Goal: Information Seeking & Learning: Learn about a topic

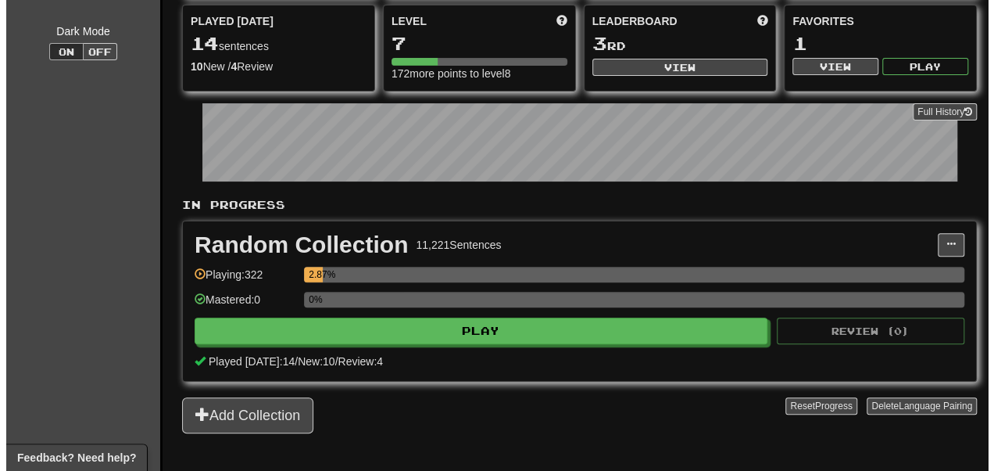
scroll to position [141, 0]
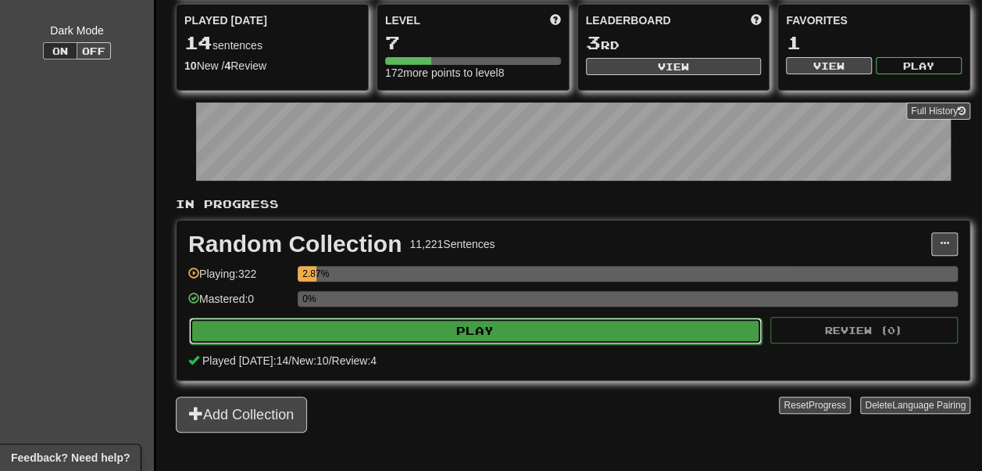
click at [291, 344] on button "Play" at bounding box center [475, 330] width 573 height 27
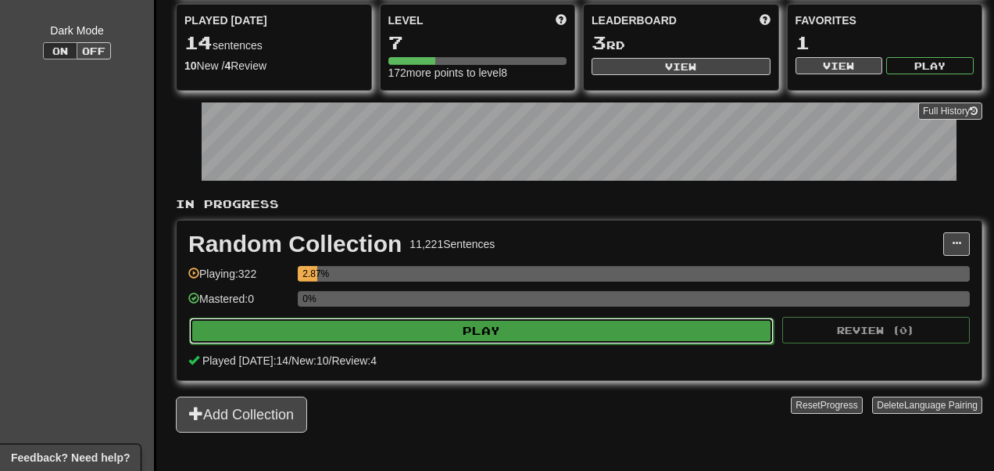
select select "**"
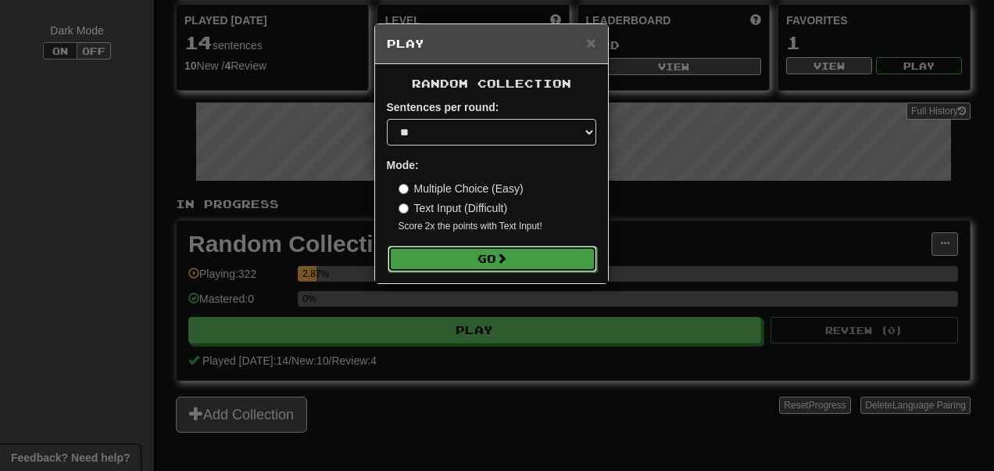
click at [427, 250] on button "Go" at bounding box center [492, 258] width 209 height 27
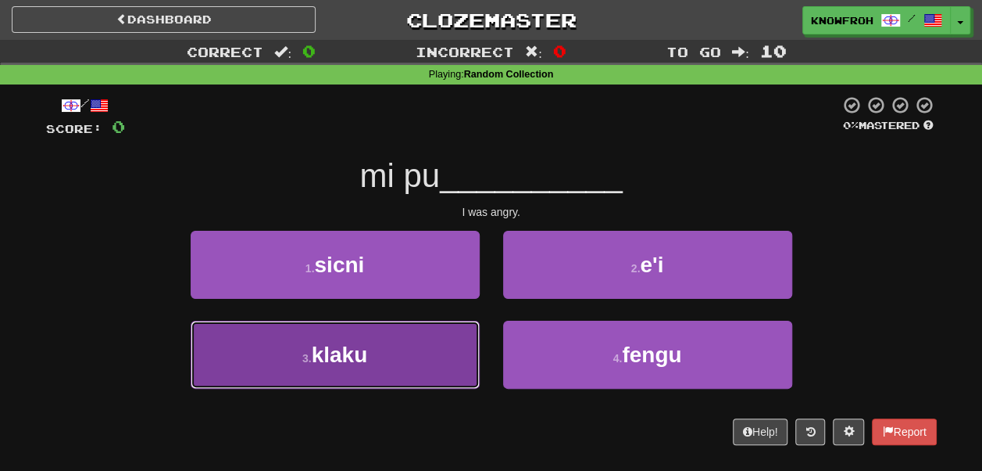
click at [449, 336] on button "3 . klaku" at bounding box center [335, 354] width 289 height 68
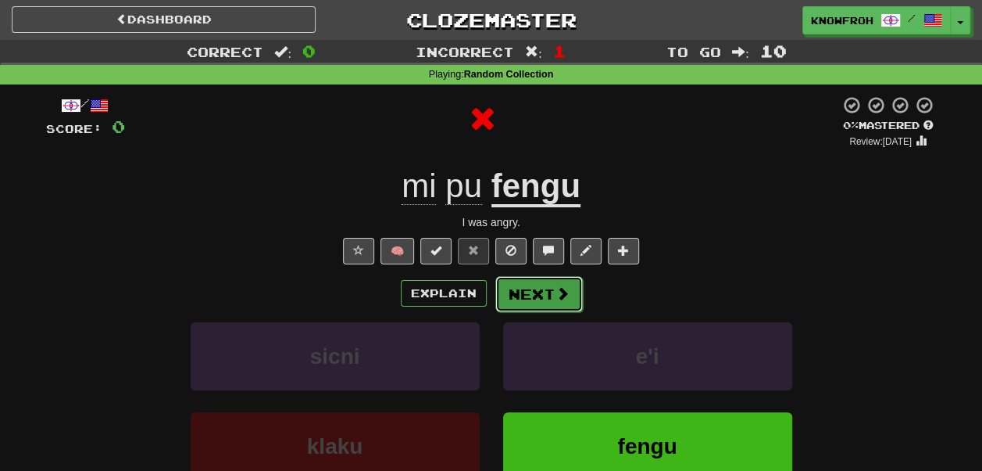
click at [510, 295] on button "Next" at bounding box center [540, 294] width 88 height 36
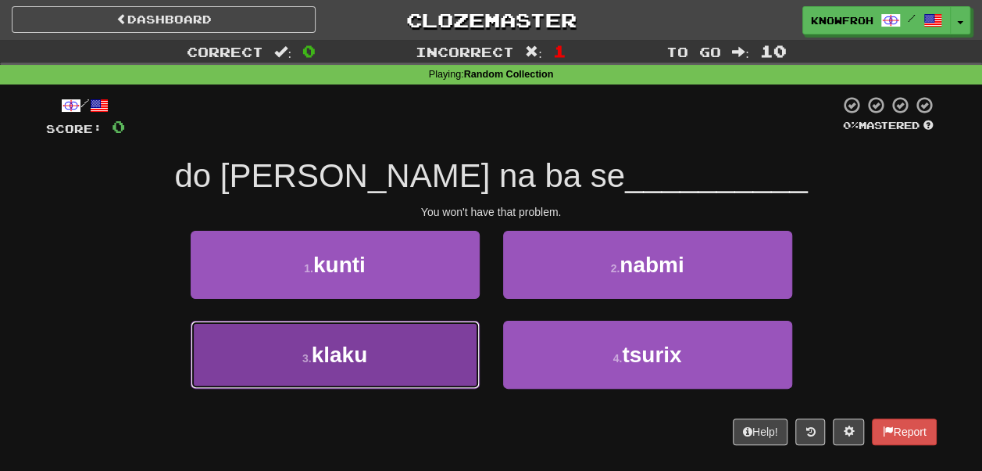
click at [424, 354] on button "3 . klaku" at bounding box center [335, 354] width 289 height 68
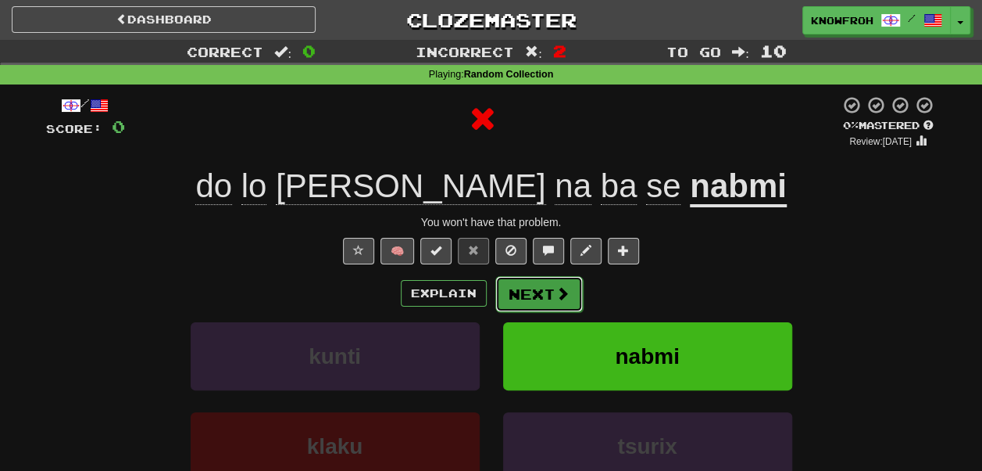
click at [523, 295] on button "Next" at bounding box center [540, 294] width 88 height 36
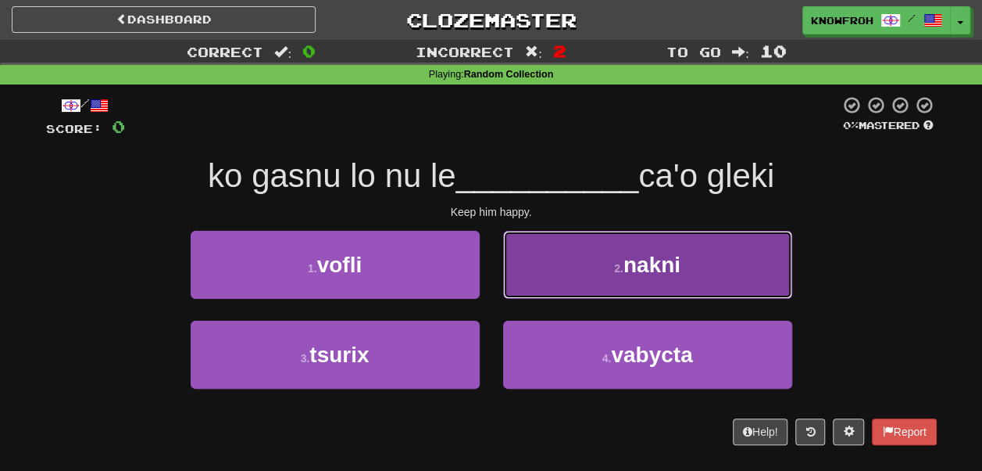
click at [539, 259] on button "2 . nakni" at bounding box center [647, 265] width 289 height 68
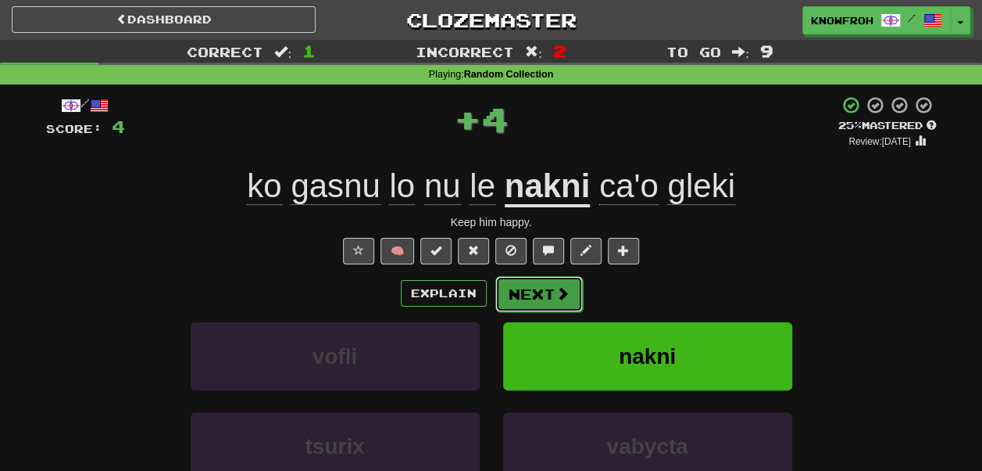
click at [520, 292] on button "Next" at bounding box center [540, 294] width 88 height 36
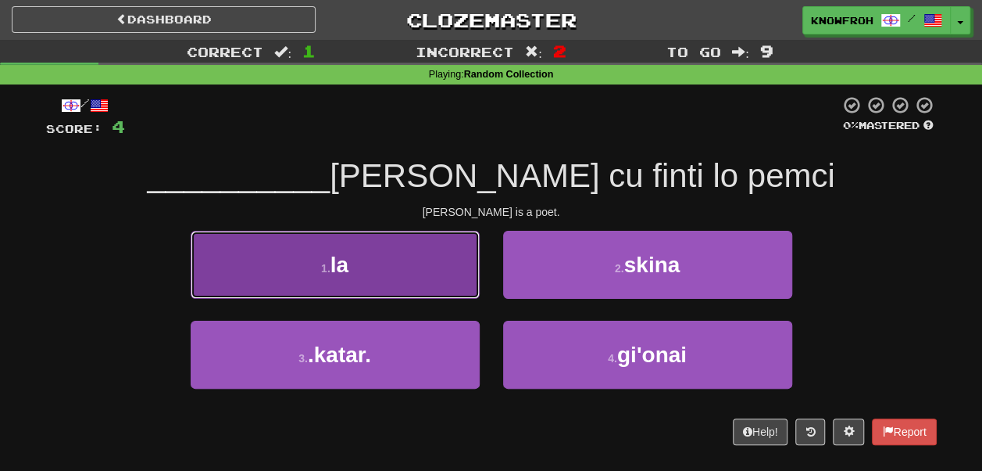
click at [433, 256] on button "1 . la" at bounding box center [335, 265] width 289 height 68
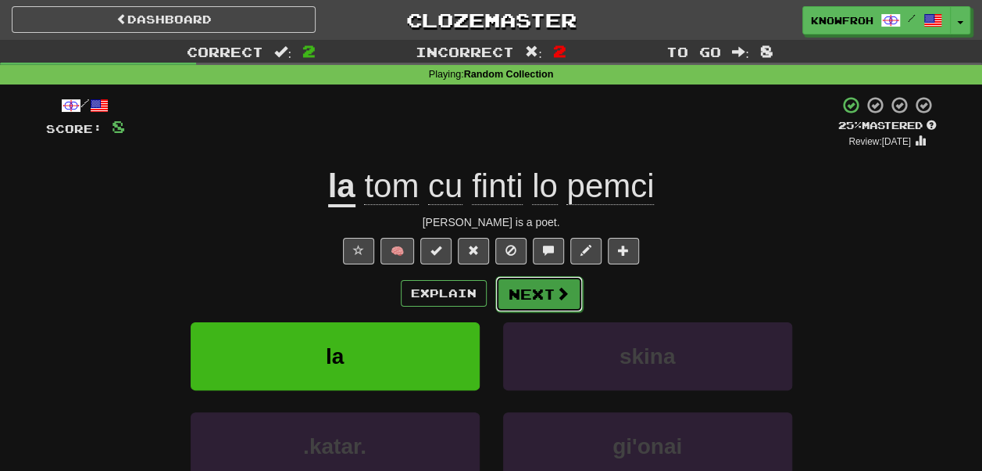
click at [522, 298] on button "Next" at bounding box center [540, 294] width 88 height 36
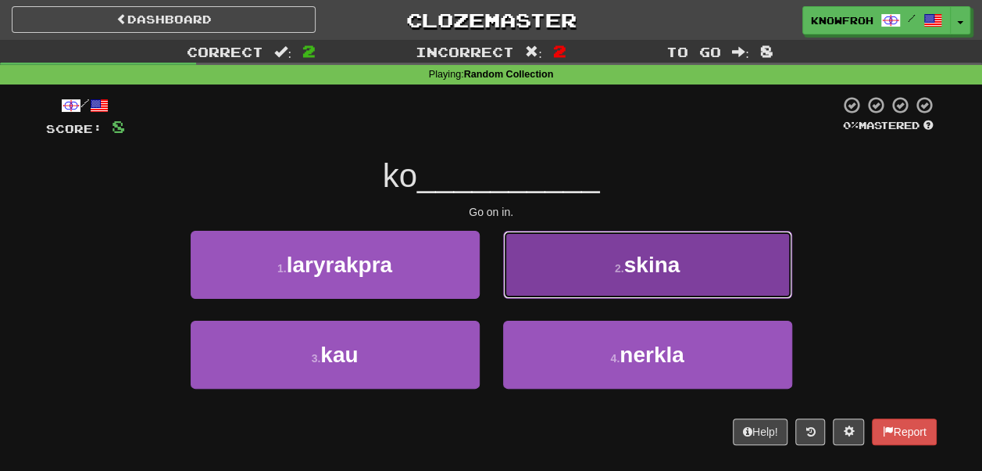
click at [524, 281] on button "2 . skina" at bounding box center [647, 265] width 289 height 68
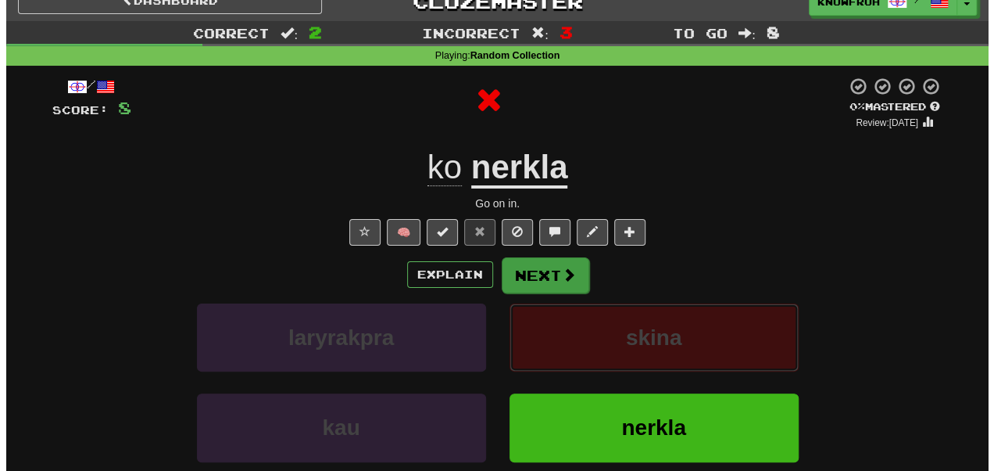
scroll to position [21, 0]
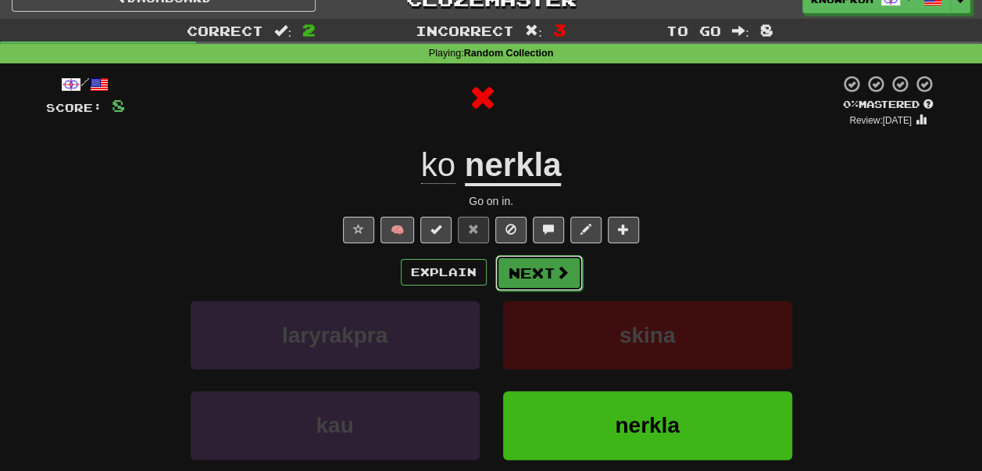
click at [517, 270] on button "Next" at bounding box center [540, 273] width 88 height 36
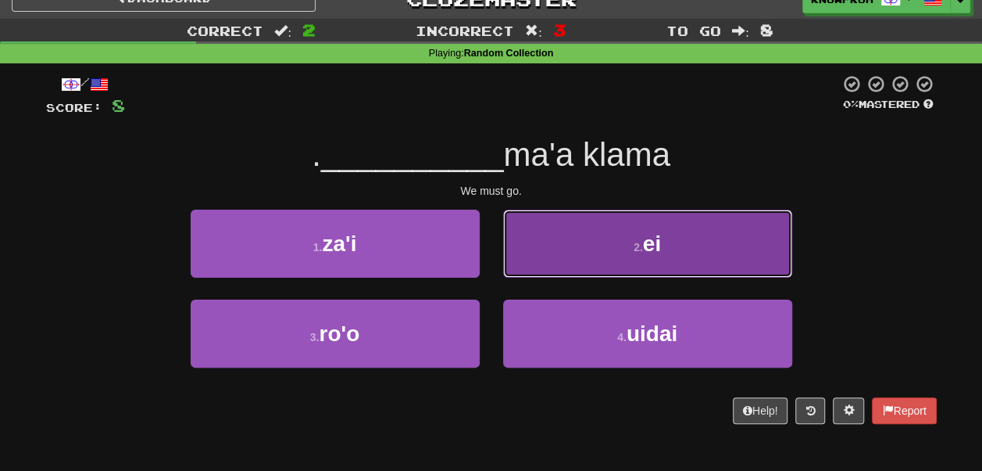
click at [539, 244] on button "2 . ei" at bounding box center [647, 243] width 289 height 68
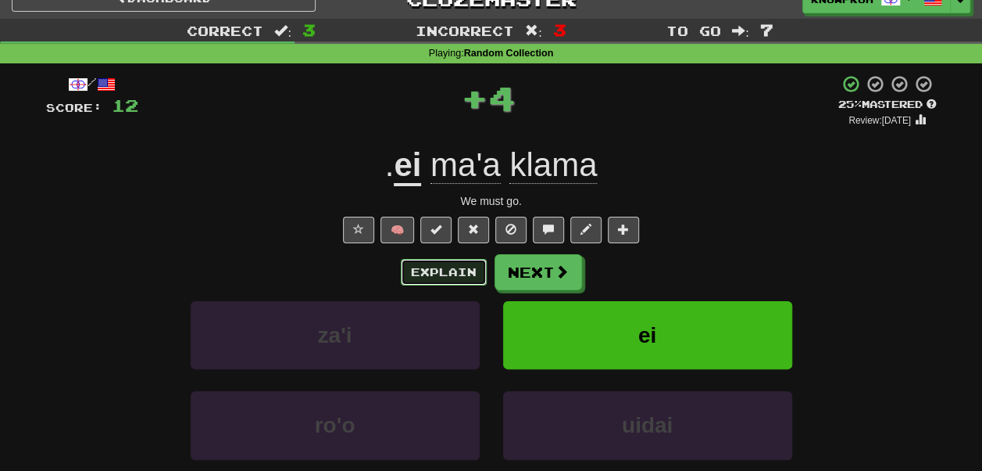
click at [454, 263] on button "Explain" at bounding box center [444, 272] width 86 height 27
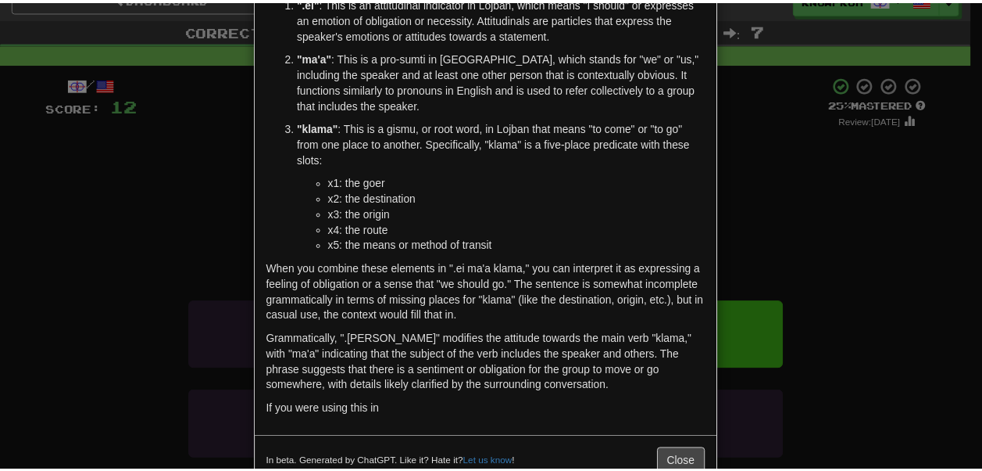
scroll to position [0, 0]
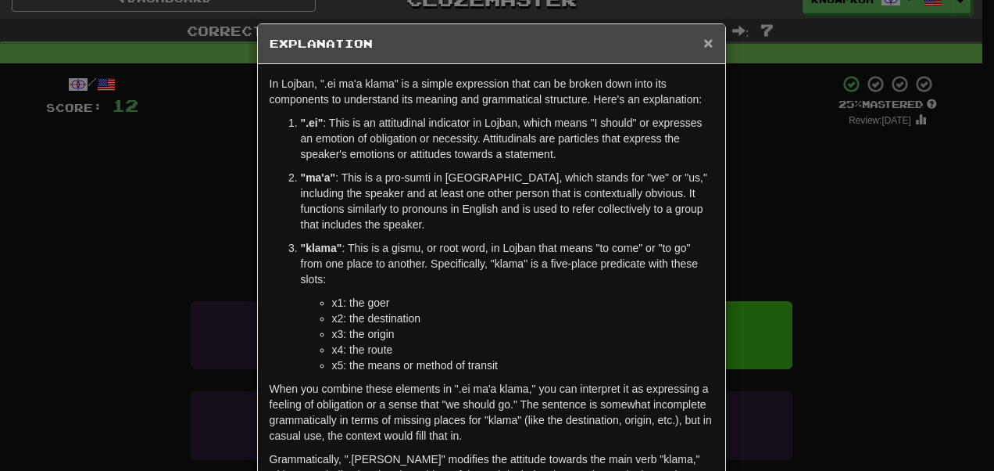
click at [703, 42] on span "×" at bounding box center [707, 43] width 9 height 18
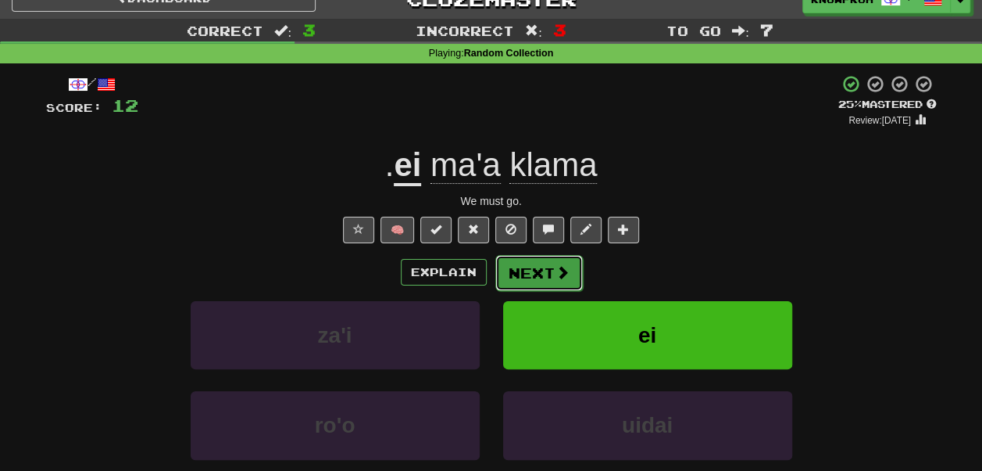
click at [553, 265] on button "Next" at bounding box center [540, 273] width 88 height 36
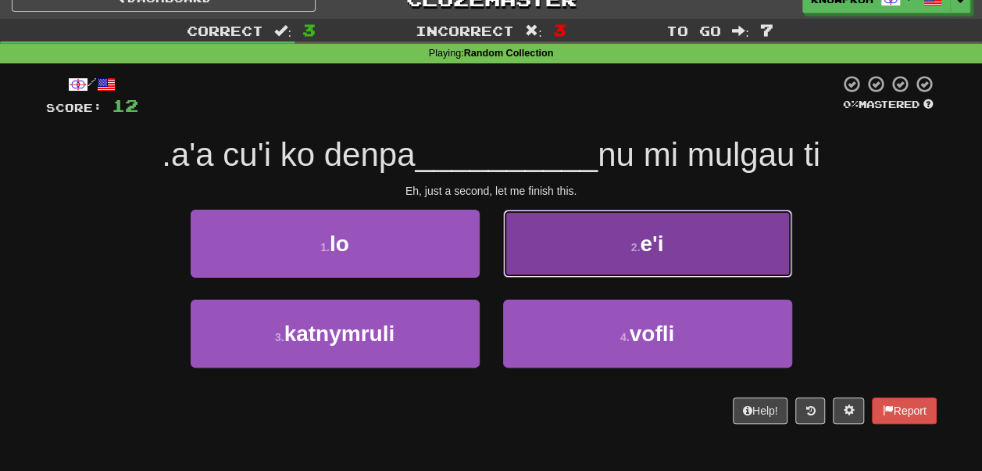
click at [544, 235] on button "2 . e'i" at bounding box center [647, 243] width 289 height 68
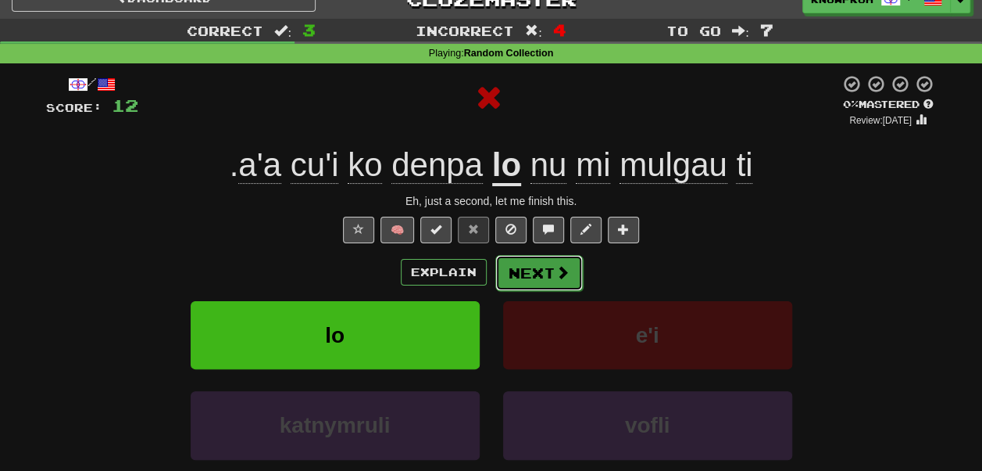
click at [541, 270] on button "Next" at bounding box center [540, 273] width 88 height 36
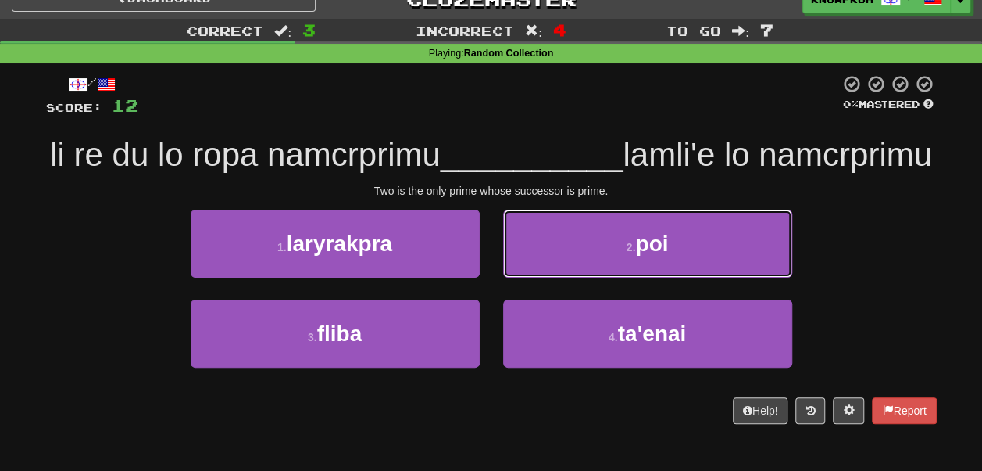
drag, startPoint x: 541, startPoint y: 270, endPoint x: 497, endPoint y: 190, distance: 91.6
click at [497, 190] on div "/ Score: 12 0 % Mastered li re du lo ropa namcrprimu __________ lamli'e lo namc…" at bounding box center [491, 248] width 891 height 349
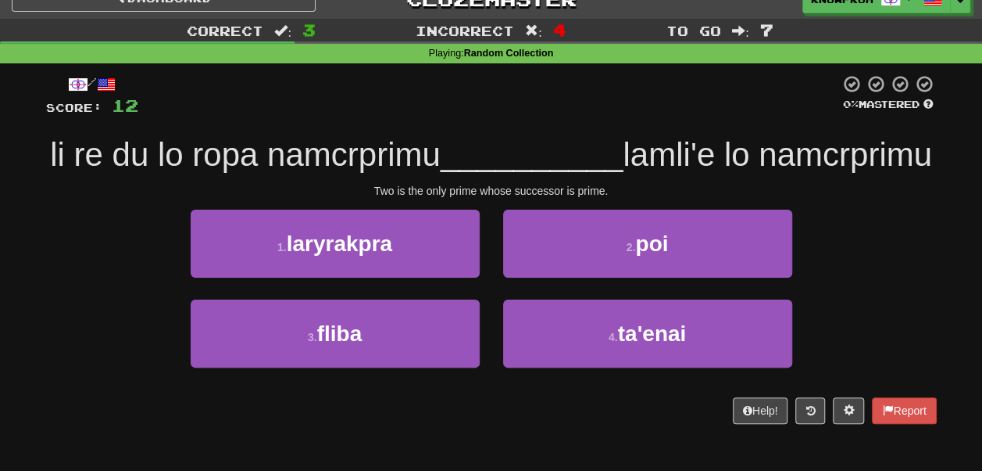
drag, startPoint x: 497, startPoint y: 190, endPoint x: 489, endPoint y: 185, distance: 9.8
click at [623, 173] on span "lamli'e lo namcrprimu" at bounding box center [777, 154] width 309 height 37
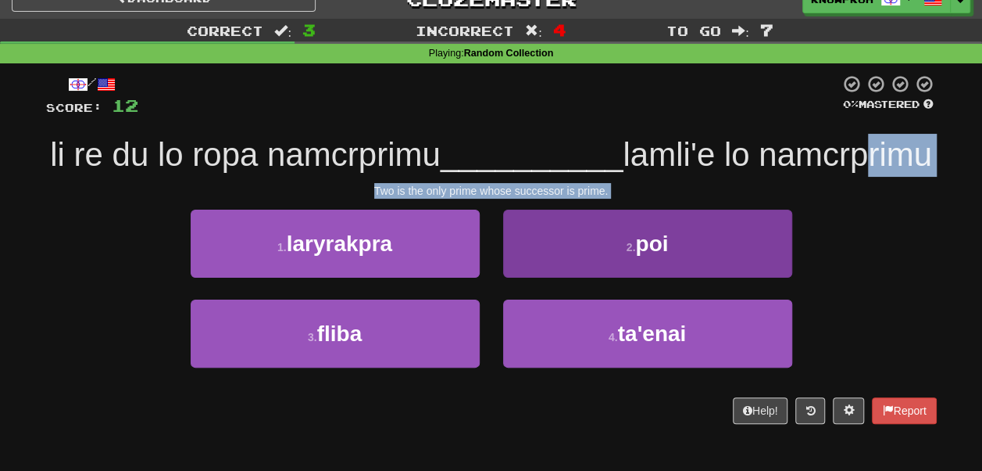
drag, startPoint x: 489, startPoint y: 185, endPoint x: 547, endPoint y: 269, distance: 102.1
click at [547, 269] on div "/ Score: 12 0 % Mastered li re du lo ropa namcrprimu __________ lamli'e lo namc…" at bounding box center [491, 248] width 891 height 349
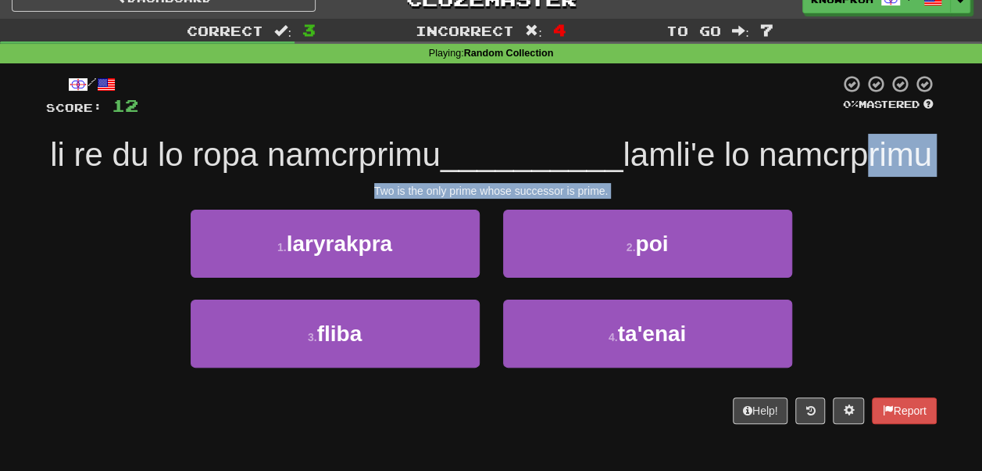
click at [623, 173] on span "lamli'e lo namcrprimu" at bounding box center [777, 154] width 309 height 37
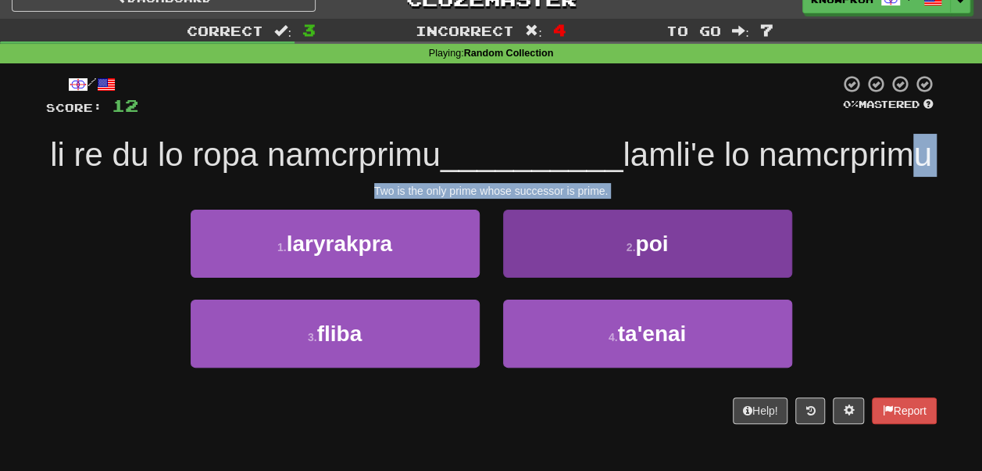
drag, startPoint x: 547, startPoint y: 209, endPoint x: 553, endPoint y: 281, distance: 72.2
click at [553, 281] on div "/ Score: 12 0 % Mastered li re du lo ropa namcrprimu __________ lamli'e lo namc…" at bounding box center [491, 248] width 891 height 349
click at [553, 277] on button "2 . poi" at bounding box center [647, 243] width 289 height 68
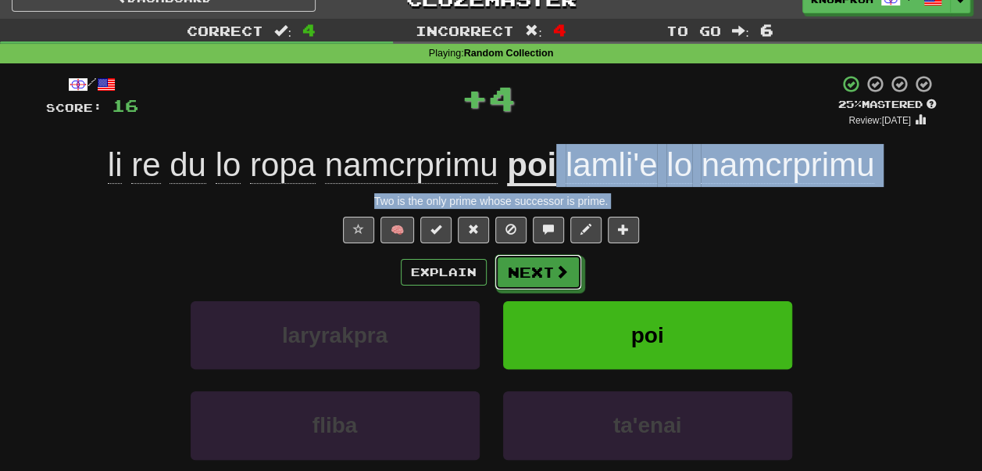
click at [555, 278] on span at bounding box center [562, 271] width 14 height 14
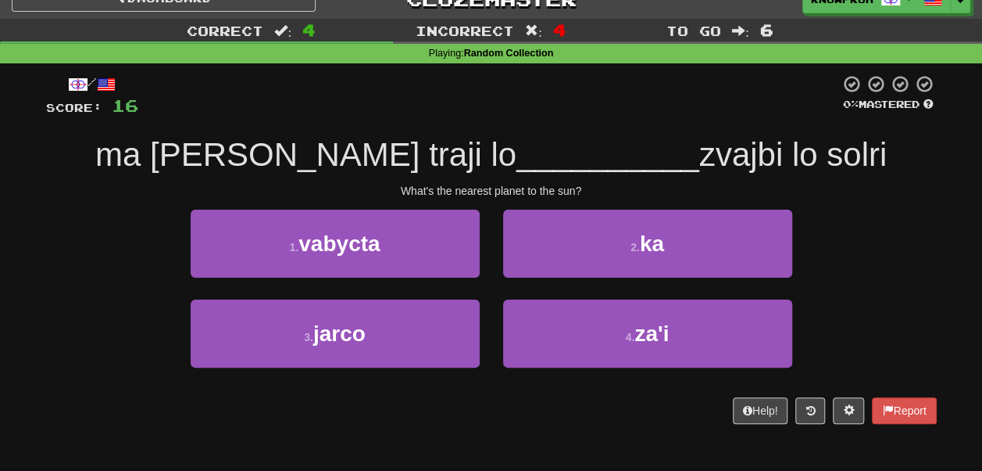
click at [475, 131] on div "/ Score: 16 0 % Mastered ma plini gi'e traji lo __________ zvajbi lo solri What…" at bounding box center [491, 248] width 891 height 349
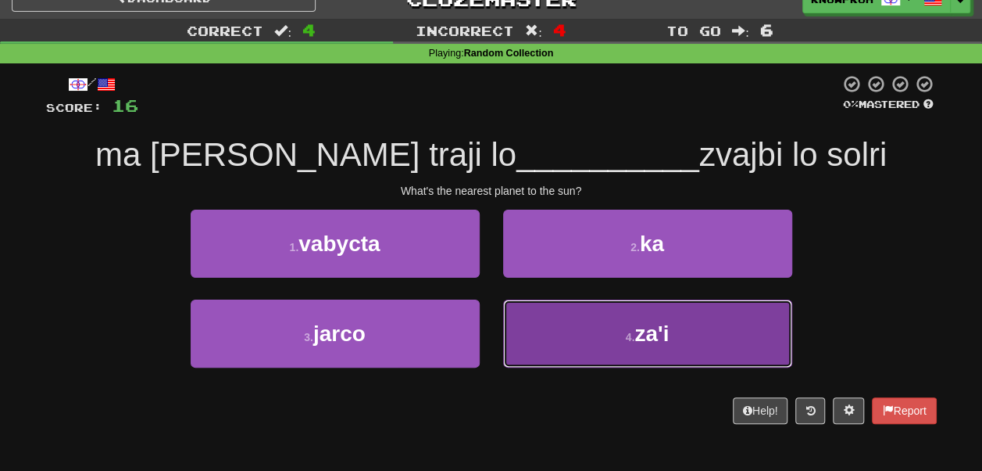
click at [606, 356] on button "4 . za'i" at bounding box center [647, 333] width 289 height 68
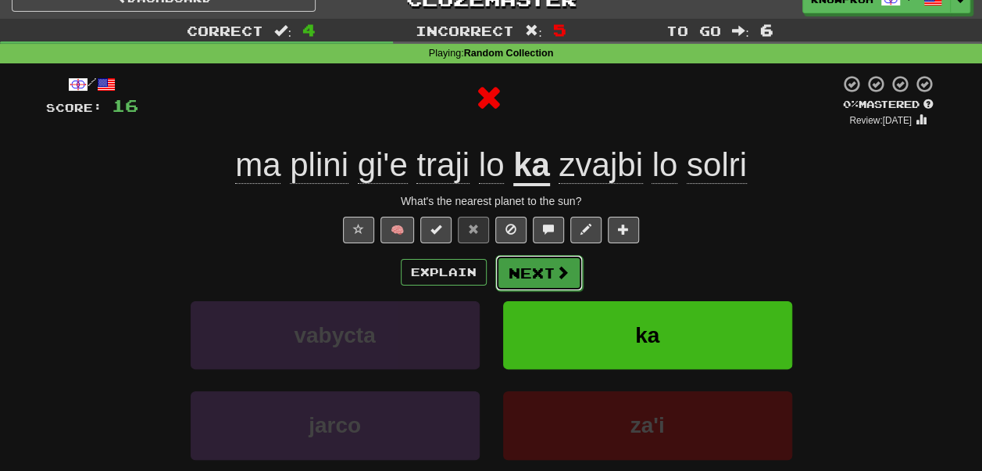
click at [557, 256] on button "Next" at bounding box center [540, 273] width 88 height 36
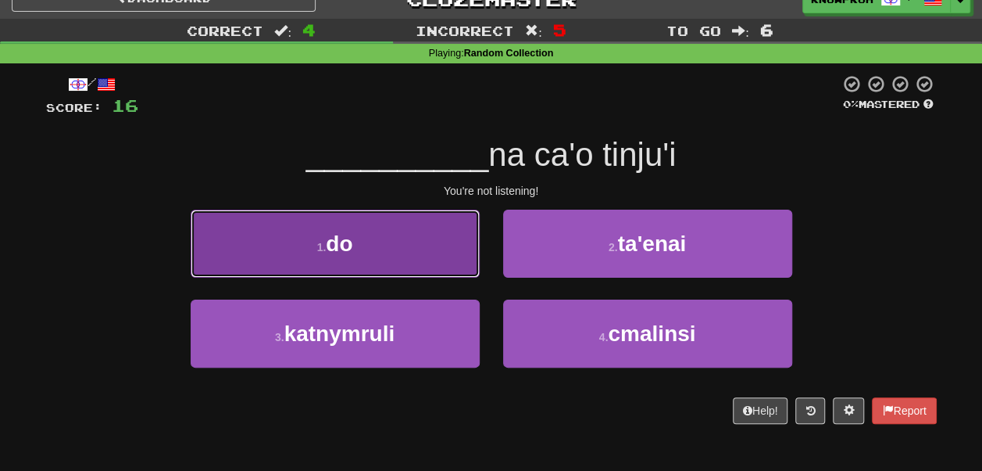
click at [406, 238] on button "1 . do" at bounding box center [335, 243] width 289 height 68
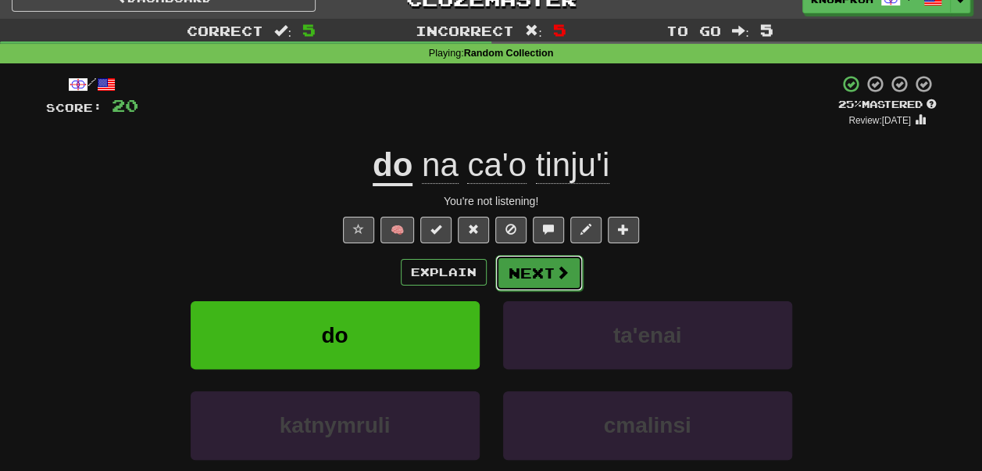
click at [502, 282] on button "Next" at bounding box center [540, 273] width 88 height 36
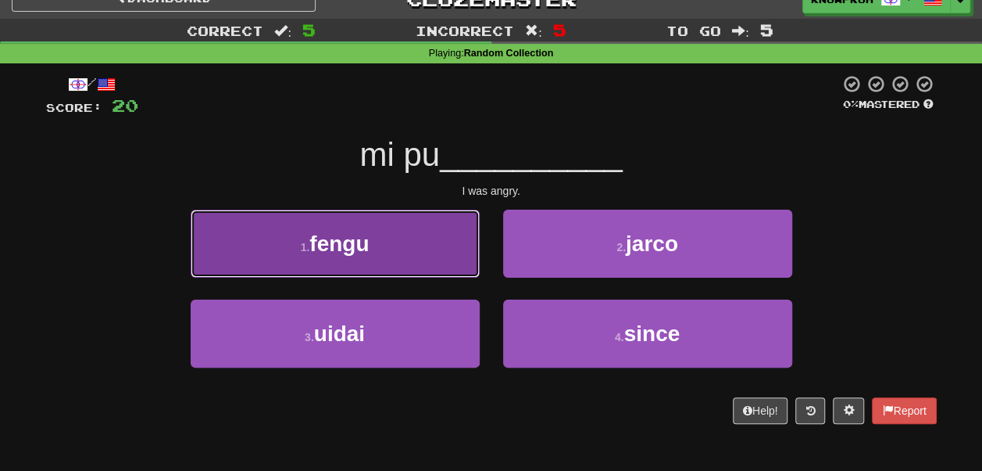
click at [405, 244] on button "1 . fengu" at bounding box center [335, 243] width 289 height 68
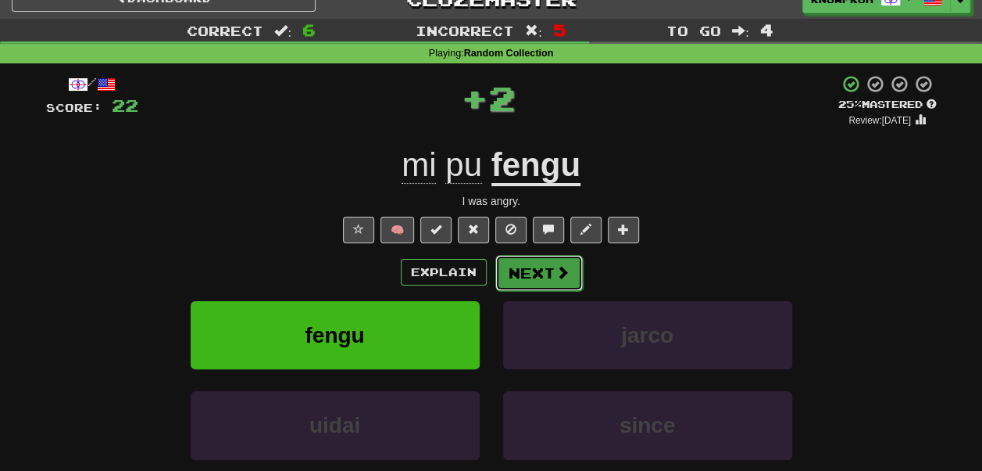
click at [525, 284] on button "Next" at bounding box center [540, 273] width 88 height 36
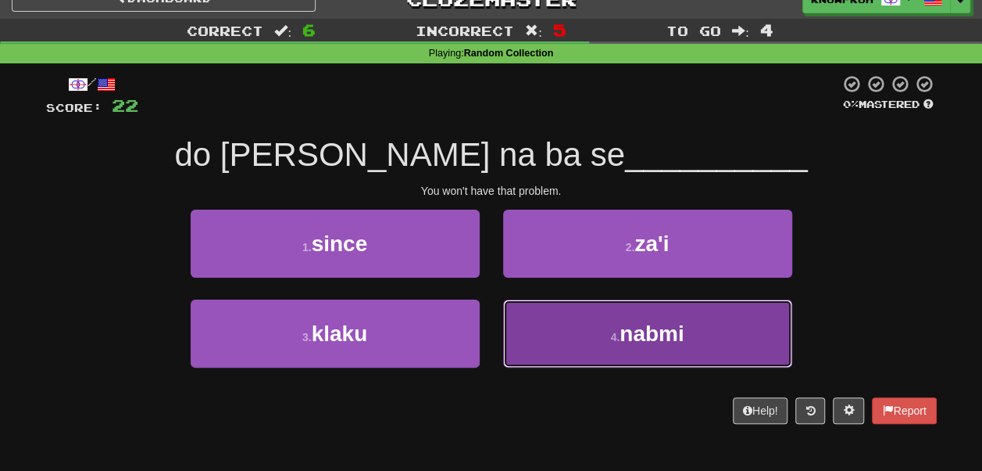
click at [556, 327] on button "4 . nabmi" at bounding box center [647, 333] width 289 height 68
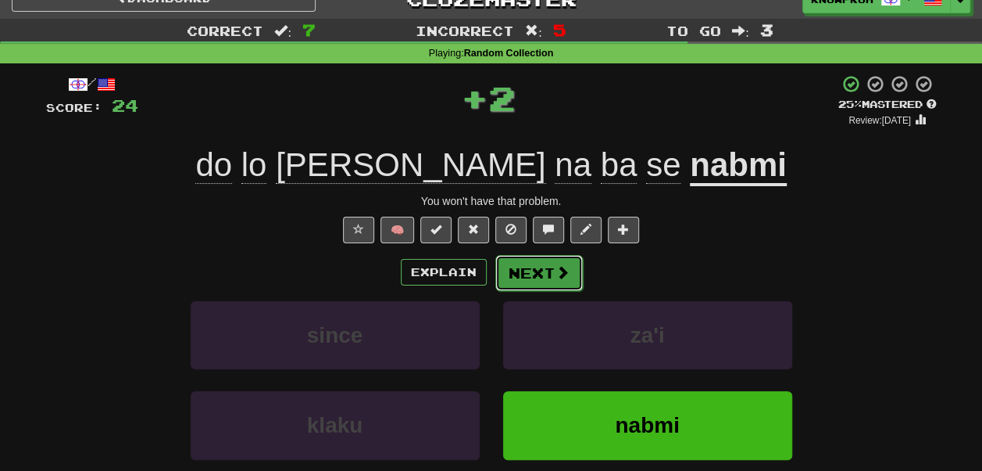
click at [546, 270] on button "Next" at bounding box center [540, 273] width 88 height 36
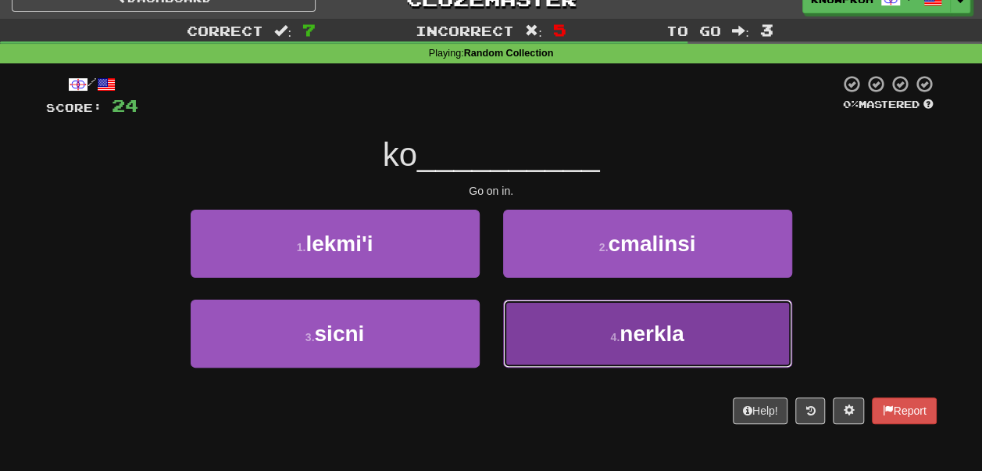
click at [576, 333] on button "4 . nerkla" at bounding box center [647, 333] width 289 height 68
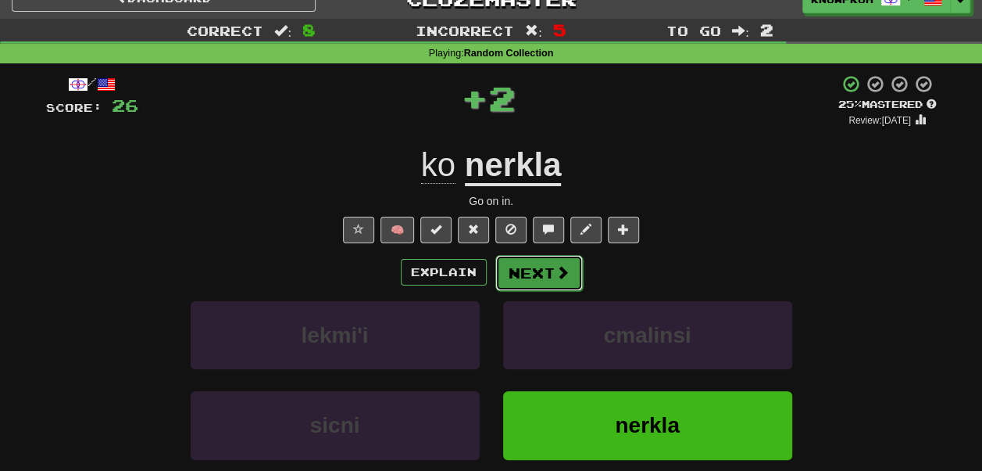
click at [553, 274] on button "Next" at bounding box center [540, 273] width 88 height 36
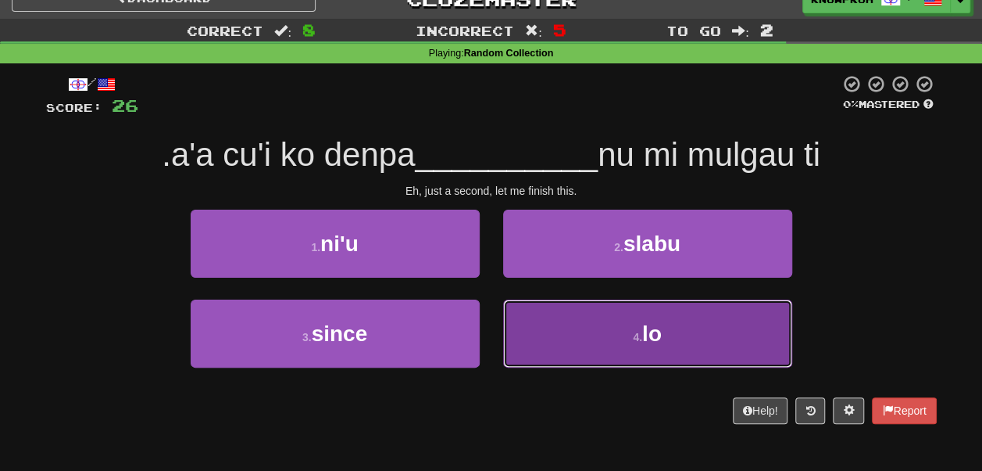
click at [547, 338] on button "4 . lo" at bounding box center [647, 333] width 289 height 68
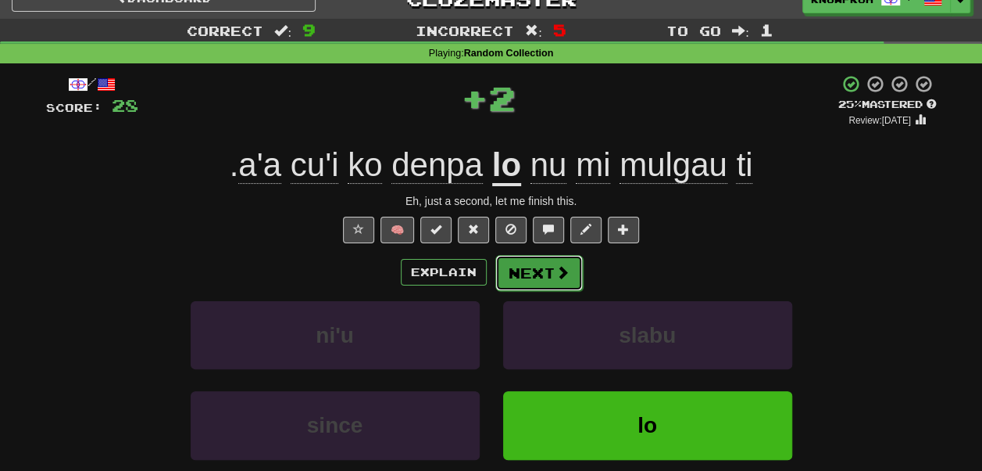
click at [541, 284] on button "Next" at bounding box center [540, 273] width 88 height 36
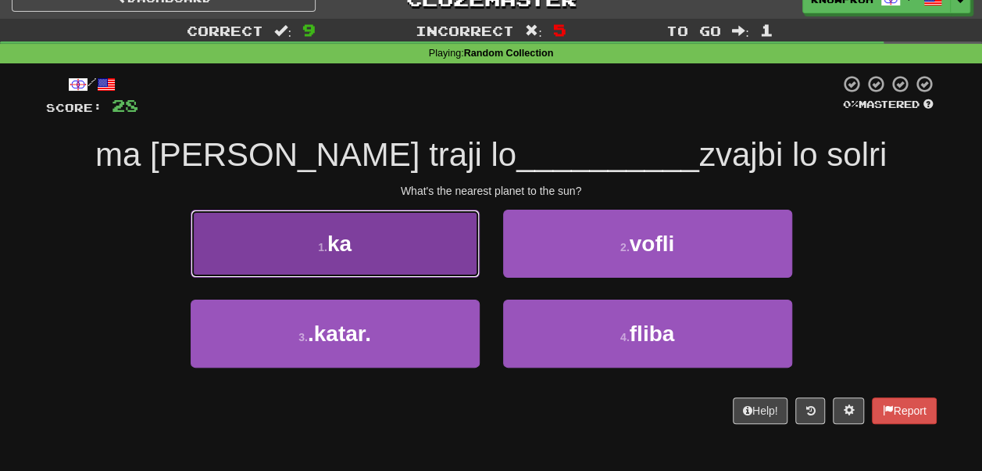
click at [478, 261] on button "1 . ka" at bounding box center [335, 243] width 289 height 68
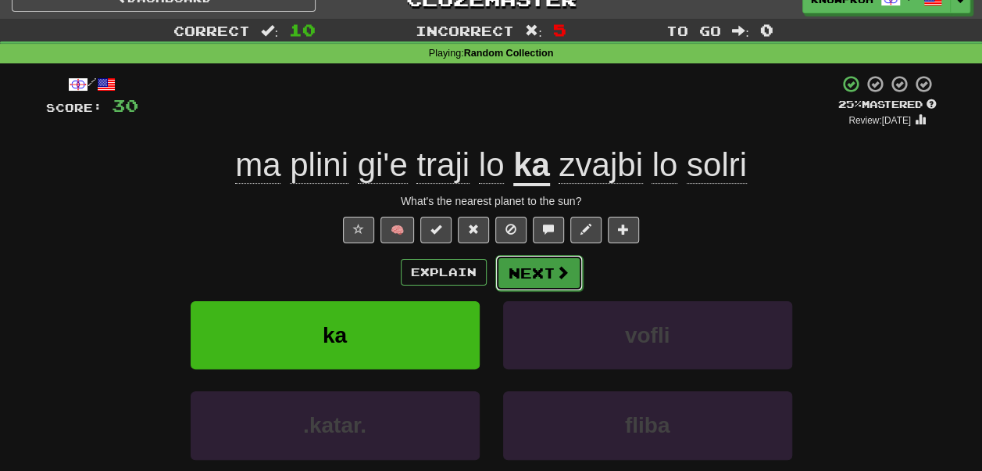
click at [512, 265] on button "Next" at bounding box center [540, 273] width 88 height 36
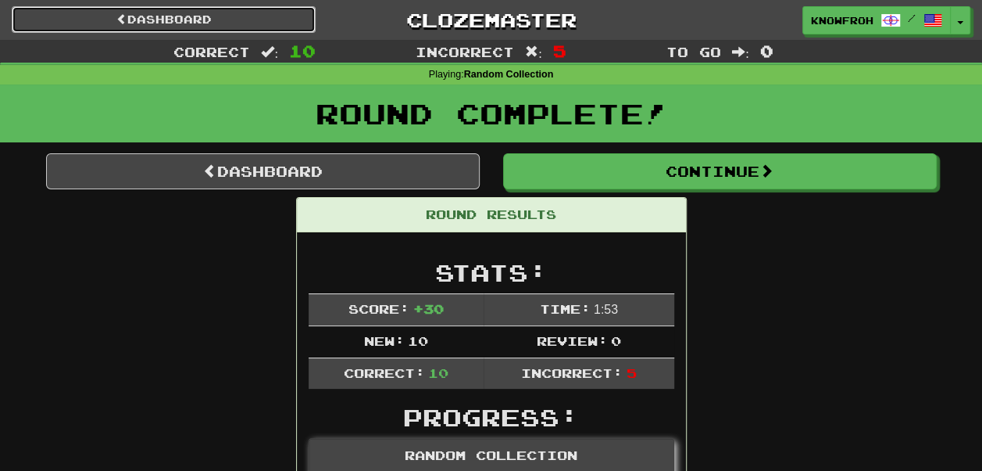
click at [261, 13] on link "Dashboard" at bounding box center [164, 19] width 304 height 27
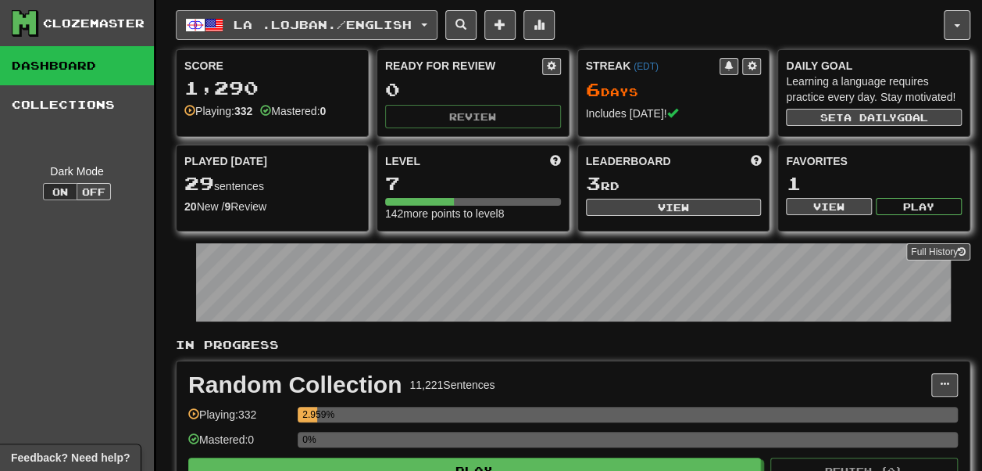
click at [263, 20] on span "La .lojban. / English" at bounding box center [323, 24] width 178 height 13
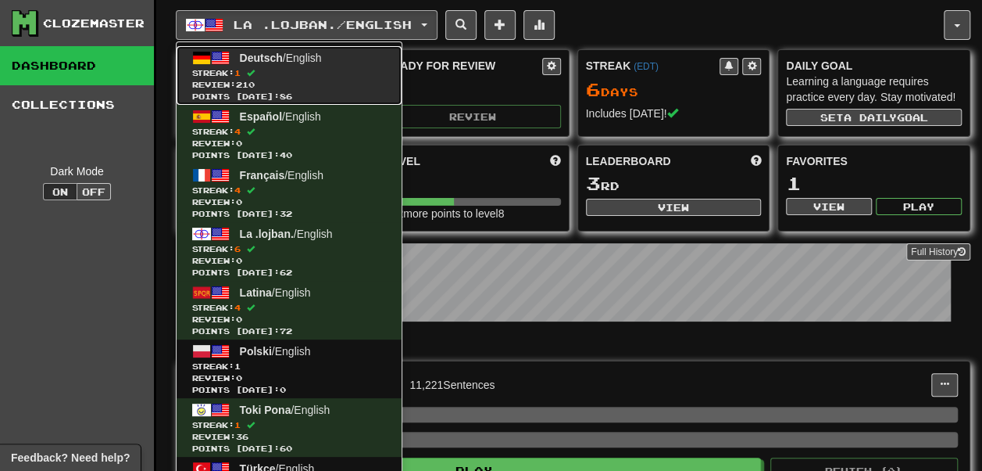
click at [288, 72] on span "Streak: 1" at bounding box center [289, 73] width 194 height 12
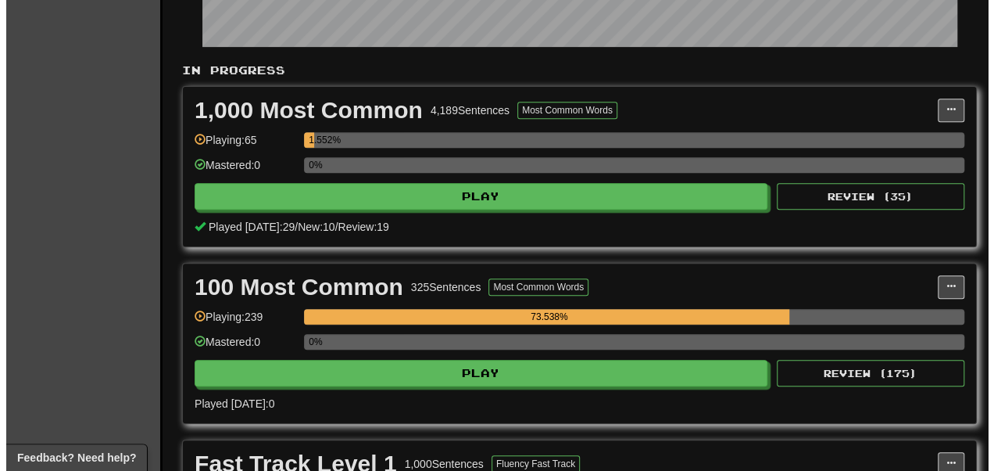
scroll to position [275, 0]
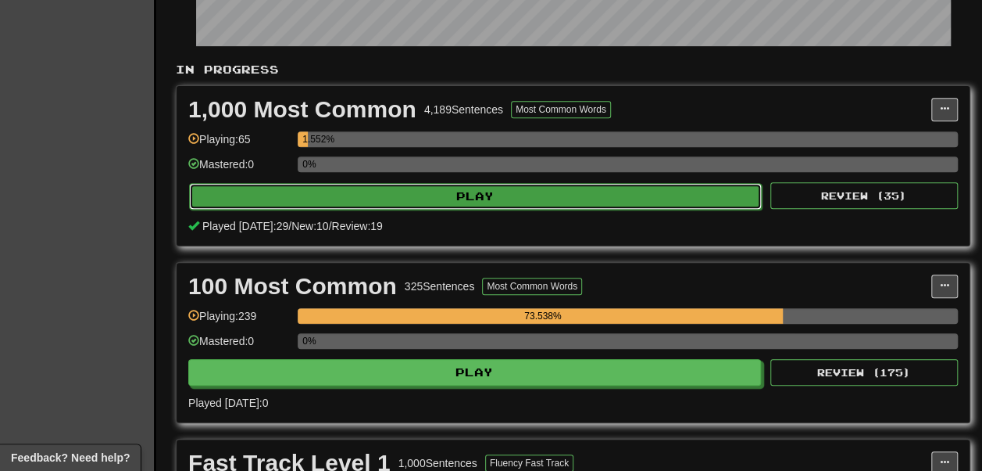
click at [380, 209] on button "Play" at bounding box center [475, 196] width 573 height 27
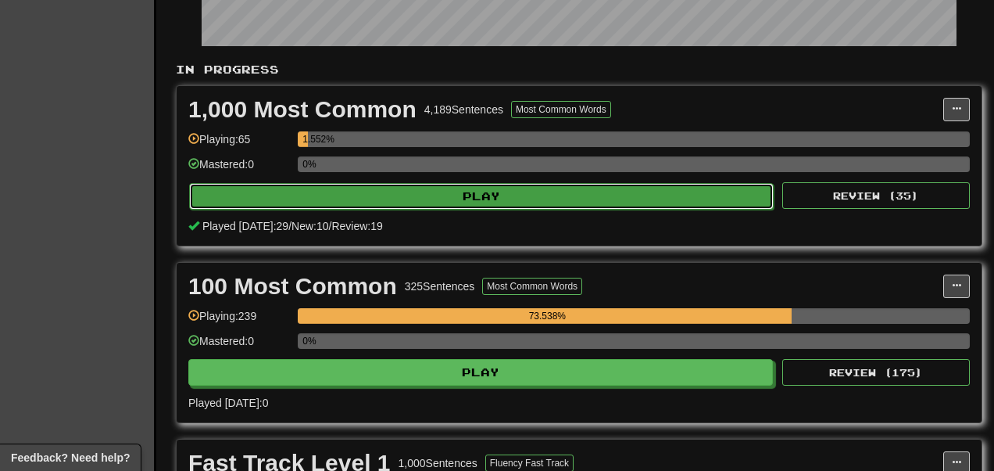
select select "**"
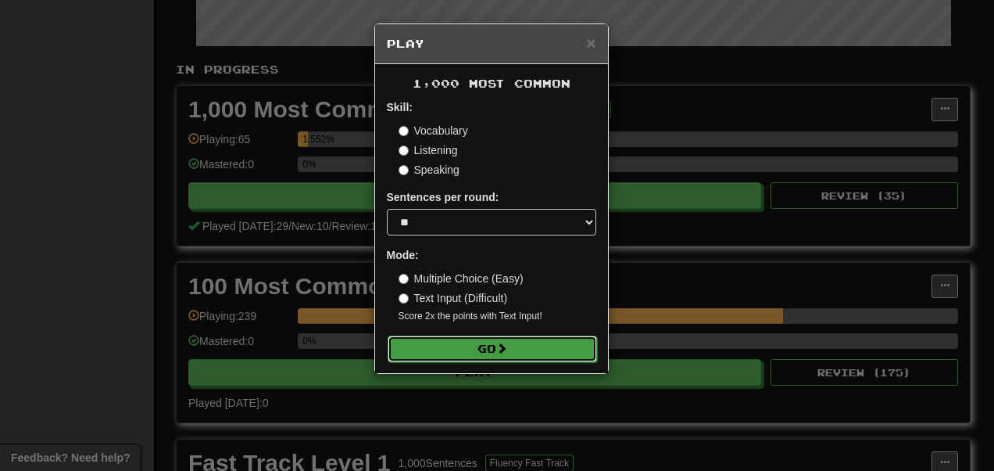
click at [446, 352] on button "Go" at bounding box center [492, 348] width 209 height 27
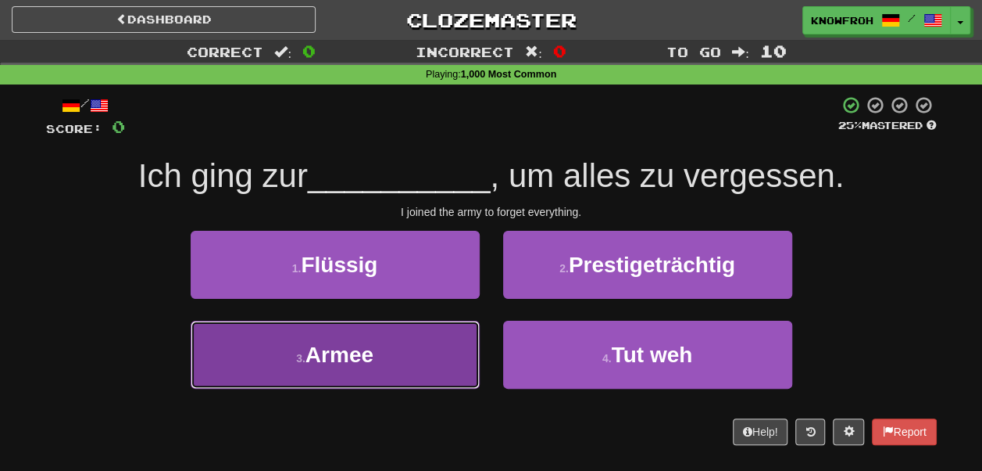
click at [444, 344] on button "3 . Armee" at bounding box center [335, 354] width 289 height 68
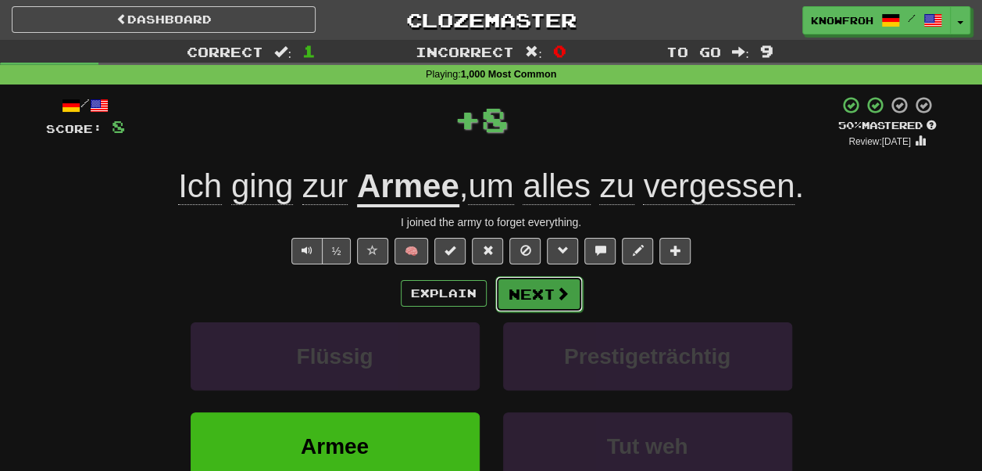
click at [557, 288] on span at bounding box center [563, 293] width 14 height 14
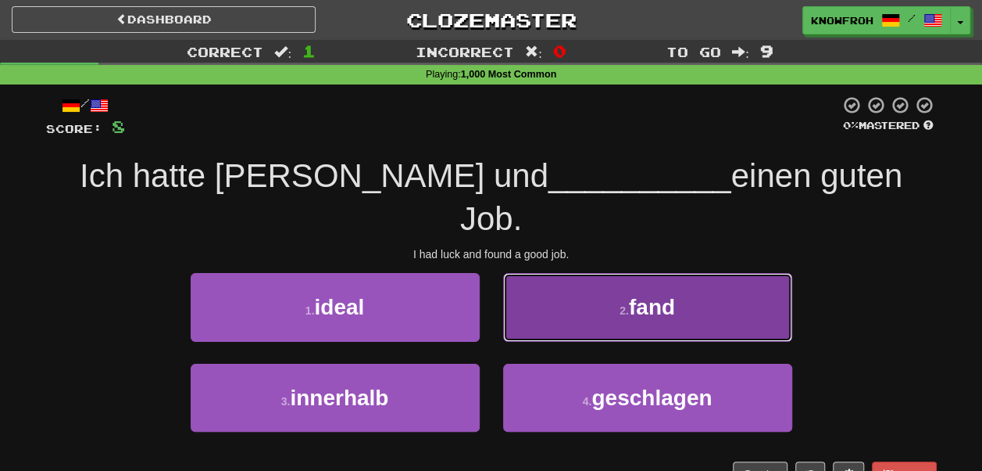
click at [536, 273] on button "2 . fand" at bounding box center [647, 307] width 289 height 68
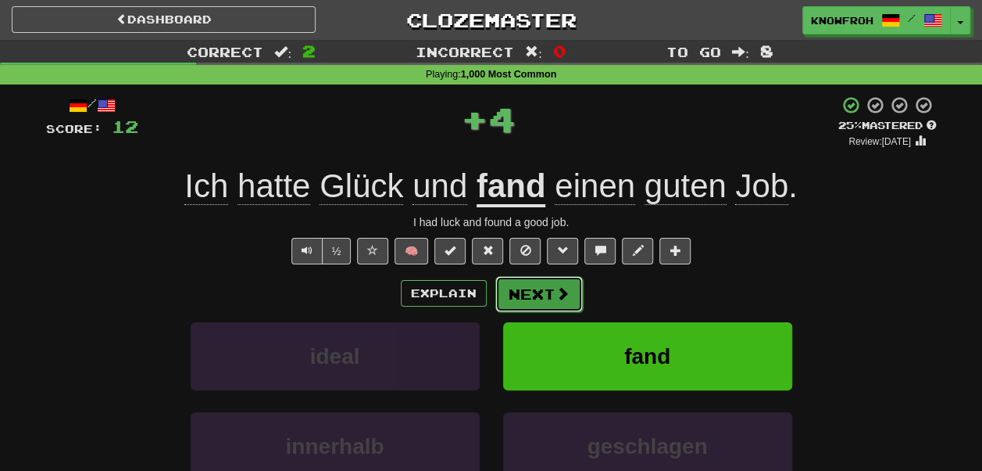
click at [552, 291] on button "Next" at bounding box center [540, 294] width 88 height 36
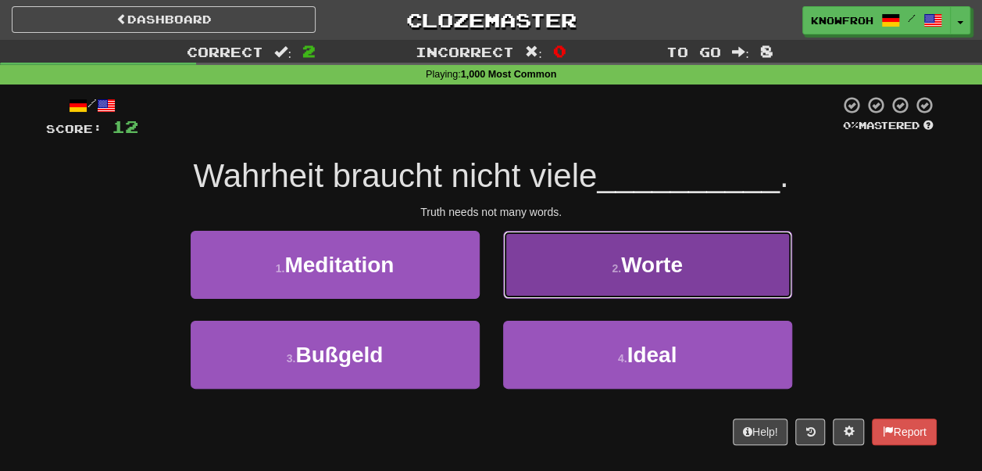
click at [527, 245] on button "2 . Worte" at bounding box center [647, 265] width 289 height 68
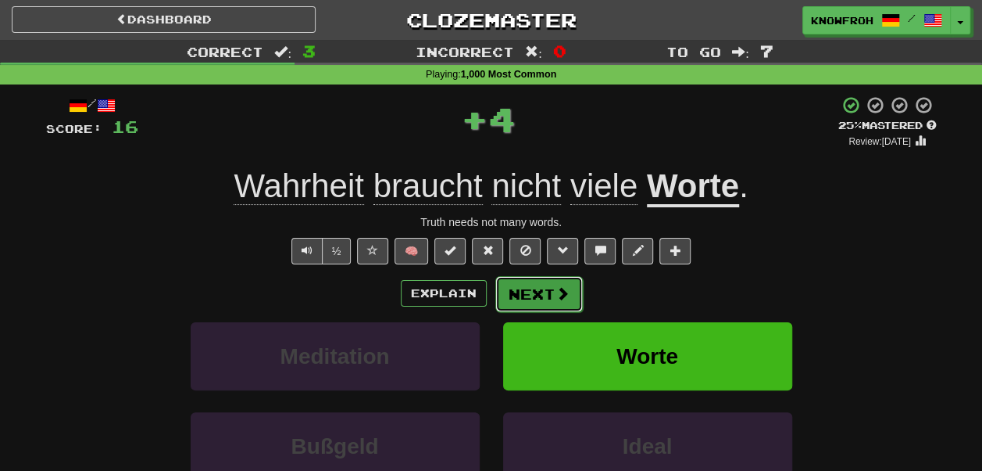
click at [546, 280] on button "Next" at bounding box center [540, 294] width 88 height 36
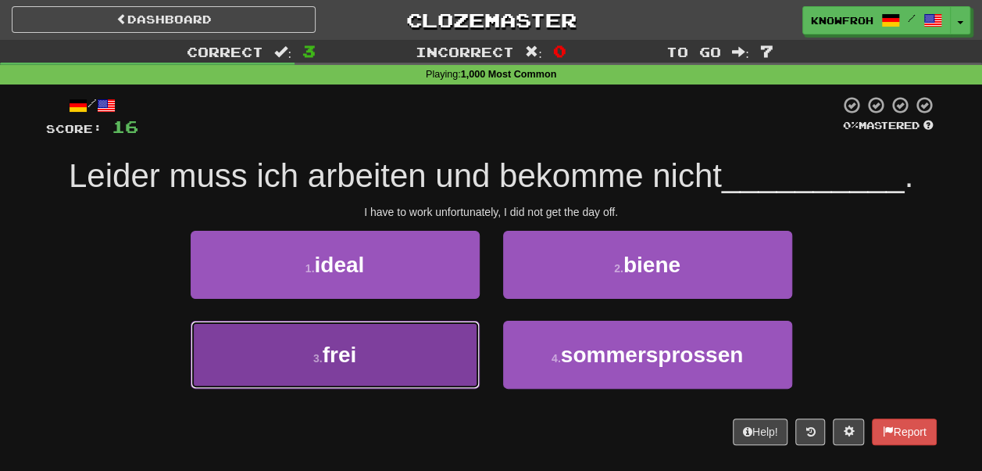
click at [390, 341] on button "3 . frei" at bounding box center [335, 354] width 289 height 68
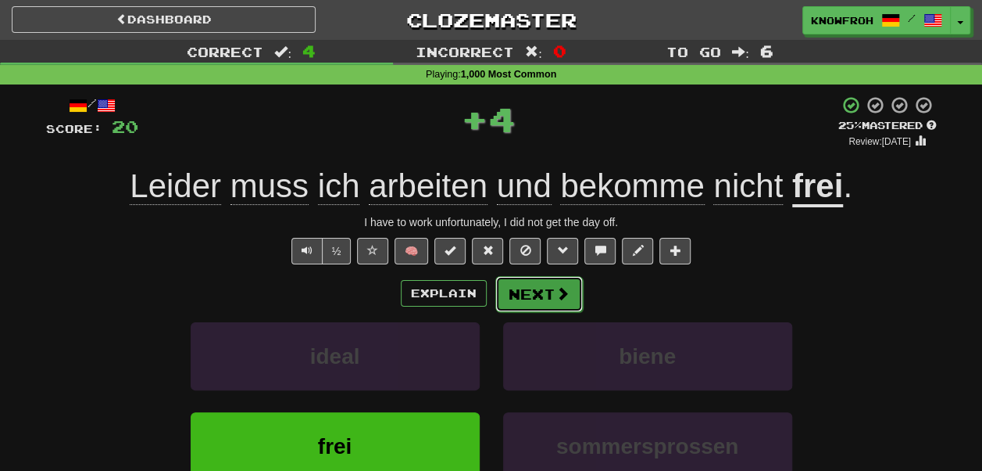
click at [524, 299] on button "Next" at bounding box center [540, 294] width 88 height 36
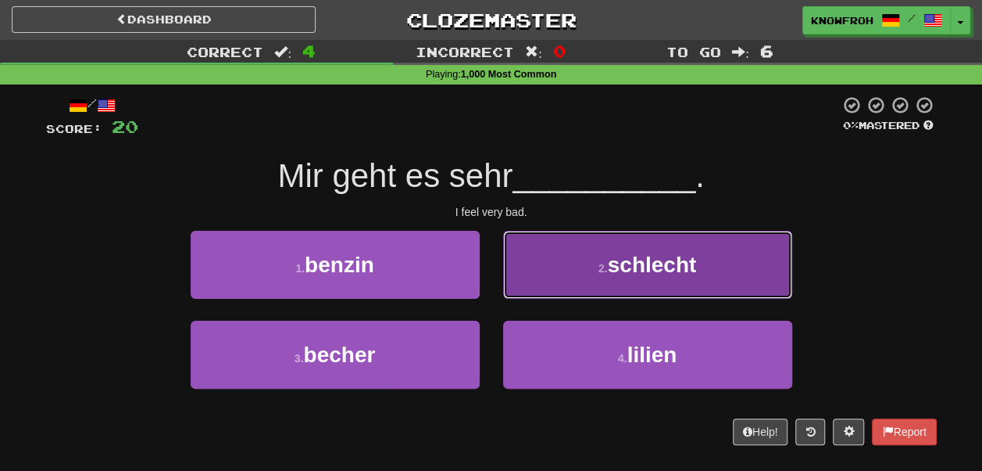
click at [562, 283] on button "2 . schlecht" at bounding box center [647, 265] width 289 height 68
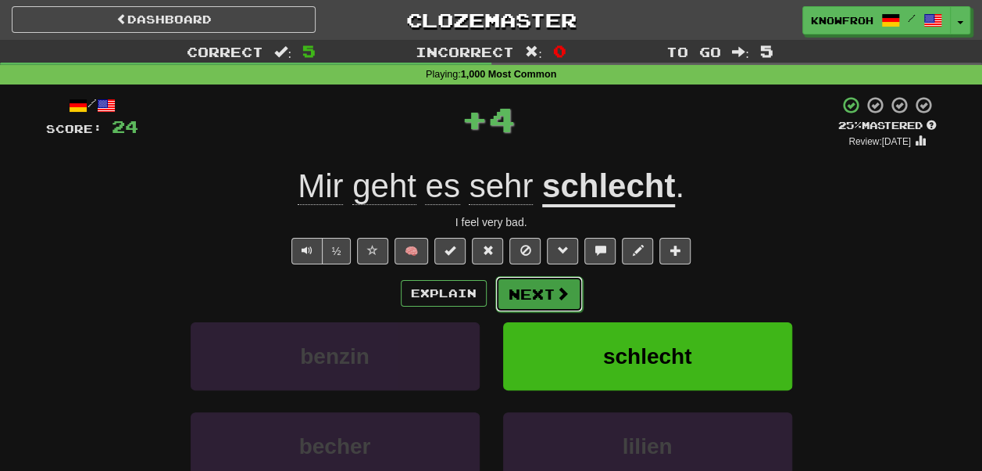
click at [556, 288] on span at bounding box center [563, 293] width 14 height 14
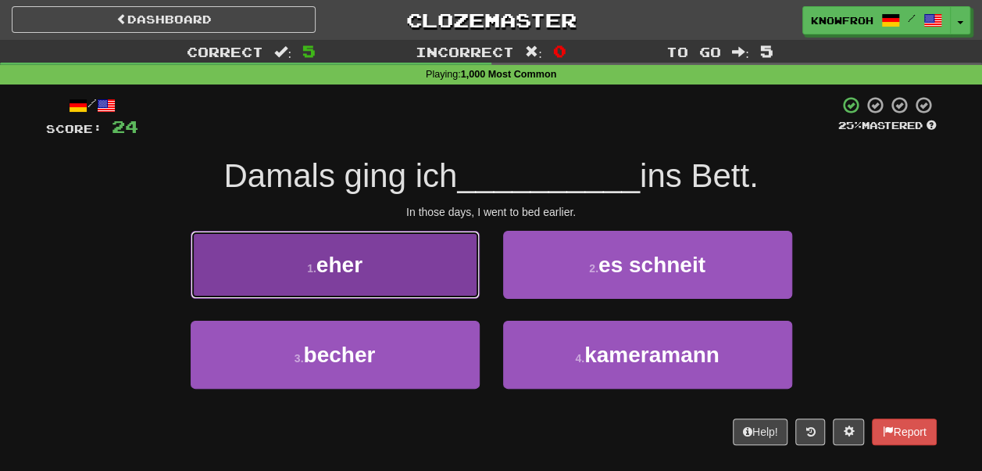
click at [432, 267] on button "1 . eher" at bounding box center [335, 265] width 289 height 68
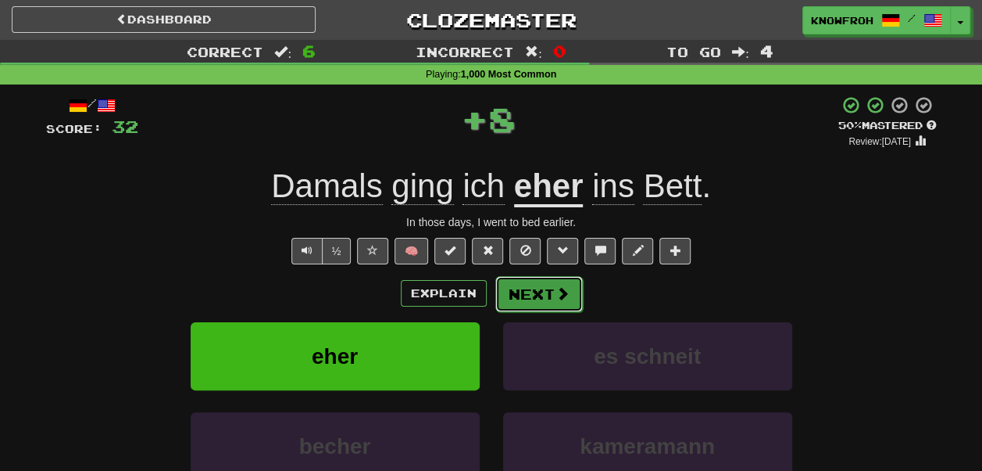
click at [524, 296] on button "Next" at bounding box center [540, 294] width 88 height 36
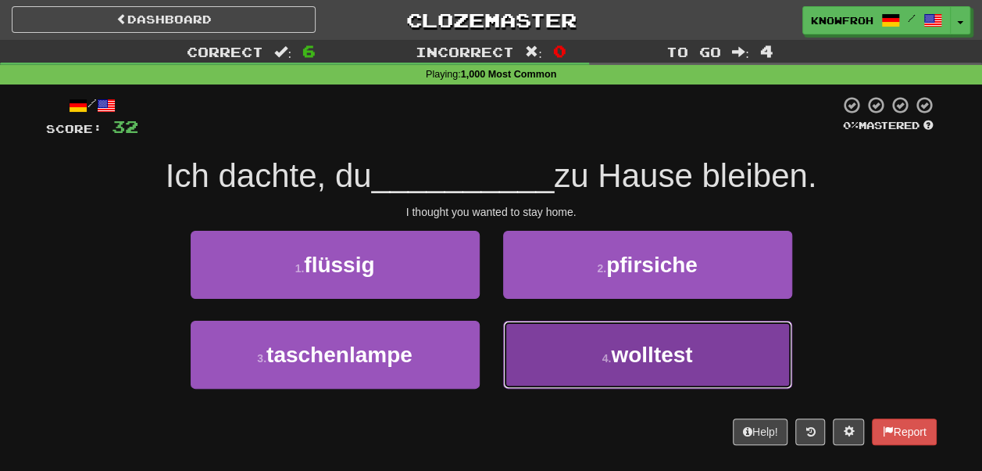
click at [535, 330] on button "4 . wolltest" at bounding box center [647, 354] width 289 height 68
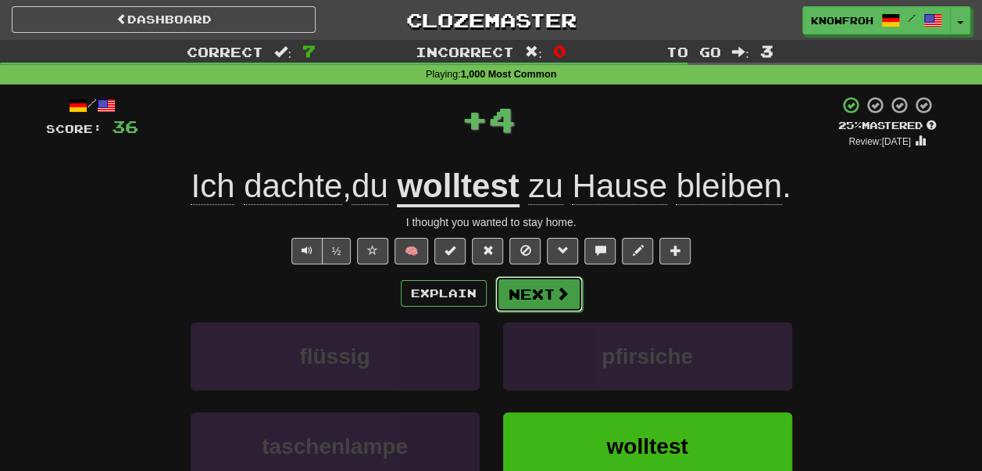
click at [528, 292] on button "Next" at bounding box center [540, 294] width 88 height 36
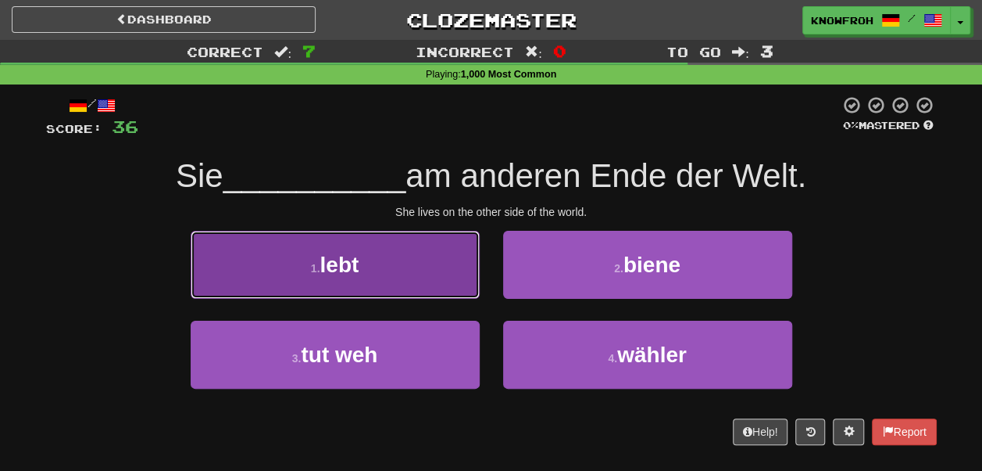
click at [395, 250] on button "1 . lebt" at bounding box center [335, 265] width 289 height 68
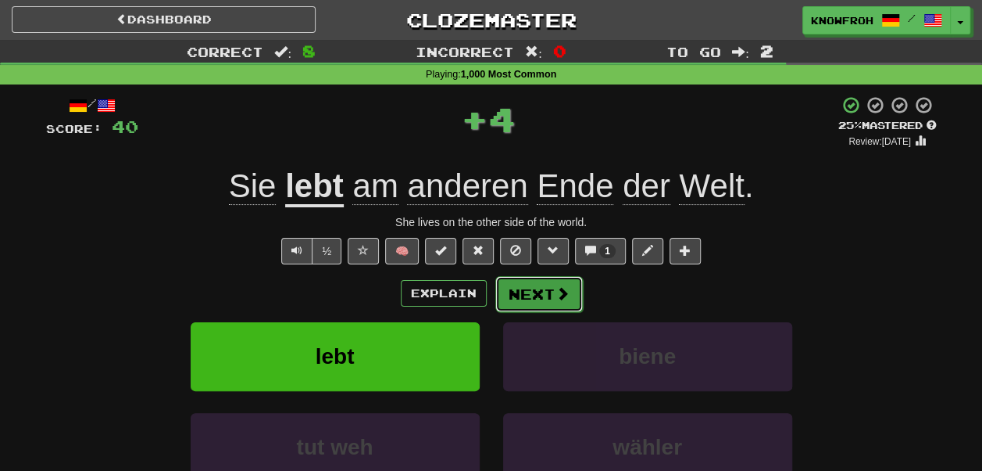
click at [521, 296] on button "Next" at bounding box center [540, 294] width 88 height 36
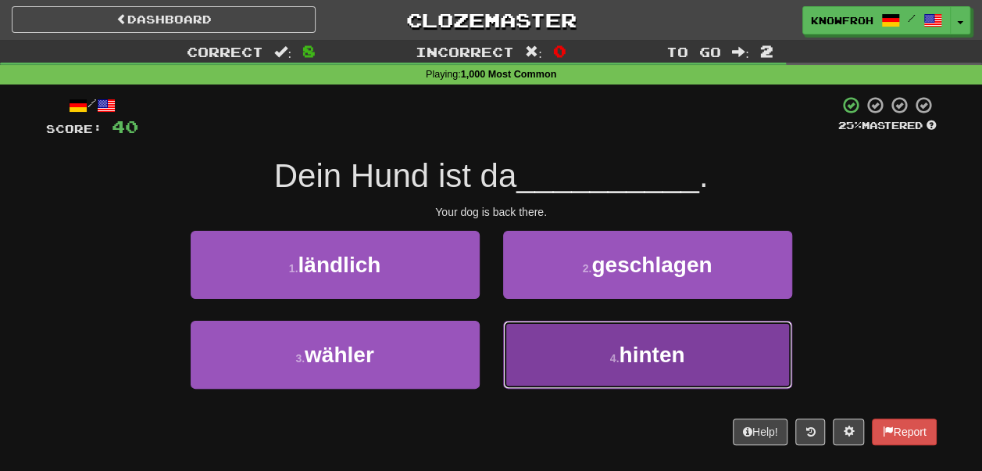
click at [528, 324] on button "4 . hinten" at bounding box center [647, 354] width 289 height 68
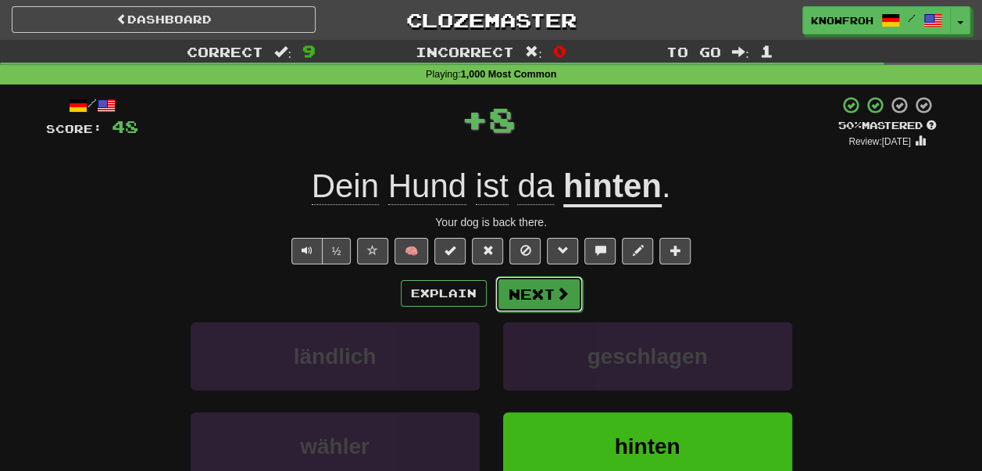
click at [538, 294] on button "Next" at bounding box center [540, 294] width 88 height 36
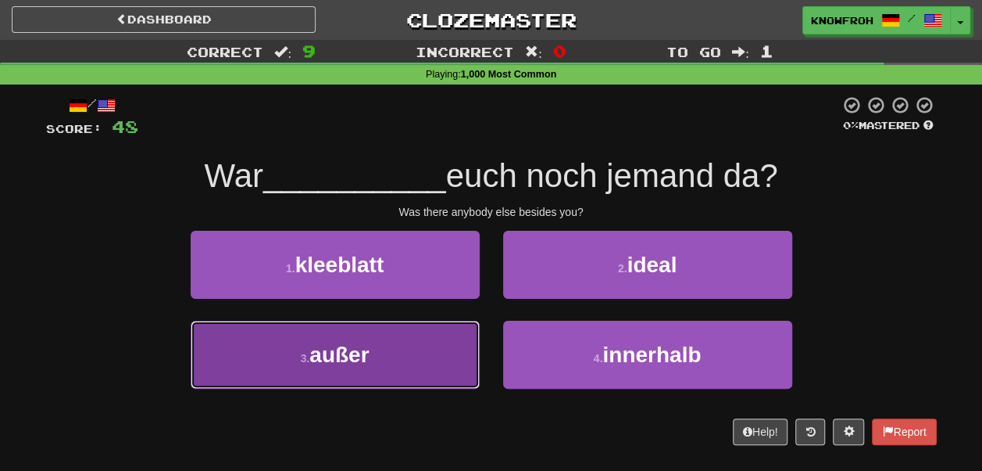
click at [429, 361] on button "3 . außer" at bounding box center [335, 354] width 289 height 68
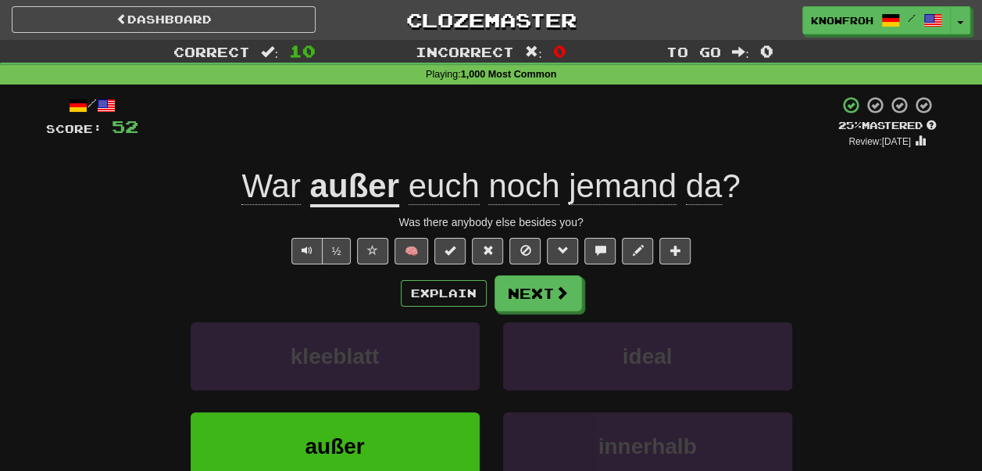
click at [358, 183] on u "außer" at bounding box center [354, 187] width 89 height 40
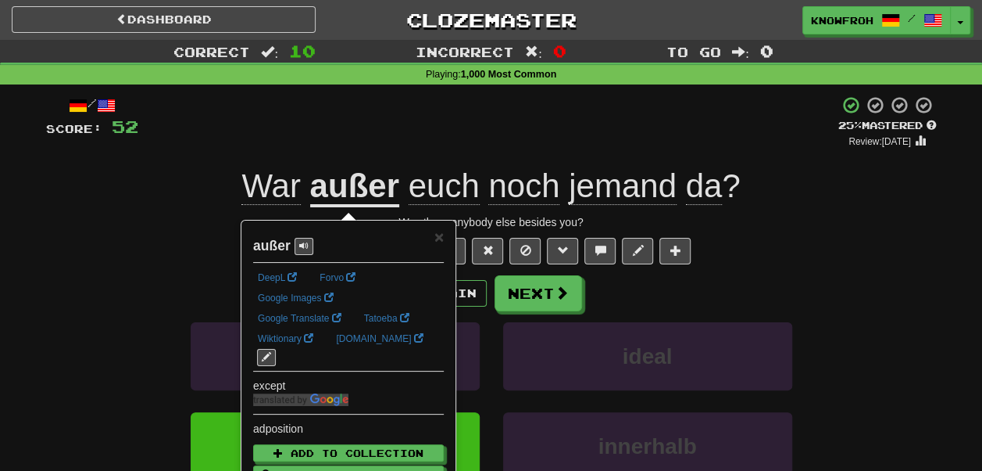
click at [349, 123] on div "+ 4" at bounding box center [488, 121] width 700 height 53
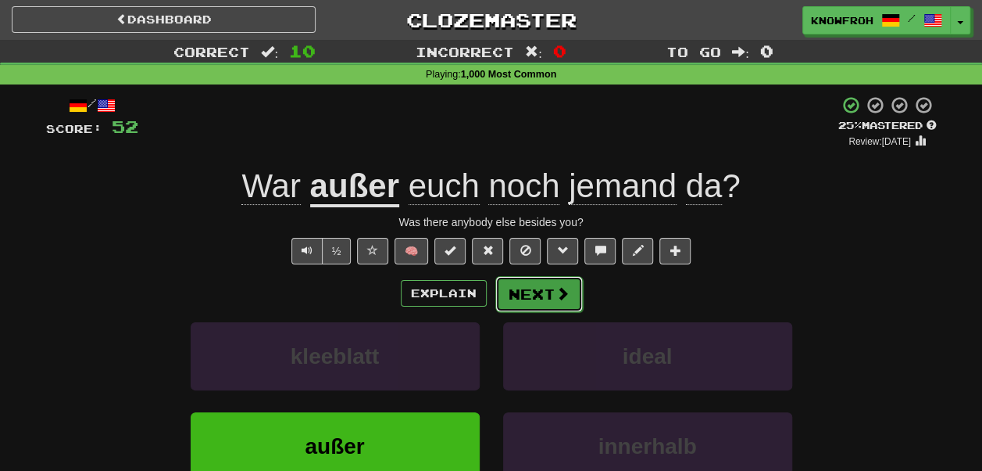
click at [542, 301] on button "Next" at bounding box center [540, 294] width 88 height 36
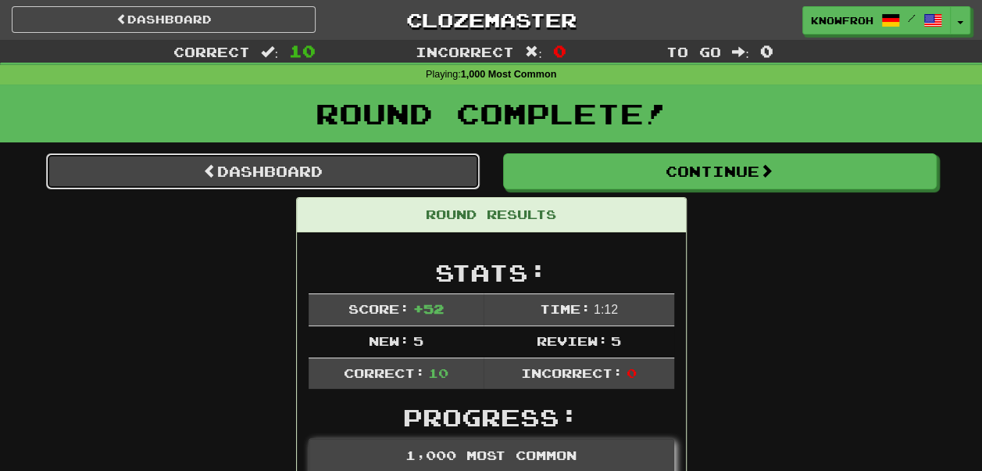
click at [430, 169] on link "Dashboard" at bounding box center [263, 171] width 434 height 36
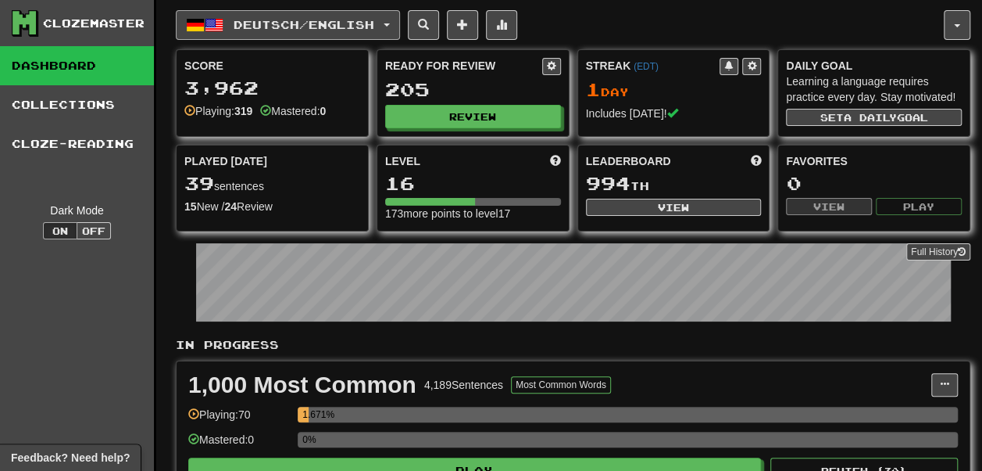
click at [267, 10] on button "Deutsch / English" at bounding box center [288, 25] width 224 height 30
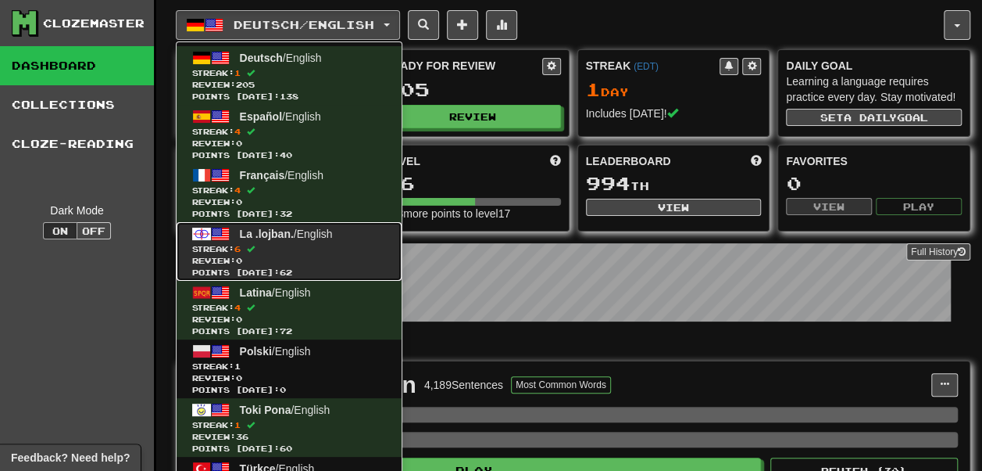
click at [281, 256] on span "Review: 0" at bounding box center [289, 261] width 194 height 12
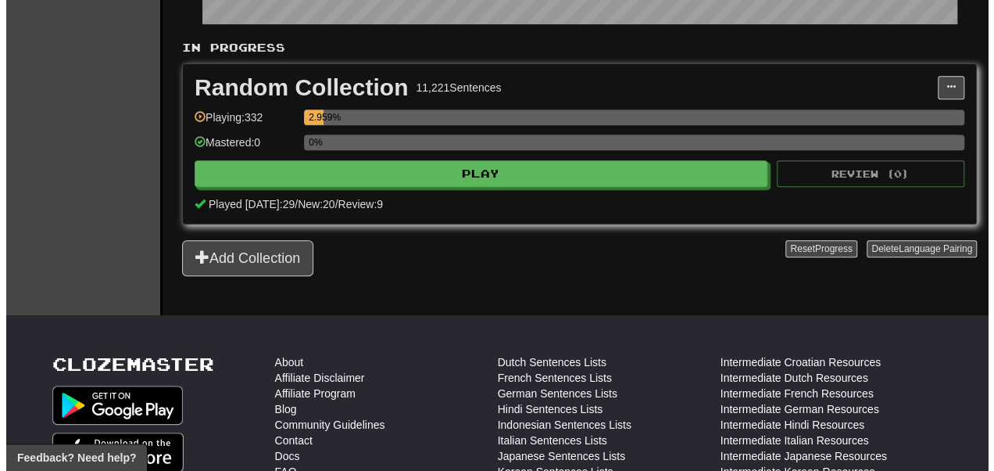
scroll to position [301, 0]
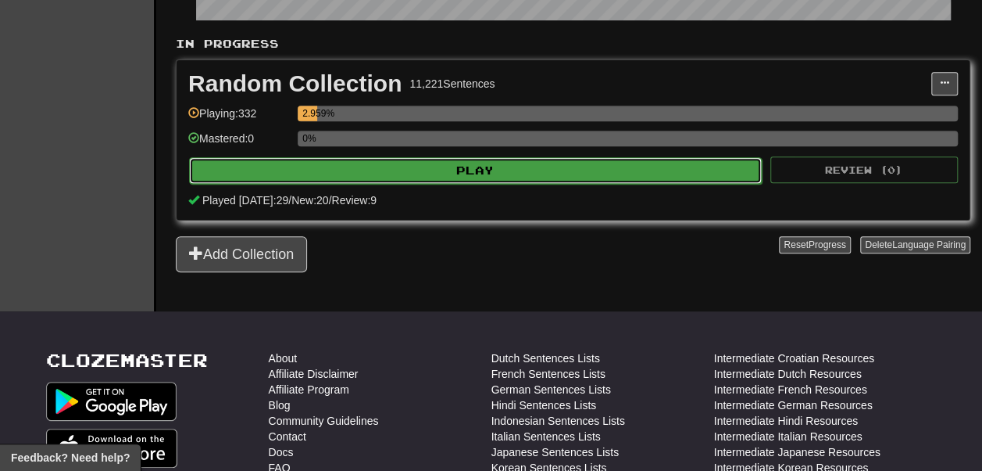
click at [392, 184] on button "Play" at bounding box center [475, 170] width 573 height 27
select select "**"
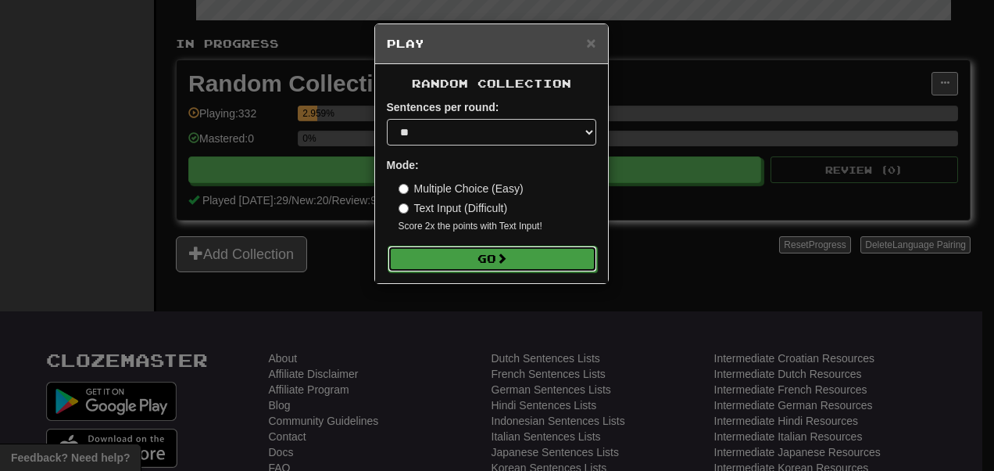
click at [466, 272] on button "Go" at bounding box center [492, 258] width 209 height 27
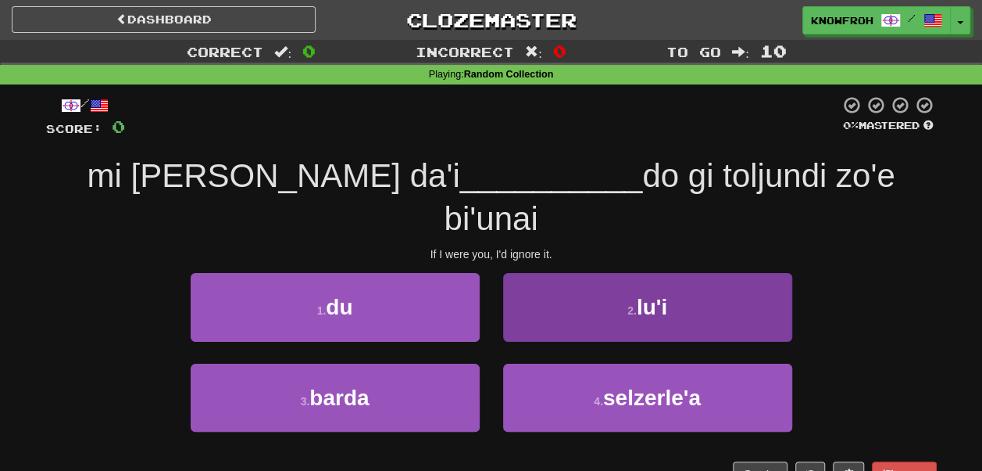
drag, startPoint x: 492, startPoint y: 272, endPoint x: 546, endPoint y: 263, distance: 54.0
click at [546, 273] on div "2 . lu'i" at bounding box center [648, 318] width 313 height 90
click at [546, 273] on button "2 . lu'i" at bounding box center [647, 307] width 289 height 68
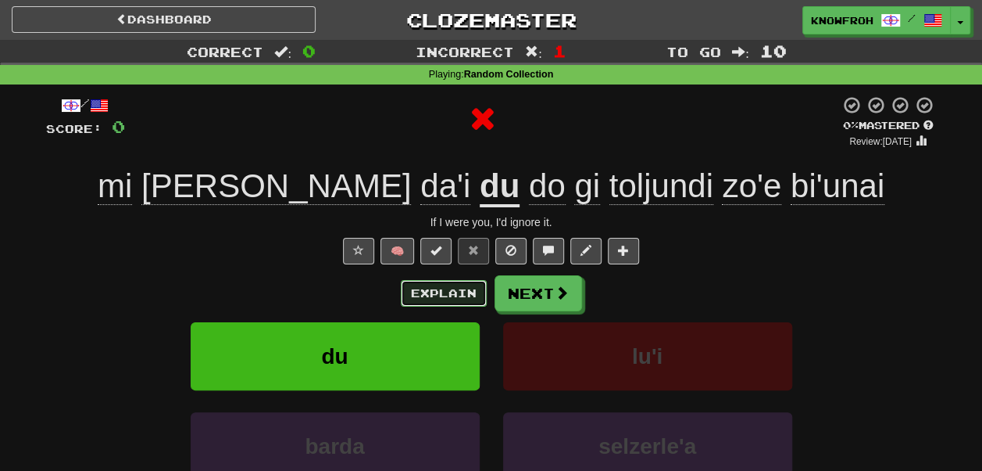
click at [442, 284] on button "Explain" at bounding box center [444, 293] width 86 height 27
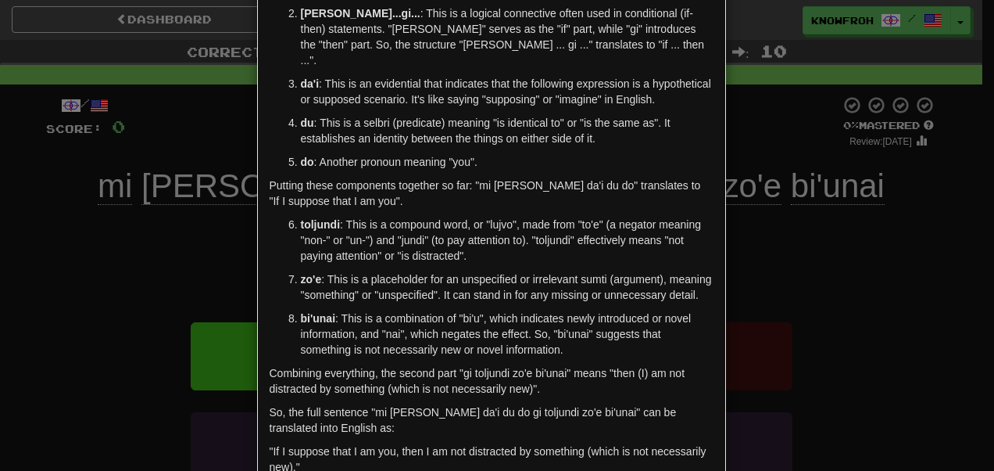
scroll to position [131, 0]
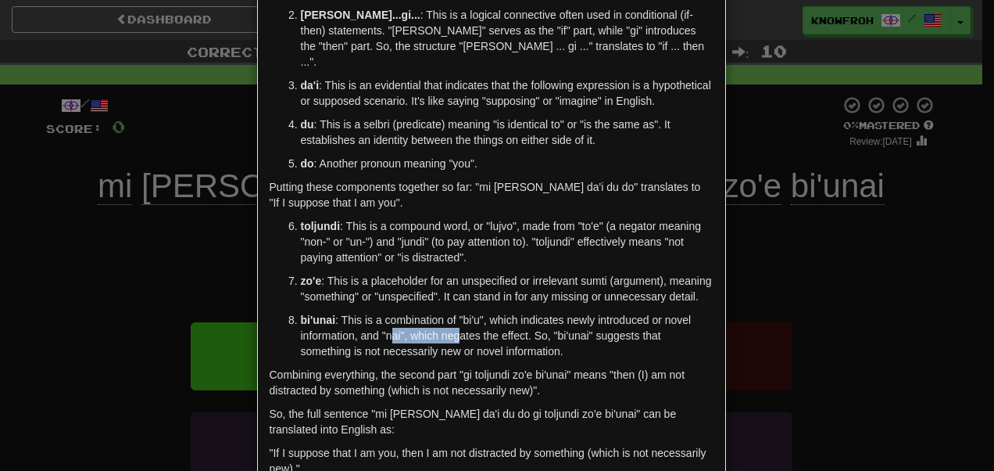
drag, startPoint x: 430, startPoint y: 344, endPoint x: 501, endPoint y: 354, distance: 71.8
click at [501, 354] on p "bi'unai : This is a combination of "bi'u", which indicates newly introduced or …" at bounding box center [507, 335] width 413 height 47
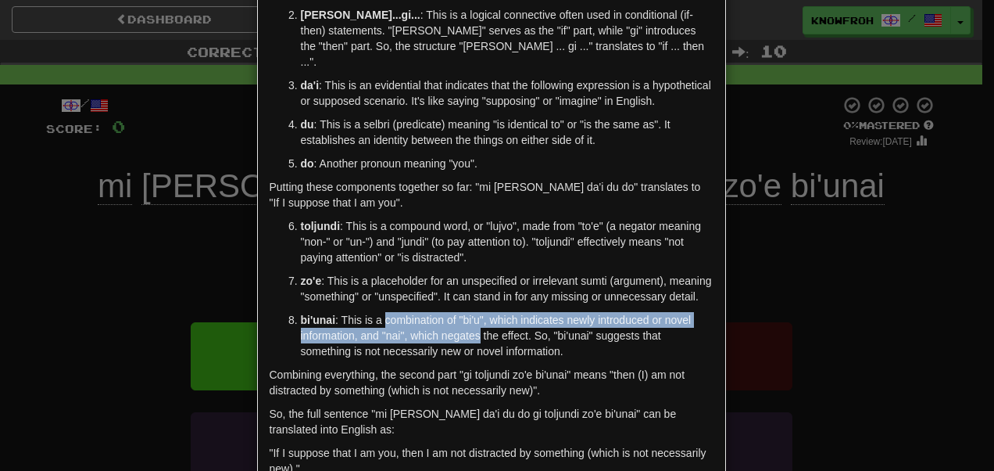
drag, startPoint x: 501, startPoint y: 354, endPoint x: 422, endPoint y: 330, distance: 82.6
click at [422, 330] on p "bi'unai : This is a combination of "bi'u", which indicates newly introduced or …" at bounding box center [507, 335] width 413 height 47
drag, startPoint x: 422, startPoint y: 330, endPoint x: 513, endPoint y: 355, distance: 94.1
click at [513, 355] on p "bi'unai : This is a combination of "bi'u", which indicates newly introduced or …" at bounding box center [507, 335] width 413 height 47
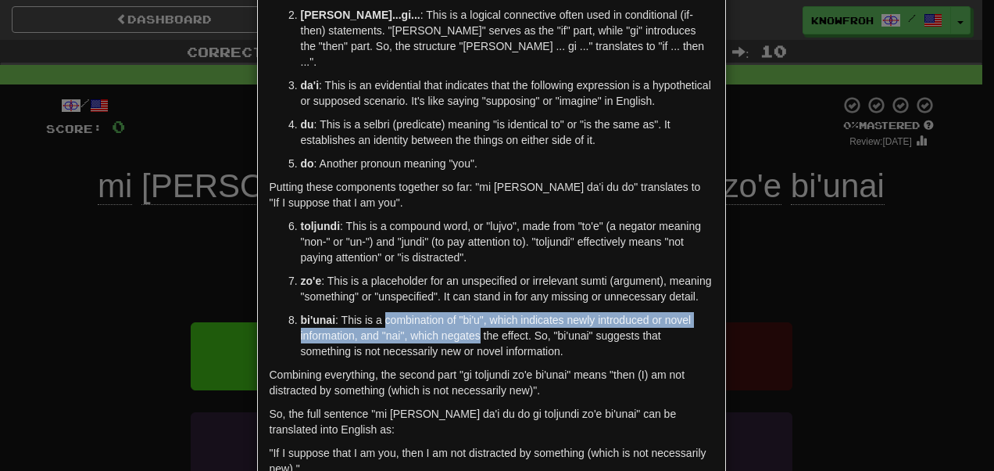
click at [513, 355] on p "bi'unai : This is a combination of "bi'u", which indicates newly introduced or …" at bounding box center [507, 335] width 413 height 47
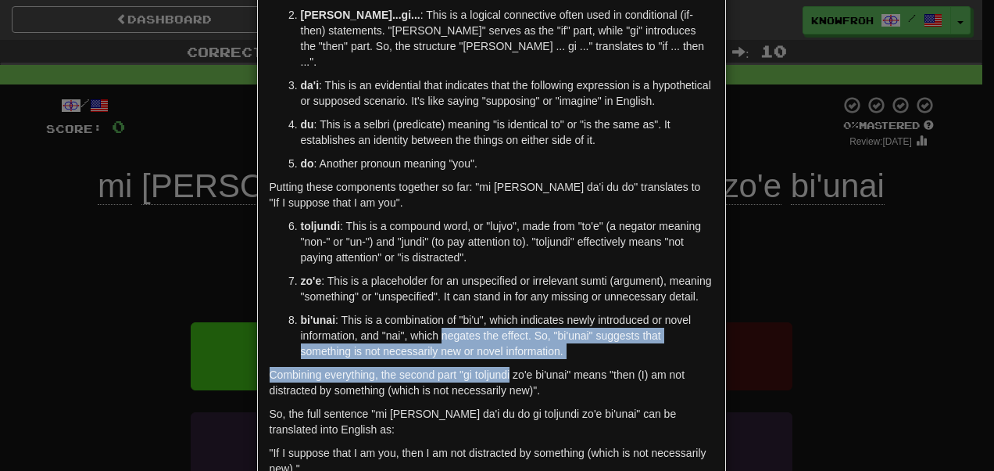
drag, startPoint x: 513, startPoint y: 355, endPoint x: 514, endPoint y: 375, distance: 20.4
click at [514, 375] on div "Certainly! Let's break down the Lojban sentence "mi ganai da'i du do gi toljund…" at bounding box center [491, 234] width 467 height 602
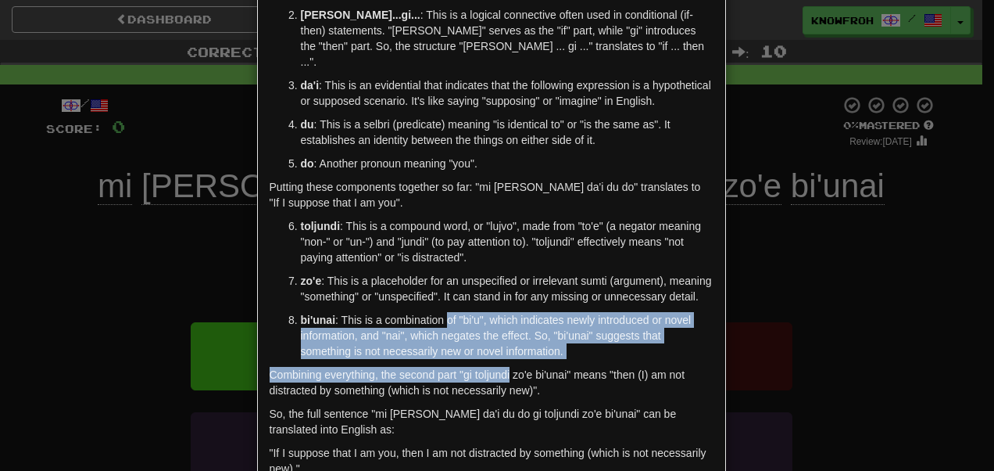
drag, startPoint x: 514, startPoint y: 375, endPoint x: 455, endPoint y: 338, distance: 70.3
click at [455, 338] on div "Certainly! Let's break down the Lojban sentence "mi ganai da'i du do gi toljund…" at bounding box center [491, 234] width 467 height 602
click at [455, 338] on p "bi'unai : This is a combination of "bi'u", which indicates newly introduced or …" at bounding box center [507, 335] width 413 height 47
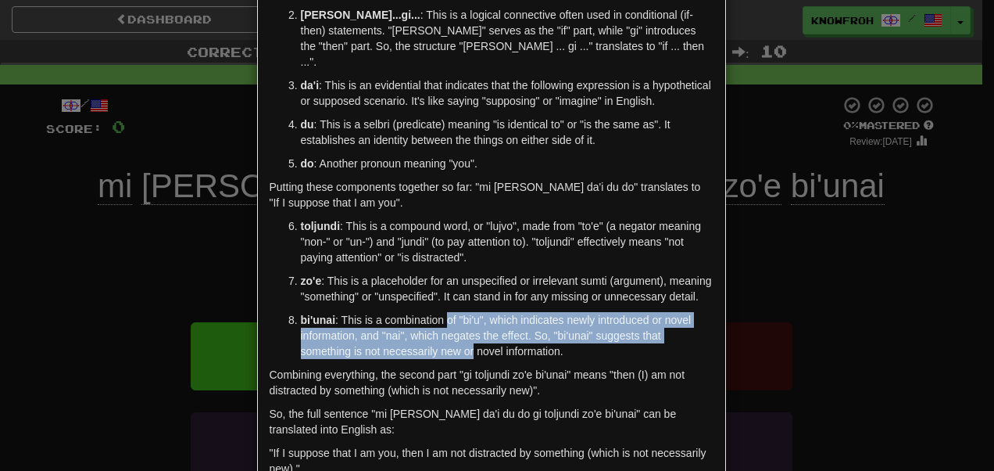
drag, startPoint x: 455, startPoint y: 338, endPoint x: 501, endPoint y: 365, distance: 53.6
click at [501, 359] on p "bi'unai : This is a combination of "bi'u", which indicates newly introduced or …" at bounding box center [507, 335] width 413 height 47
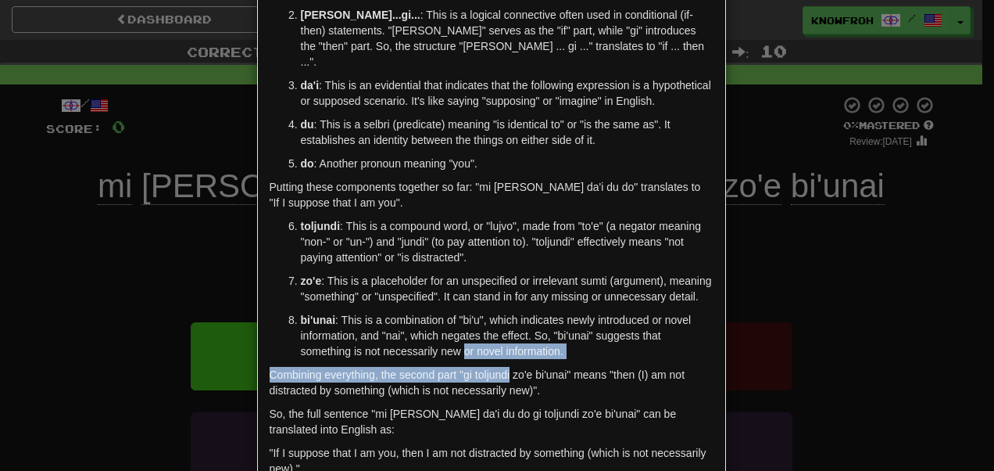
drag, startPoint x: 501, startPoint y: 365, endPoint x: 509, endPoint y: 376, distance: 13.4
click at [509, 376] on div "Certainly! Let's break down the Lojban sentence "mi ganai da'i du do gi toljund…" at bounding box center [491, 234] width 467 height 602
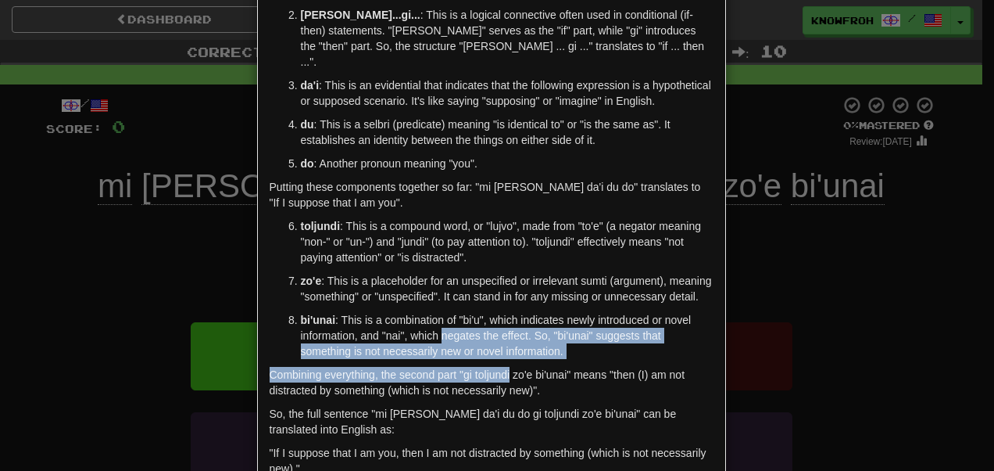
drag, startPoint x: 509, startPoint y: 376, endPoint x: 491, endPoint y: 349, distance: 32.7
click at [491, 349] on div "Certainly! Let's break down the Lojban sentence "mi ganai da'i du do gi toljund…" at bounding box center [491, 234] width 467 height 602
click at [491, 349] on p "bi'unai : This is a combination of "bi'u", which indicates newly introduced or …" at bounding box center [507, 335] width 413 height 47
drag, startPoint x: 491, startPoint y: 349, endPoint x: 508, endPoint y: 379, distance: 35.0
click at [508, 379] on div "Certainly! Let's break down the Lojban sentence "mi ganai da'i du do gi toljund…" at bounding box center [491, 234] width 467 height 602
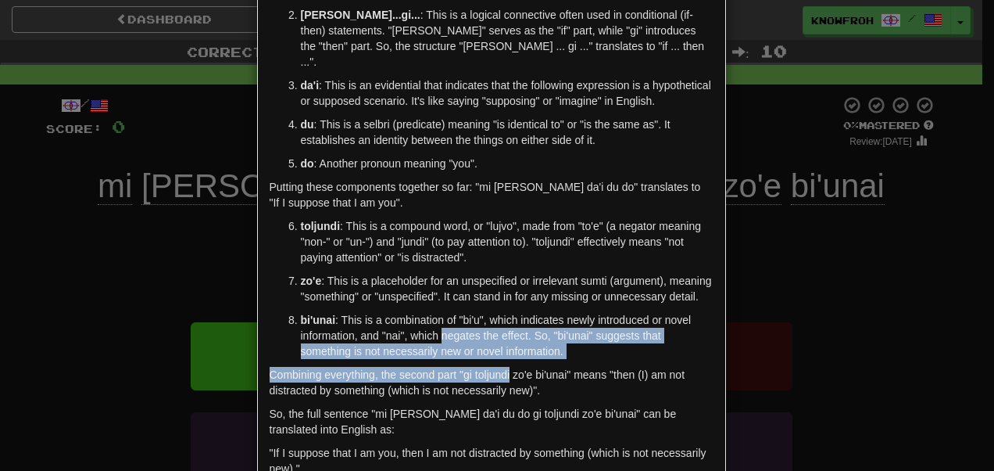
click at [508, 379] on div "Certainly! Let's break down the Lojban sentence "mi ganai da'i du do gi toljund…" at bounding box center [491, 234] width 467 height 602
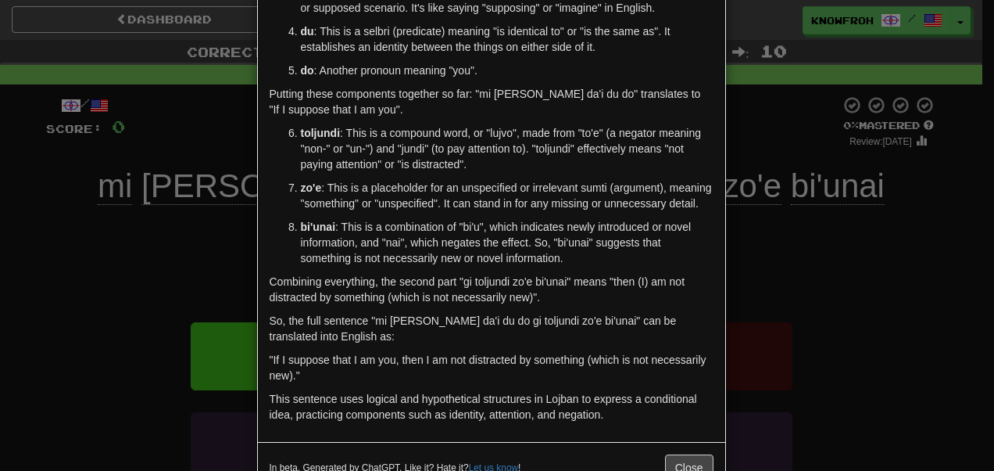
scroll to position [285, 0]
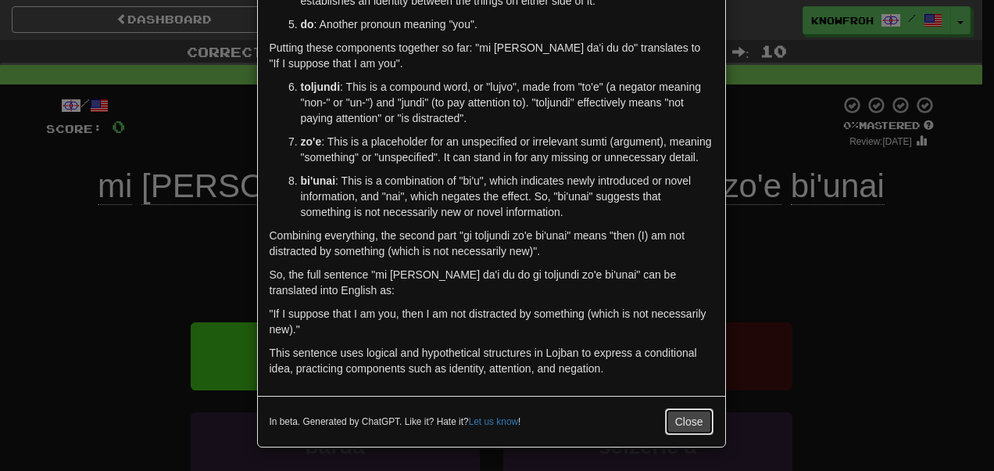
click at [692, 431] on button "Close" at bounding box center [689, 421] width 48 height 27
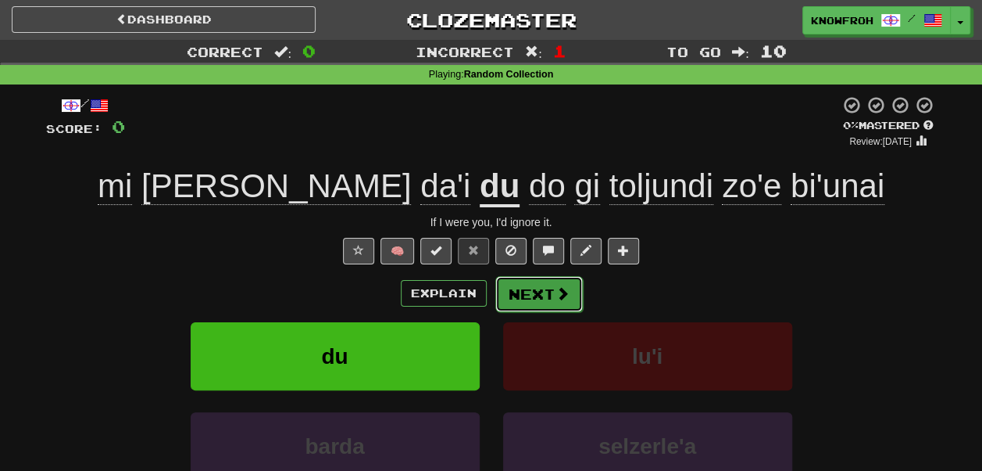
click at [573, 295] on button "Next" at bounding box center [540, 294] width 88 height 36
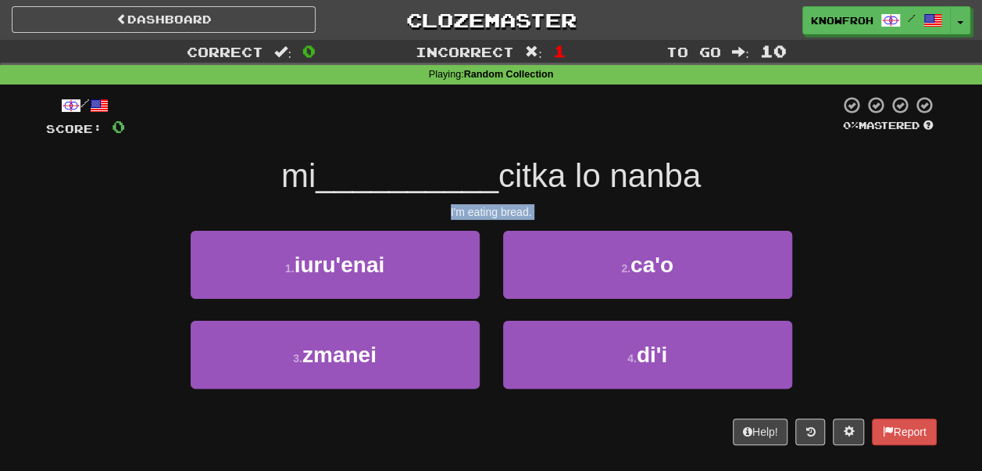
drag, startPoint x: 414, startPoint y: 222, endPoint x: 395, endPoint y: 203, distance: 26.5
click at [395, 203] on div "/ Score: 0 0 % Mastered mi __________ citka lo nanba I'm eating bread. 1 . iuru…" at bounding box center [491, 269] width 891 height 349
click at [421, 192] on span "__________" at bounding box center [407, 175] width 183 height 37
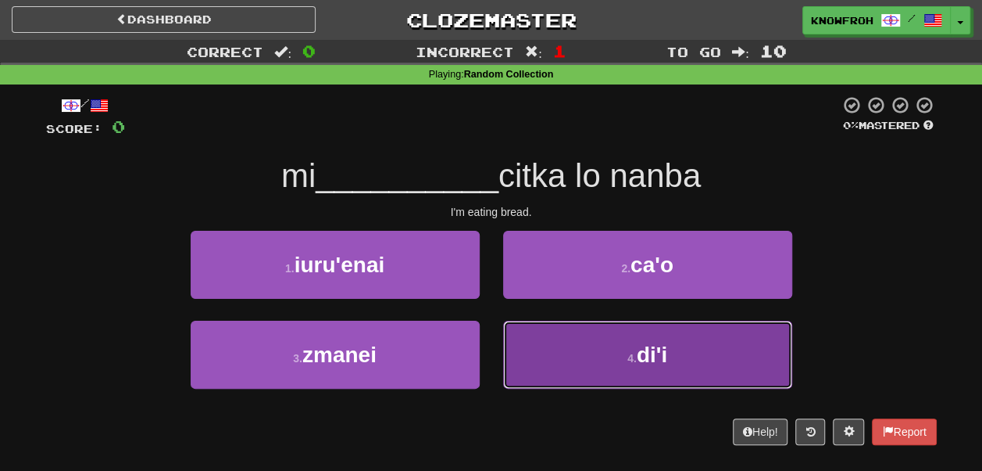
click at [549, 343] on button "4 . di'i" at bounding box center [647, 354] width 289 height 68
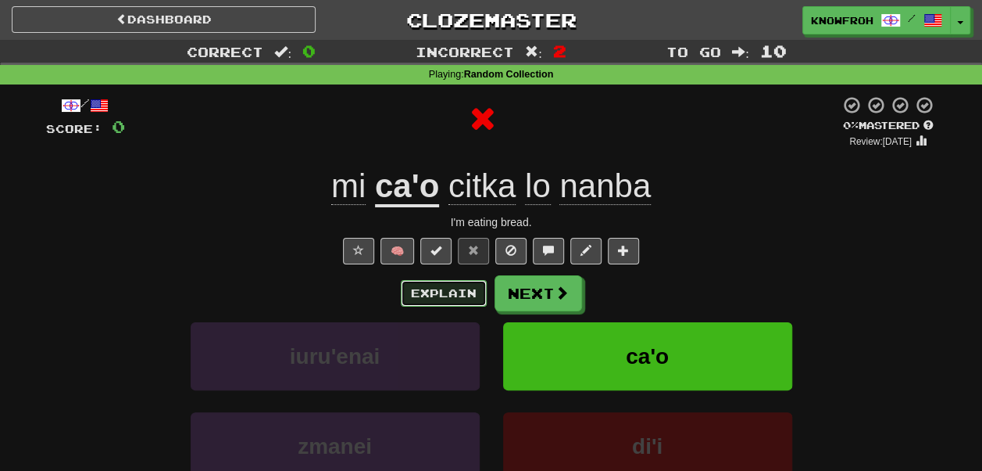
click at [457, 286] on button "Explain" at bounding box center [444, 293] width 86 height 27
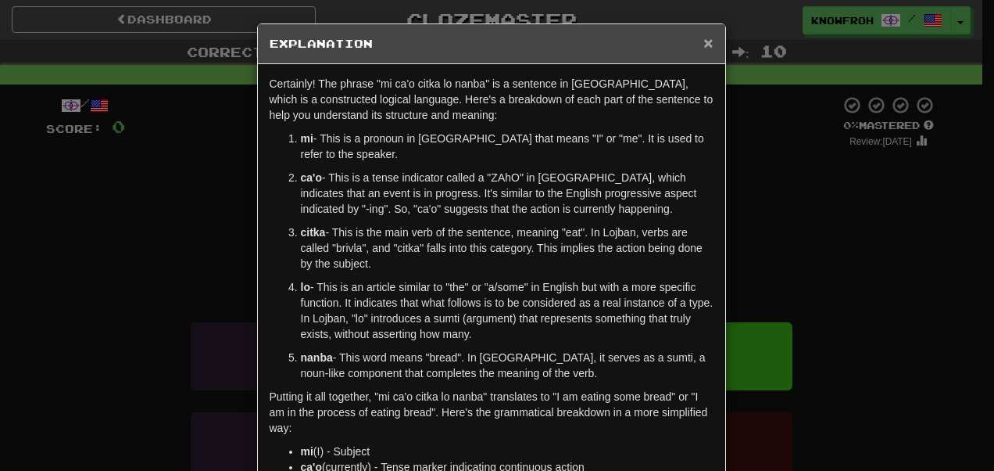
drag, startPoint x: 691, startPoint y: 41, endPoint x: 700, endPoint y: 42, distance: 9.5
click at [700, 42] on div "× Explanation" at bounding box center [491, 44] width 467 height 40
click at [703, 42] on span "×" at bounding box center [707, 43] width 9 height 18
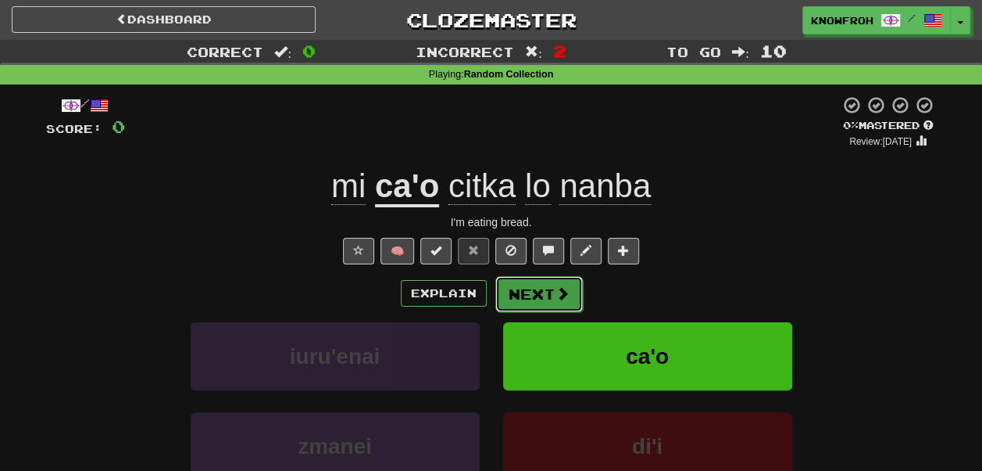
click at [536, 288] on button "Next" at bounding box center [540, 294] width 88 height 36
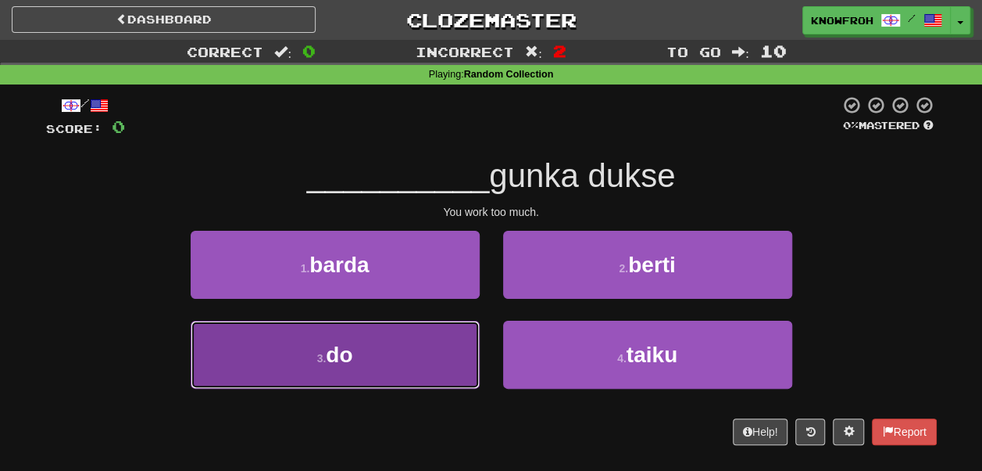
click at [428, 350] on button "3 . do" at bounding box center [335, 354] width 289 height 68
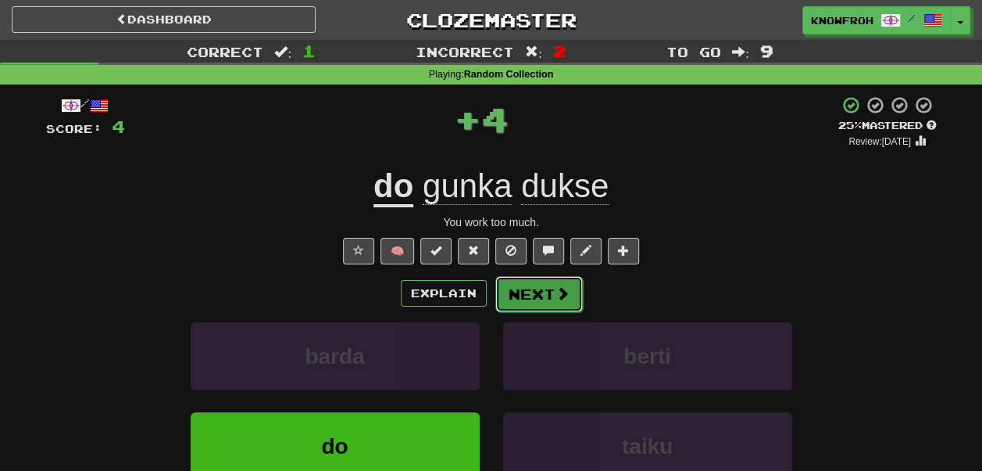
click at [541, 306] on button "Next" at bounding box center [540, 294] width 88 height 36
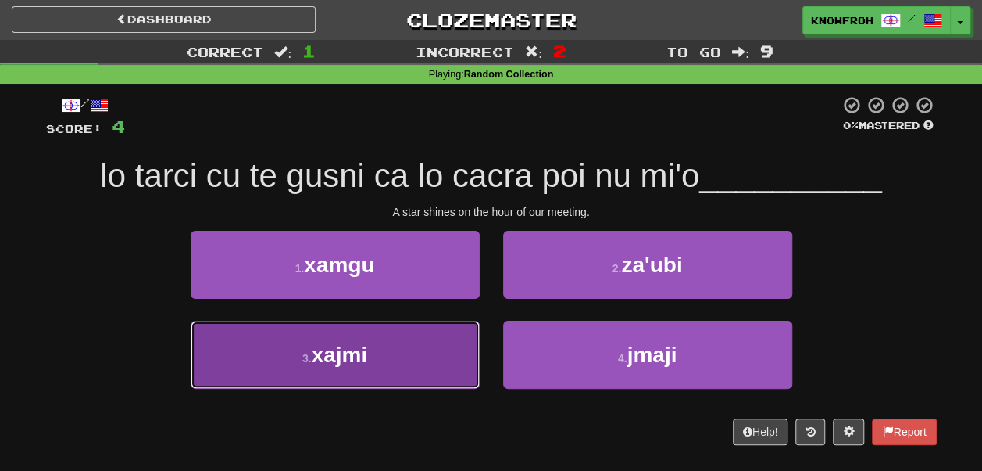
click at [460, 335] on button "3 . xajmi" at bounding box center [335, 354] width 289 height 68
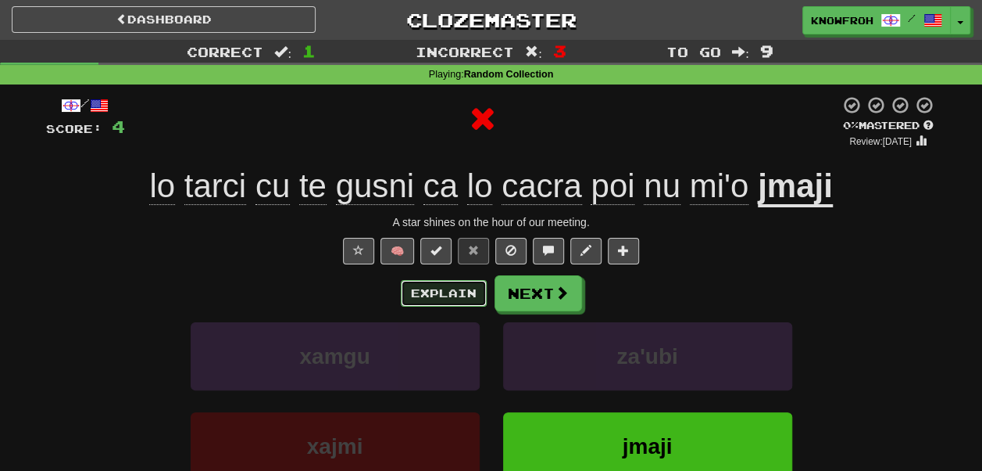
click at [467, 295] on button "Explain" at bounding box center [444, 293] width 86 height 27
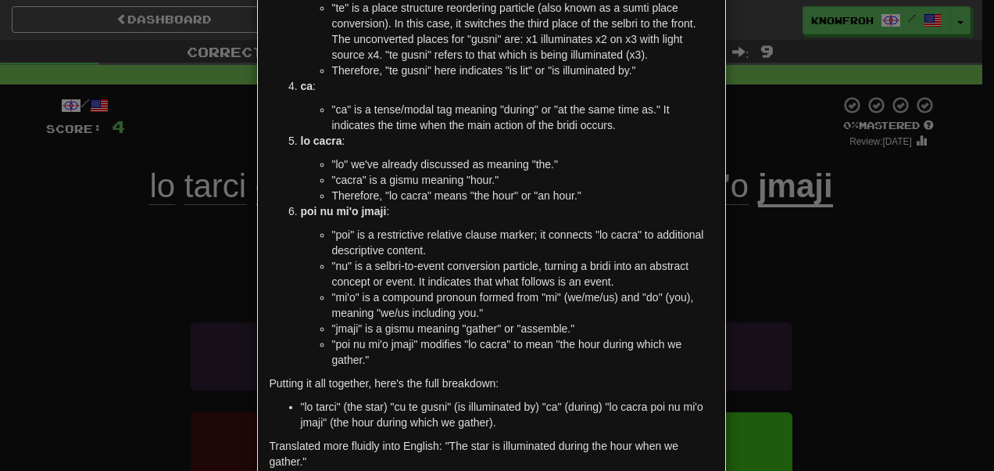
scroll to position [519, 0]
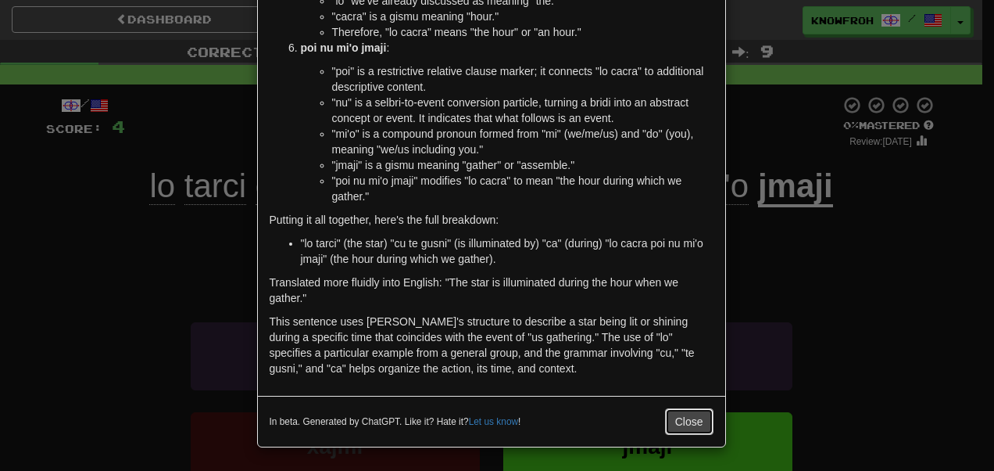
click at [695, 424] on button "Close" at bounding box center [689, 421] width 48 height 27
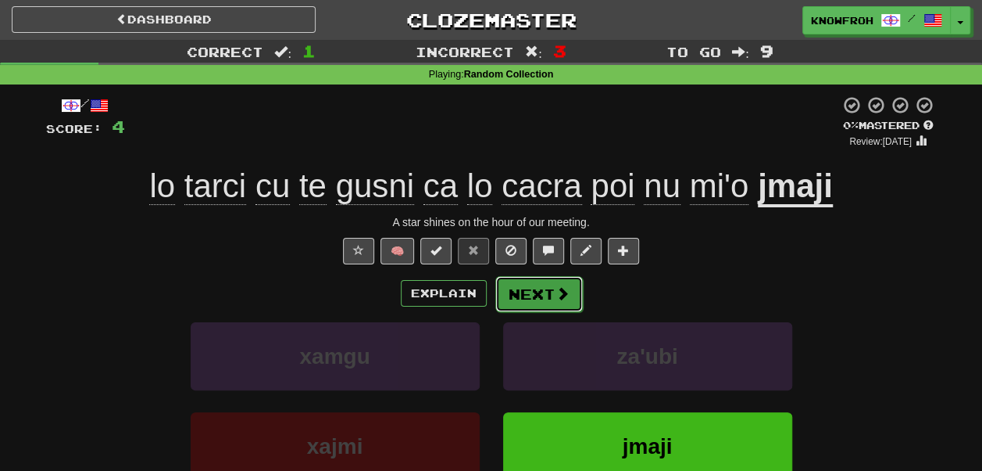
click at [548, 292] on button "Next" at bounding box center [540, 294] width 88 height 36
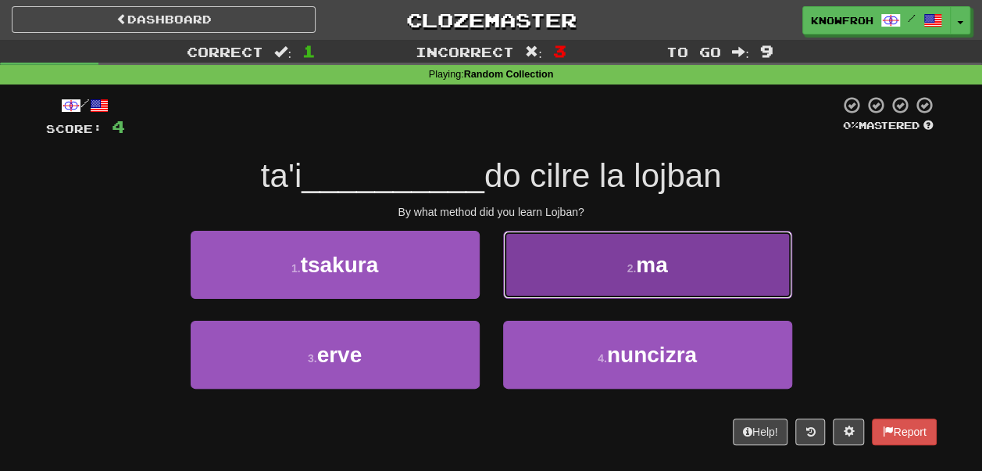
click at [542, 250] on button "2 . ma" at bounding box center [647, 265] width 289 height 68
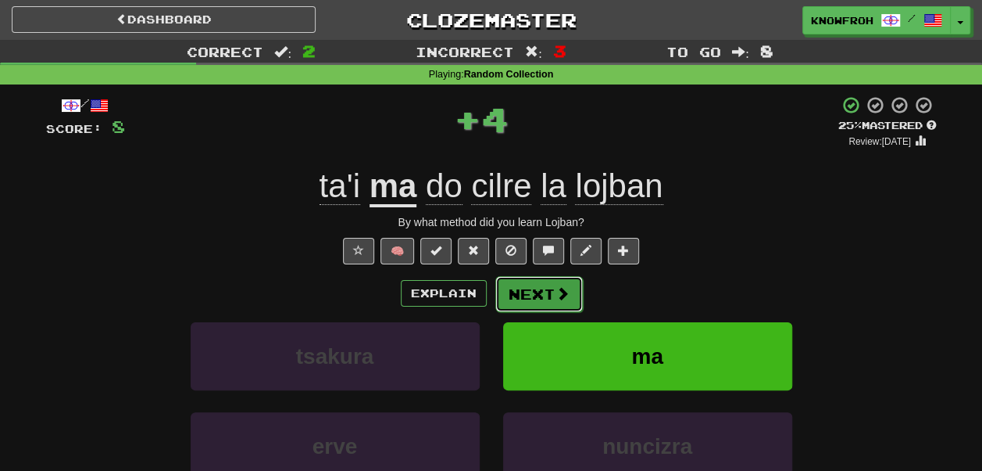
click at [552, 295] on button "Next" at bounding box center [540, 294] width 88 height 36
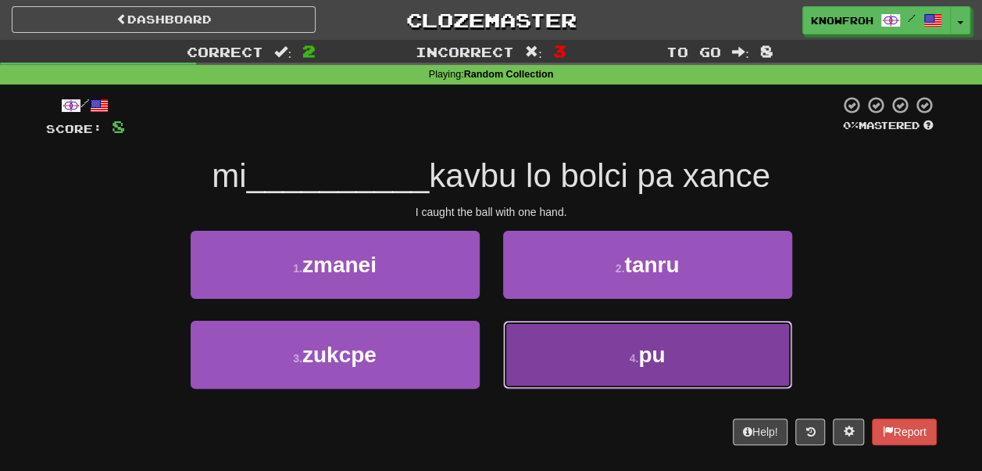
click at [612, 352] on button "4 . pu" at bounding box center [647, 354] width 289 height 68
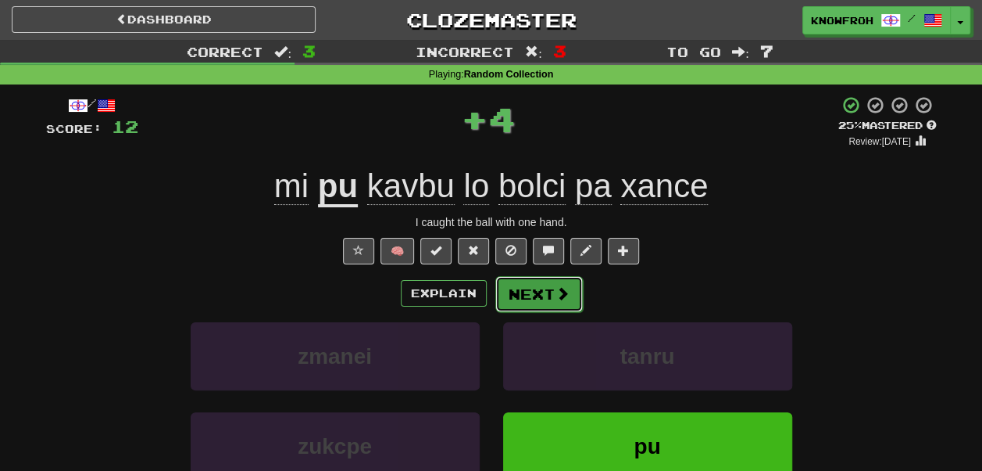
click at [522, 292] on button "Next" at bounding box center [540, 294] width 88 height 36
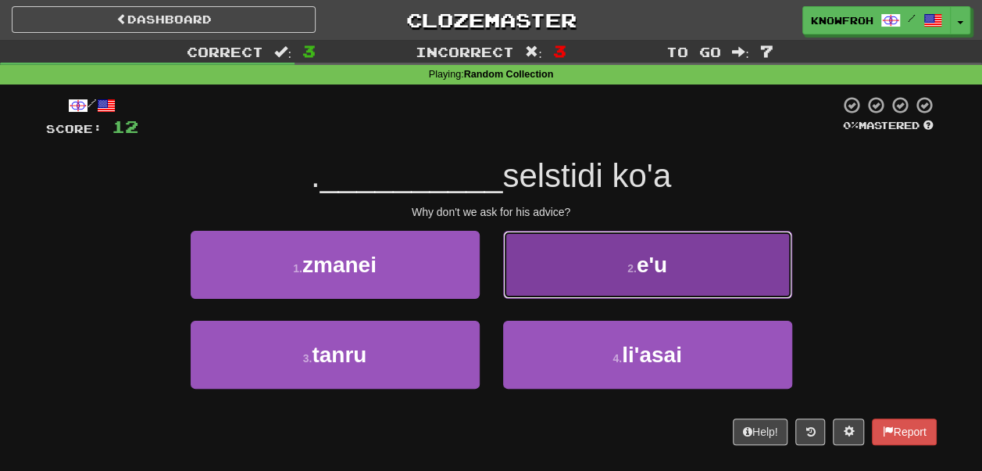
click at [522, 256] on button "2 . e'u" at bounding box center [647, 265] width 289 height 68
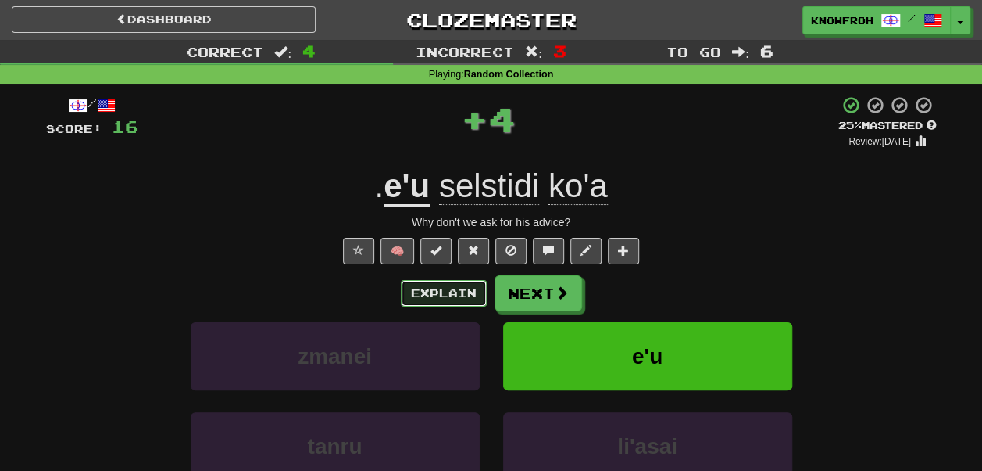
click at [481, 293] on button "Explain" at bounding box center [444, 293] width 86 height 27
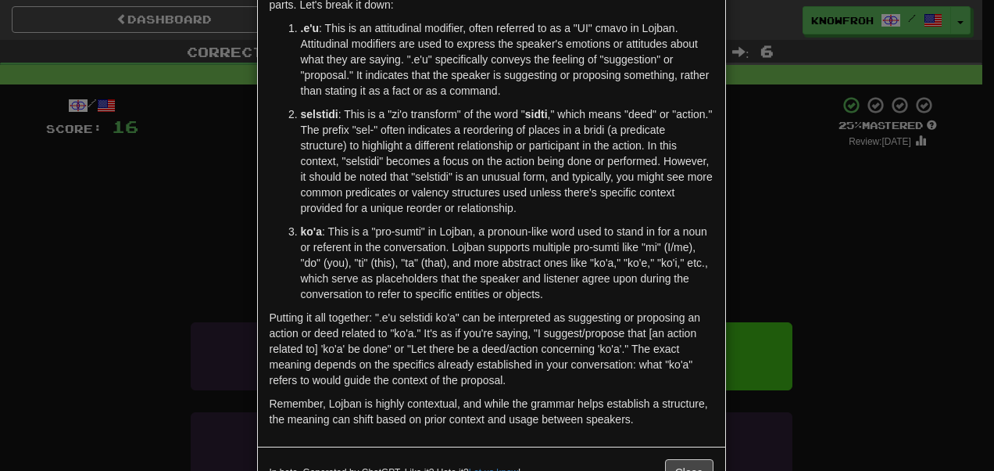
scroll to position [102, 0]
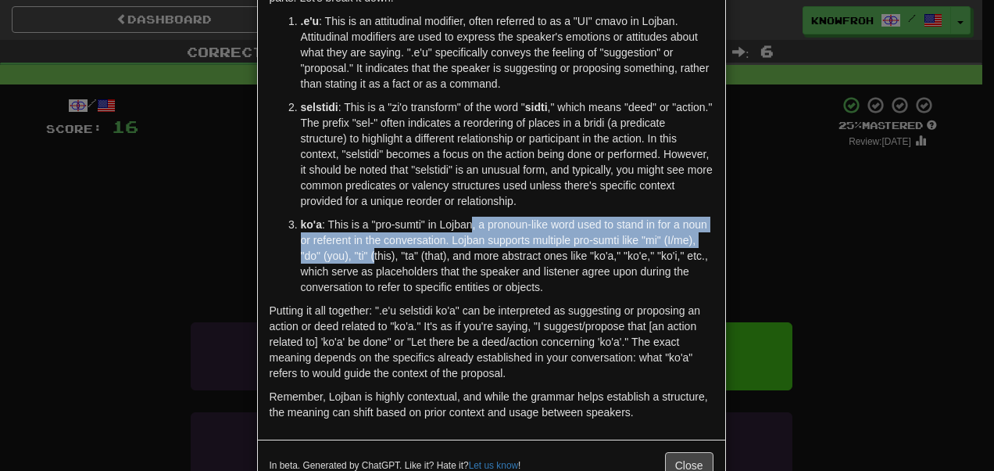
drag, startPoint x: 477, startPoint y: 227, endPoint x: 438, endPoint y: 259, distance: 50.5
click at [438, 259] on p "ko'a : This is a "pro-sumti" in Lojban, a pronoun-like word used to stand in fo…" at bounding box center [507, 256] width 413 height 78
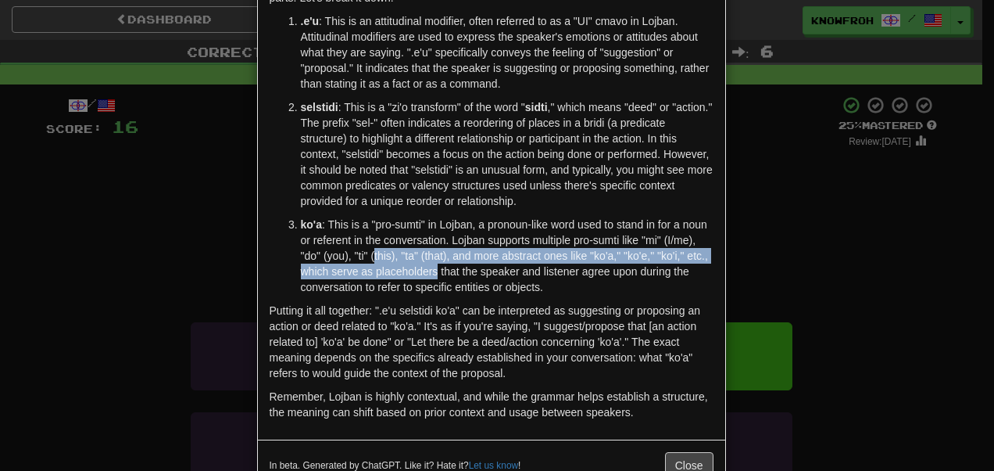
drag, startPoint x: 438, startPoint y: 259, endPoint x: 464, endPoint y: 276, distance: 31.2
click at [464, 276] on p "ko'a : This is a "pro-sumti" in Lojban, a pronoun-like word used to stand in fo…" at bounding box center [507, 256] width 413 height 78
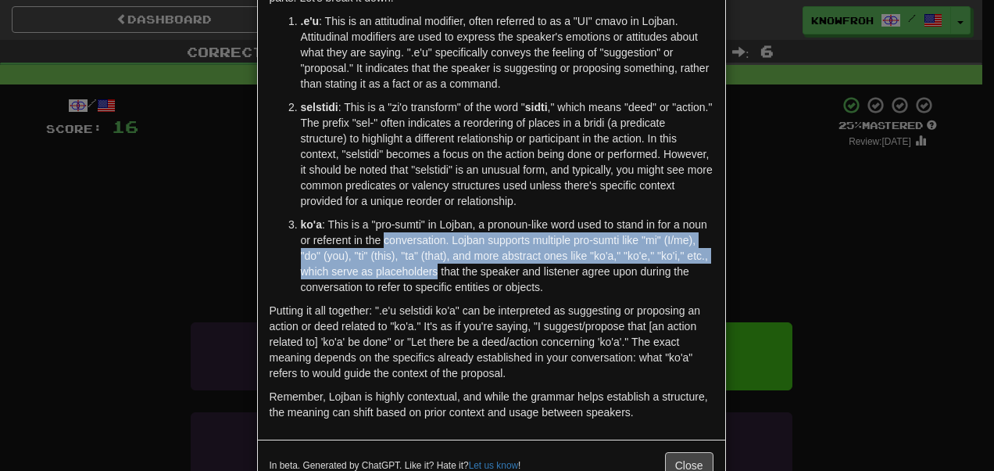
drag, startPoint x: 464, startPoint y: 276, endPoint x: 457, endPoint y: 238, distance: 38.9
click at [457, 238] on p "ko'a : This is a "pro-sumti" in Lojban, a pronoun-like word used to stand in fo…" at bounding box center [507, 256] width 413 height 78
drag, startPoint x: 457, startPoint y: 238, endPoint x: 464, endPoint y: 274, distance: 36.6
click at [464, 274] on p "ko'a : This is a "pro-sumti" in Lojban, a pronoun-like word used to stand in fo…" at bounding box center [507, 256] width 413 height 78
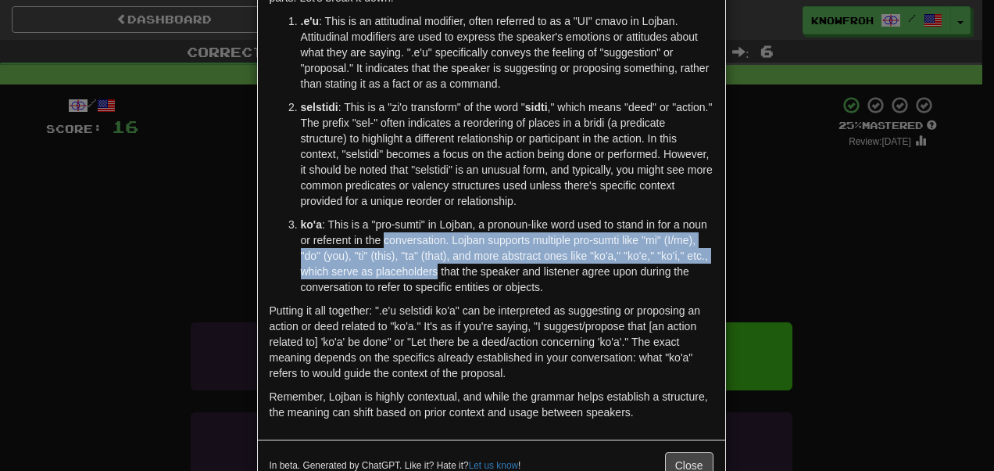
click at [464, 274] on p "ko'a : This is a "pro-sumti" in Lojban, a pronoun-like word used to stand in fo…" at bounding box center [507, 256] width 413 height 78
drag, startPoint x: 464, startPoint y: 274, endPoint x: 443, endPoint y: 236, distance: 43.0
click at [443, 236] on p "ko'a : This is a "pro-sumti" in Lojban, a pronoun-like word used to stand in fo…" at bounding box center [507, 256] width 413 height 78
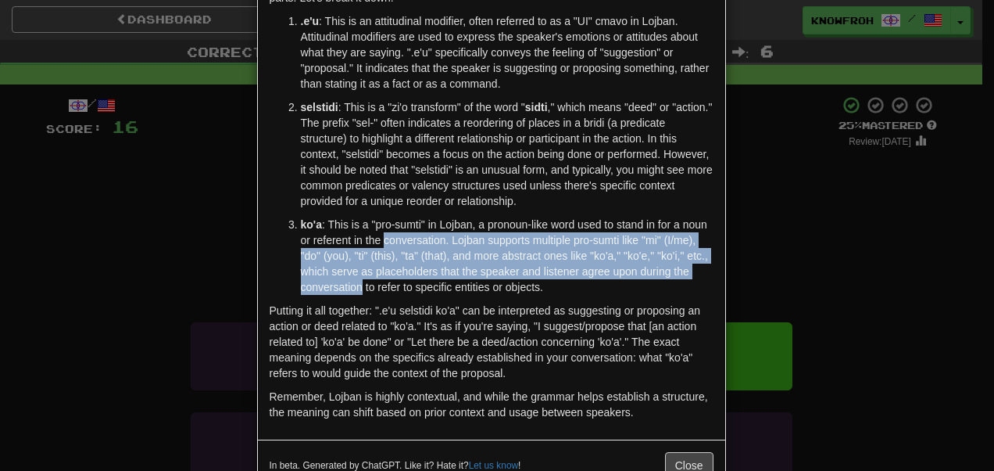
drag, startPoint x: 443, startPoint y: 236, endPoint x: 460, endPoint y: 284, distance: 50.4
click at [460, 284] on p "ko'a : This is a "pro-sumti" in Lojban, a pronoun-like word used to stand in fo…" at bounding box center [507, 256] width 413 height 78
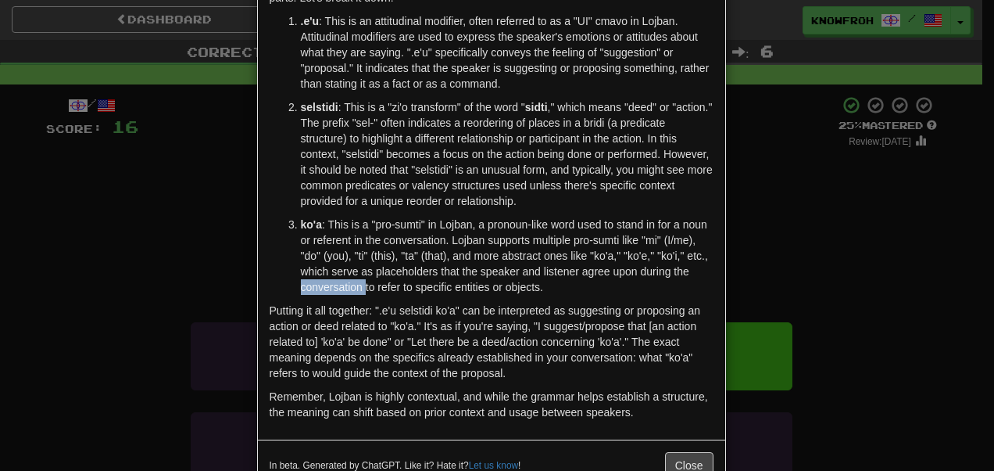
click at [460, 284] on p "ko'a : This is a "pro-sumti" in Lojban, a pronoun-like word used to stand in fo…" at bounding box center [507, 256] width 413 height 78
click at [483, 253] on p "ko'a : This is a "pro-sumti" in Lojban, a pronoun-like word used to stand in fo…" at bounding box center [507, 256] width 413 height 78
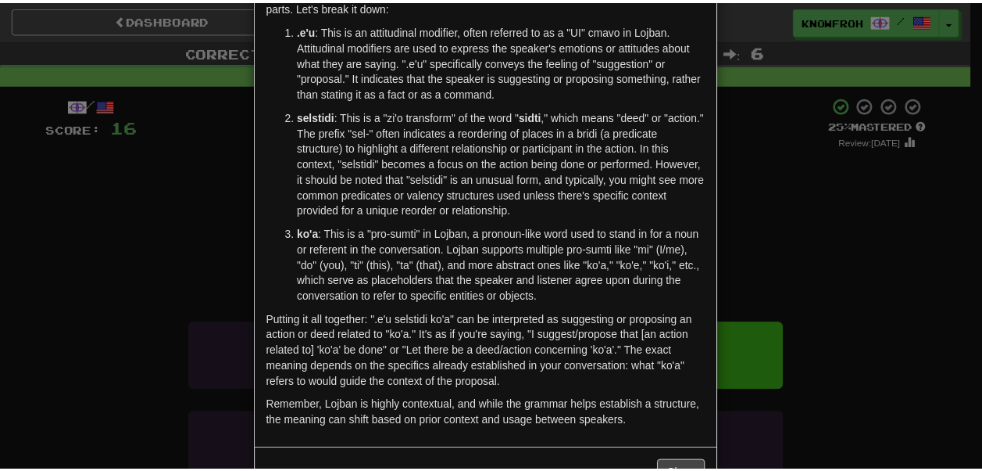
scroll to position [0, 0]
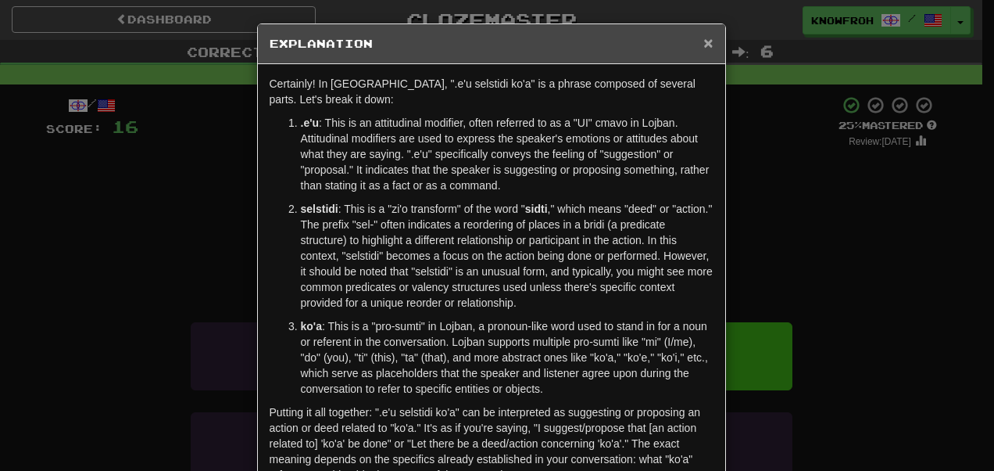
click at [703, 38] on span "×" at bounding box center [707, 43] width 9 height 18
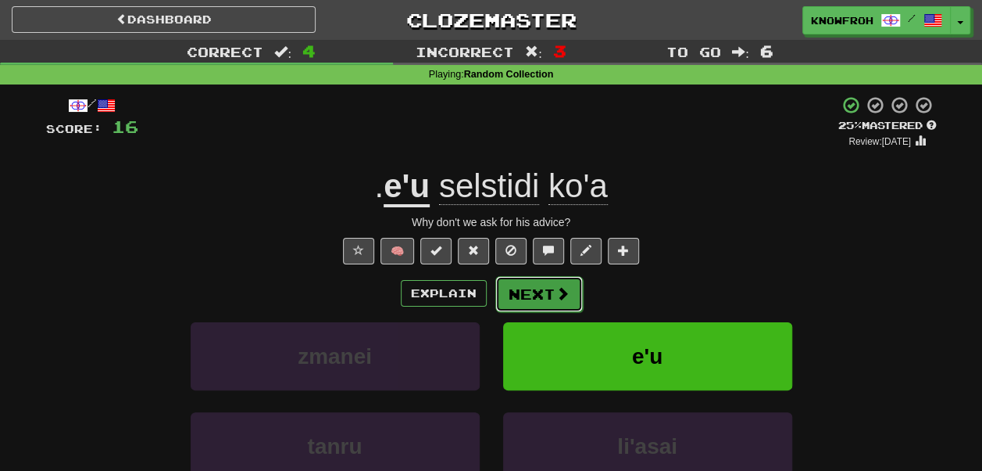
click at [526, 290] on button "Next" at bounding box center [540, 294] width 88 height 36
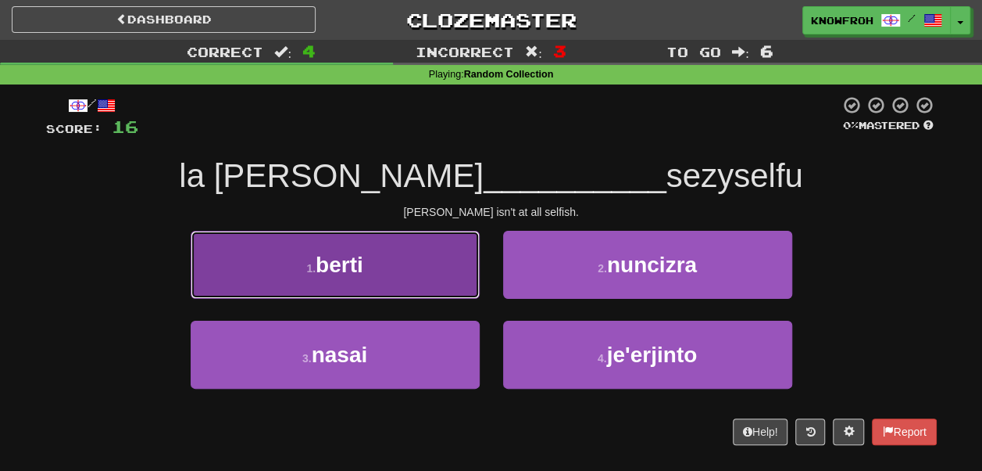
click at [450, 286] on button "1 . berti" at bounding box center [335, 265] width 289 height 68
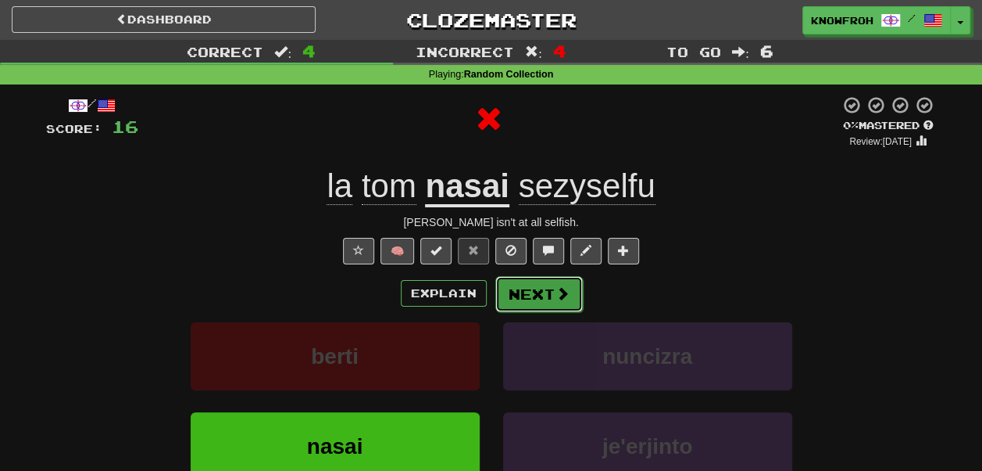
click at [521, 290] on button "Next" at bounding box center [540, 294] width 88 height 36
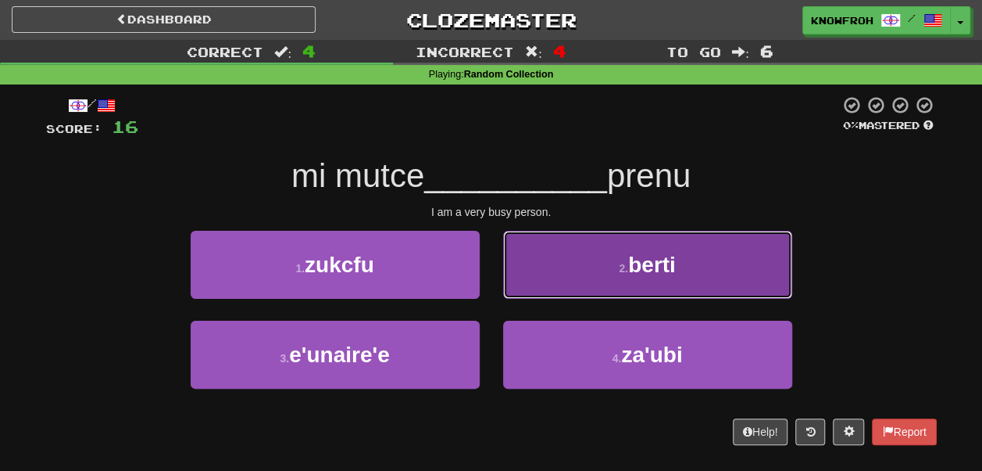
click at [556, 270] on button "2 . berti" at bounding box center [647, 265] width 289 height 68
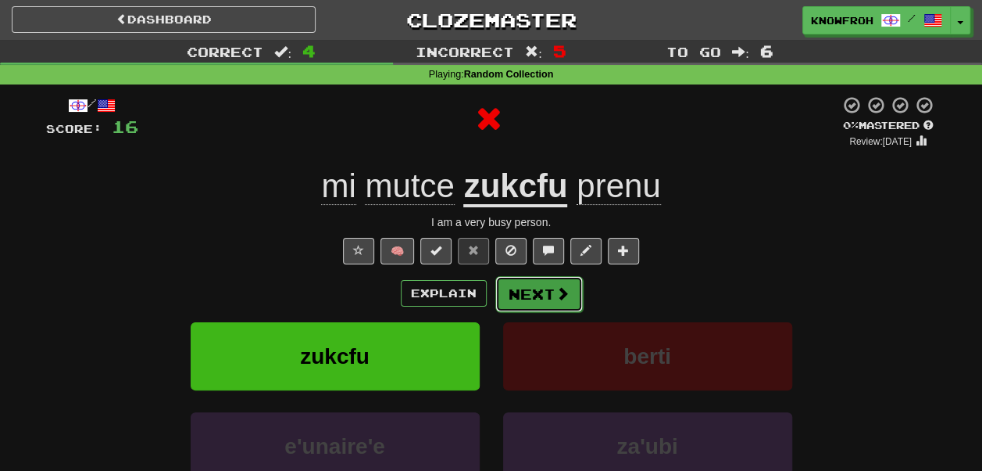
click at [524, 288] on button "Next" at bounding box center [540, 294] width 88 height 36
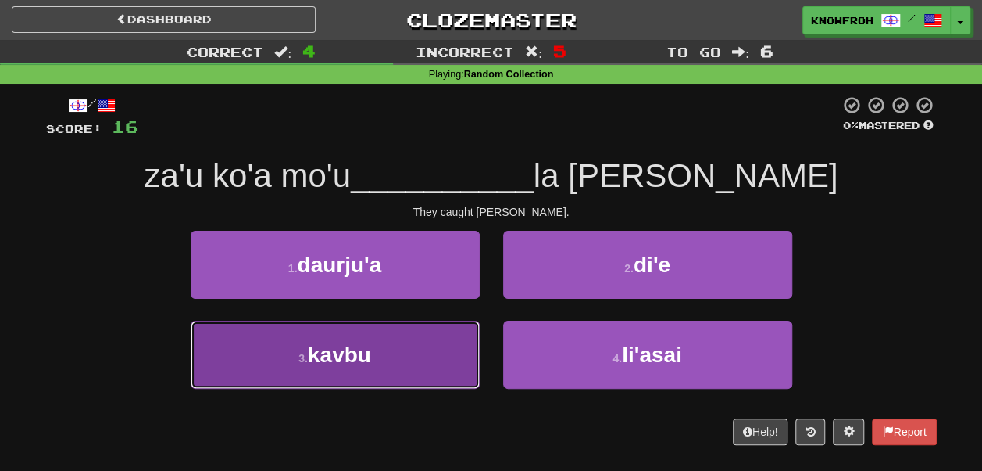
click at [453, 336] on button "3 . kavbu" at bounding box center [335, 354] width 289 height 68
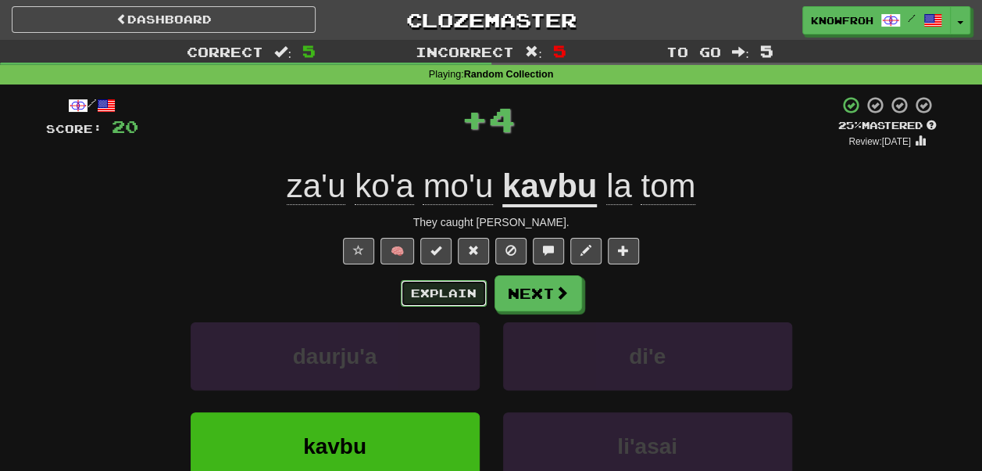
click at [451, 298] on button "Explain" at bounding box center [444, 293] width 86 height 27
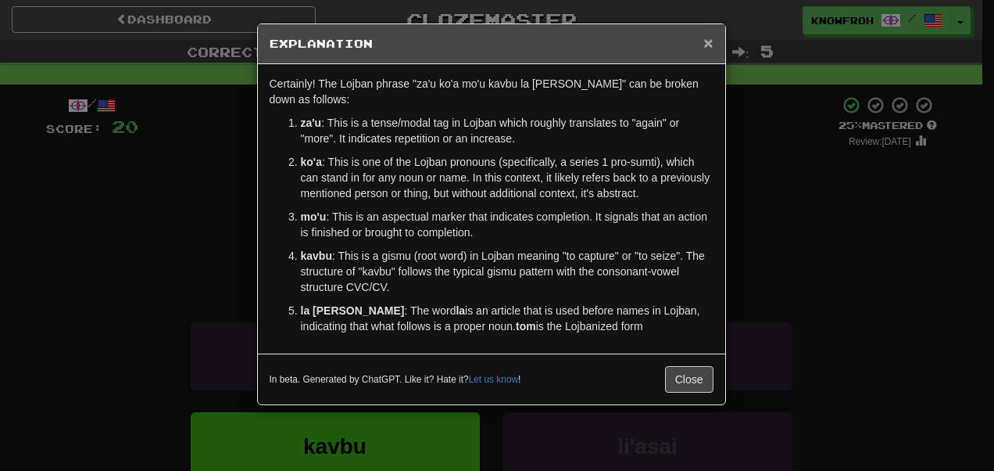
click at [708, 47] on span "×" at bounding box center [707, 43] width 9 height 18
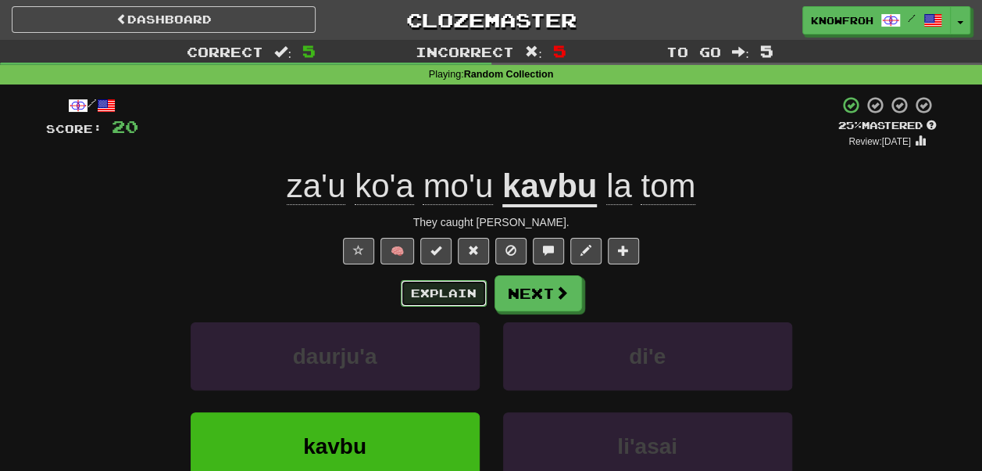
click at [449, 306] on button "Explain" at bounding box center [444, 293] width 86 height 27
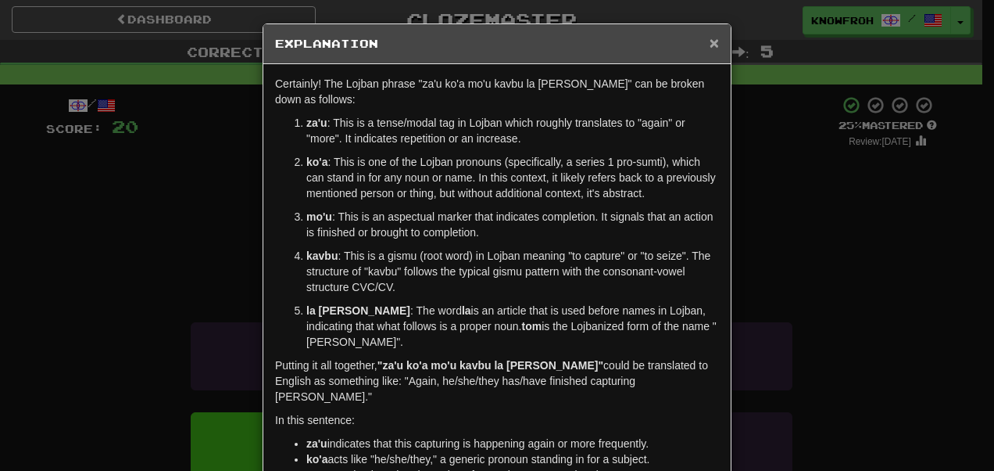
click at [710, 44] on span "×" at bounding box center [714, 43] width 9 height 18
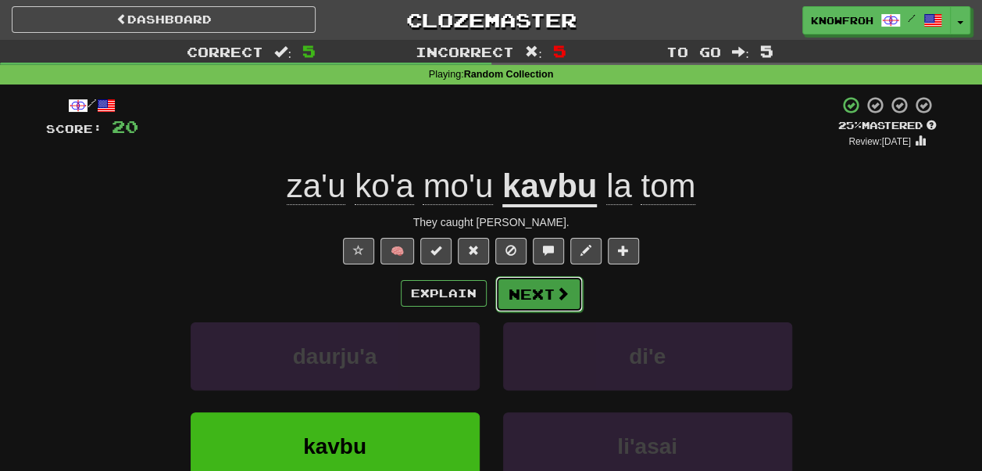
click at [539, 287] on button "Next" at bounding box center [540, 294] width 88 height 36
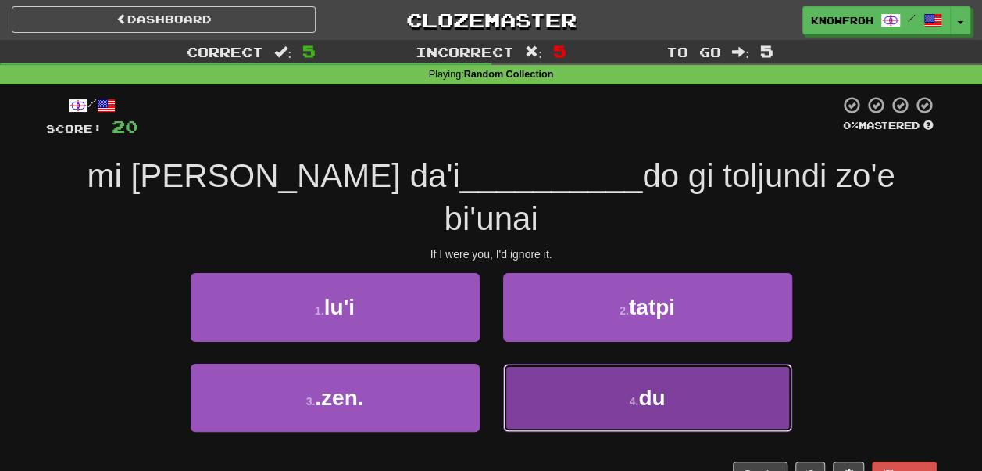
click at [561, 363] on button "4 . du" at bounding box center [647, 397] width 289 height 68
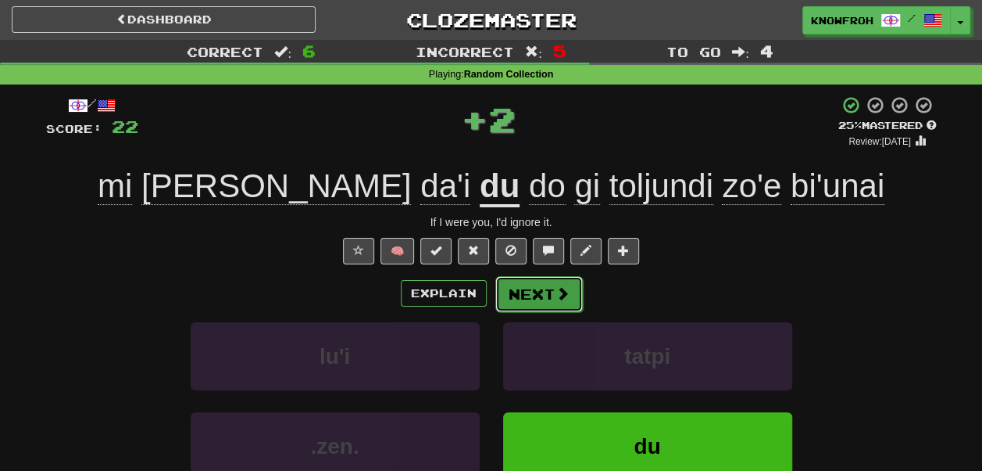
click at [560, 288] on span at bounding box center [563, 293] width 14 height 14
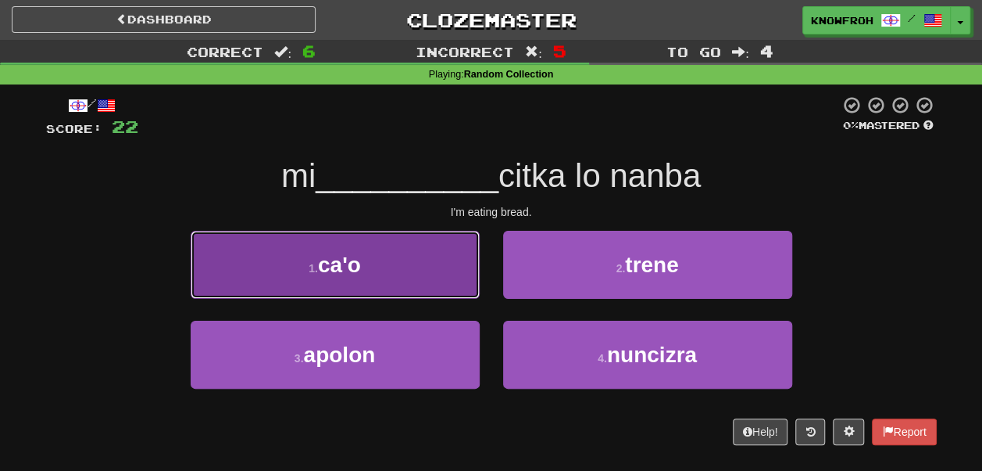
click at [463, 253] on button "1 . ca'o" at bounding box center [335, 265] width 289 height 68
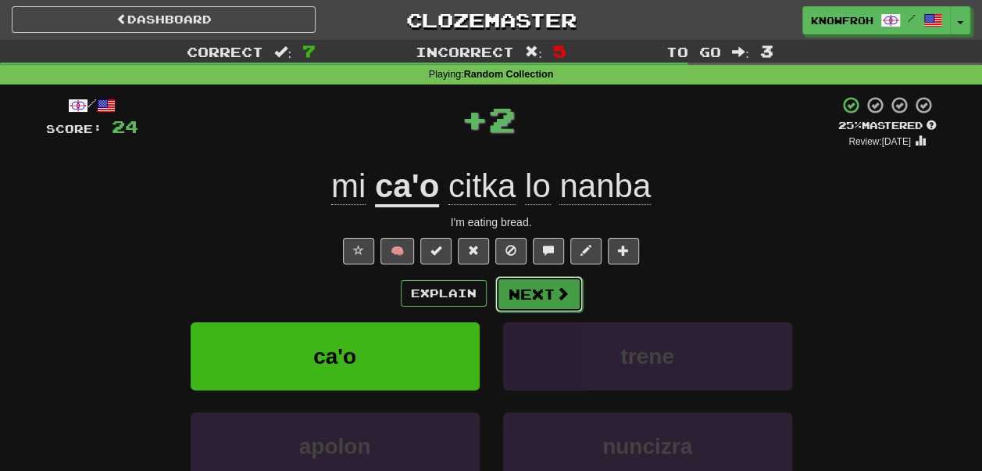
click at [521, 288] on button "Next" at bounding box center [540, 294] width 88 height 36
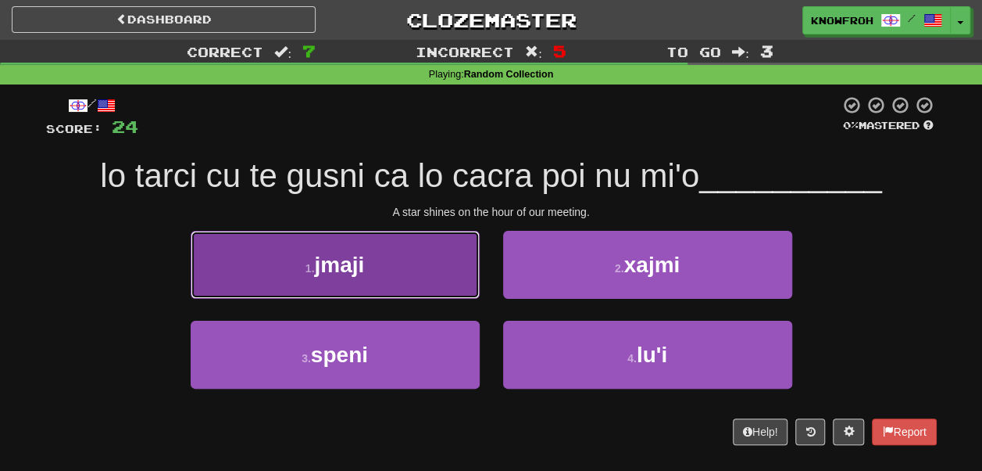
click at [455, 237] on button "1 . jmaji" at bounding box center [335, 265] width 289 height 68
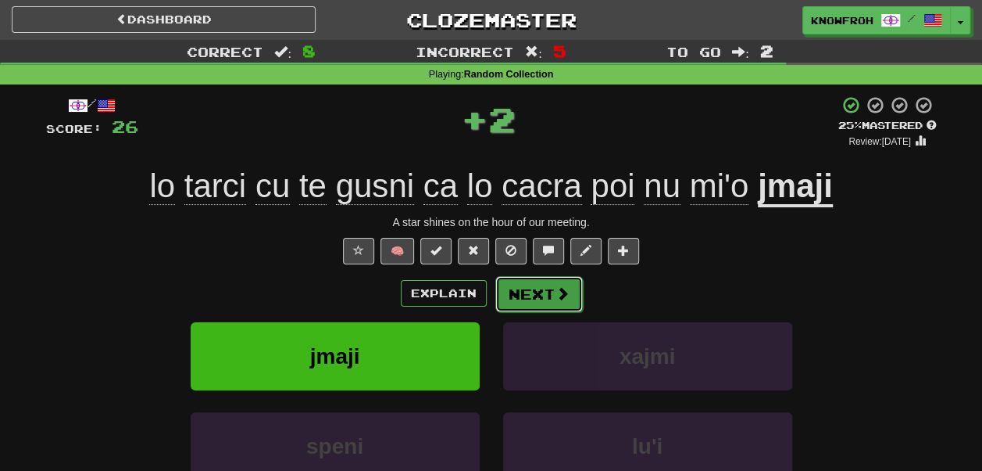
click at [511, 286] on button "Next" at bounding box center [540, 294] width 88 height 36
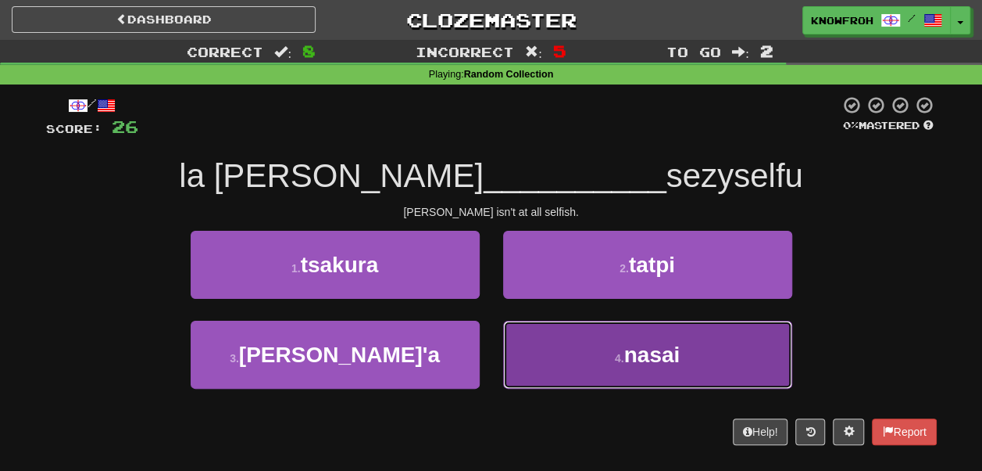
click at [538, 342] on button "4 . nasai" at bounding box center [647, 354] width 289 height 68
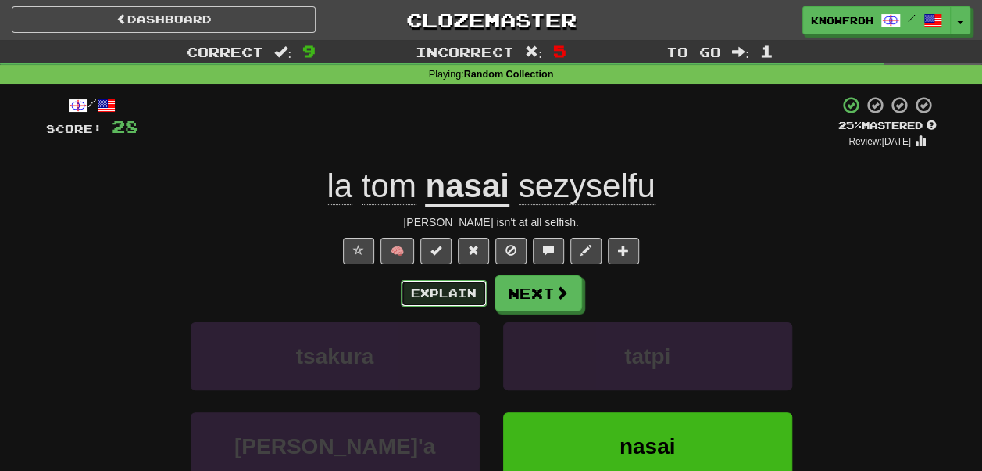
click at [465, 285] on button "Explain" at bounding box center [444, 293] width 86 height 27
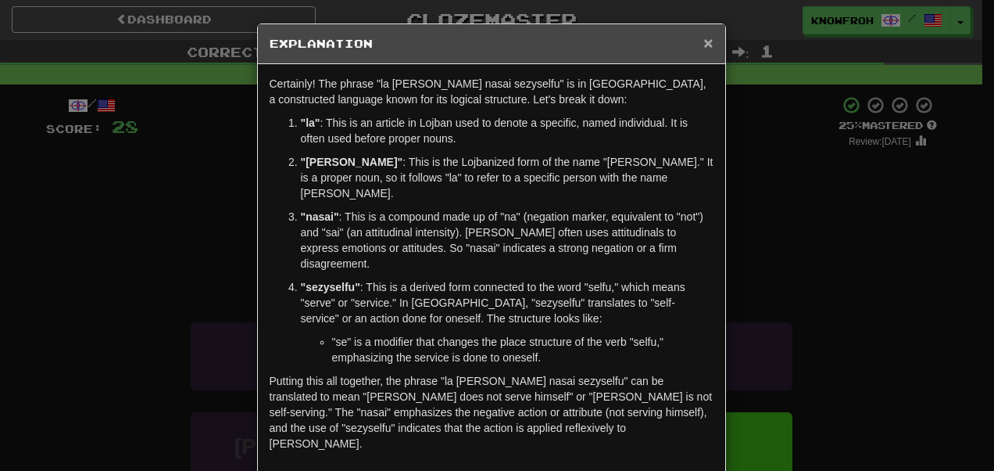
click at [707, 38] on span "×" at bounding box center [707, 43] width 9 height 18
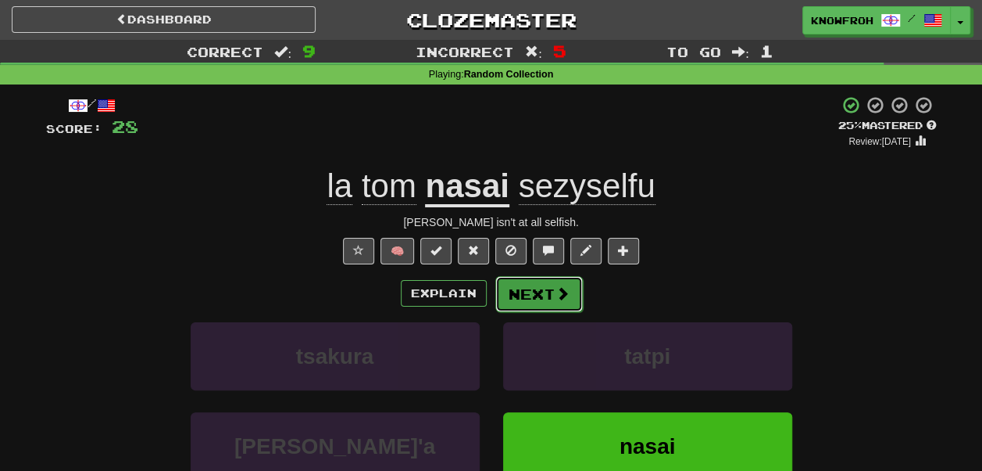
click at [539, 299] on button "Next" at bounding box center [540, 294] width 88 height 36
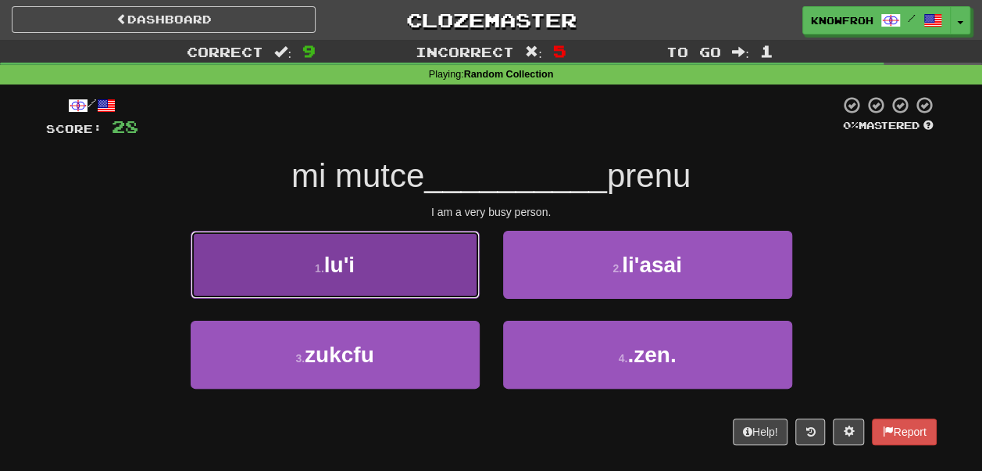
click at [449, 276] on button "1 . lu'i" at bounding box center [335, 265] width 289 height 68
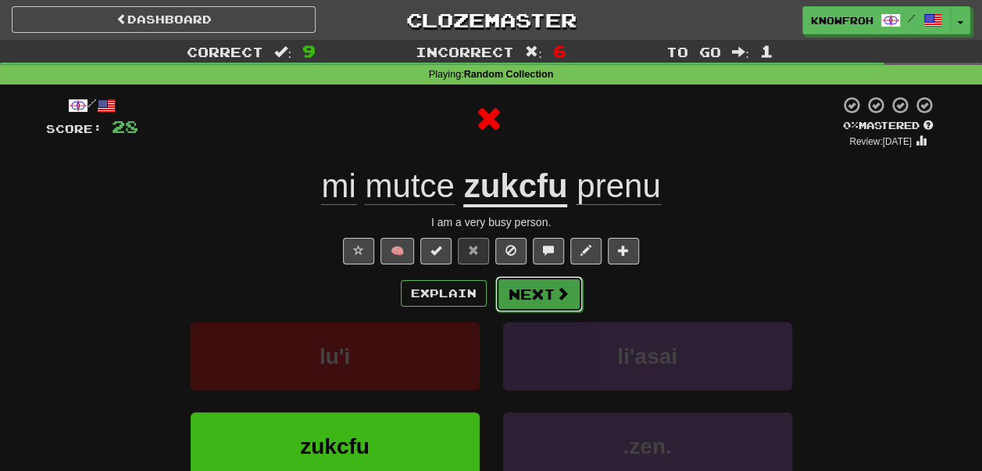
click at [508, 296] on button "Next" at bounding box center [540, 294] width 88 height 36
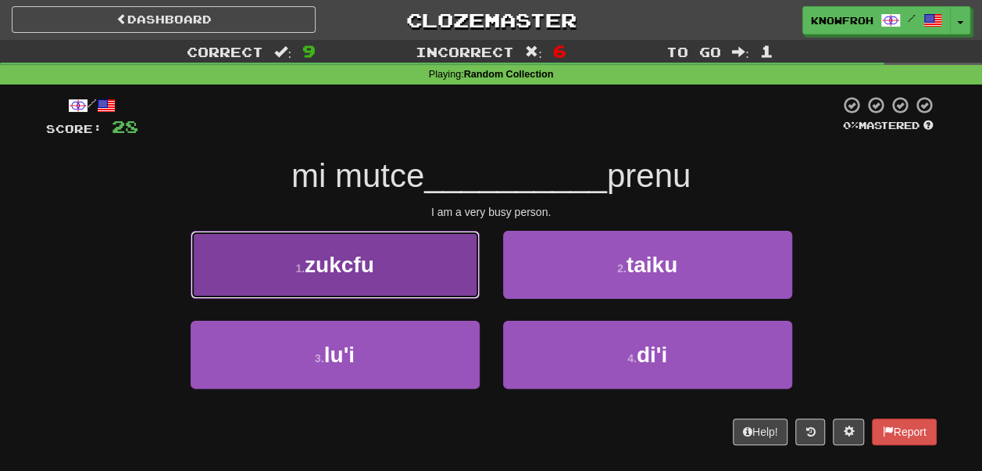
click at [456, 283] on button "1 . zukcfu" at bounding box center [335, 265] width 289 height 68
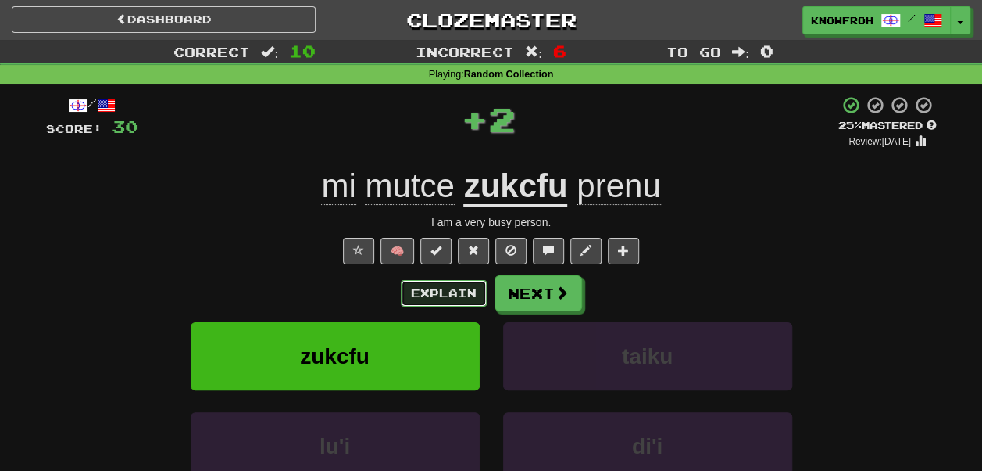
click at [474, 292] on button "Explain" at bounding box center [444, 293] width 86 height 27
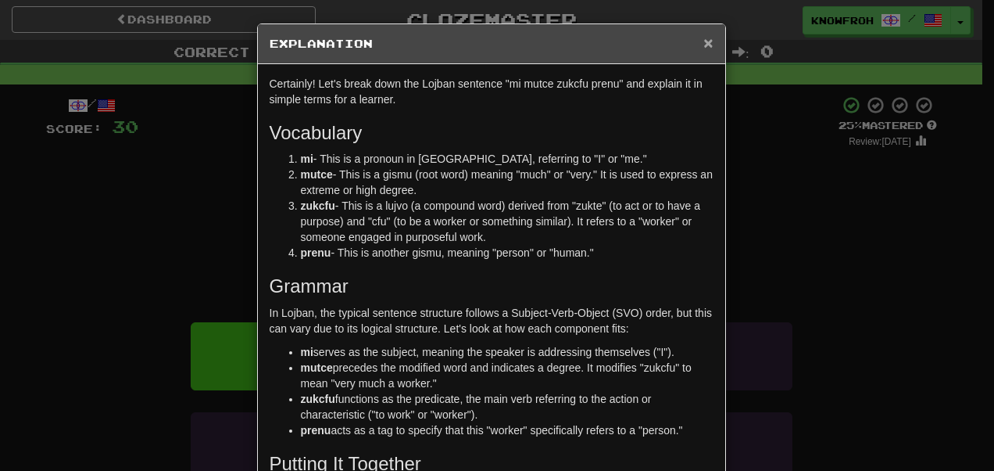
click at [703, 45] on span "×" at bounding box center [707, 43] width 9 height 18
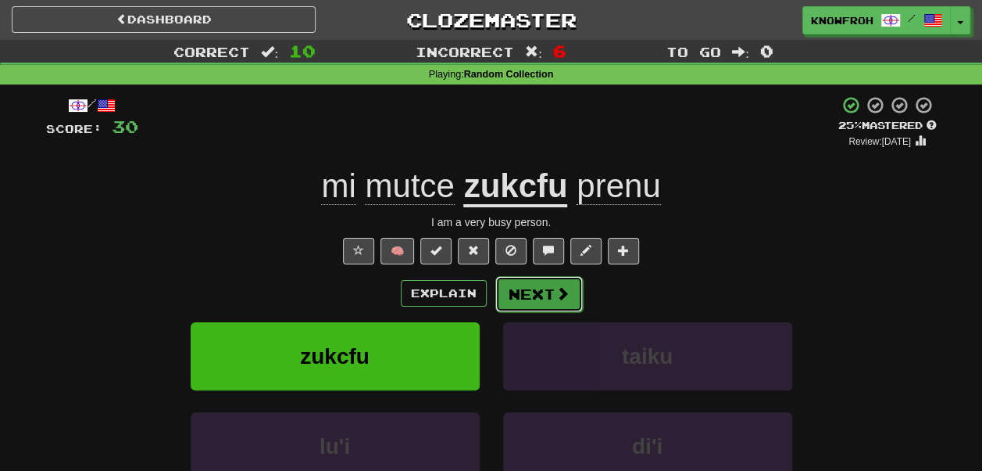
click at [544, 283] on button "Next" at bounding box center [540, 294] width 88 height 36
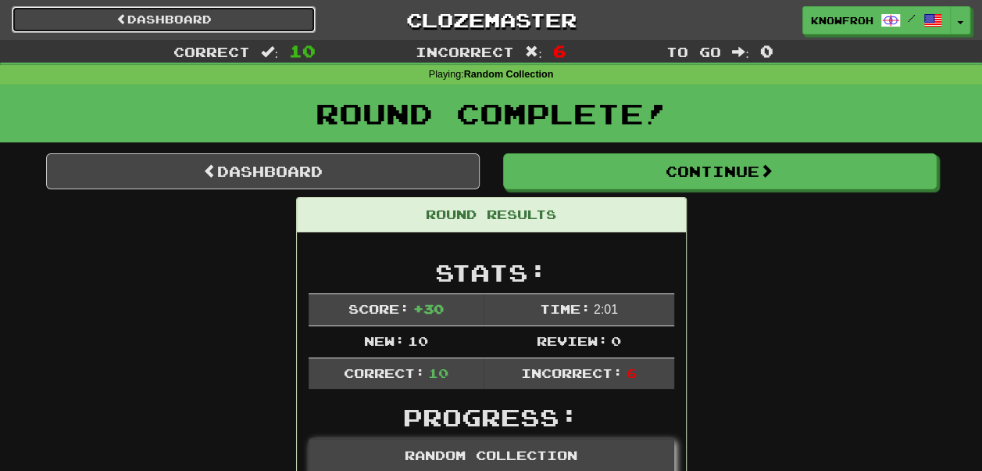
click at [250, 22] on link "Dashboard" at bounding box center [164, 19] width 304 height 27
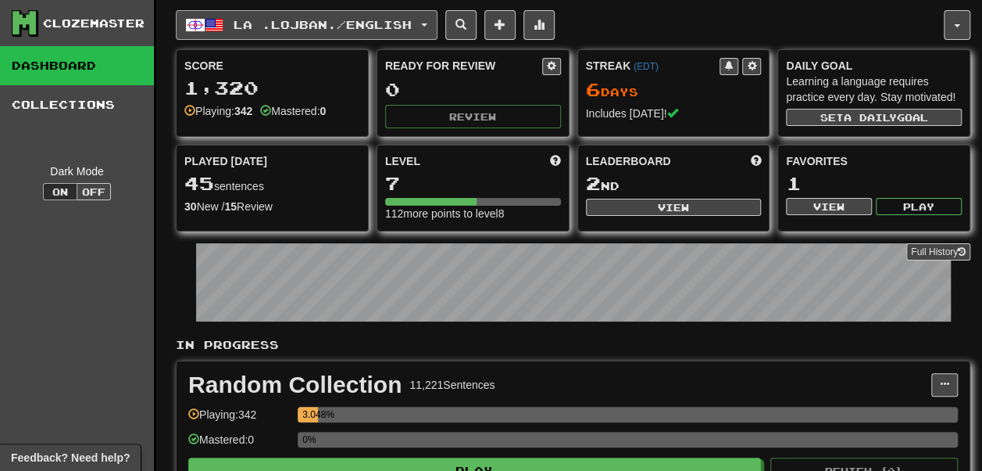
click at [278, 18] on span "La .lojban. / English" at bounding box center [323, 24] width 178 height 13
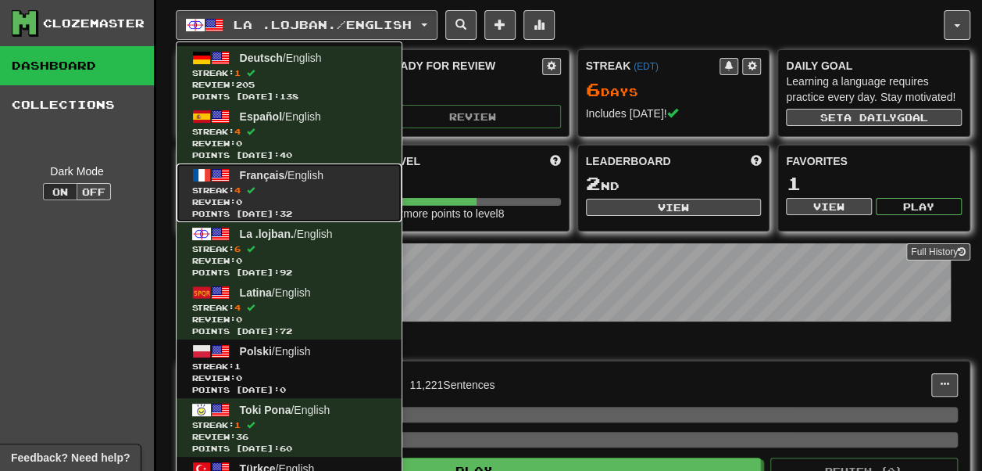
click at [293, 180] on link "Français / English Streak: 4 Review: 0 Points [DATE]: 32" at bounding box center [289, 192] width 225 height 59
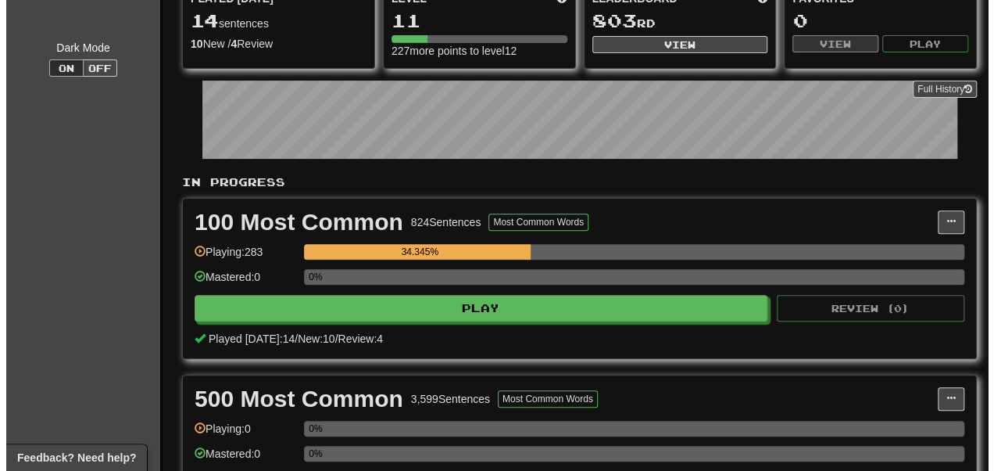
scroll to position [163, 0]
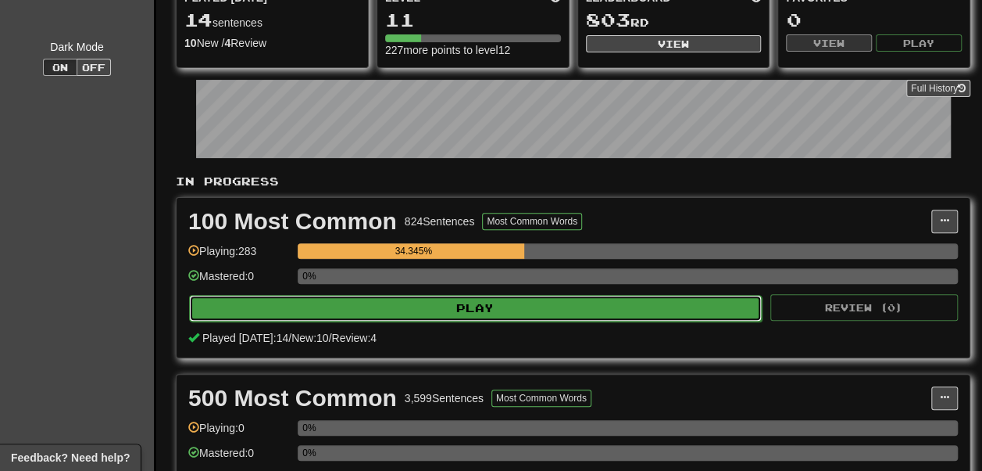
click at [370, 321] on button "Play" at bounding box center [475, 308] width 573 height 27
select select "**"
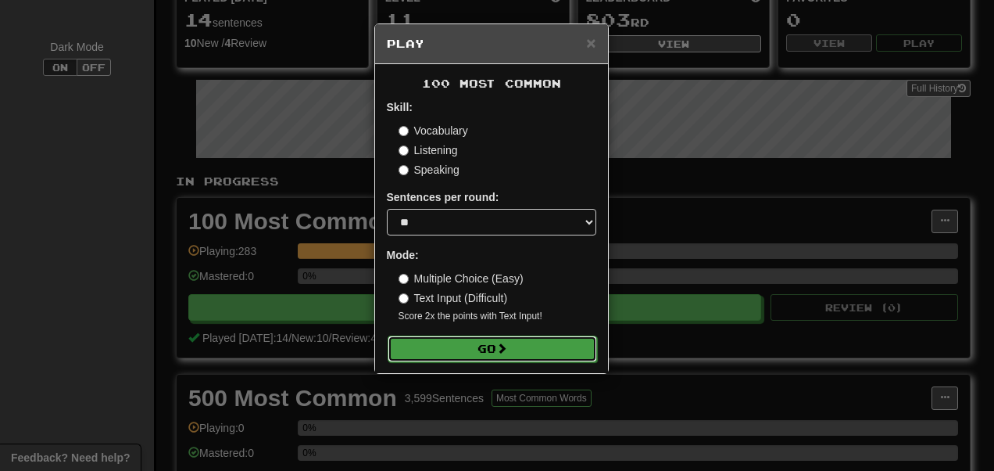
click at [460, 349] on button "Go" at bounding box center [492, 348] width 209 height 27
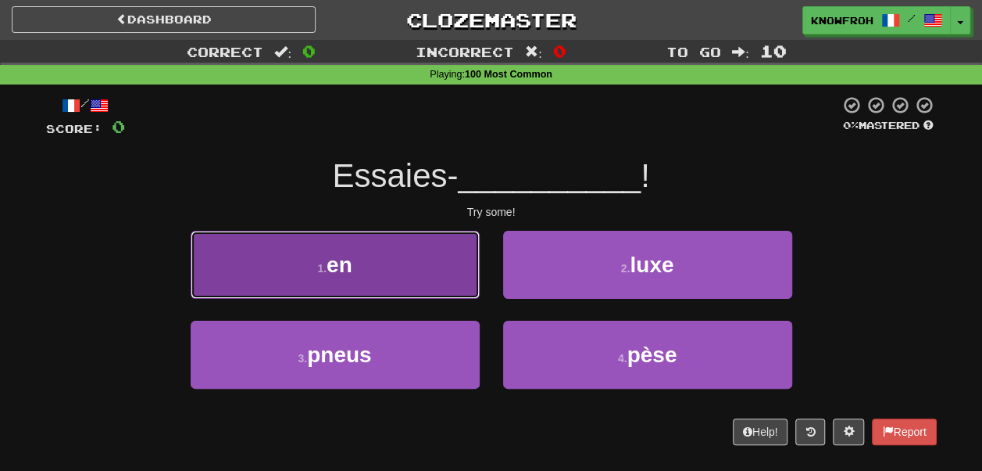
click at [455, 277] on button "1 . en" at bounding box center [335, 265] width 289 height 68
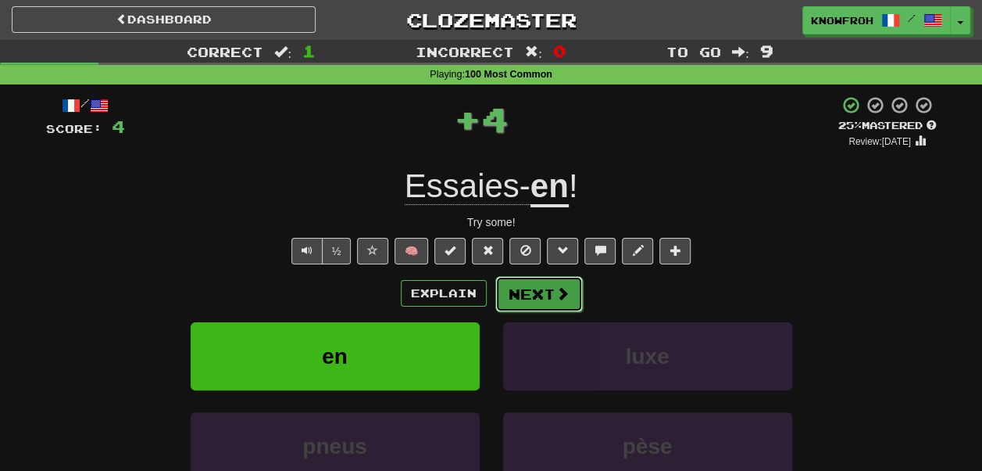
click at [527, 288] on button "Next" at bounding box center [540, 294] width 88 height 36
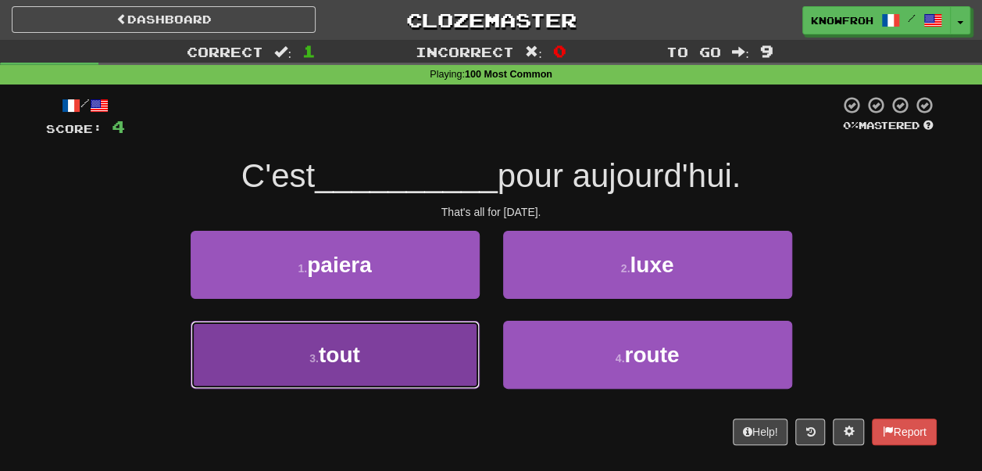
click at [460, 336] on button "3 . tout" at bounding box center [335, 354] width 289 height 68
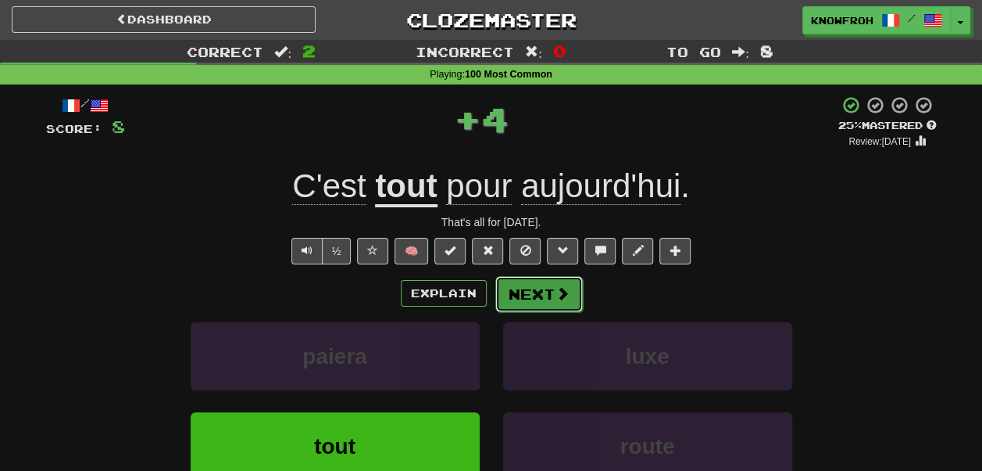
click at [539, 296] on button "Next" at bounding box center [540, 294] width 88 height 36
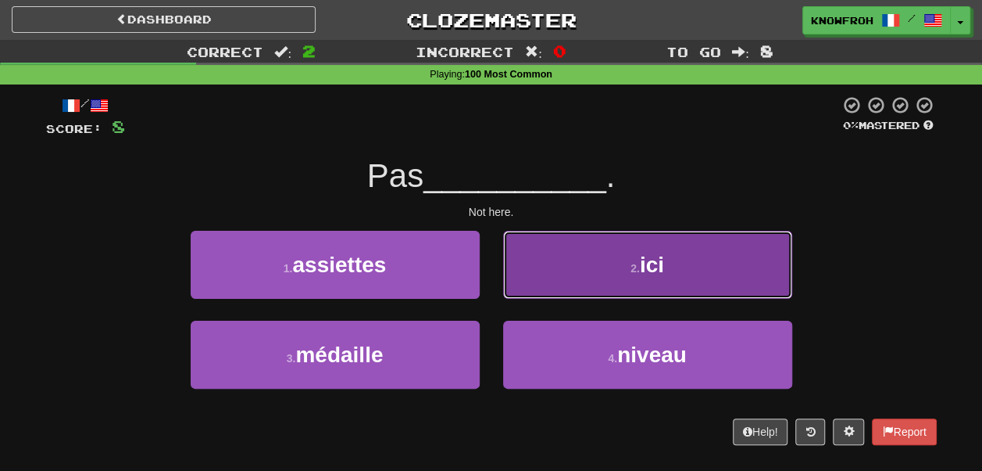
click at [520, 285] on button "2 . ici" at bounding box center [647, 265] width 289 height 68
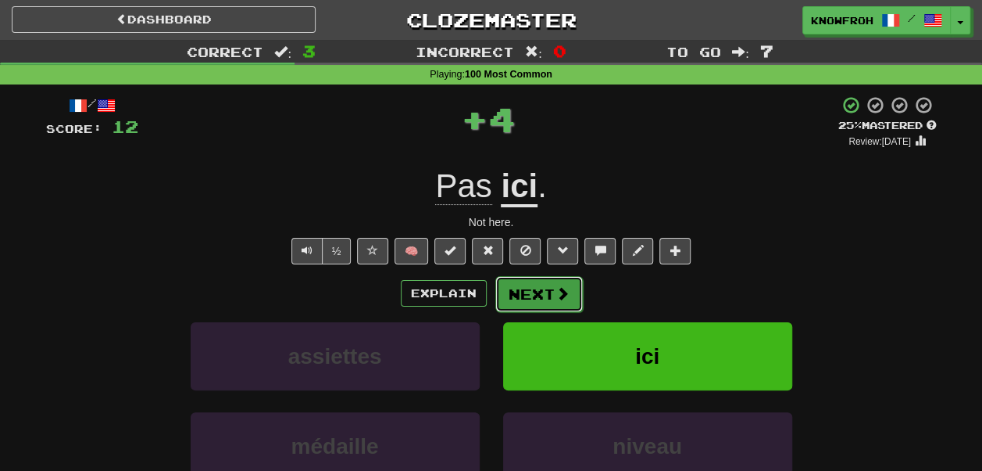
click at [528, 289] on button "Next" at bounding box center [540, 294] width 88 height 36
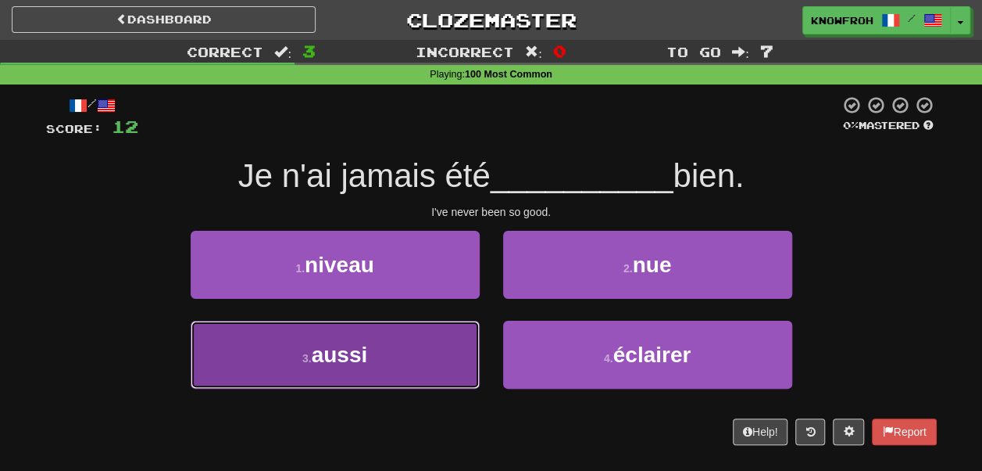
click at [433, 356] on button "3 . aussi" at bounding box center [335, 354] width 289 height 68
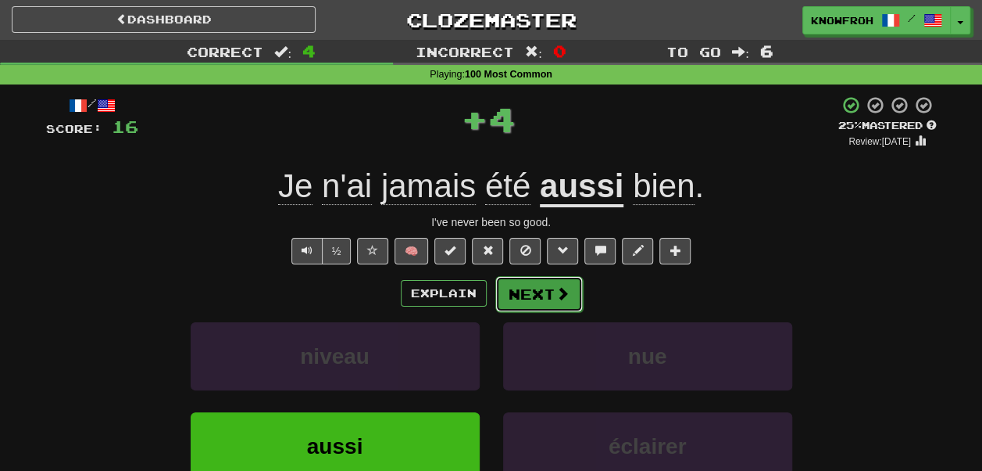
click at [531, 302] on button "Next" at bounding box center [540, 294] width 88 height 36
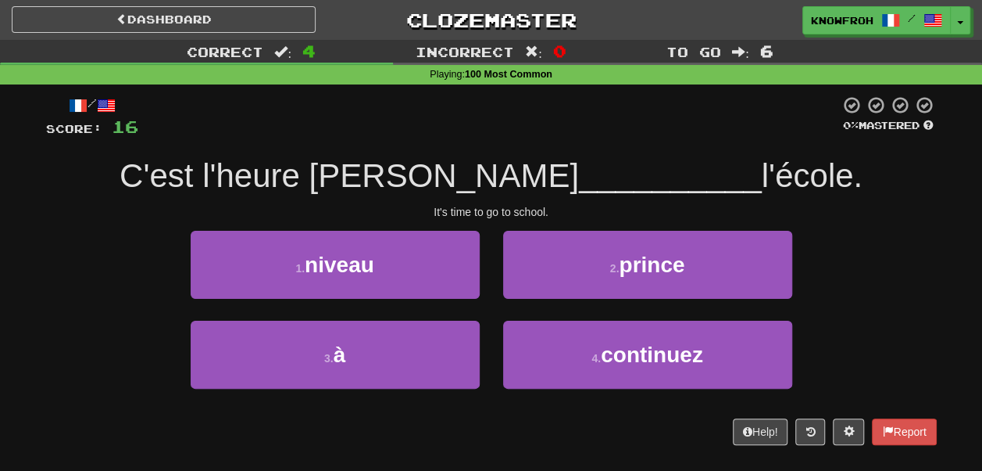
click at [599, 180] on span "__________" at bounding box center [670, 175] width 183 height 37
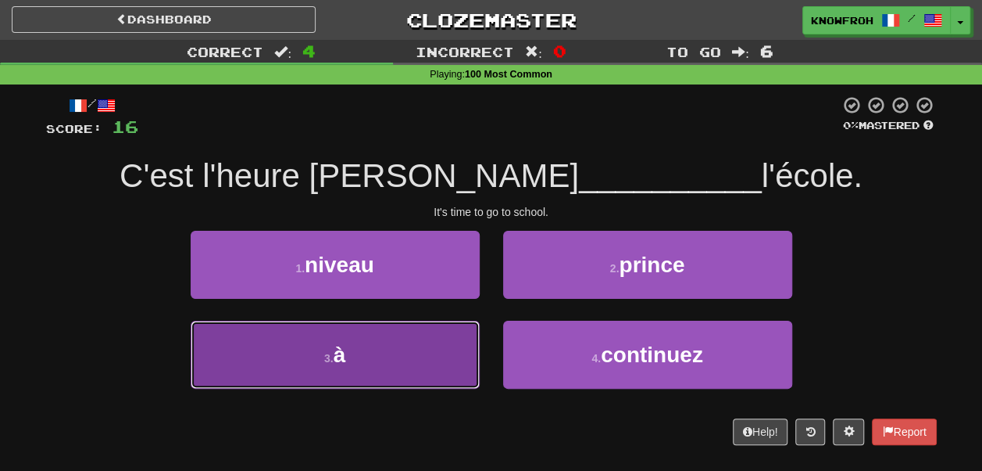
click at [394, 327] on button "3 . à" at bounding box center [335, 354] width 289 height 68
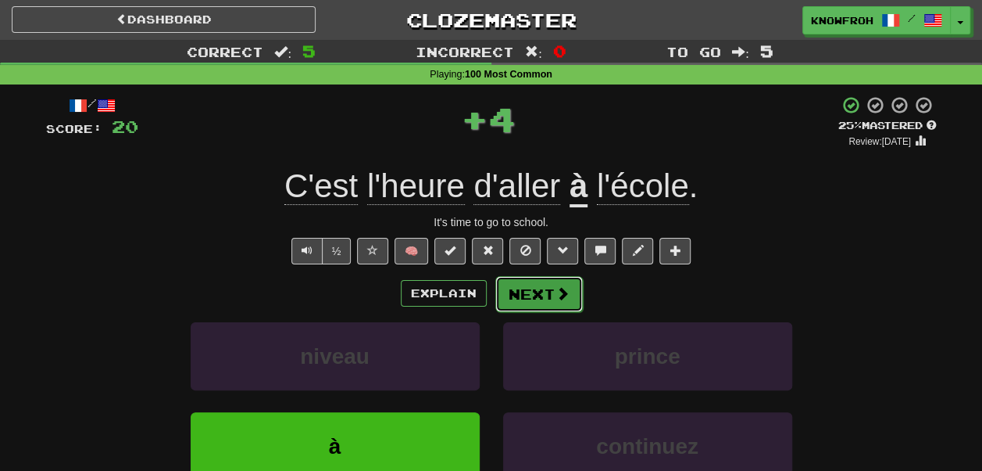
click at [542, 298] on button "Next" at bounding box center [540, 294] width 88 height 36
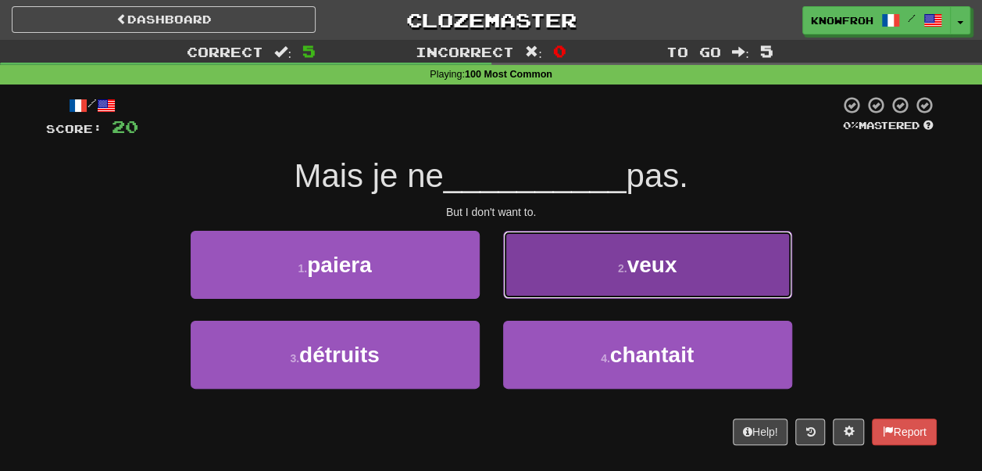
click at [521, 270] on button "2 . veux" at bounding box center [647, 265] width 289 height 68
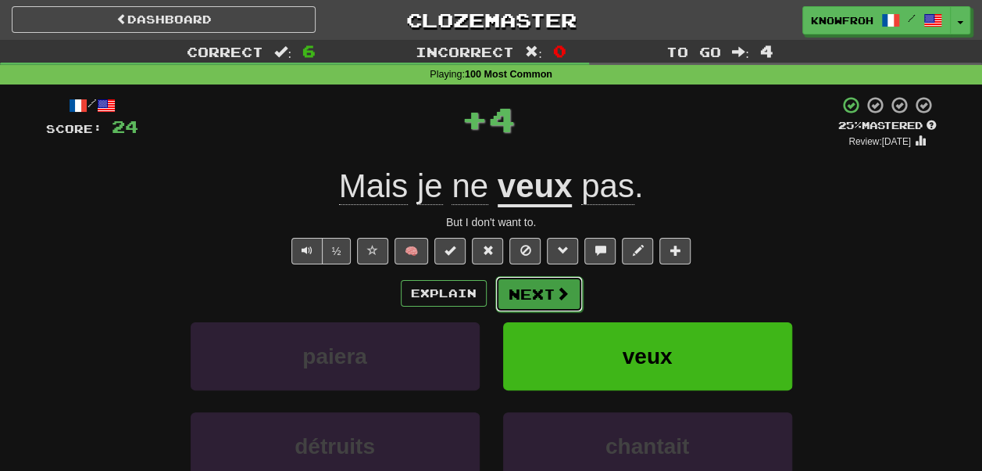
click at [549, 293] on button "Next" at bounding box center [540, 294] width 88 height 36
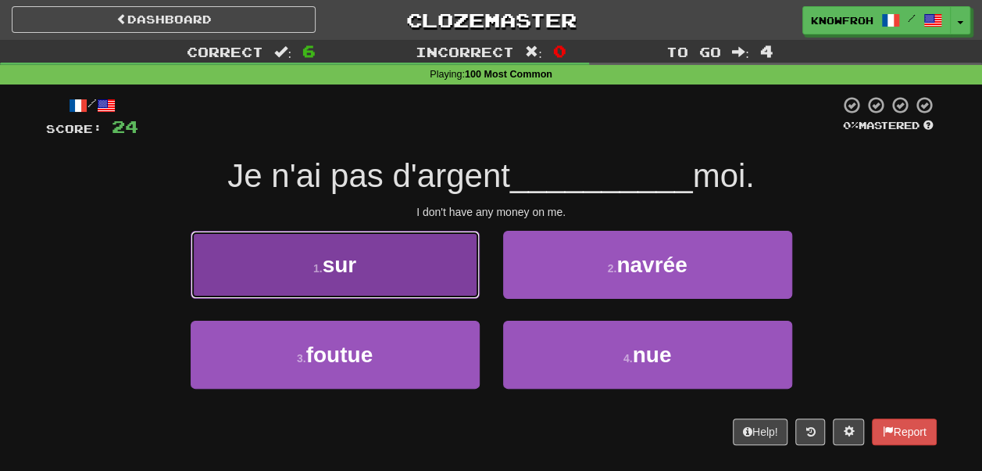
click at [452, 279] on button "1 . sur" at bounding box center [335, 265] width 289 height 68
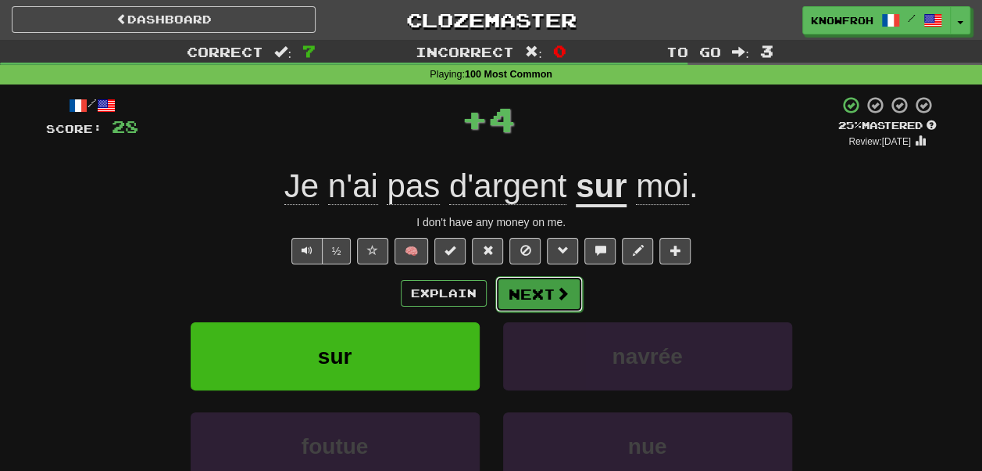
click at [550, 297] on button "Next" at bounding box center [540, 294] width 88 height 36
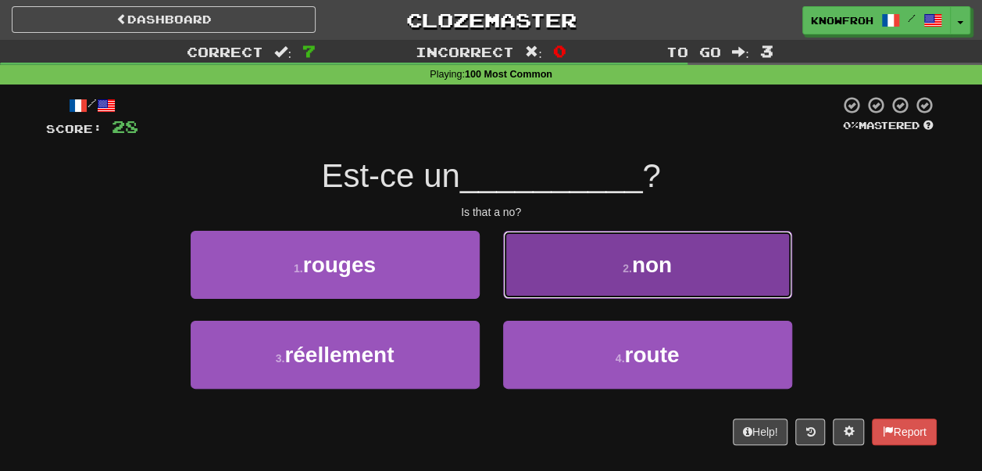
click at [527, 289] on button "2 . non" at bounding box center [647, 265] width 289 height 68
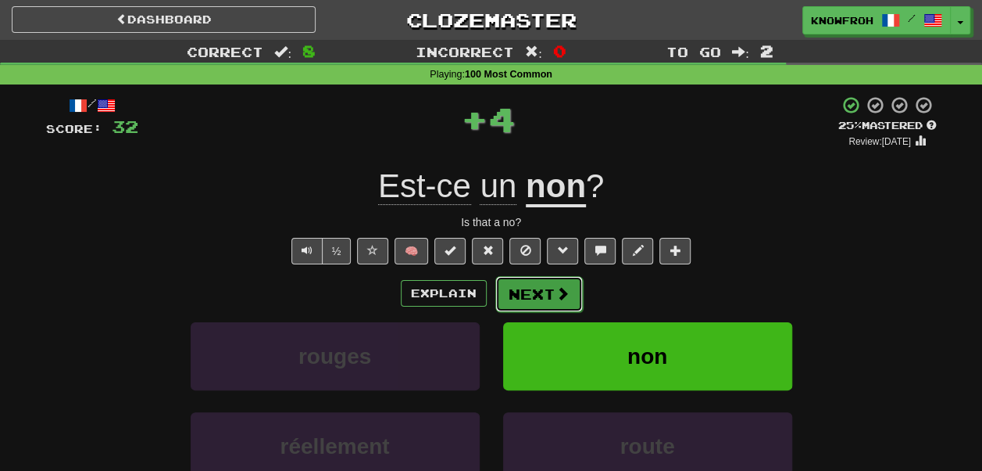
click at [557, 296] on span at bounding box center [563, 293] width 14 height 14
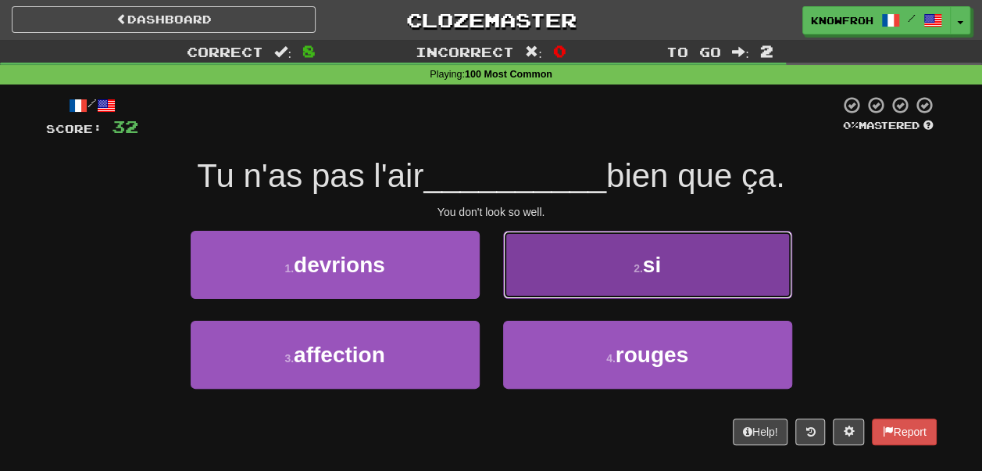
click at [539, 272] on button "2 . si" at bounding box center [647, 265] width 289 height 68
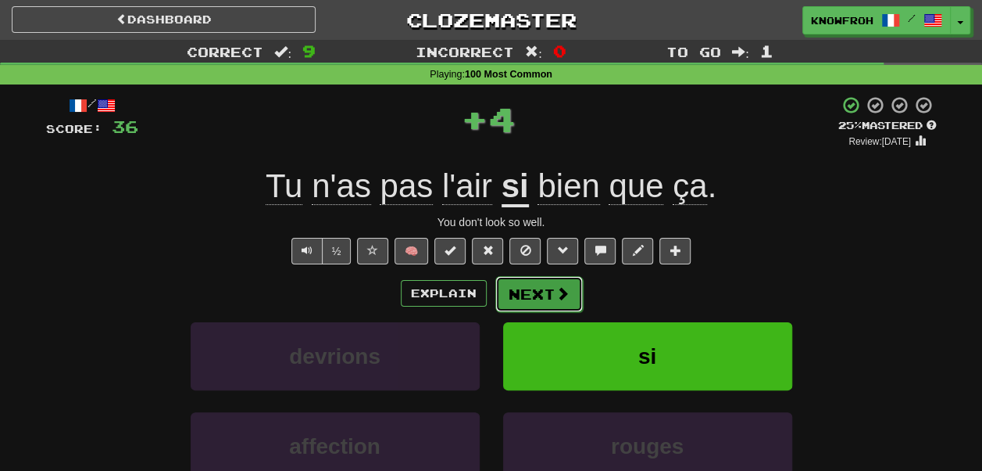
click at [508, 295] on button "Next" at bounding box center [540, 294] width 88 height 36
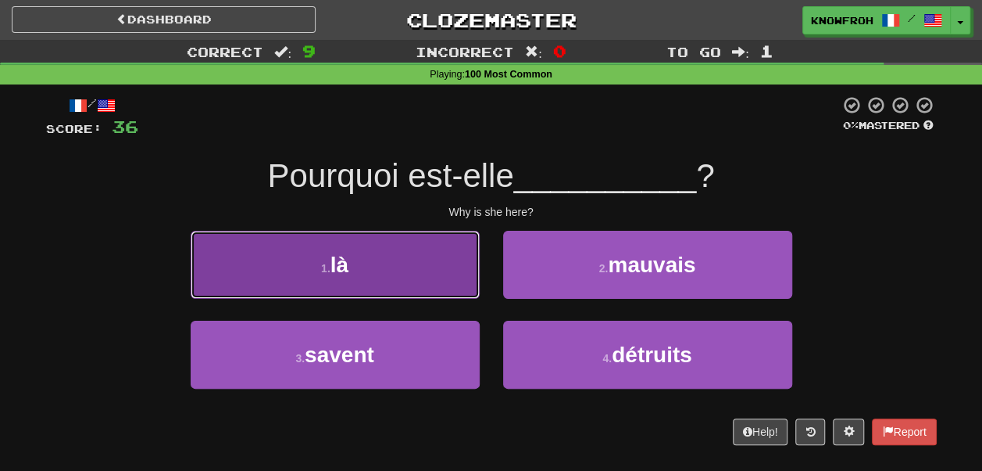
click at [445, 263] on button "1 . là" at bounding box center [335, 265] width 289 height 68
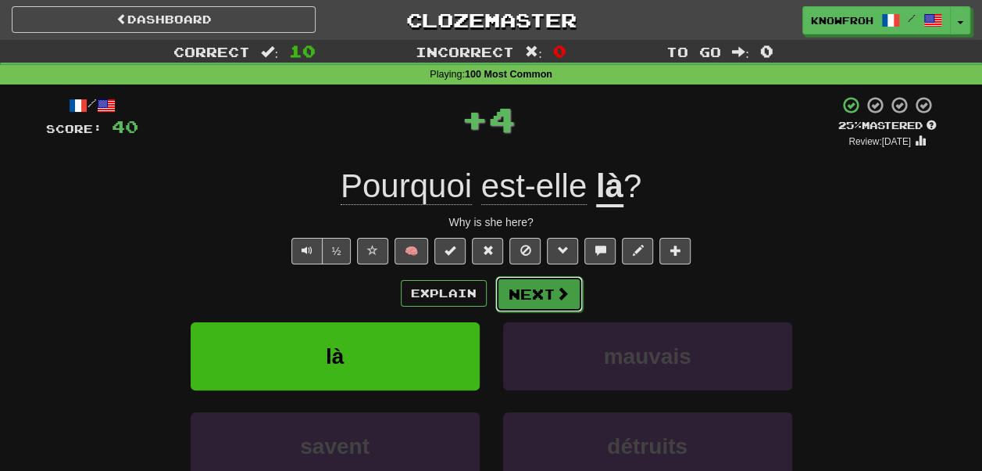
click at [539, 296] on button "Next" at bounding box center [540, 294] width 88 height 36
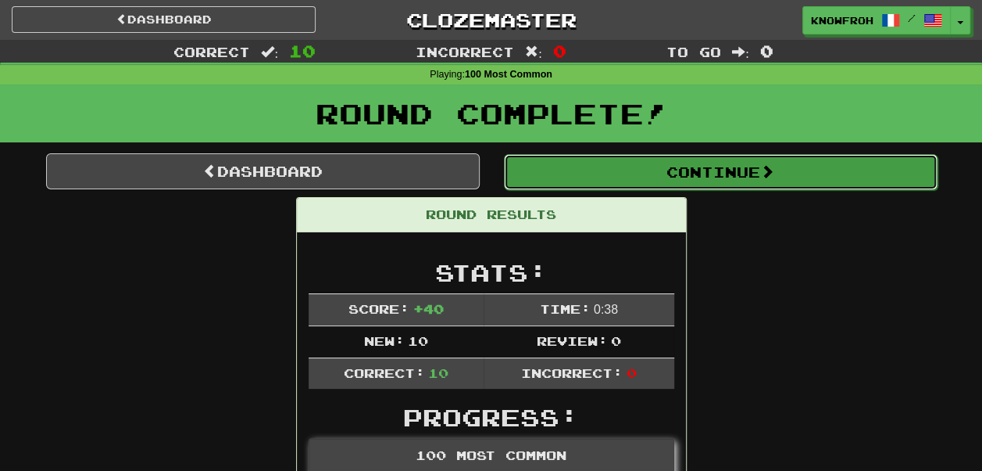
click at [544, 166] on button "Continue" at bounding box center [721, 172] width 434 height 36
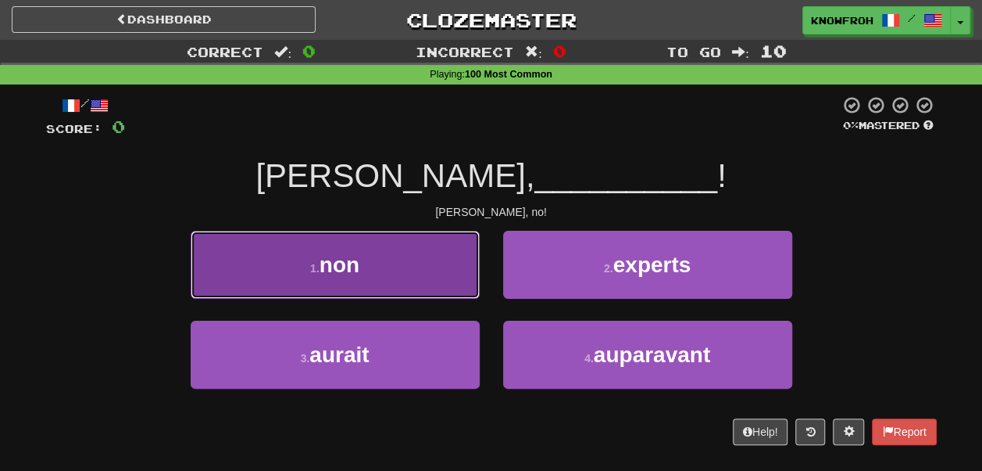
click at [431, 250] on button "1 . non" at bounding box center [335, 265] width 289 height 68
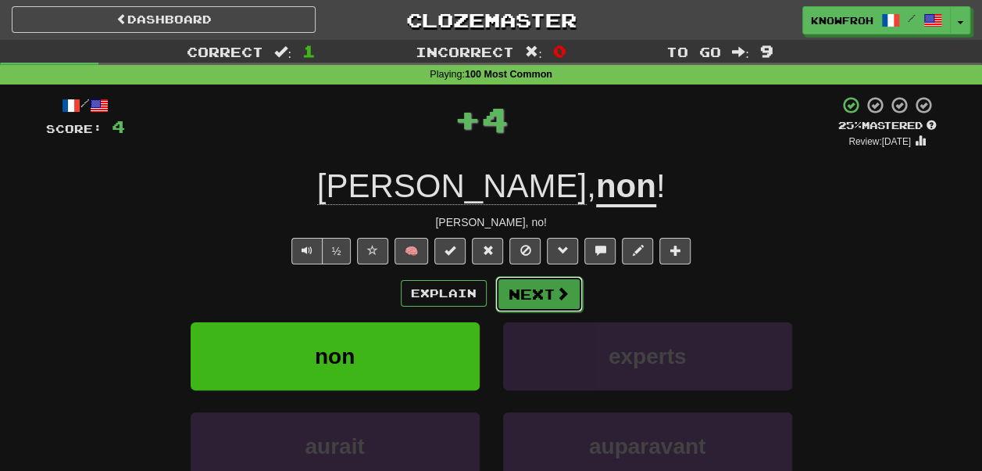
click at [512, 292] on button "Next" at bounding box center [540, 294] width 88 height 36
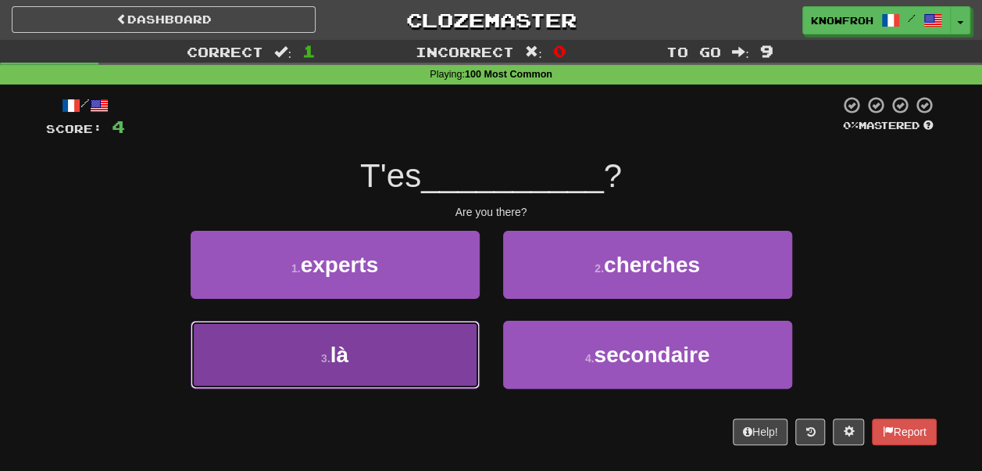
click at [406, 338] on button "3 . là" at bounding box center [335, 354] width 289 height 68
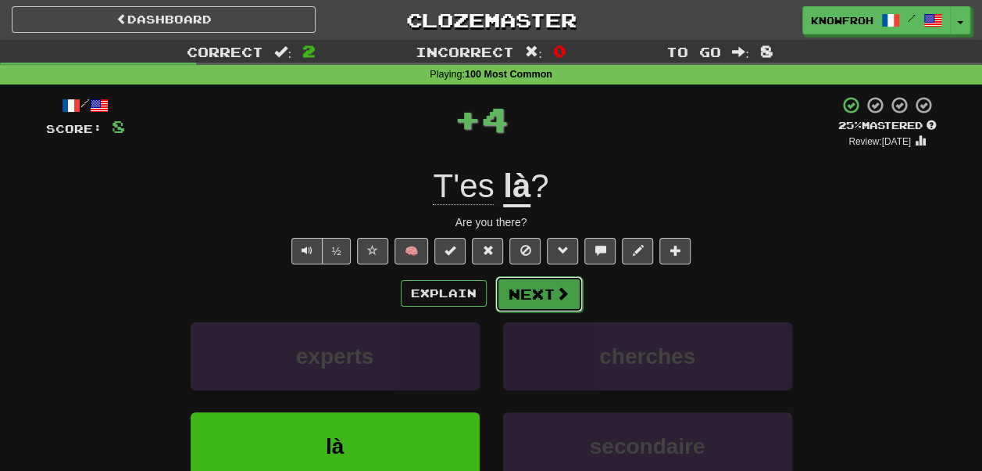
click at [526, 306] on button "Next" at bounding box center [540, 294] width 88 height 36
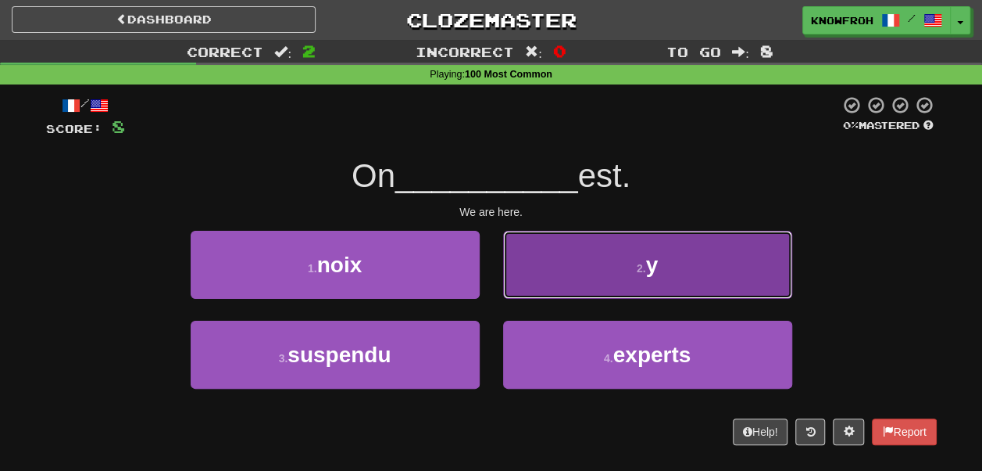
click at [537, 283] on button "2 . y" at bounding box center [647, 265] width 289 height 68
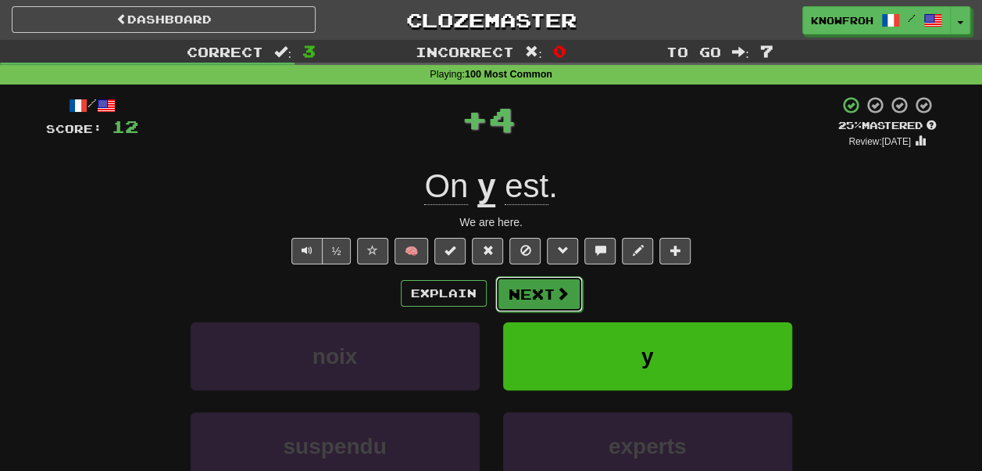
click at [528, 288] on button "Next" at bounding box center [540, 294] width 88 height 36
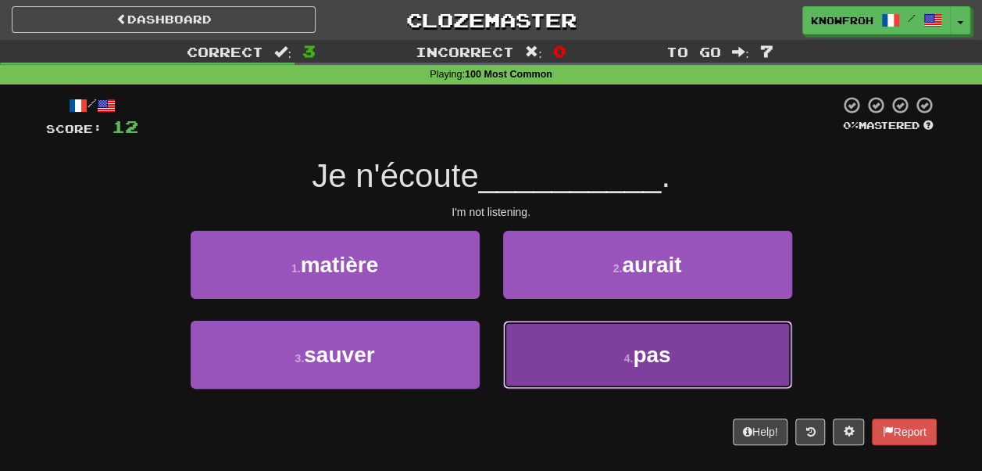
click at [525, 356] on button "4 . pas" at bounding box center [647, 354] width 289 height 68
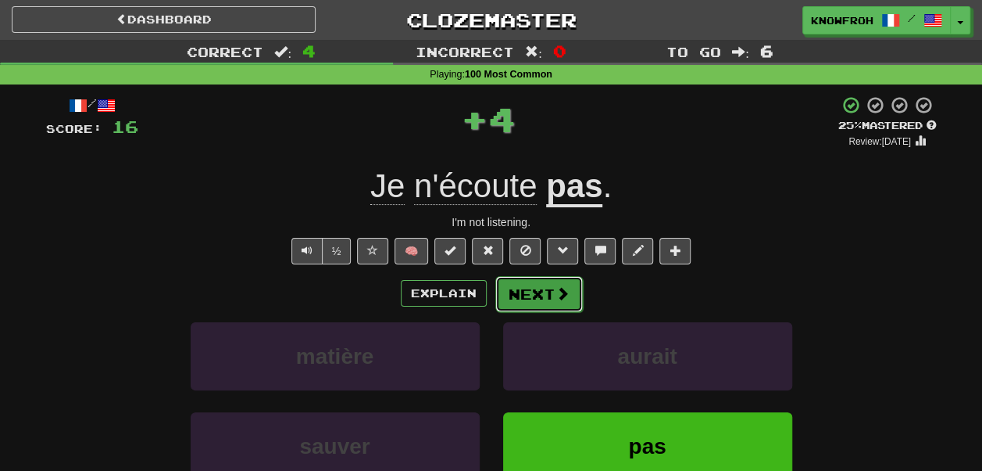
click at [535, 302] on button "Next" at bounding box center [540, 294] width 88 height 36
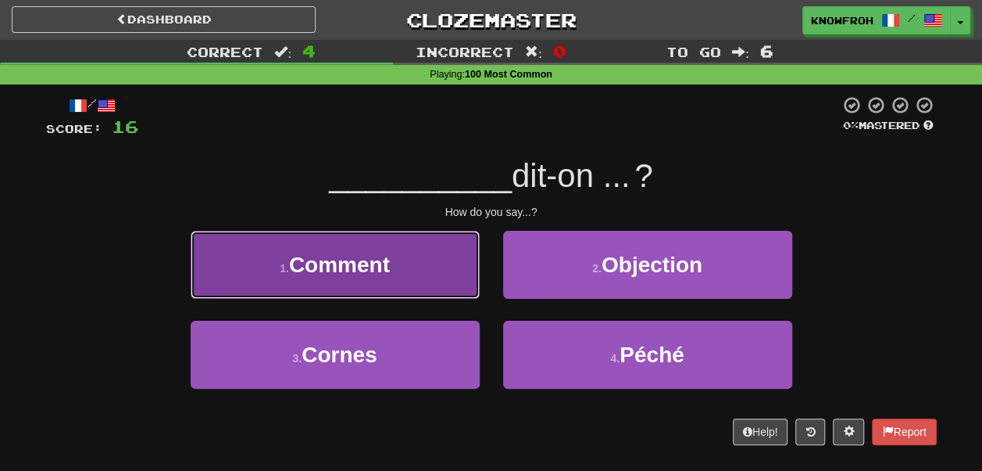
click at [442, 281] on button "1 . Comment" at bounding box center [335, 265] width 289 height 68
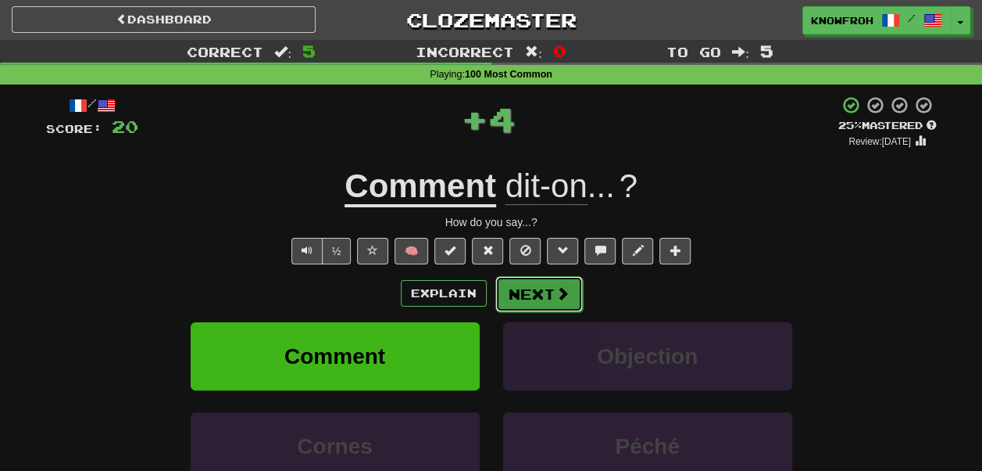
click at [534, 292] on button "Next" at bounding box center [540, 294] width 88 height 36
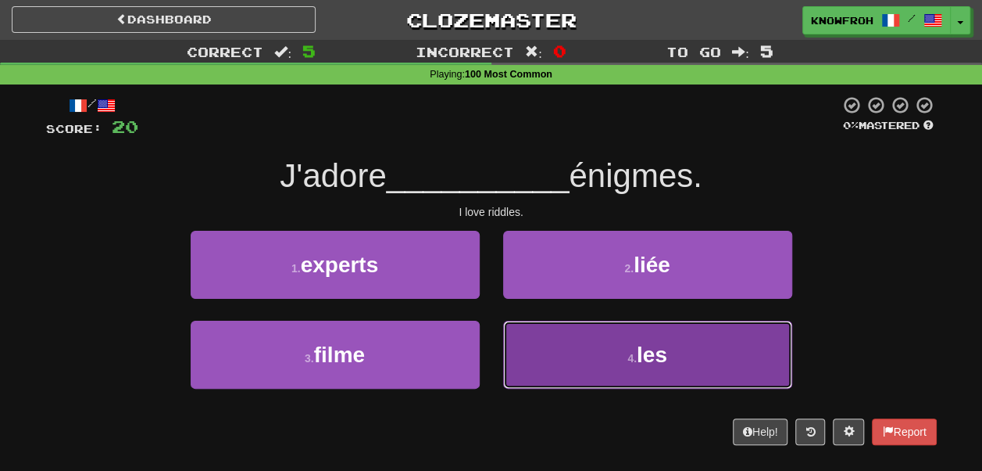
click at [518, 322] on button "4 . les" at bounding box center [647, 354] width 289 height 68
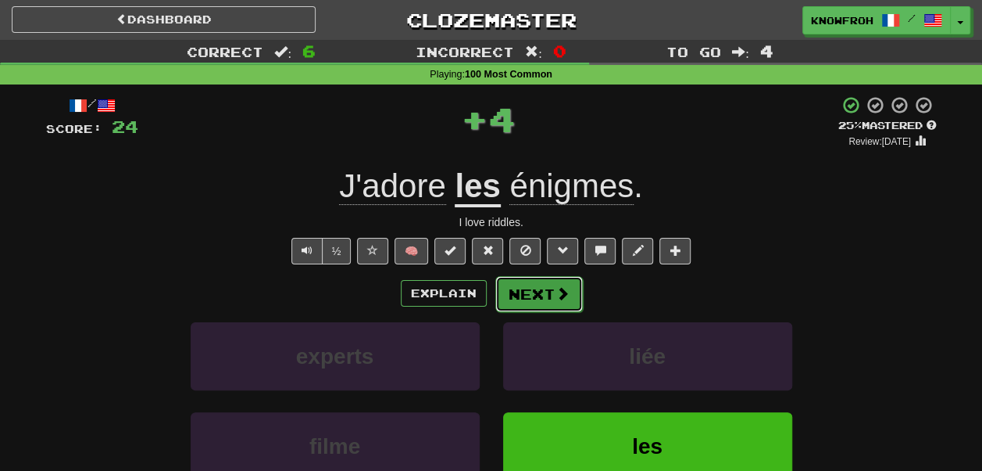
click at [515, 292] on button "Next" at bounding box center [540, 294] width 88 height 36
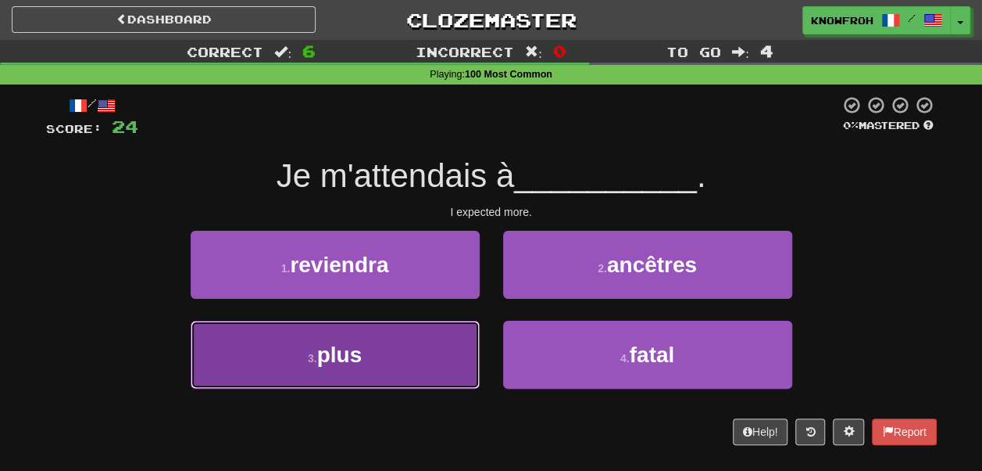
click at [436, 347] on button "3 . plus" at bounding box center [335, 354] width 289 height 68
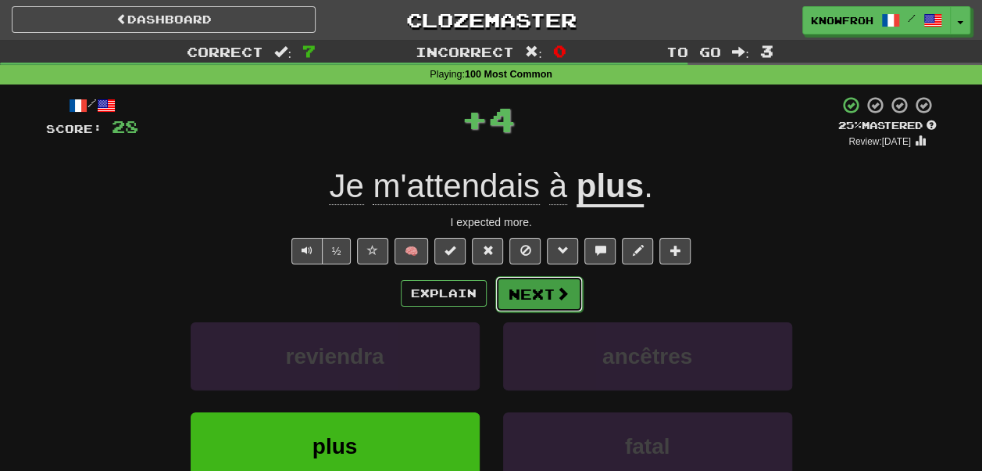
click at [535, 302] on button "Next" at bounding box center [540, 294] width 88 height 36
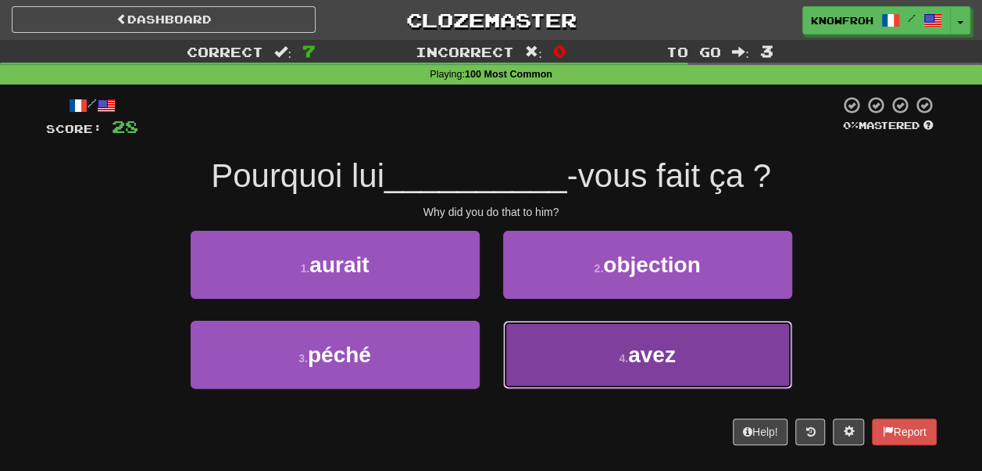
click at [536, 343] on button "4 . avez" at bounding box center [647, 354] width 289 height 68
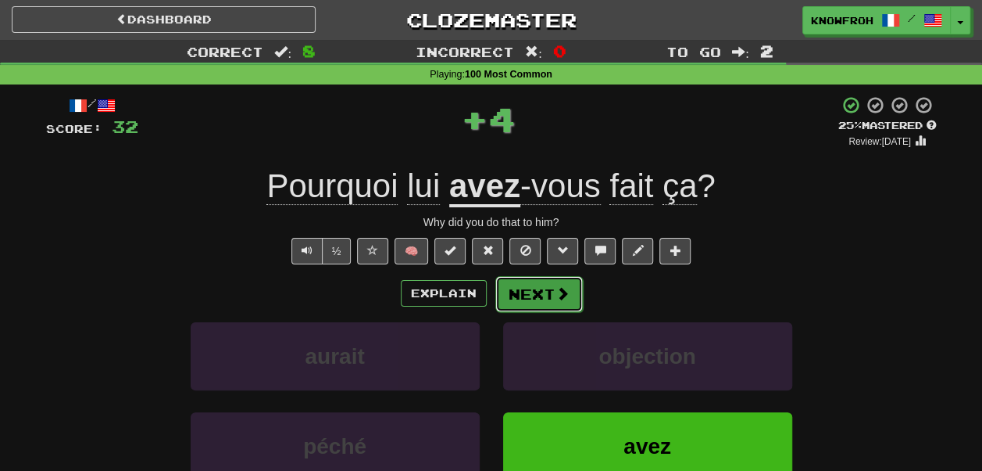
click at [549, 299] on button "Next" at bounding box center [540, 294] width 88 height 36
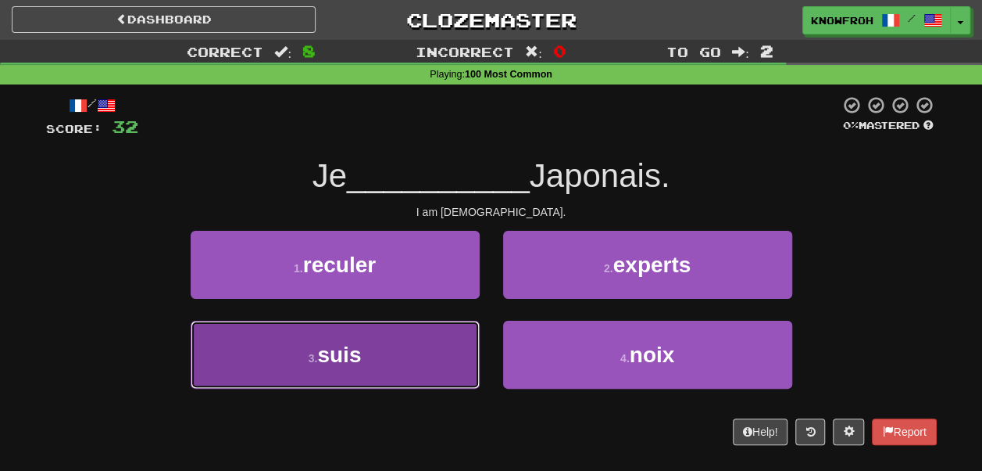
click at [465, 354] on button "3 . suis" at bounding box center [335, 354] width 289 height 68
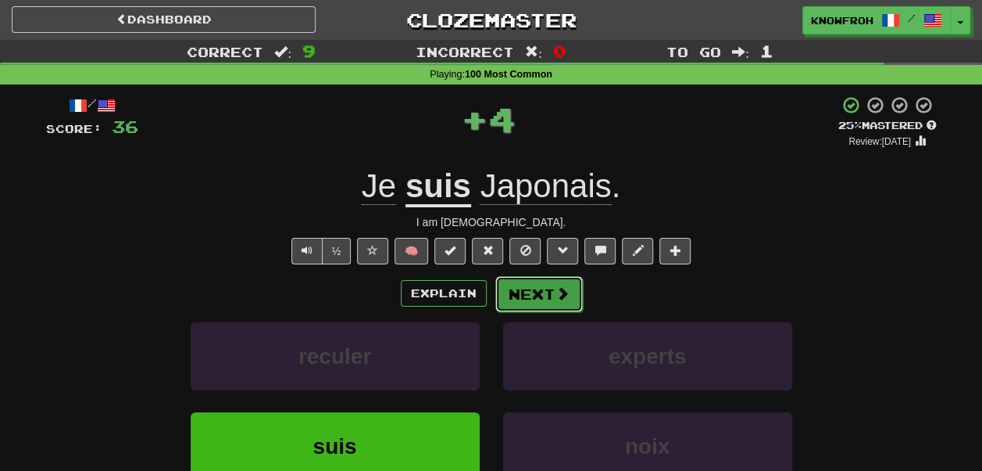
click at [531, 303] on button "Next" at bounding box center [540, 294] width 88 height 36
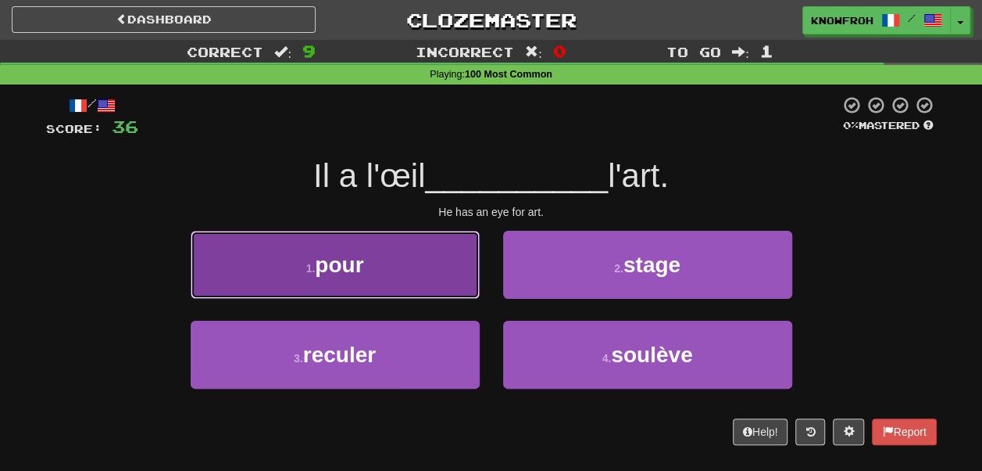
click at [449, 278] on button "1 . pour" at bounding box center [335, 265] width 289 height 68
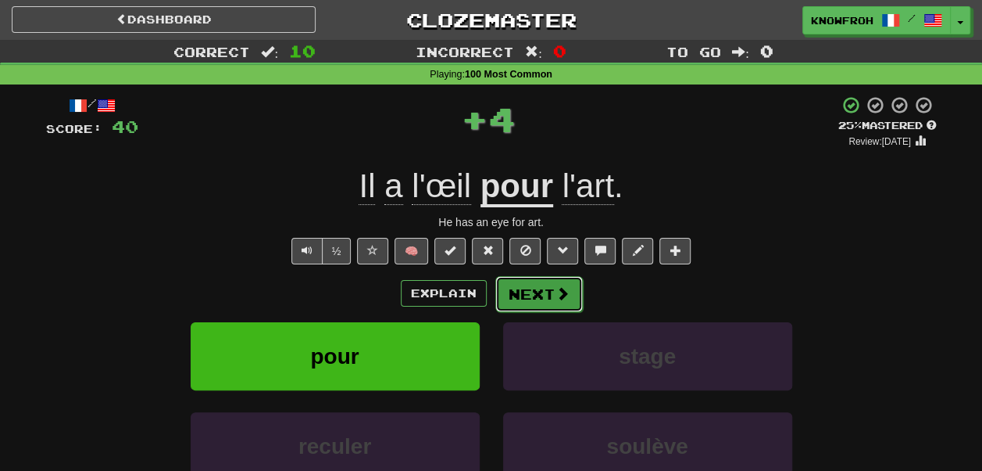
click at [549, 302] on button "Next" at bounding box center [540, 294] width 88 height 36
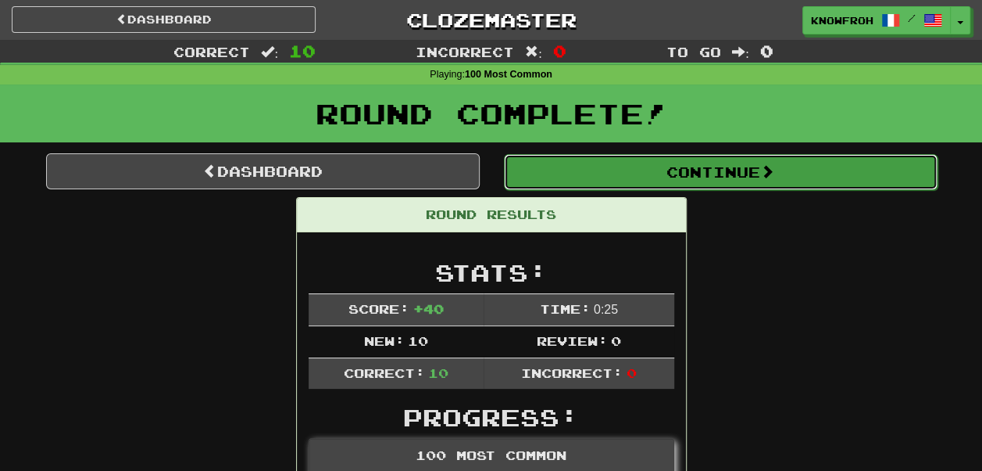
click at [542, 186] on button "Continue" at bounding box center [721, 172] width 434 height 36
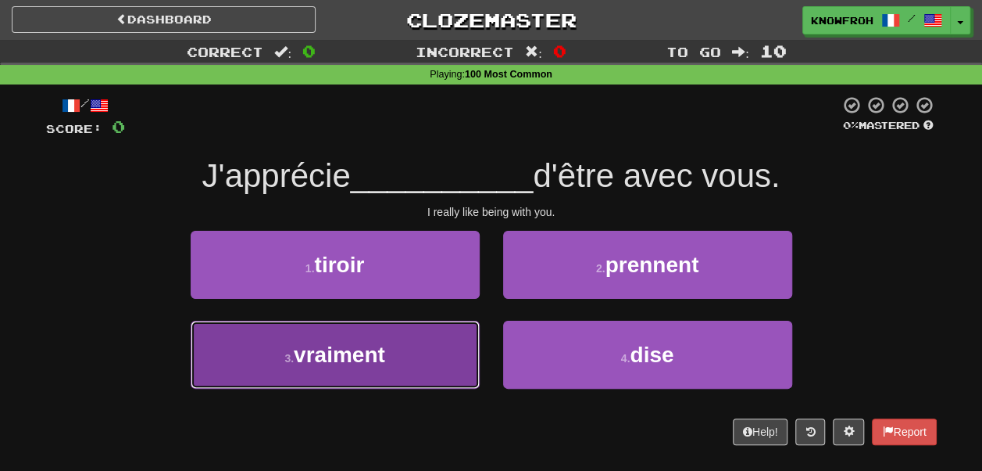
click at [456, 345] on button "3 . vraiment" at bounding box center [335, 354] width 289 height 68
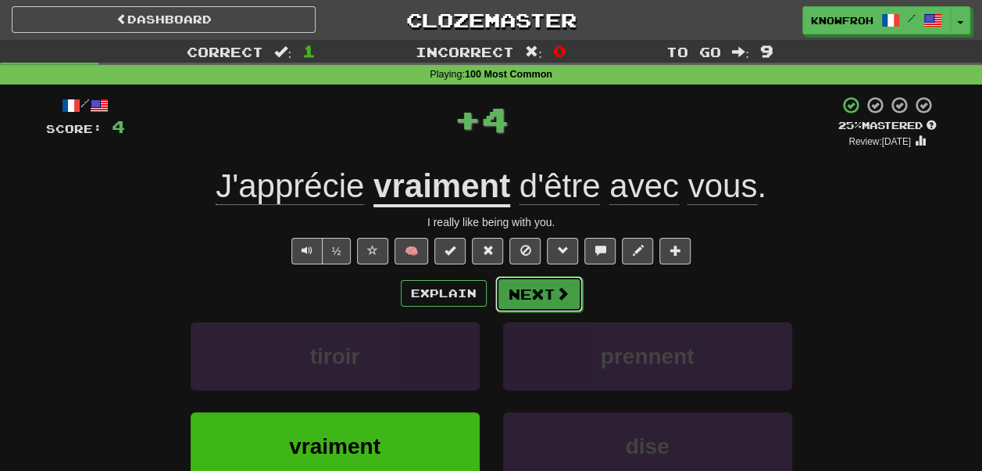
click at [560, 291] on span at bounding box center [563, 293] width 14 height 14
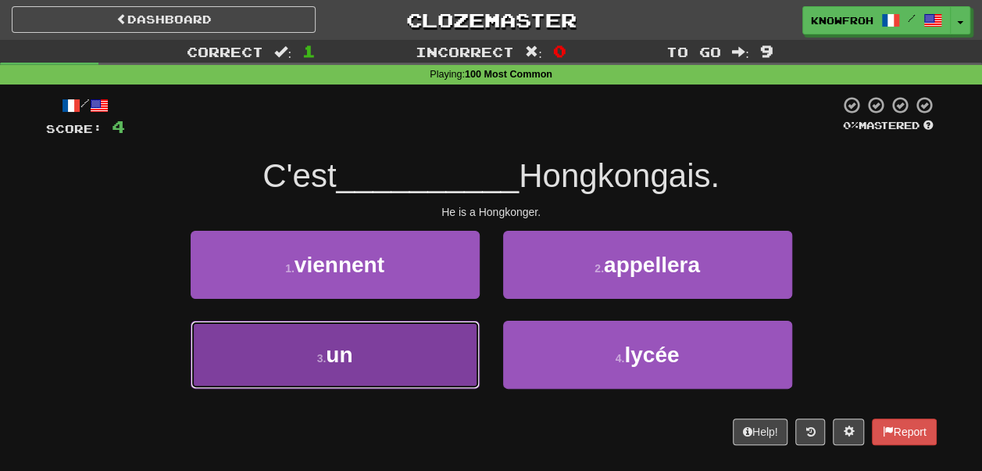
click at [454, 339] on button "3 . un" at bounding box center [335, 354] width 289 height 68
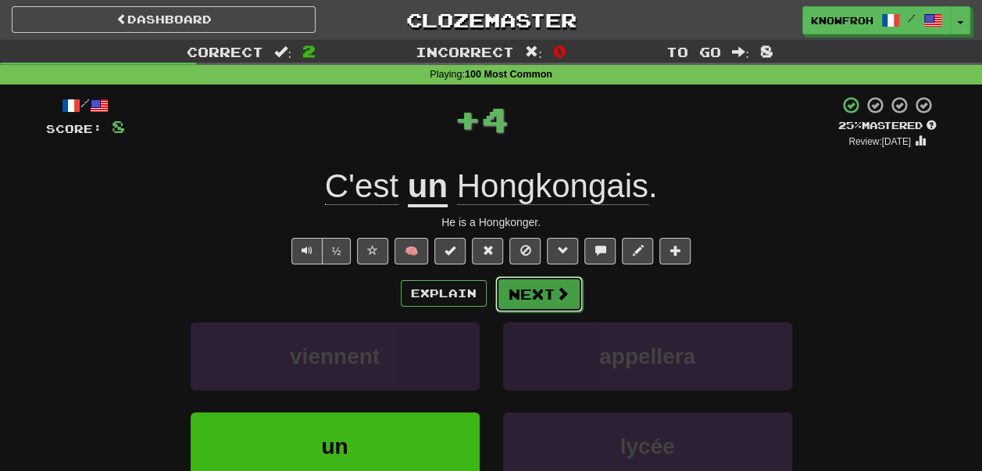
click at [542, 291] on button "Next" at bounding box center [540, 294] width 88 height 36
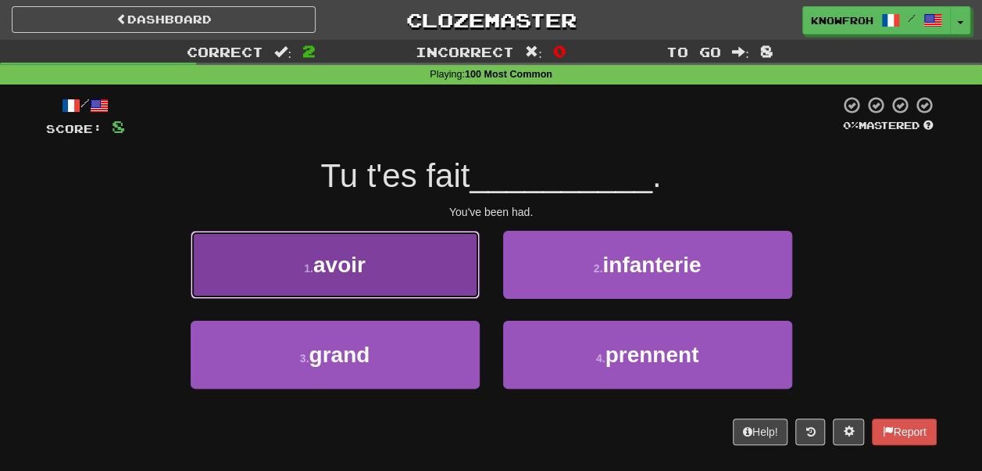
click at [460, 289] on button "1 . avoir" at bounding box center [335, 265] width 289 height 68
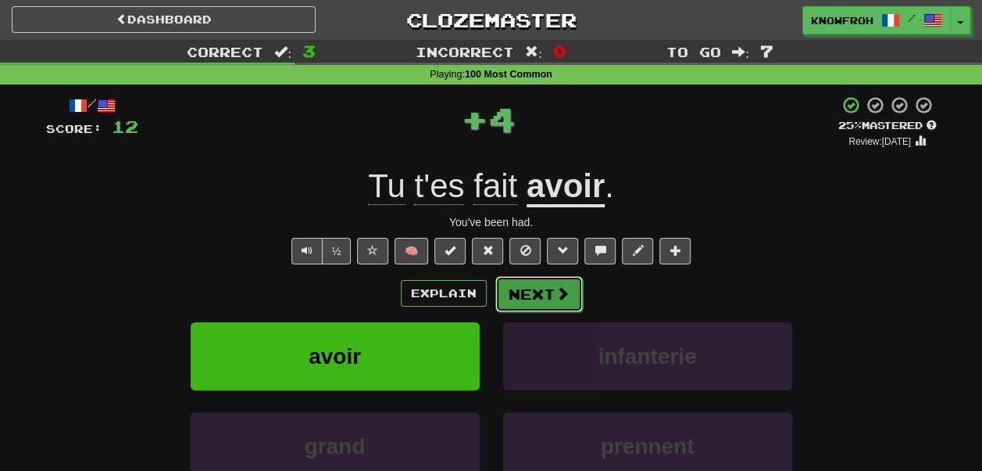
click at [527, 303] on button "Next" at bounding box center [540, 294] width 88 height 36
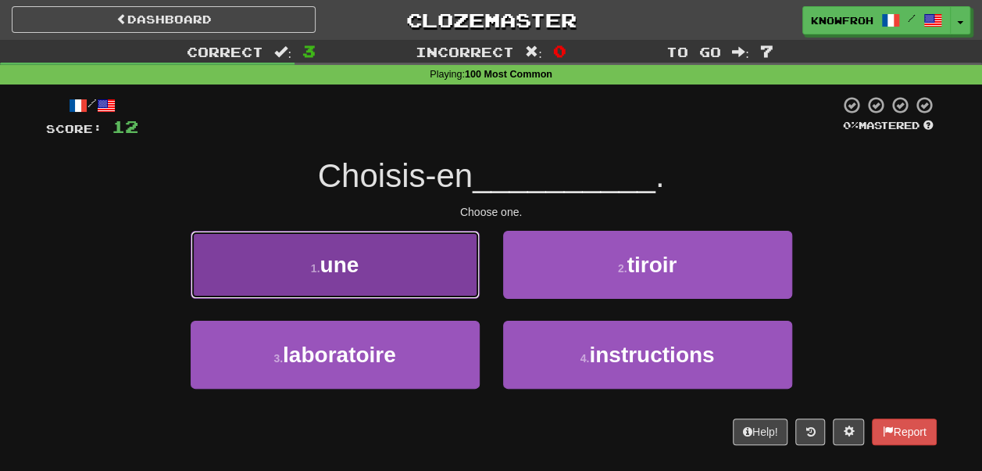
click at [467, 286] on button "1 . une" at bounding box center [335, 265] width 289 height 68
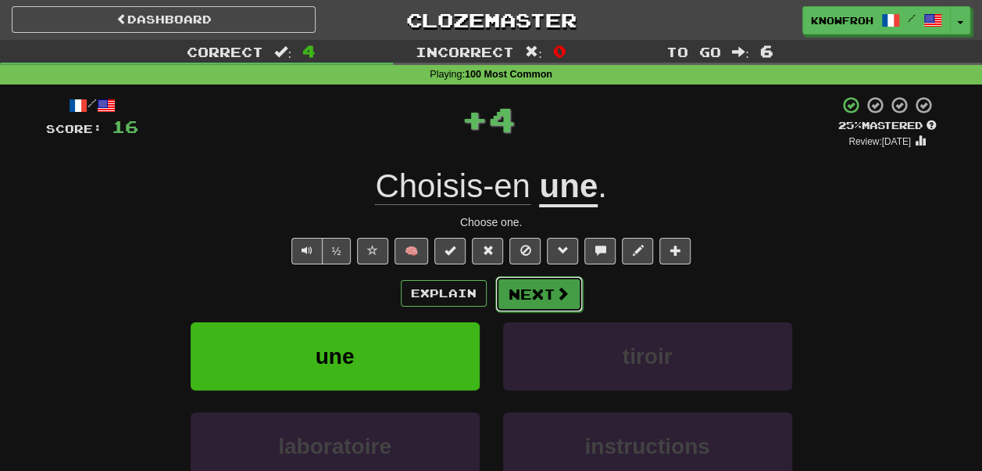
click at [548, 285] on button "Next" at bounding box center [540, 294] width 88 height 36
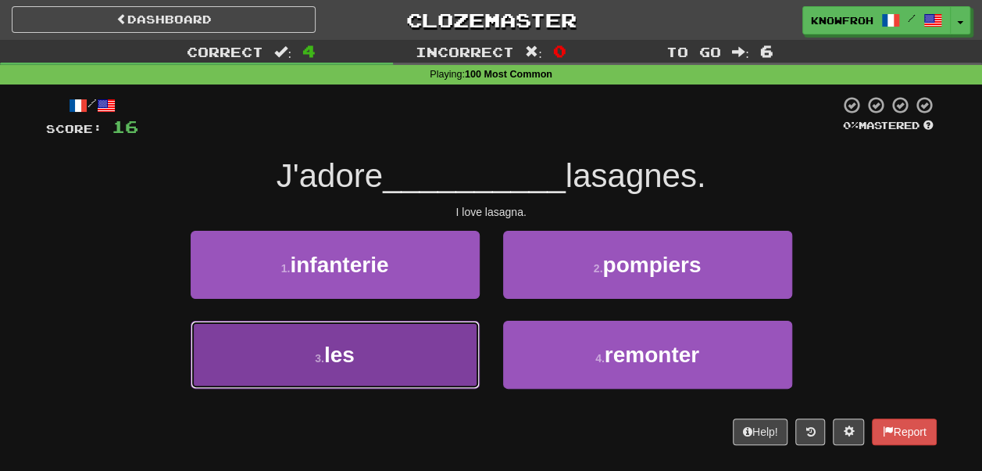
click at [450, 340] on button "3 . les" at bounding box center [335, 354] width 289 height 68
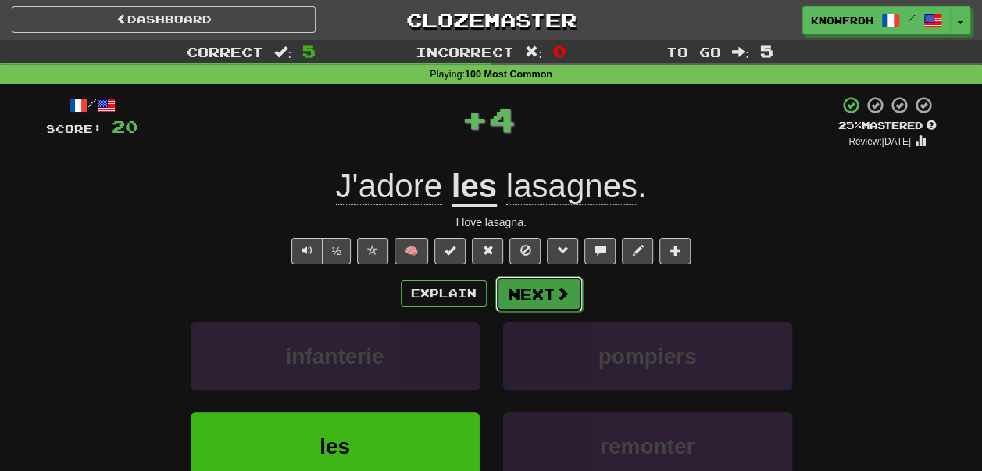
click at [539, 297] on button "Next" at bounding box center [540, 294] width 88 height 36
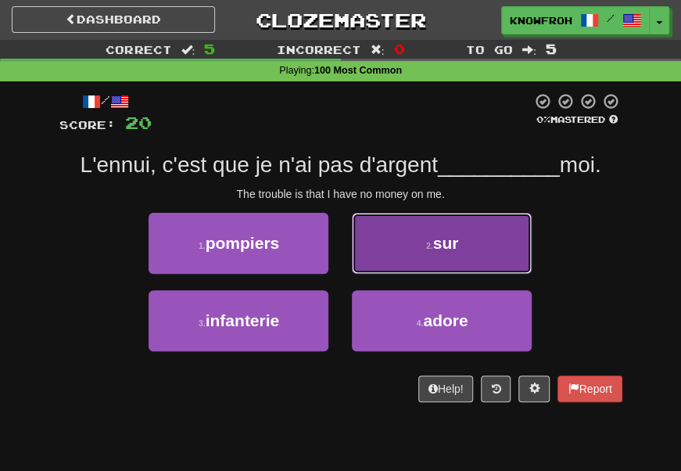
click at [478, 230] on button "2 . sur" at bounding box center [442, 243] width 180 height 61
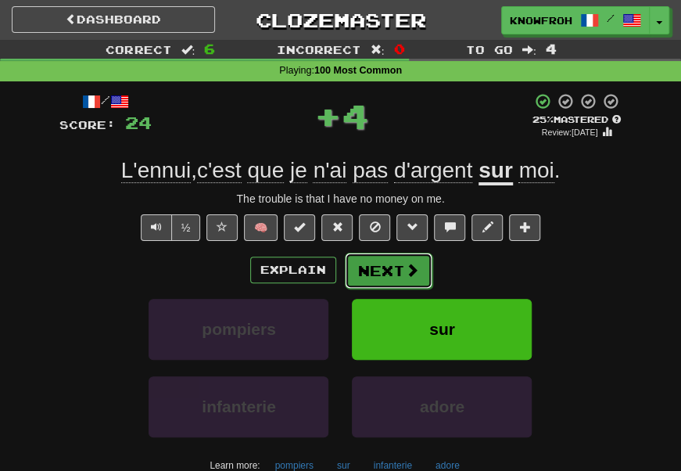
click at [413, 277] on span at bounding box center [412, 270] width 14 height 14
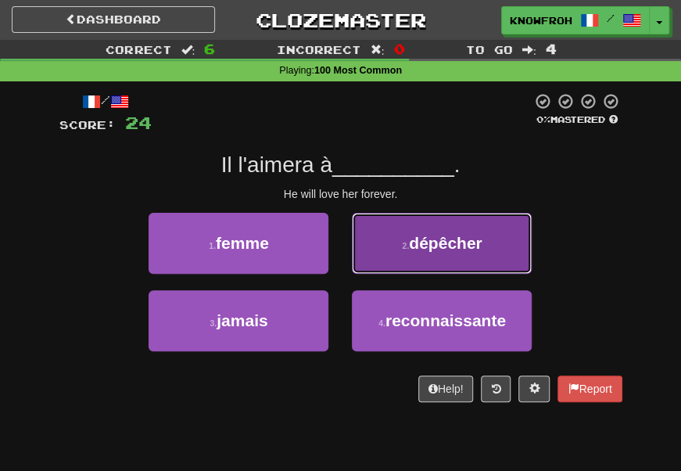
click at [383, 266] on button "2 . dépêcher" at bounding box center [442, 243] width 180 height 61
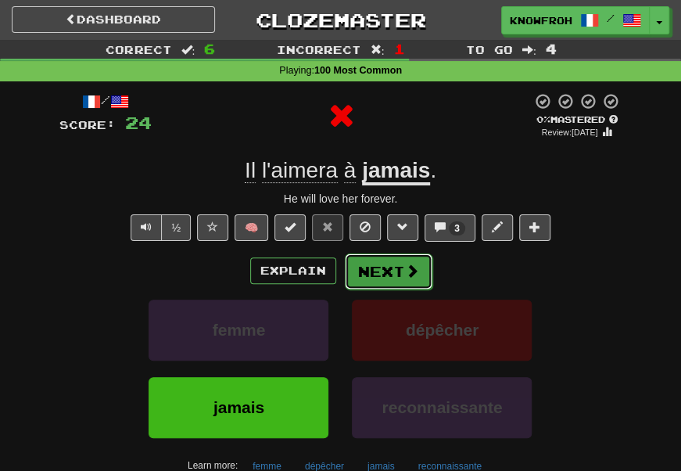
click at [376, 281] on button "Next" at bounding box center [389, 271] width 88 height 36
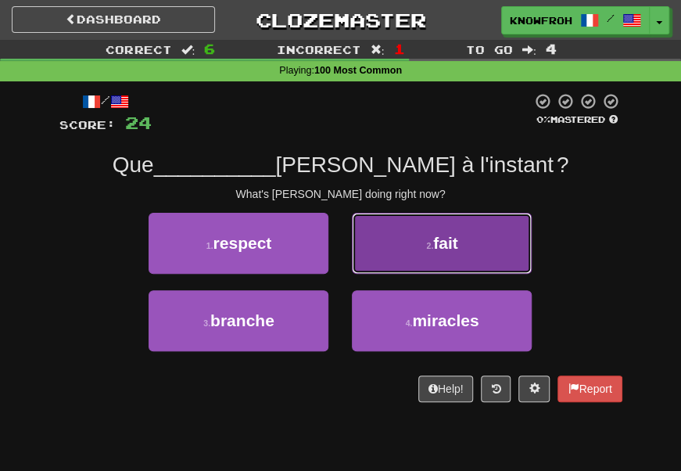
click at [405, 239] on button "2 . fait" at bounding box center [442, 243] width 180 height 61
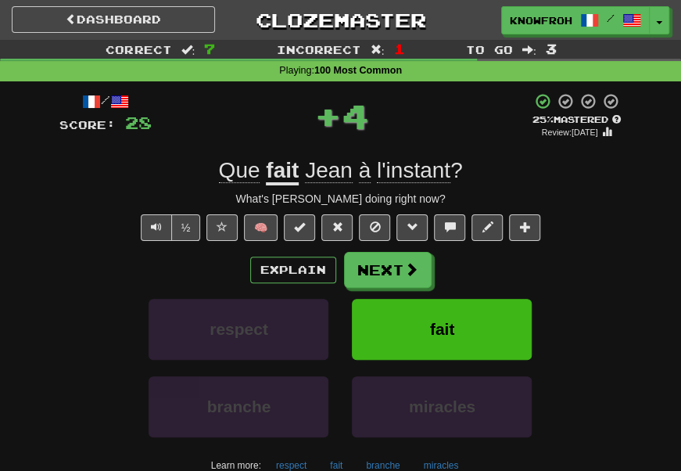
click at [406, 249] on div "/ Score: 28 + 4 25 % Mastered Review: 2025-10-16 Que fait Jean à l'instant  ? W…" at bounding box center [340, 302] width 563 height 420
click at [389, 269] on button "Next" at bounding box center [389, 270] width 88 height 36
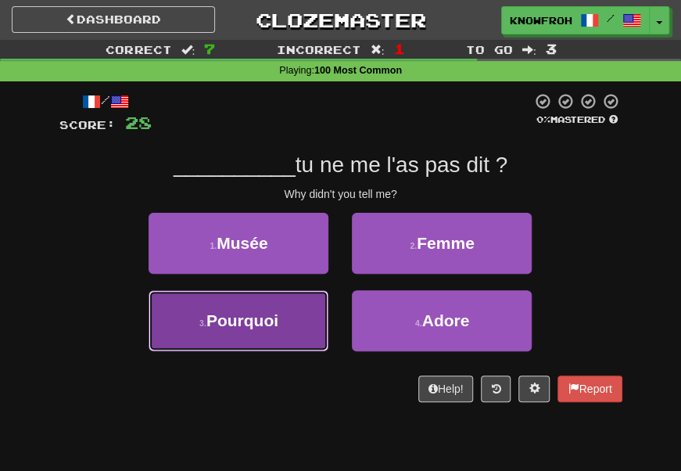
click at [288, 327] on button "3 . Pourquoi" at bounding box center [239, 320] width 180 height 61
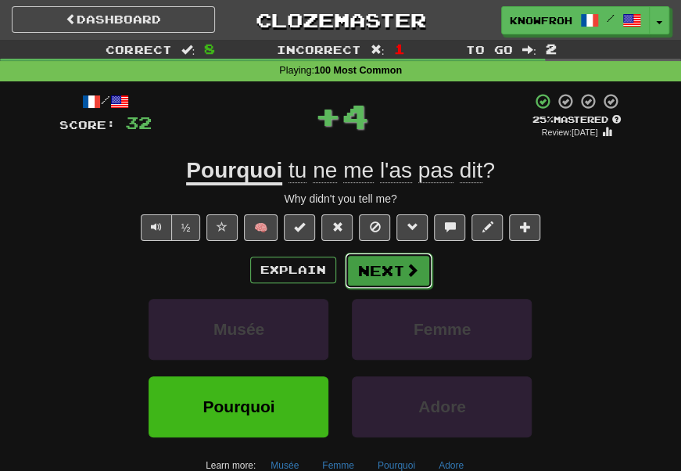
click at [405, 277] on span at bounding box center [412, 270] width 14 height 14
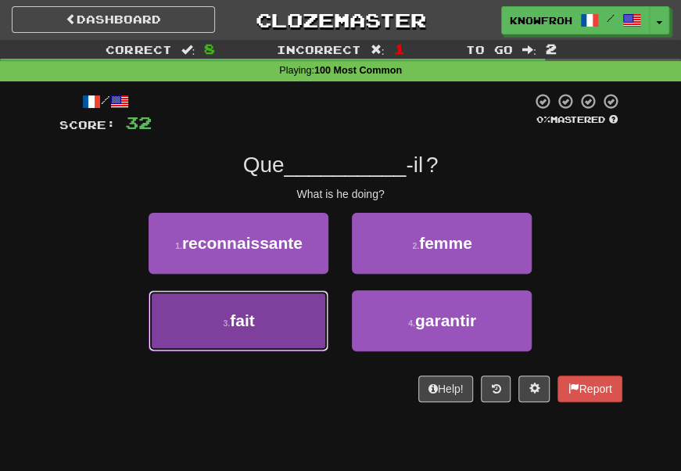
click at [289, 319] on button "3 . fait" at bounding box center [239, 320] width 180 height 61
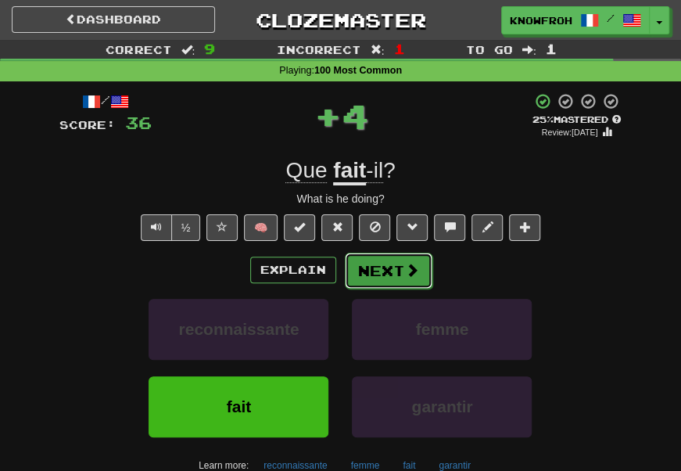
click at [384, 276] on button "Next" at bounding box center [389, 270] width 88 height 36
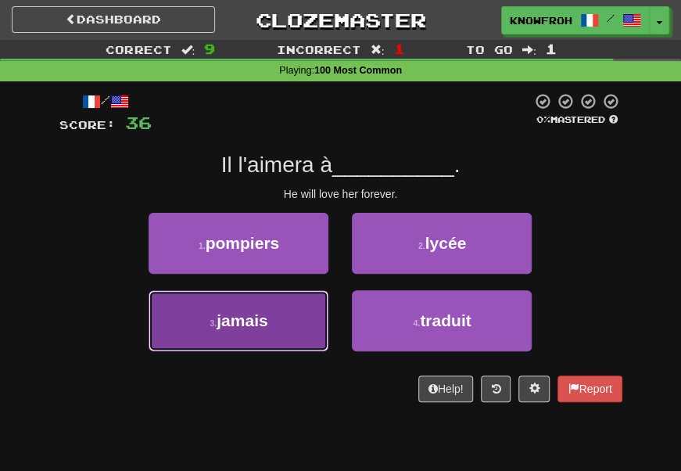
click at [296, 302] on button "3 . jamais" at bounding box center [239, 320] width 180 height 61
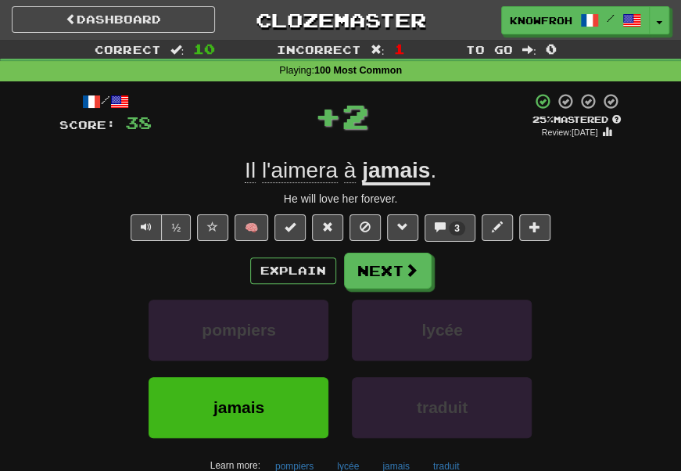
click at [410, 172] on u "jamais" at bounding box center [396, 171] width 68 height 27
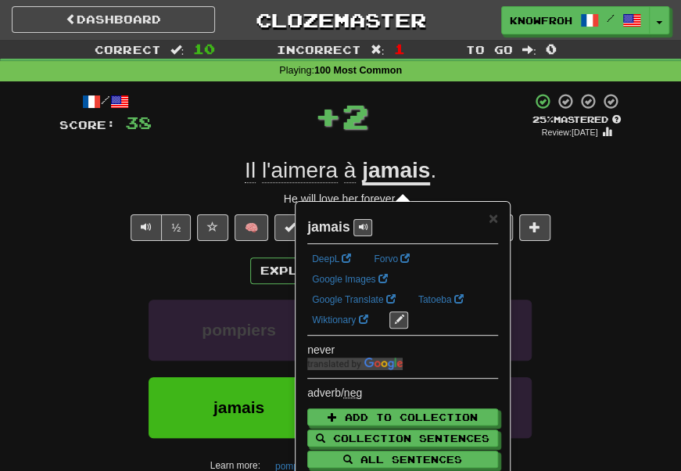
click at [433, 120] on div "+ 2" at bounding box center [342, 115] width 380 height 47
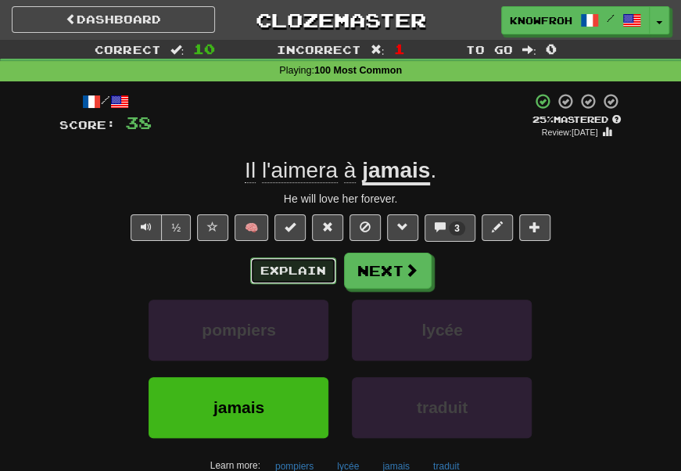
click at [315, 274] on button "Explain" at bounding box center [293, 270] width 86 height 27
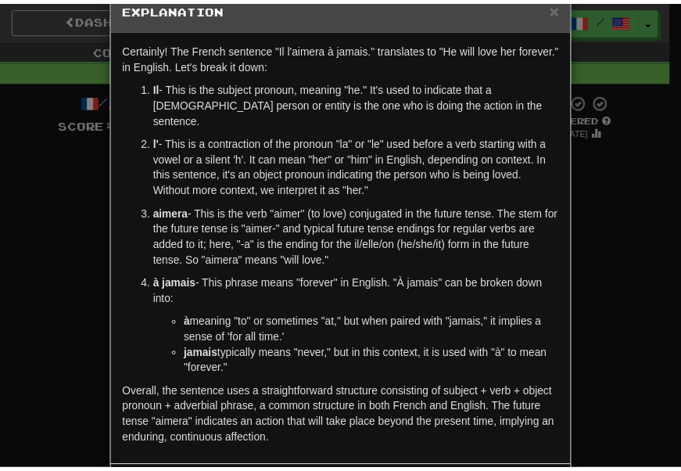
scroll to position [36, 0]
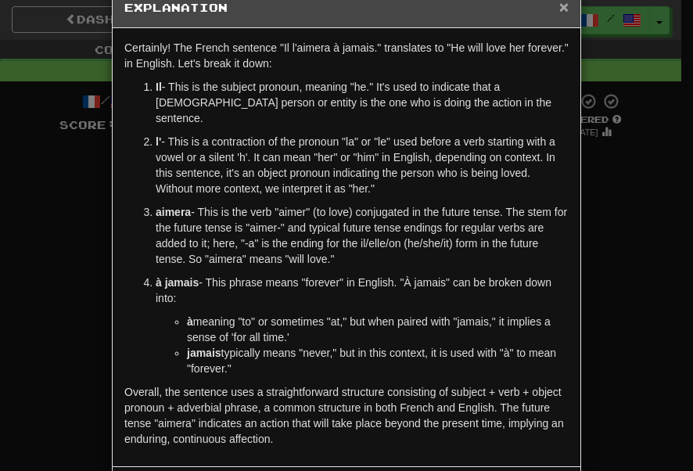
click at [561, 11] on span "×" at bounding box center [563, 7] width 9 height 18
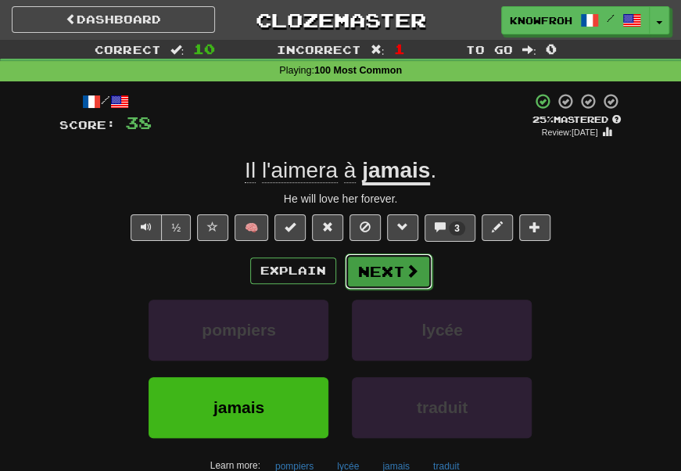
click at [375, 268] on button "Next" at bounding box center [389, 271] width 88 height 36
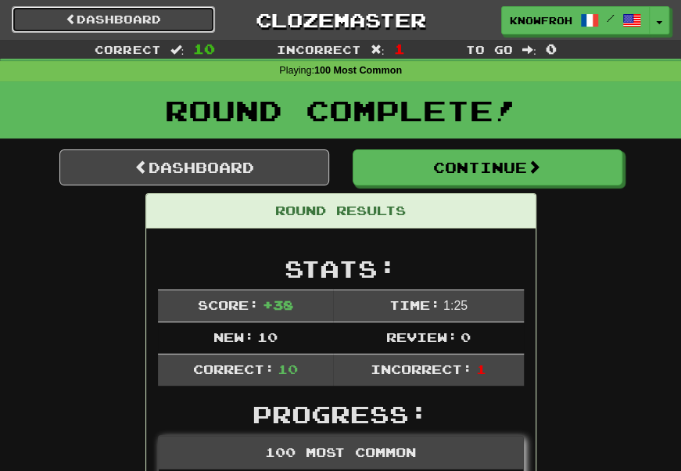
click at [183, 19] on link "Dashboard" at bounding box center [113, 19] width 203 height 27
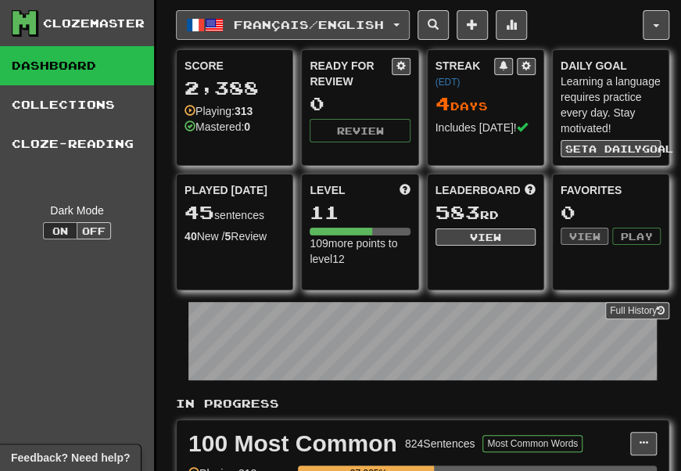
click at [281, 24] on span "Français / English" at bounding box center [309, 24] width 150 height 13
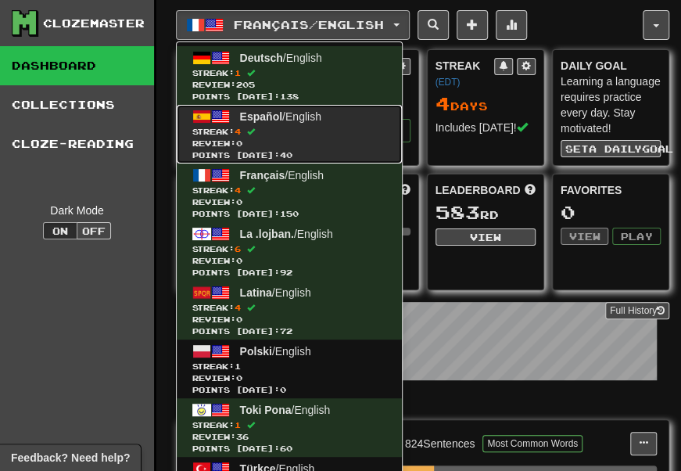
click at [316, 129] on span "Streak: 4" at bounding box center [289, 132] width 194 height 12
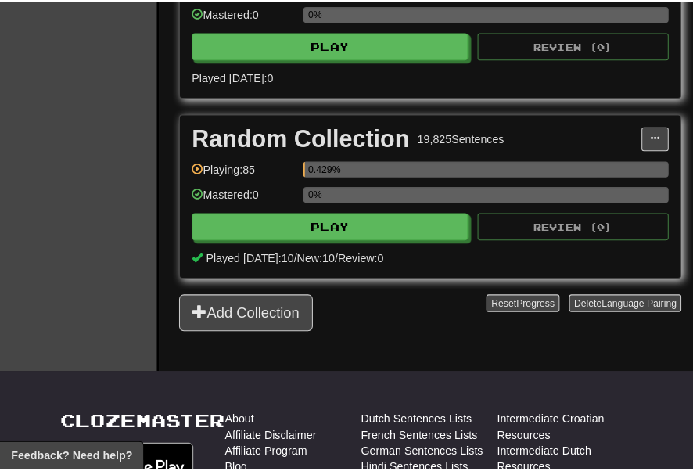
scroll to position [838, 0]
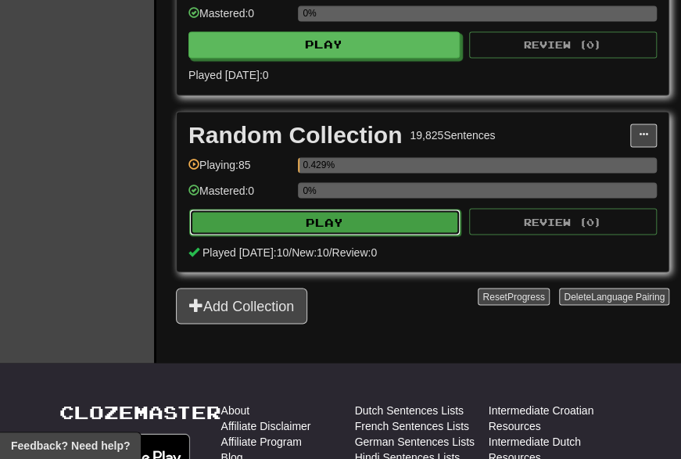
click at [293, 235] on button "Play" at bounding box center [324, 222] width 271 height 27
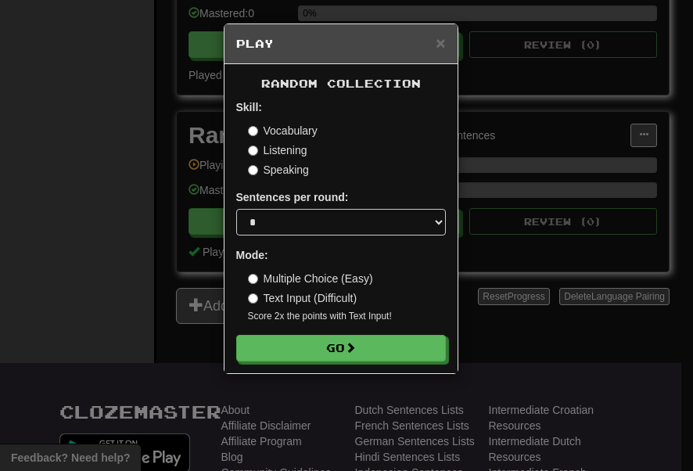
click at [278, 335] on form "Skill: Vocabulary Listening Speaking Sentences per round: * ** ** ** ** ** *** …" at bounding box center [340, 230] width 209 height 262
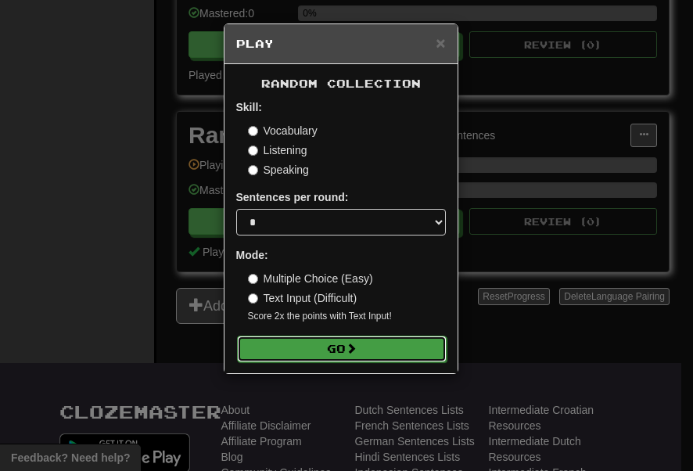
click at [274, 345] on button "Go" at bounding box center [341, 348] width 209 height 27
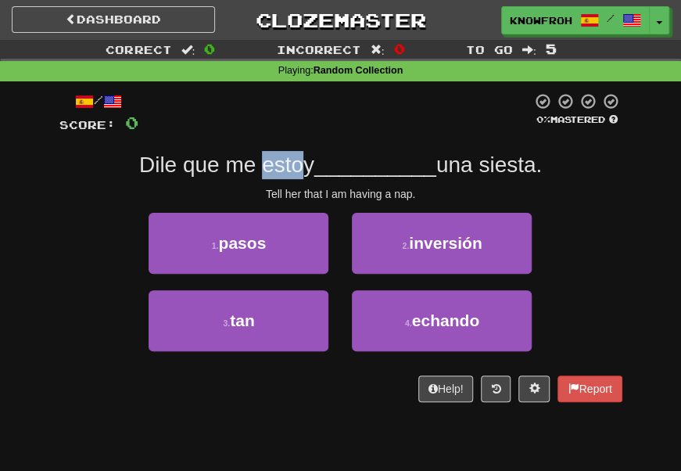
drag, startPoint x: 314, startPoint y: 150, endPoint x: 267, endPoint y: 161, distance: 48.9
click at [267, 161] on div "/ Score: 0 0 % Mastered Dile que me estoy __________ una siesta. Tell her that …" at bounding box center [340, 247] width 563 height 310
click at [267, 161] on span "Dile que me estoy" at bounding box center [226, 164] width 175 height 24
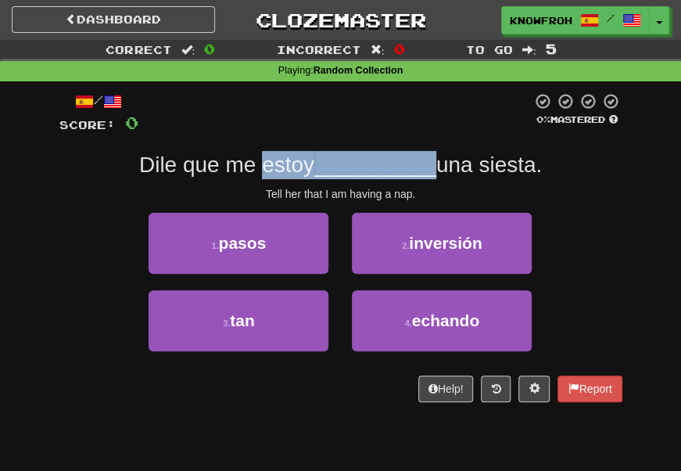
drag, startPoint x: 267, startPoint y: 161, endPoint x: 327, endPoint y: 161, distance: 61.0
click at [327, 161] on span "Dile que me estoy __________ una siesta." at bounding box center [340, 164] width 403 height 24
click at [327, 161] on span "__________" at bounding box center [375, 164] width 122 height 24
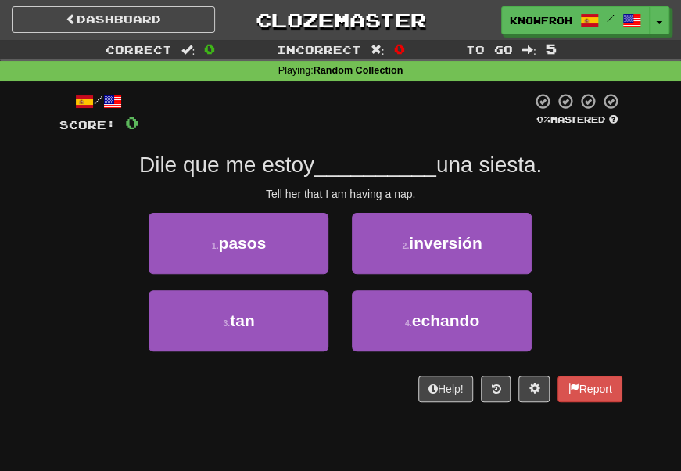
click at [287, 176] on span "Dile que me estoy" at bounding box center [226, 164] width 175 height 24
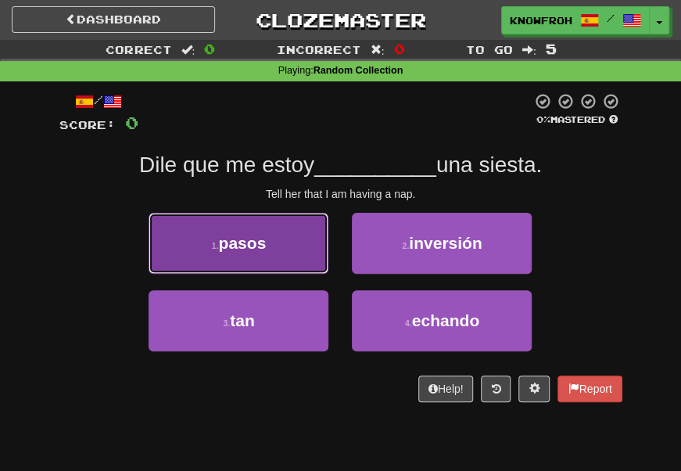
click at [292, 250] on button "1 . pasos" at bounding box center [239, 243] width 180 height 61
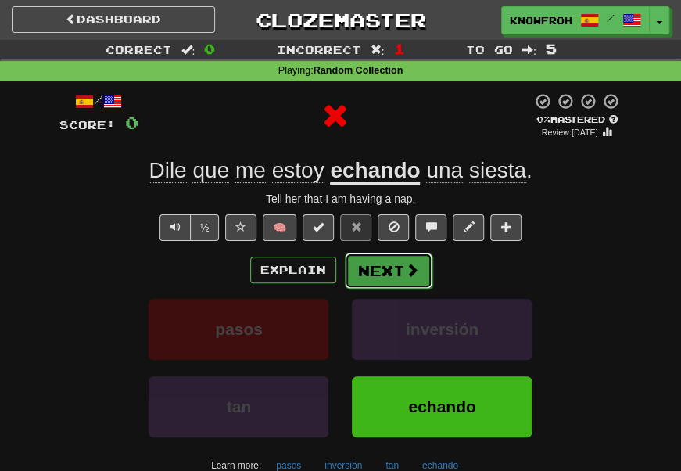
click at [360, 261] on button "Next" at bounding box center [389, 270] width 88 height 36
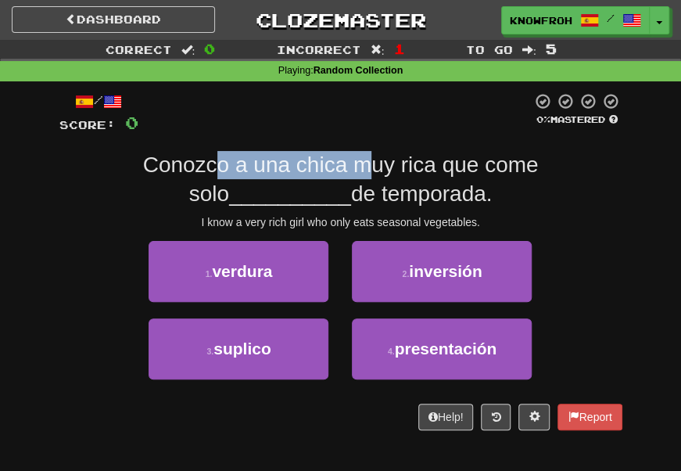
drag, startPoint x: 345, startPoint y: 170, endPoint x: 180, endPoint y: 169, distance: 165.7
click at [180, 169] on span "Conozco a una chica muy rica que come solo" at bounding box center [340, 178] width 395 height 52
drag, startPoint x: 180, startPoint y: 169, endPoint x: 320, endPoint y: 178, distance: 141.0
click at [320, 178] on span "Conozco a una chica muy rica que come solo" at bounding box center [340, 178] width 395 height 52
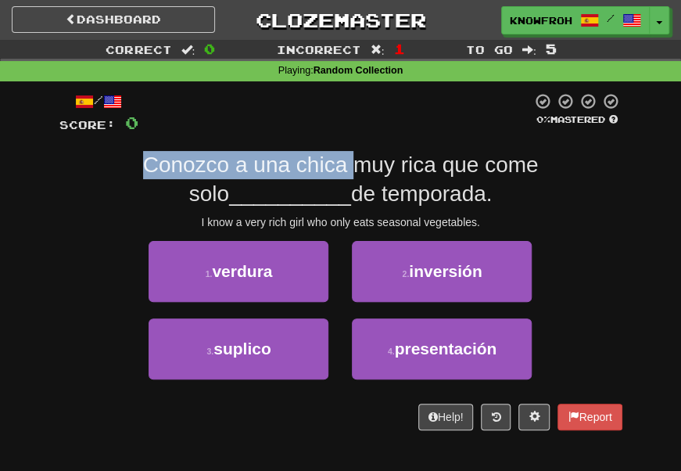
click at [320, 178] on span "Conozco a una chica muy rica que come solo" at bounding box center [340, 178] width 395 height 52
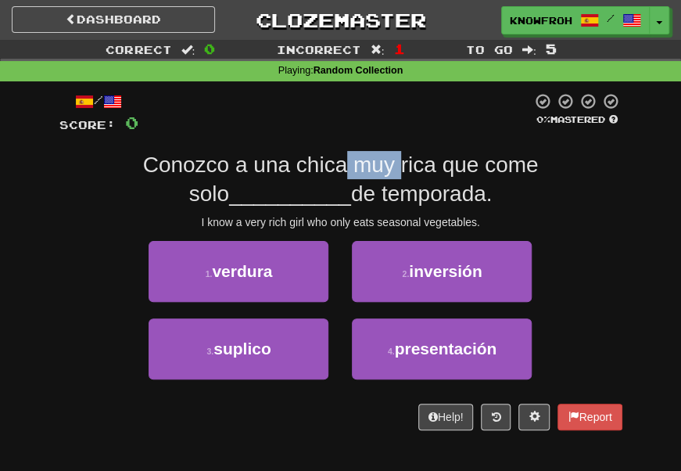
drag, startPoint x: 320, startPoint y: 178, endPoint x: 372, endPoint y: 167, distance: 52.7
click at [372, 167] on span "Conozco a una chica muy rica que come solo" at bounding box center [340, 178] width 395 height 52
drag, startPoint x: 372, startPoint y: 167, endPoint x: 267, endPoint y: 169, distance: 104.7
click at [267, 169] on span "Conozco a una chica muy rica que come solo" at bounding box center [340, 178] width 395 height 52
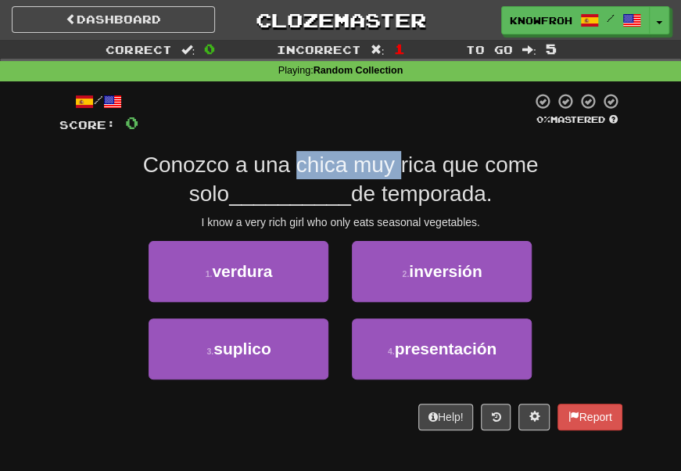
click at [267, 169] on span "Conozco a una chica muy rica que come solo" at bounding box center [340, 178] width 395 height 52
drag, startPoint x: 267, startPoint y: 169, endPoint x: 407, endPoint y: 177, distance: 140.1
click at [407, 177] on span "Conozco a una chica muy rica que come solo" at bounding box center [340, 178] width 395 height 52
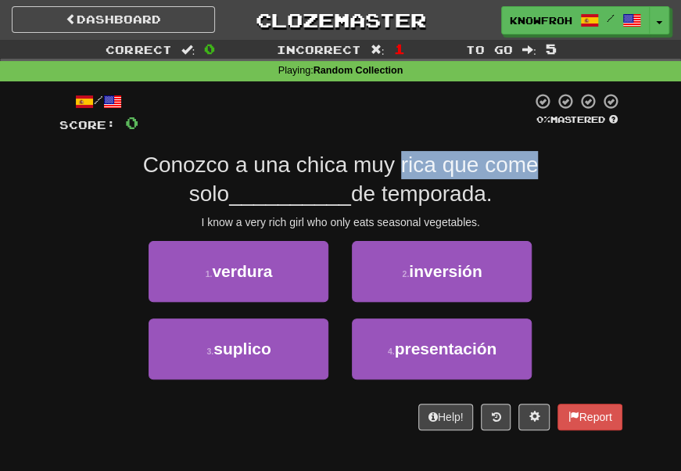
drag, startPoint x: 407, startPoint y: 177, endPoint x: 478, endPoint y: 172, distance: 70.5
click at [478, 172] on span "Conozco a una chica muy rica que come solo" at bounding box center [340, 178] width 395 height 52
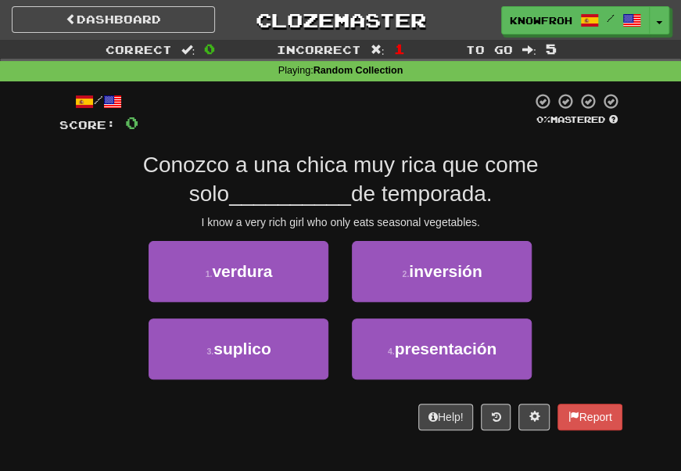
click at [385, 169] on span "Conozco a una chica muy rica que come solo" at bounding box center [340, 178] width 395 height 52
click at [515, 167] on span "Conozco a una chica muy rica que come solo" at bounding box center [340, 178] width 395 height 52
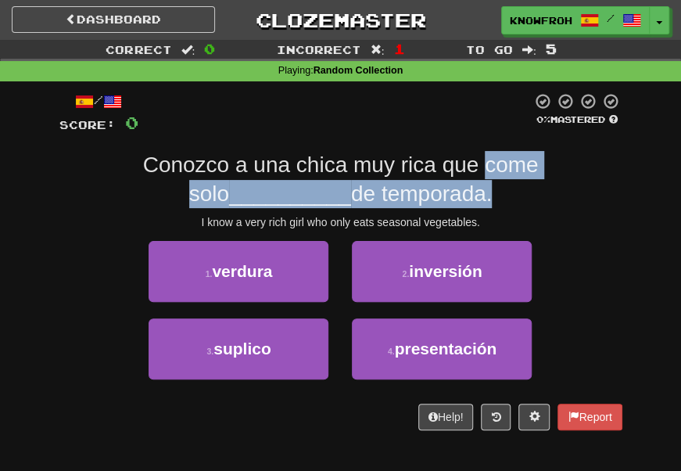
drag, startPoint x: 515, startPoint y: 167, endPoint x: 433, endPoint y: 186, distance: 84.2
click at [433, 186] on span "Conozco a una chica muy rica que come solo __________ de temporada." at bounding box center [340, 178] width 395 height 52
click at [433, 186] on span "de temporada." at bounding box center [421, 193] width 141 height 24
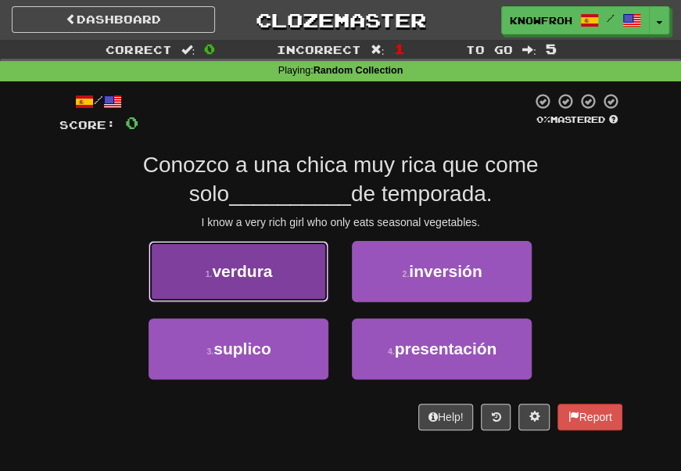
click at [286, 275] on button "1 . verdura" at bounding box center [239, 271] width 180 height 61
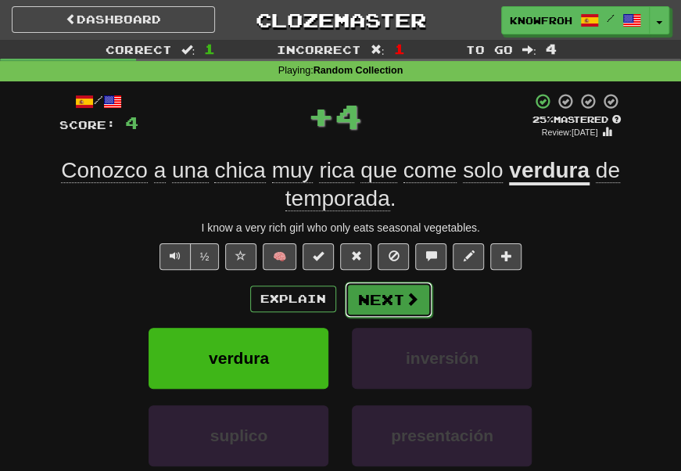
click at [357, 292] on button "Next" at bounding box center [389, 299] width 88 height 36
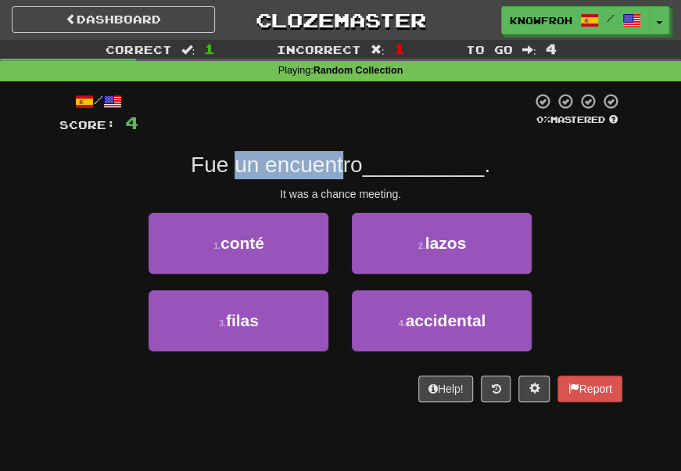
drag, startPoint x: 355, startPoint y: 179, endPoint x: 236, endPoint y: 170, distance: 119.1
click at [236, 170] on span "Fue un encuentro" at bounding box center [277, 164] width 172 height 24
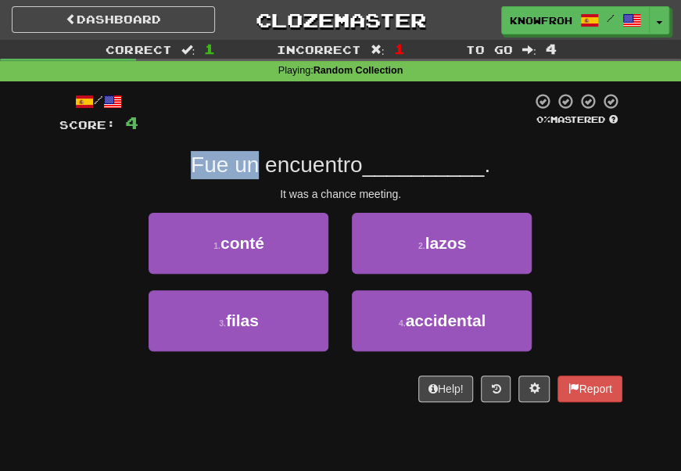
drag, startPoint x: 236, startPoint y: 170, endPoint x: 216, endPoint y: 164, distance: 21.3
click at [216, 164] on span "Fue un encuentro" at bounding box center [277, 164] width 172 height 24
drag, startPoint x: 216, startPoint y: 164, endPoint x: 369, endPoint y: 180, distance: 154.0
click at [363, 177] on span "Fue un encuentro" at bounding box center [277, 164] width 172 height 24
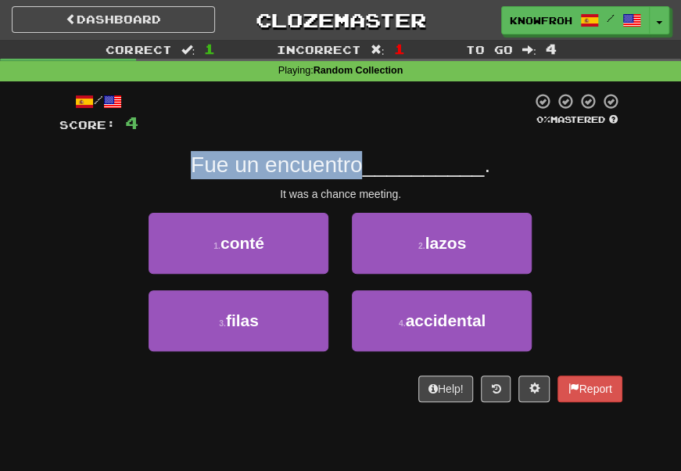
click at [363, 177] on span "Fue un encuentro" at bounding box center [277, 164] width 172 height 24
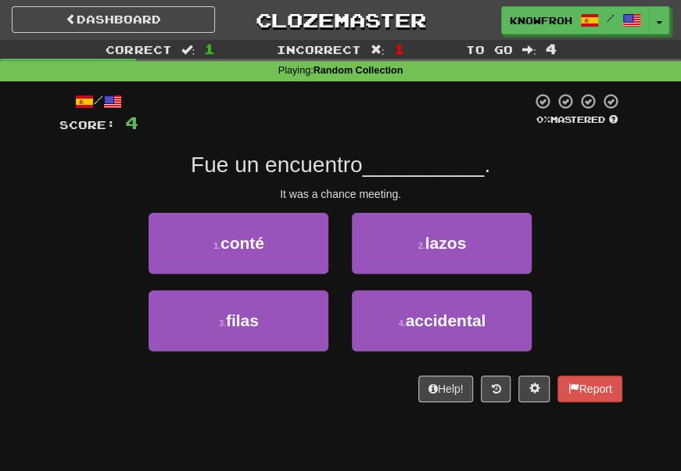
click at [275, 166] on span "Fue un encuentro" at bounding box center [277, 164] width 172 height 24
drag, startPoint x: 329, startPoint y: 165, endPoint x: 274, endPoint y: 168, distance: 54.8
click at [274, 168] on span "Fue un encuentro" at bounding box center [277, 164] width 172 height 24
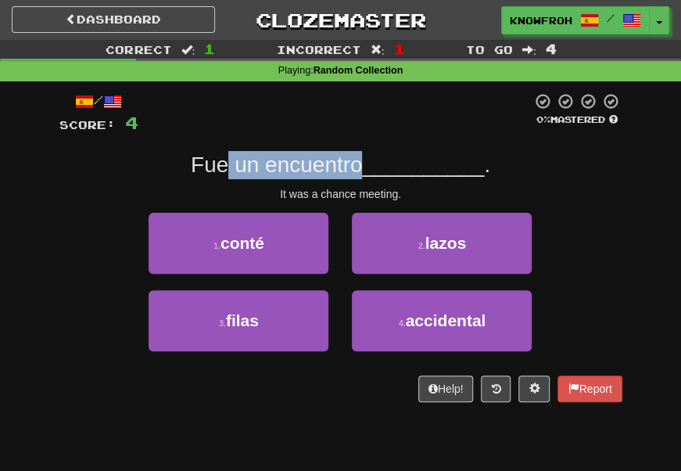
drag, startPoint x: 274, startPoint y: 168, endPoint x: 231, endPoint y: 171, distance: 43.1
click at [231, 171] on span "Fue un encuentro" at bounding box center [277, 164] width 172 height 24
drag, startPoint x: 231, startPoint y: 171, endPoint x: 324, endPoint y: 166, distance: 92.4
click at [324, 166] on span "Fue un encuentro" at bounding box center [277, 164] width 172 height 24
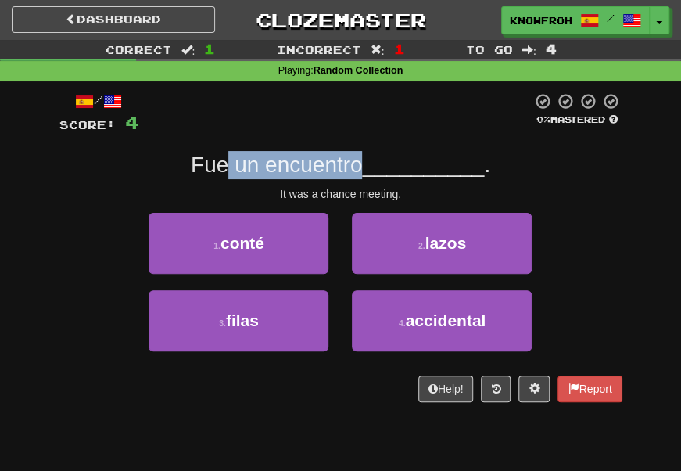
click at [324, 166] on span "Fue un encuentro" at bounding box center [277, 164] width 172 height 24
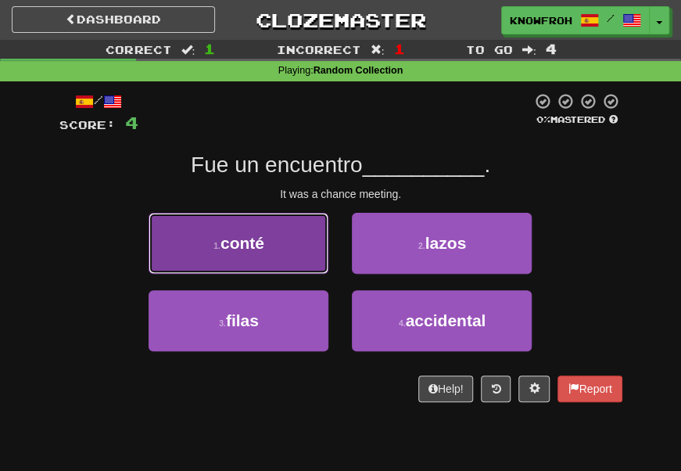
click at [311, 248] on button "1 . [PERSON_NAME]" at bounding box center [239, 243] width 180 height 61
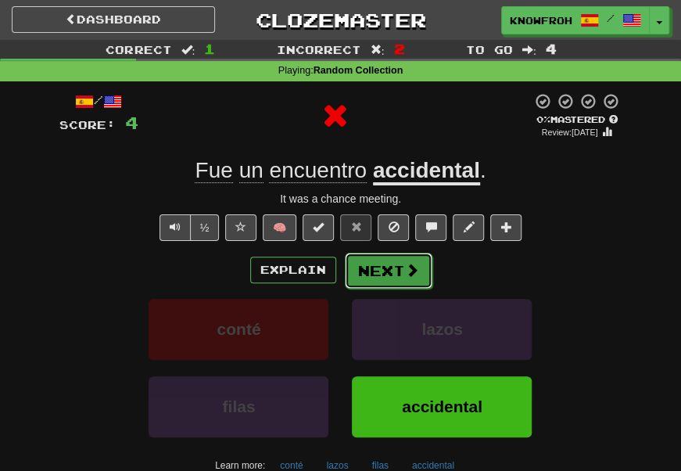
click at [363, 268] on button "Next" at bounding box center [389, 270] width 88 height 36
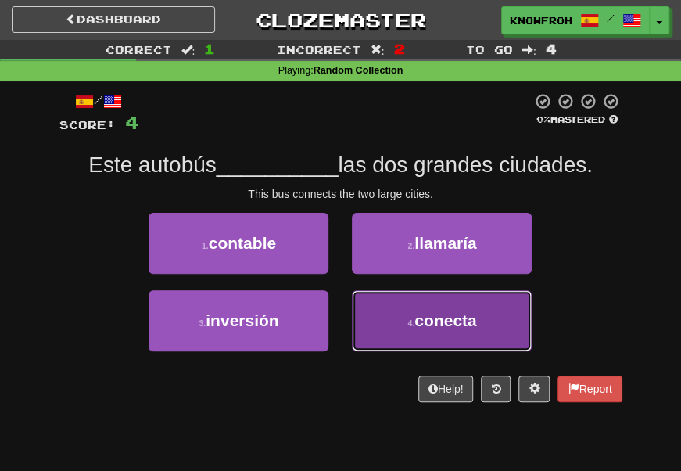
click at [370, 324] on button "4 . conecta" at bounding box center [442, 320] width 180 height 61
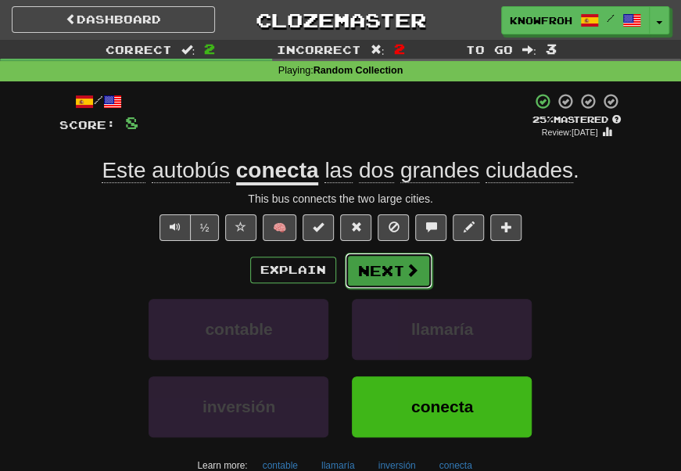
click at [392, 267] on button "Next" at bounding box center [389, 270] width 88 height 36
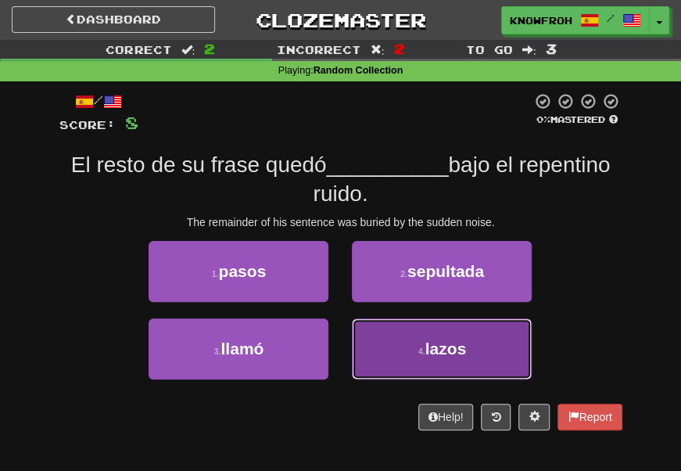
click at [406, 331] on button "4 . [PERSON_NAME]" at bounding box center [442, 348] width 180 height 61
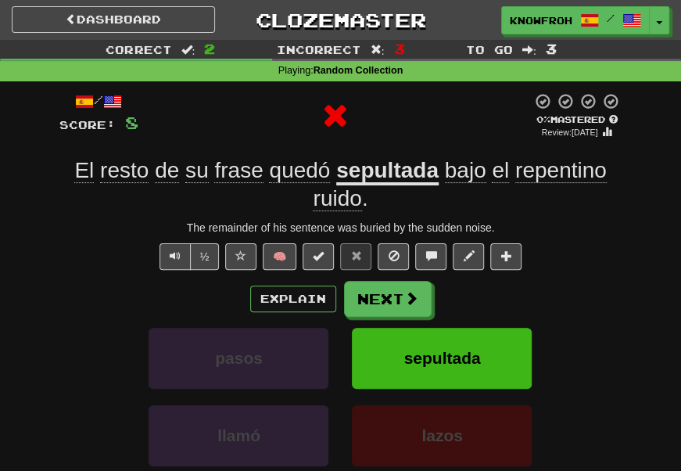
click at [398, 170] on u "sepultada" at bounding box center [387, 171] width 102 height 27
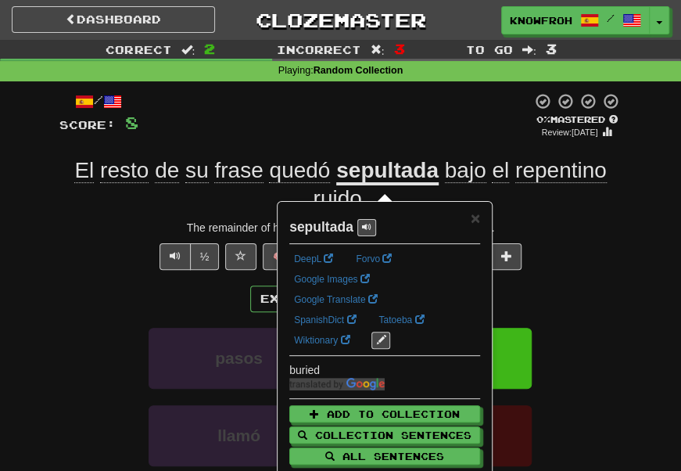
click at [385, 133] on div at bounding box center [334, 116] width 393 height 48
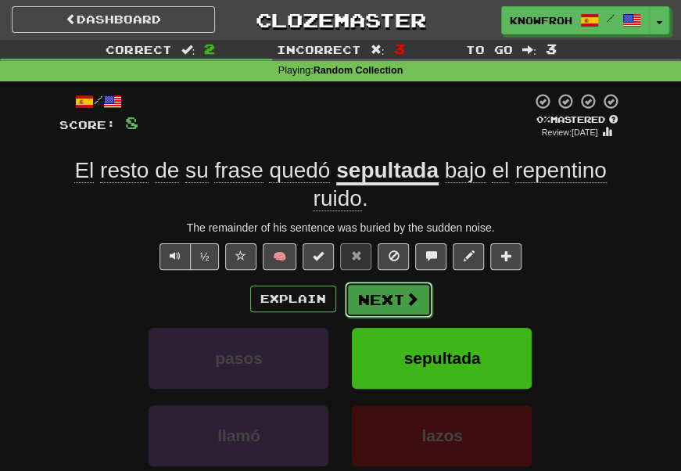
click at [374, 306] on button "Next" at bounding box center [389, 299] width 88 height 36
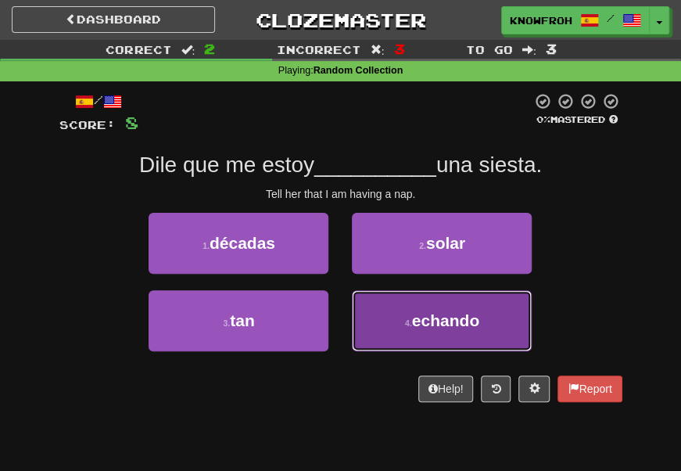
click at [364, 310] on button "4 . echando" at bounding box center [442, 320] width 180 height 61
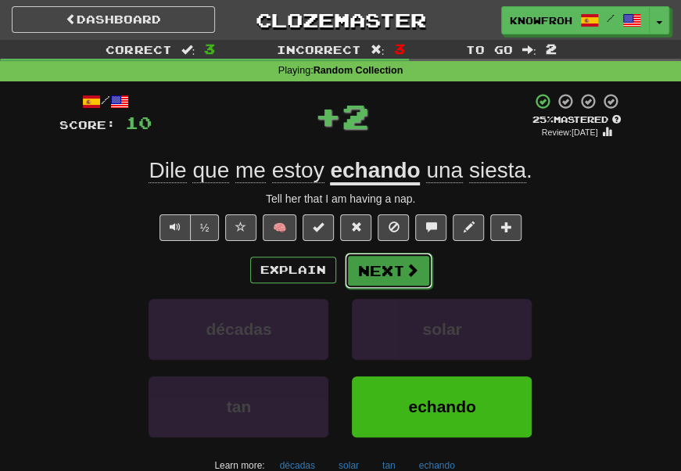
click at [372, 272] on button "Next" at bounding box center [389, 270] width 88 height 36
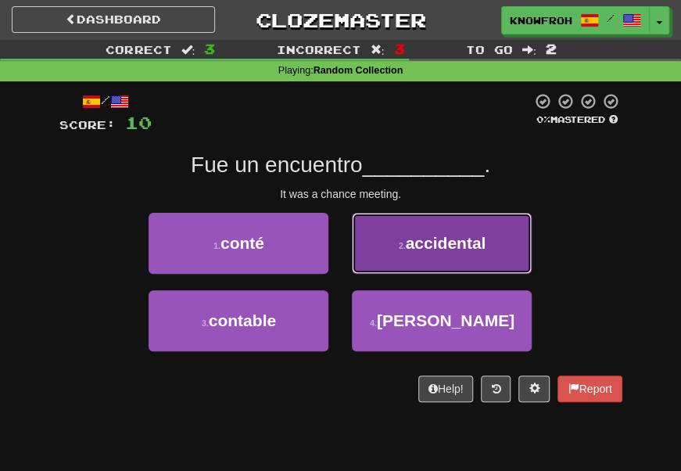
click at [388, 270] on button "2 . accidental" at bounding box center [442, 243] width 180 height 61
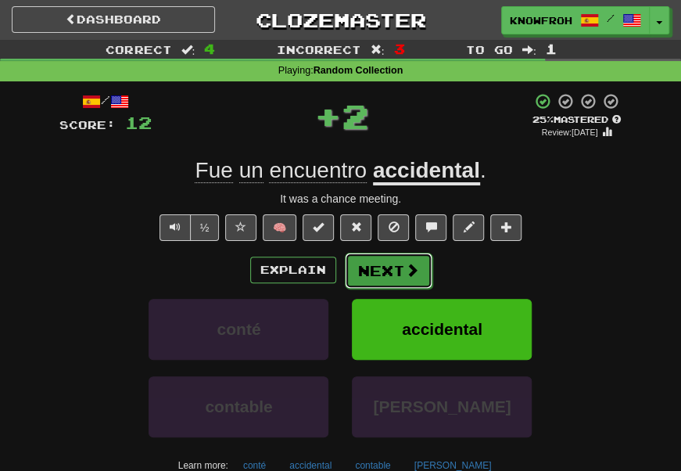
click at [372, 287] on button "Next" at bounding box center [389, 270] width 88 height 36
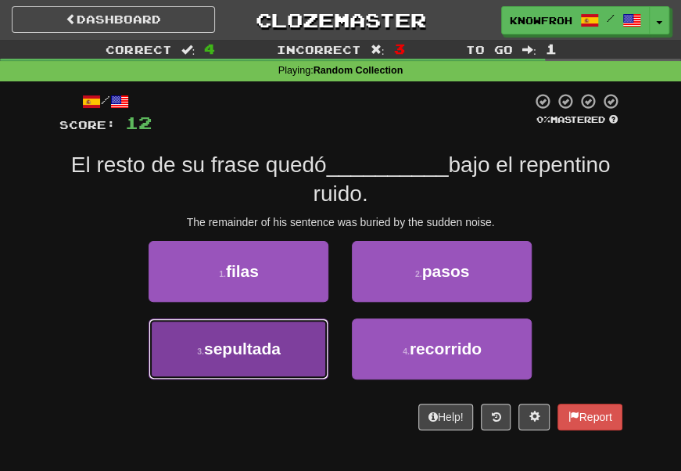
click at [302, 339] on button "3 . sepultada" at bounding box center [239, 348] width 180 height 61
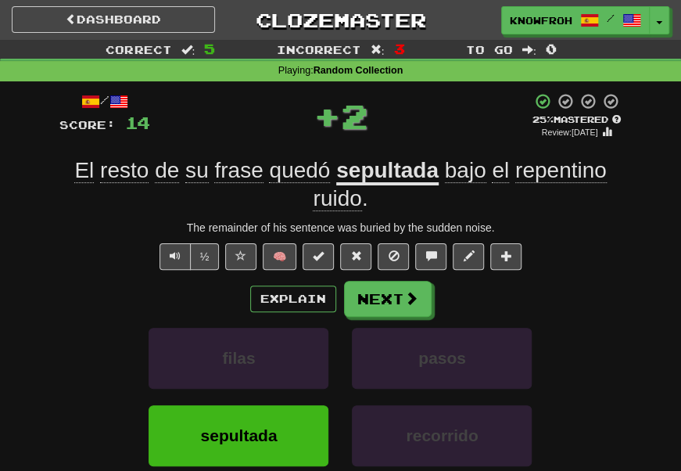
click at [407, 169] on u "sepultada" at bounding box center [387, 171] width 102 height 27
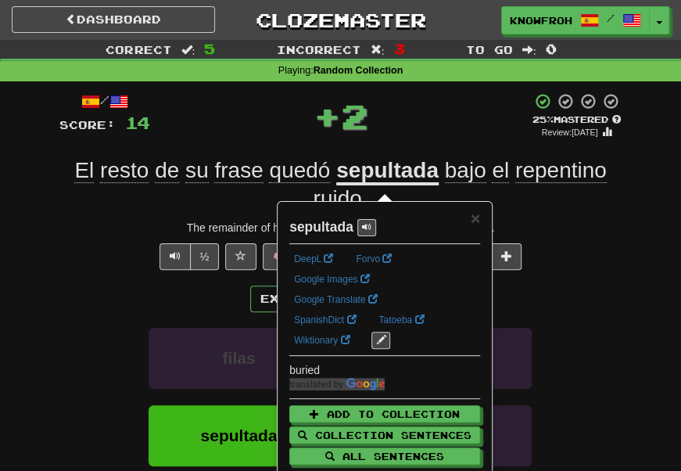
click at [405, 133] on div "+ 2" at bounding box center [340, 115] width 381 height 47
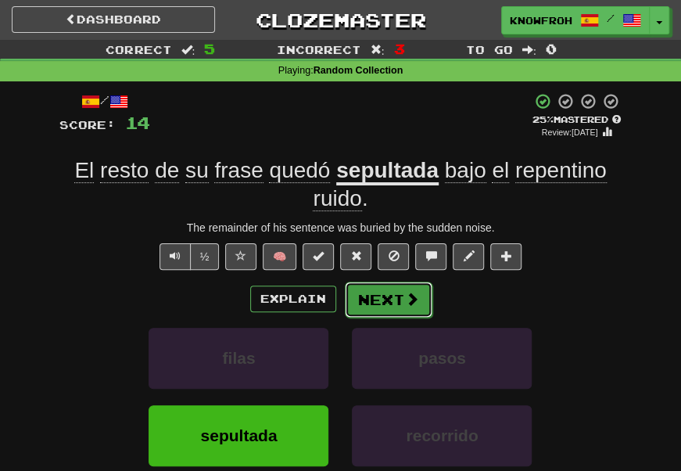
click at [348, 308] on button "Next" at bounding box center [389, 299] width 88 height 36
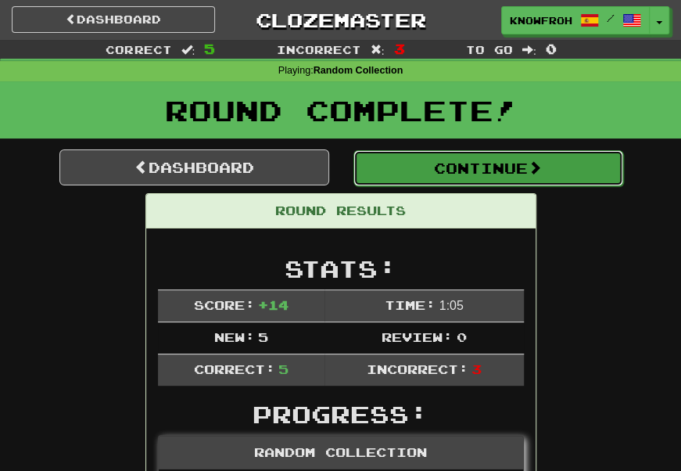
click at [399, 175] on button "Continue" at bounding box center [488, 168] width 270 height 36
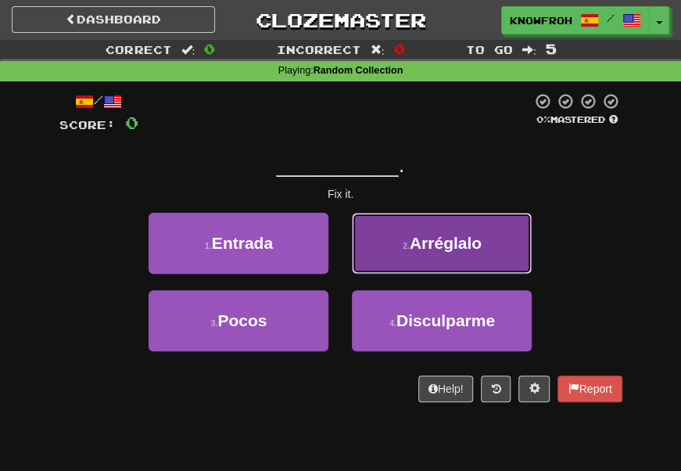
click at [385, 263] on button "2 . Arréglalo" at bounding box center [442, 243] width 180 height 61
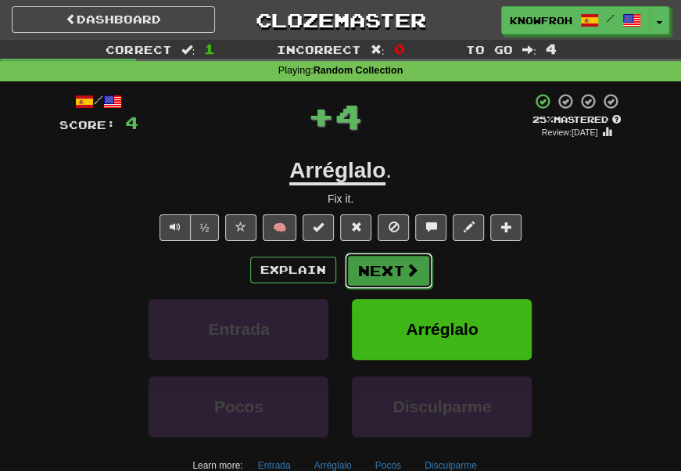
click at [396, 273] on button "Next" at bounding box center [389, 270] width 88 height 36
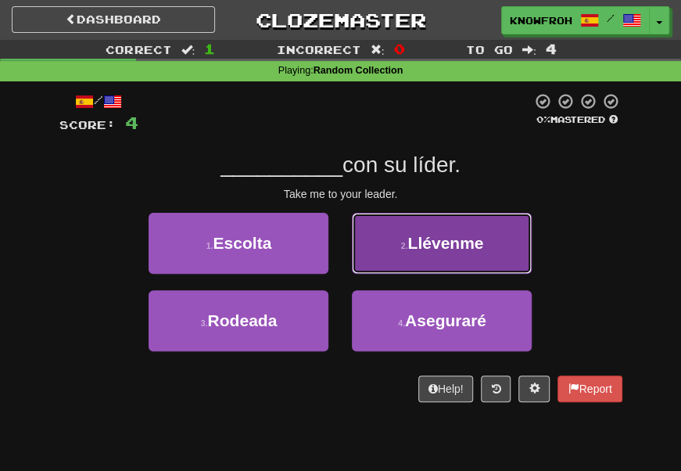
click at [389, 253] on button "2 . Llévenme" at bounding box center [442, 243] width 180 height 61
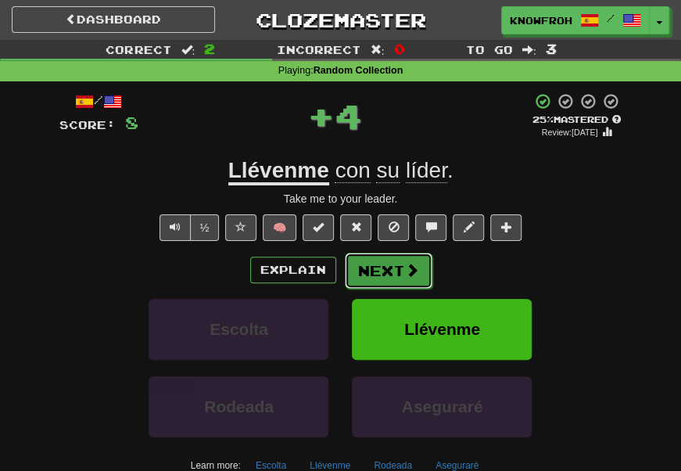
click at [391, 260] on button "Next" at bounding box center [389, 270] width 88 height 36
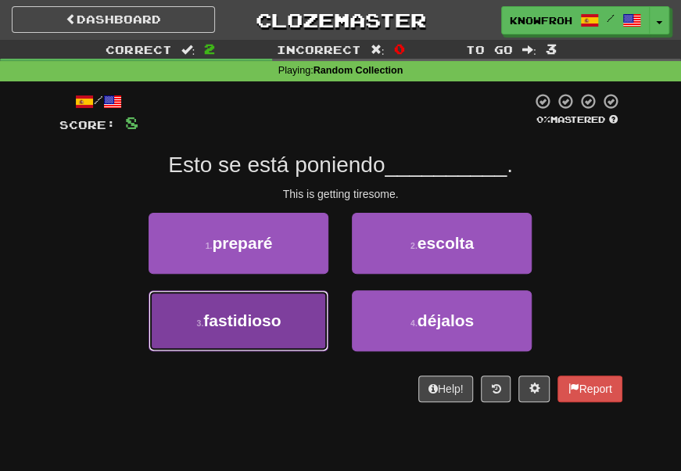
click at [312, 301] on button "3 . fastidioso" at bounding box center [239, 320] width 180 height 61
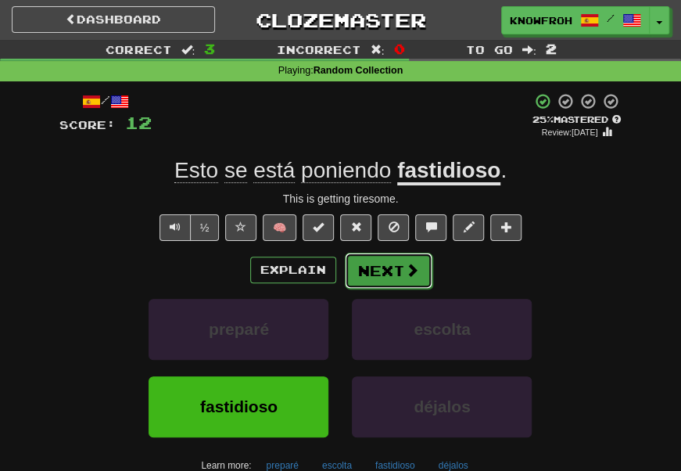
click at [366, 266] on button "Next" at bounding box center [389, 270] width 88 height 36
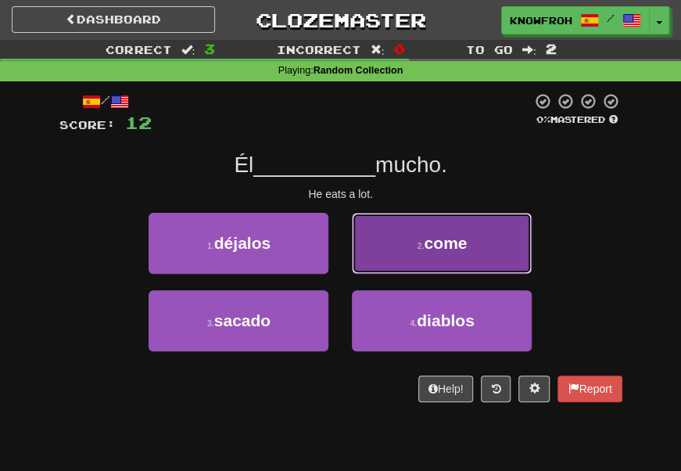
click at [369, 233] on button "2 . come" at bounding box center [442, 243] width 180 height 61
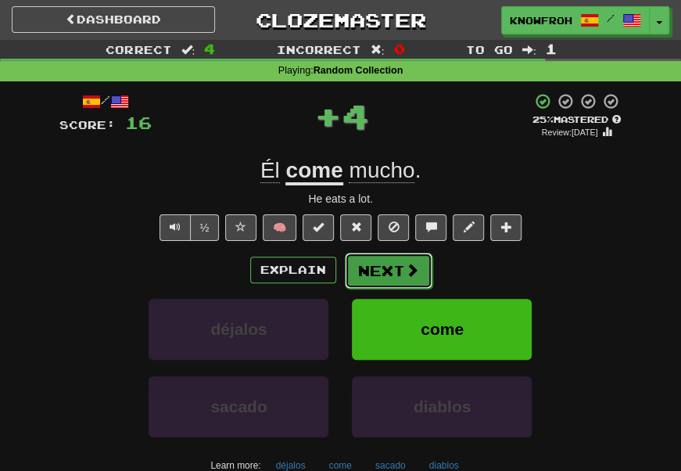
click at [371, 263] on button "Next" at bounding box center [389, 270] width 88 height 36
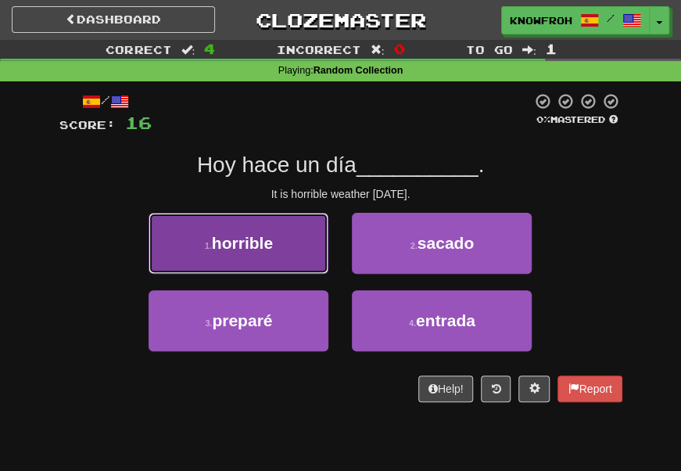
click at [319, 249] on button "1 . horrible" at bounding box center [239, 243] width 180 height 61
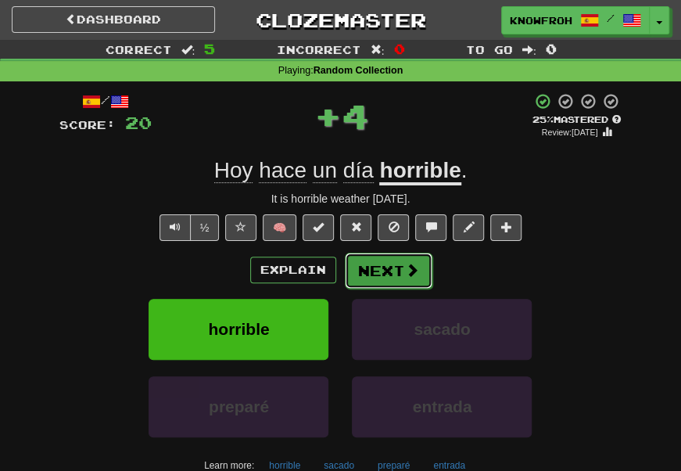
click at [367, 277] on button "Next" at bounding box center [389, 270] width 88 height 36
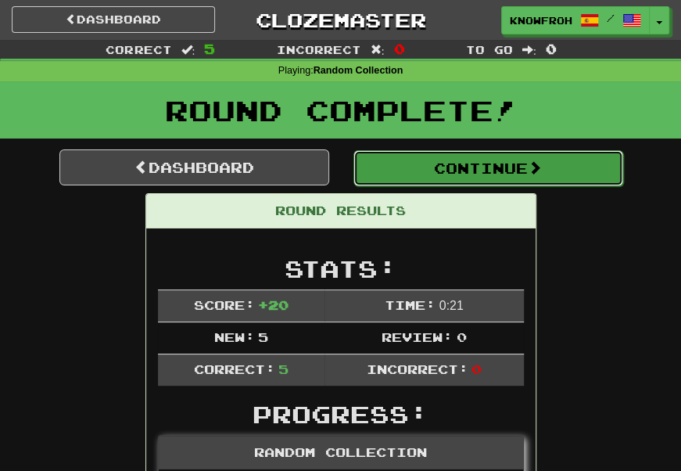
click at [395, 177] on button "Continue" at bounding box center [488, 168] width 270 height 36
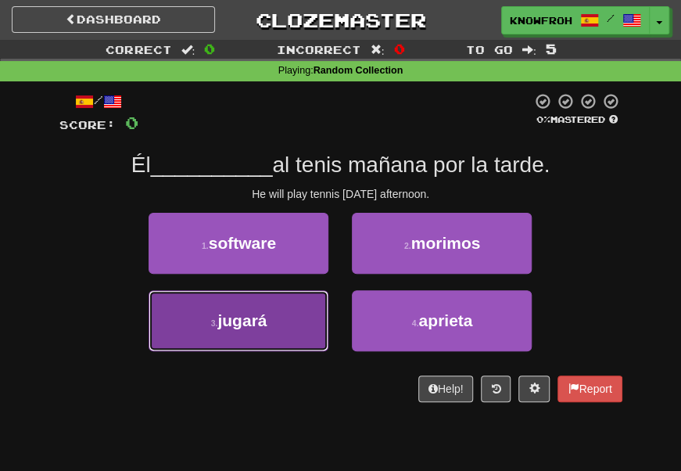
click at [289, 315] on button "3 . jugará" at bounding box center [239, 320] width 180 height 61
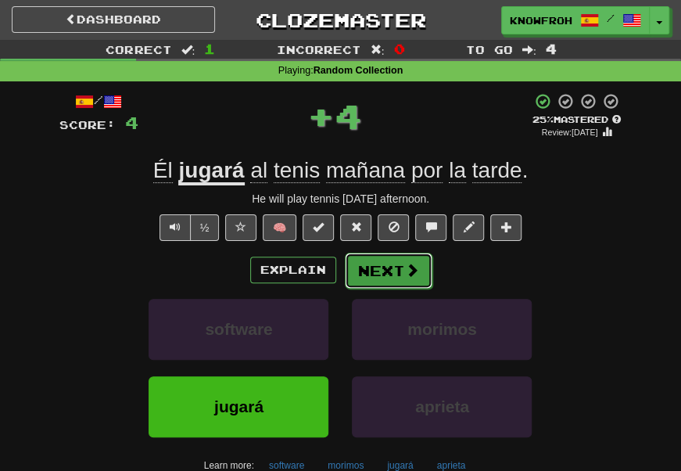
click at [388, 267] on button "Next" at bounding box center [389, 270] width 88 height 36
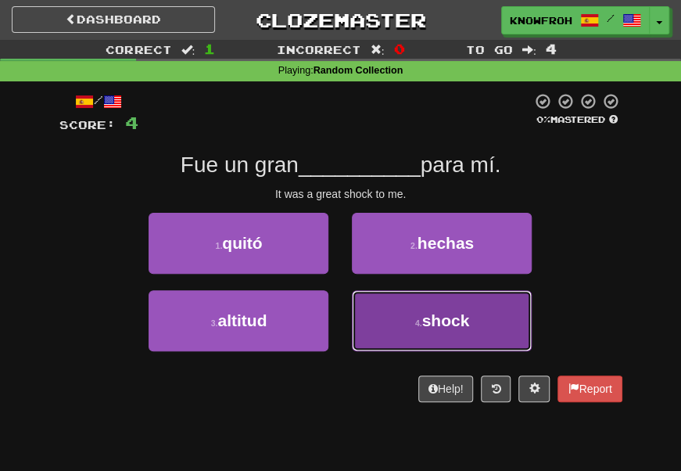
click at [376, 336] on button "4 . shock" at bounding box center [442, 320] width 180 height 61
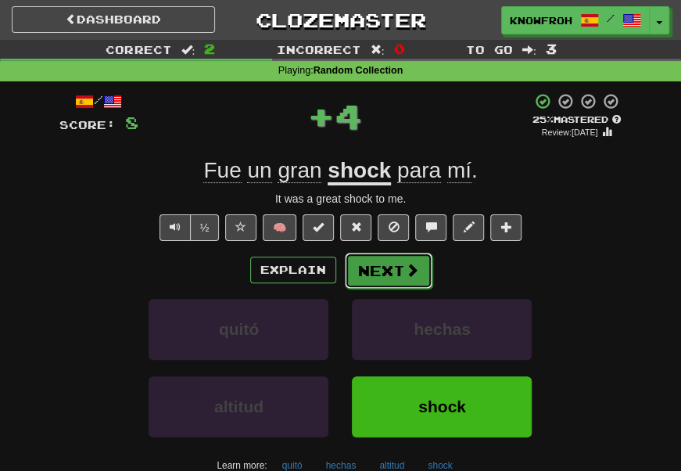
click at [391, 266] on button "Next" at bounding box center [389, 270] width 88 height 36
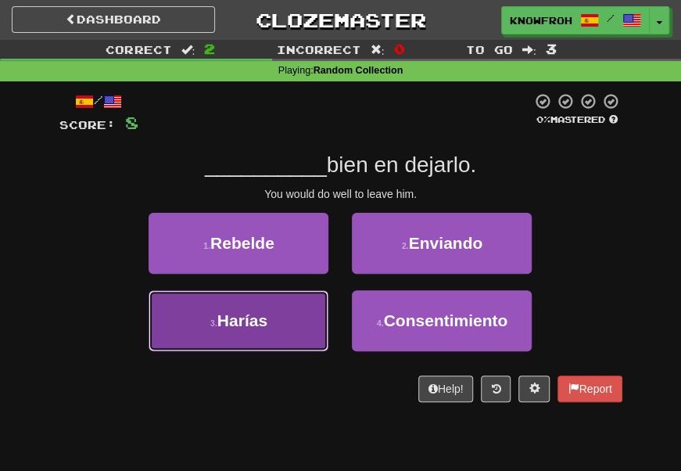
click at [302, 310] on button "3 . Harías" at bounding box center [239, 320] width 180 height 61
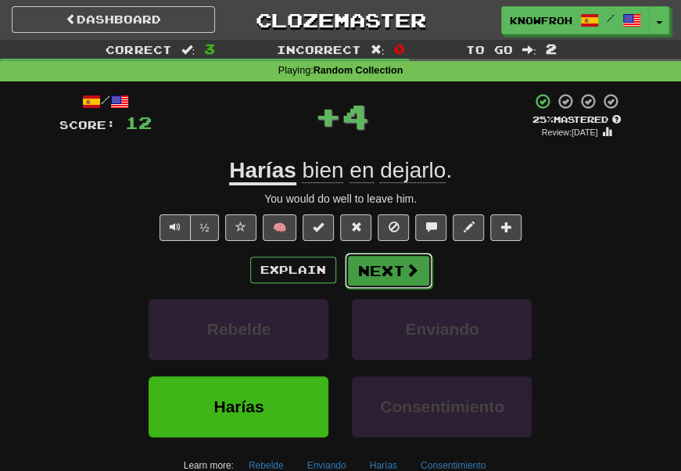
click at [402, 267] on button "Next" at bounding box center [389, 270] width 88 height 36
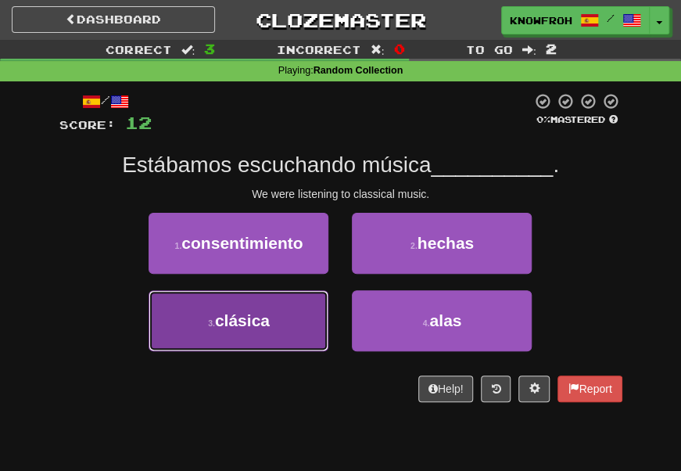
click at [306, 313] on button "3 . clásica" at bounding box center [239, 320] width 180 height 61
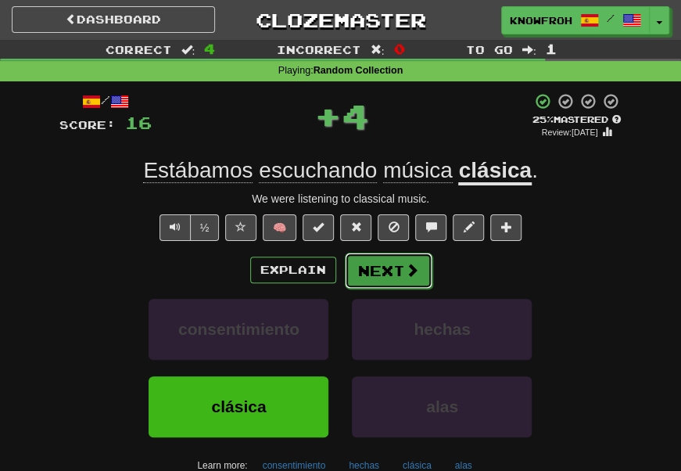
click at [388, 283] on button "Next" at bounding box center [389, 270] width 88 height 36
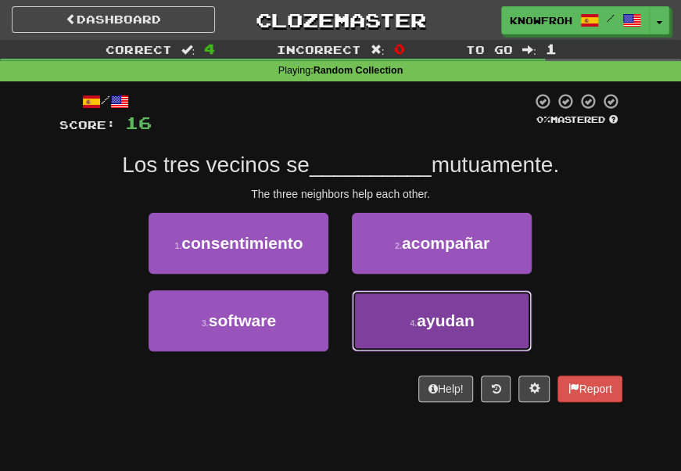
click at [372, 315] on button "4 . ayudan" at bounding box center [442, 320] width 180 height 61
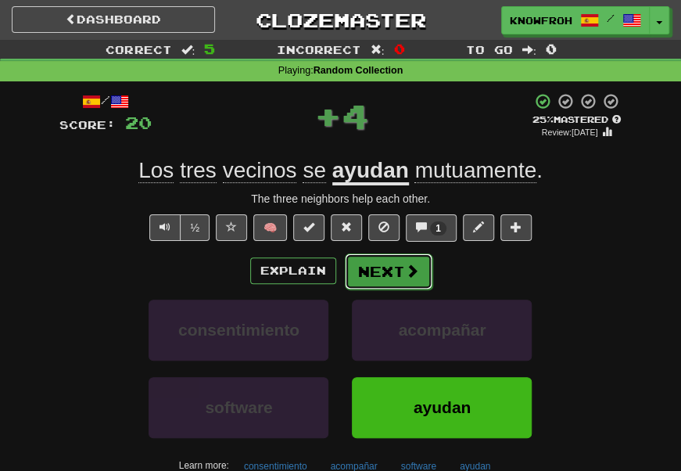
click at [378, 276] on button "Next" at bounding box center [389, 271] width 88 height 36
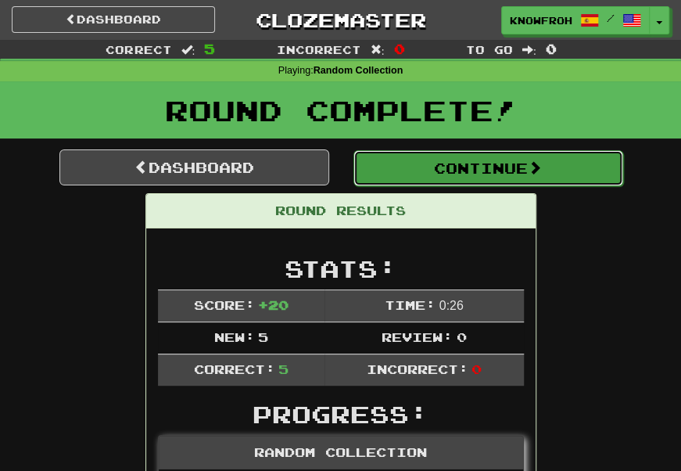
click at [433, 163] on button "Continue" at bounding box center [488, 168] width 270 height 36
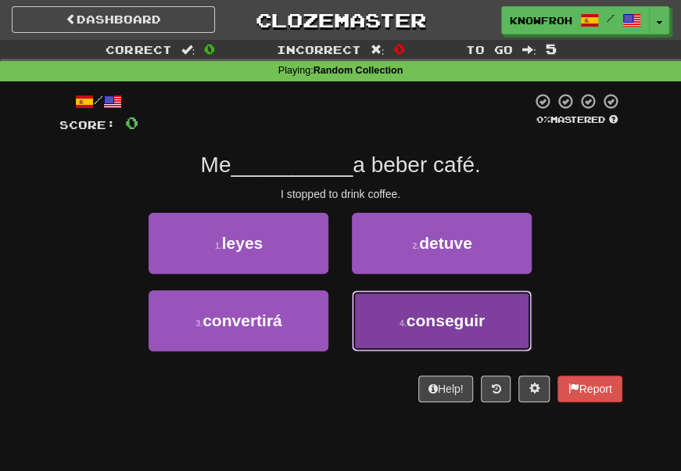
click at [377, 297] on button "4 . conseguir" at bounding box center [442, 320] width 180 height 61
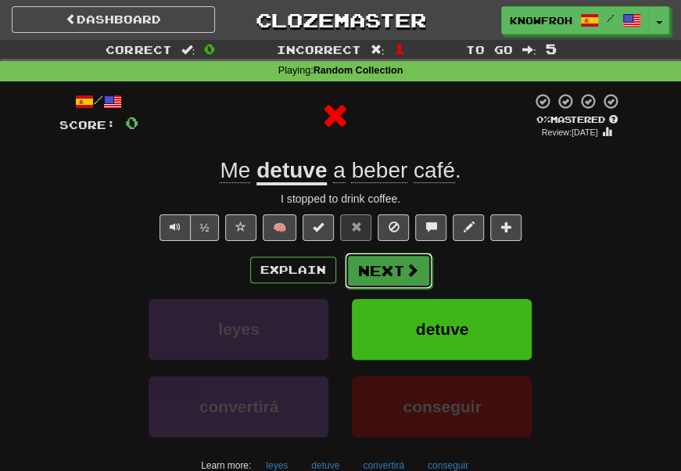
click at [382, 267] on button "Next" at bounding box center [389, 270] width 88 height 36
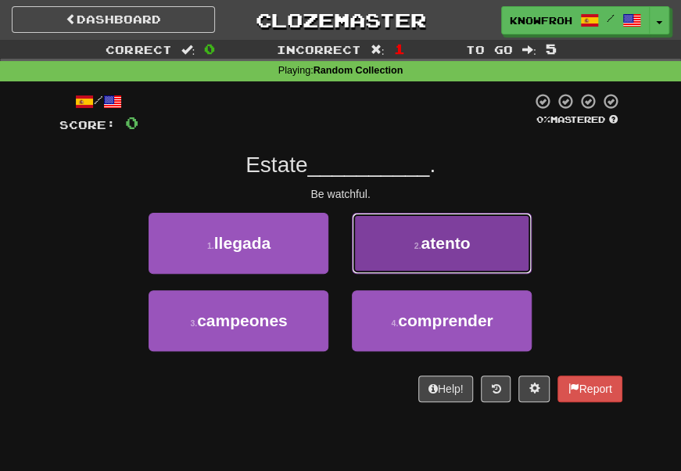
click at [370, 262] on button "2 . atento" at bounding box center [442, 243] width 180 height 61
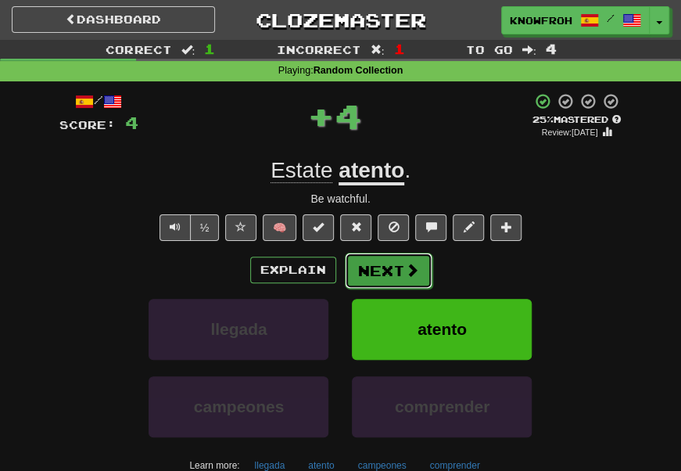
click at [364, 267] on button "Next" at bounding box center [389, 270] width 88 height 36
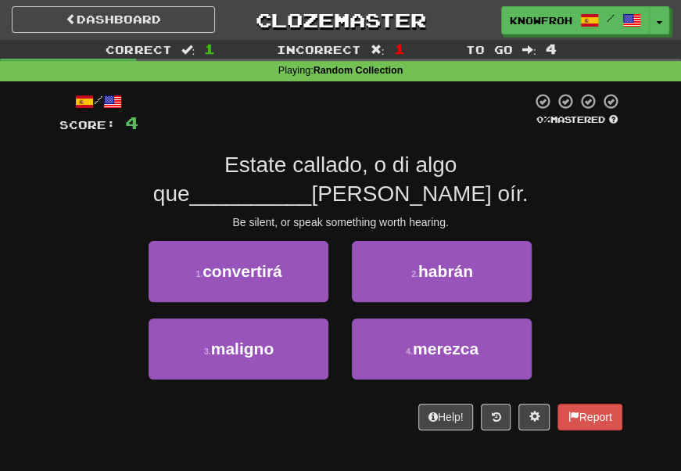
click at [178, 159] on span "Estate callado, o di algo que" at bounding box center [304, 178] width 303 height 52
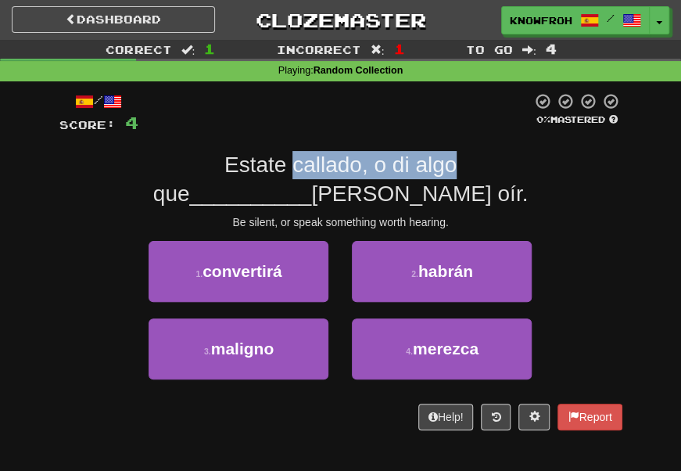
drag, startPoint x: 178, startPoint y: 159, endPoint x: 288, endPoint y: 169, distance: 109.8
click at [288, 169] on span "Estate callado, o di algo que" at bounding box center [304, 178] width 303 height 52
drag, startPoint x: 288, startPoint y: 169, endPoint x: 249, endPoint y: 159, distance: 40.2
click at [249, 159] on span "Estate callado, o di algo que" at bounding box center [304, 178] width 303 height 52
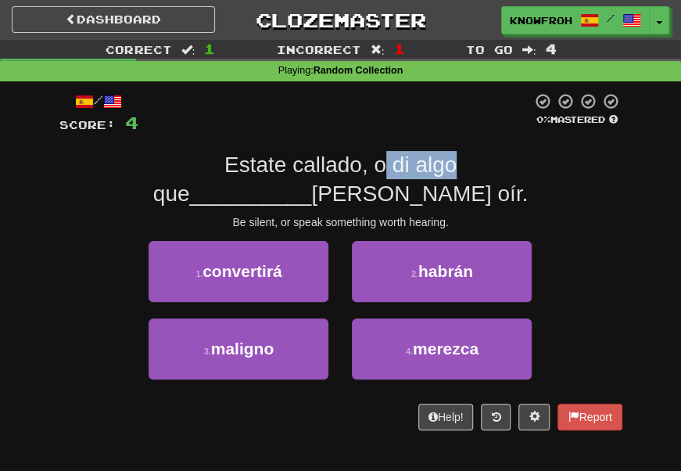
click at [249, 159] on span "Estate callado, o di algo que" at bounding box center [304, 178] width 303 height 52
drag, startPoint x: 249, startPoint y: 159, endPoint x: 349, endPoint y: 159, distance: 100.0
click at [349, 159] on span "Estate callado, o di algo que" at bounding box center [304, 178] width 303 height 52
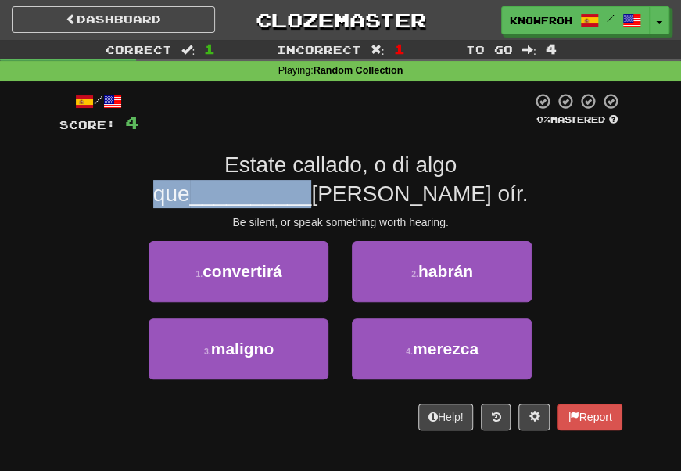
drag, startPoint x: 349, startPoint y: 159, endPoint x: 413, endPoint y: 164, distance: 64.3
click at [413, 164] on span "Estate callado, o di algo que __________ la pena oír." at bounding box center [340, 178] width 374 height 52
click at [312, 181] on span "__________" at bounding box center [251, 193] width 122 height 24
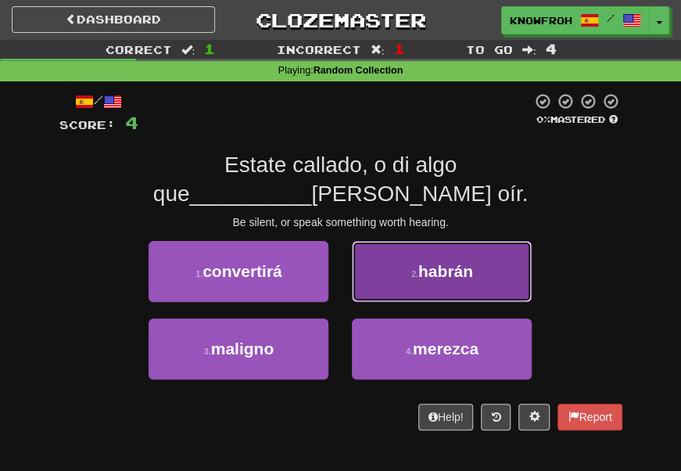
click at [411, 241] on button "2 . habrán" at bounding box center [442, 271] width 180 height 61
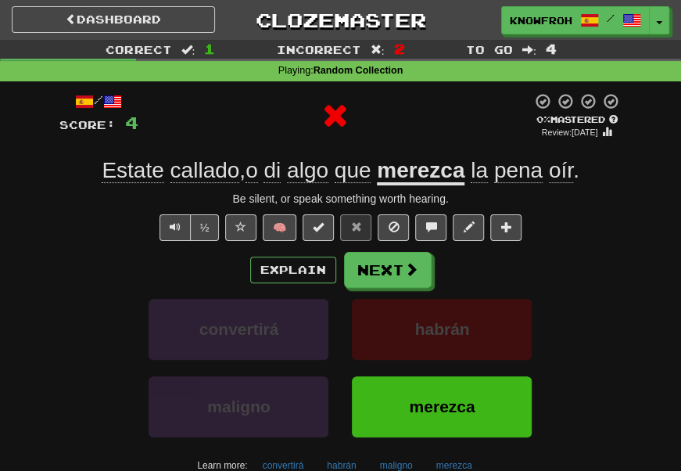
click at [428, 170] on u "merezca" at bounding box center [421, 171] width 88 height 27
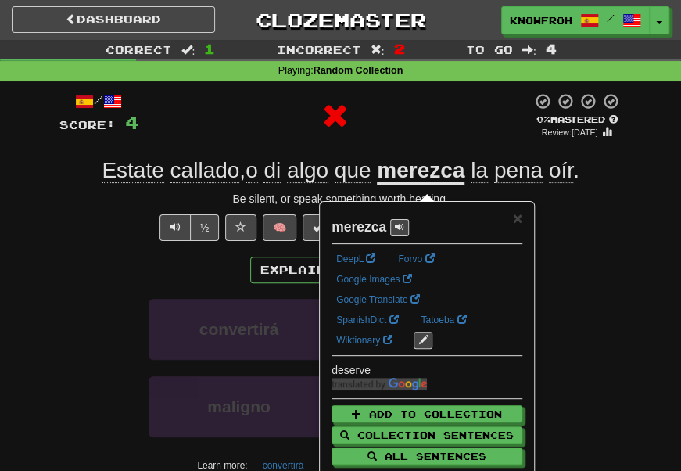
click at [435, 125] on div at bounding box center [334, 115] width 393 height 47
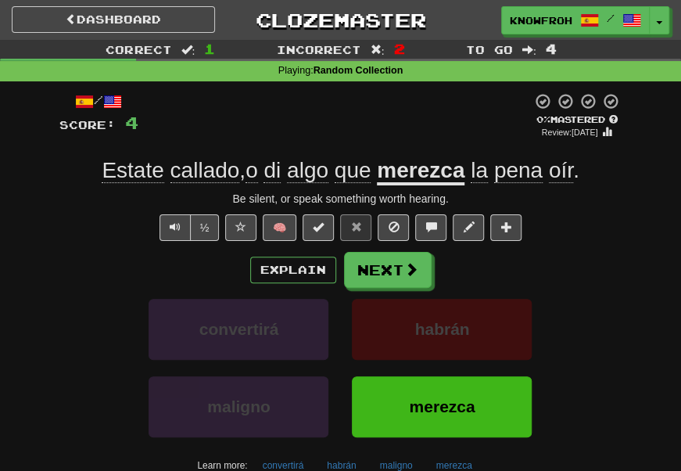
click at [513, 182] on span "pena" at bounding box center [518, 170] width 48 height 25
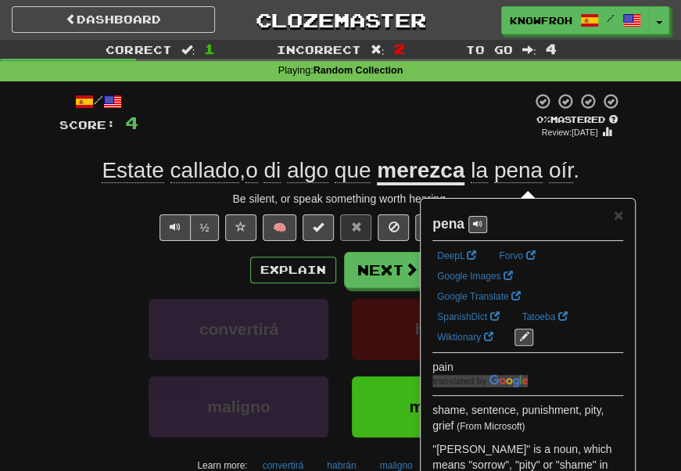
click at [474, 137] on div at bounding box center [334, 116] width 393 height 48
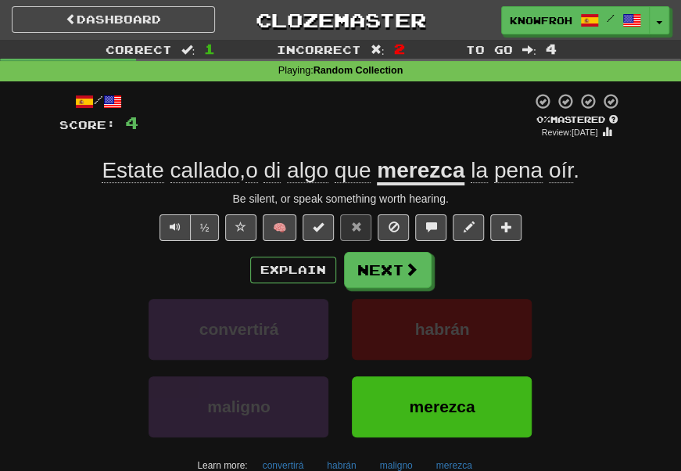
click at [573, 177] on span "oír" at bounding box center [561, 170] width 24 height 25
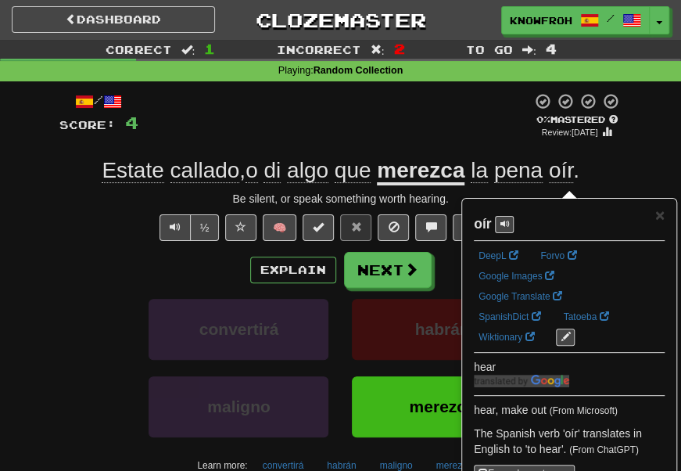
click at [480, 133] on div at bounding box center [334, 116] width 393 height 48
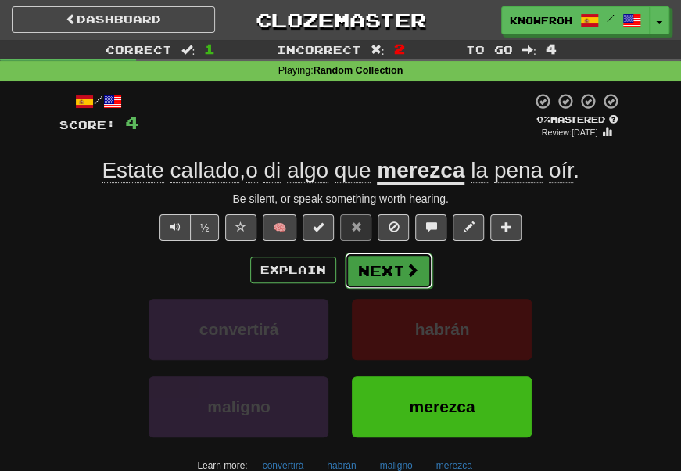
click at [383, 268] on button "Next" at bounding box center [389, 270] width 88 height 36
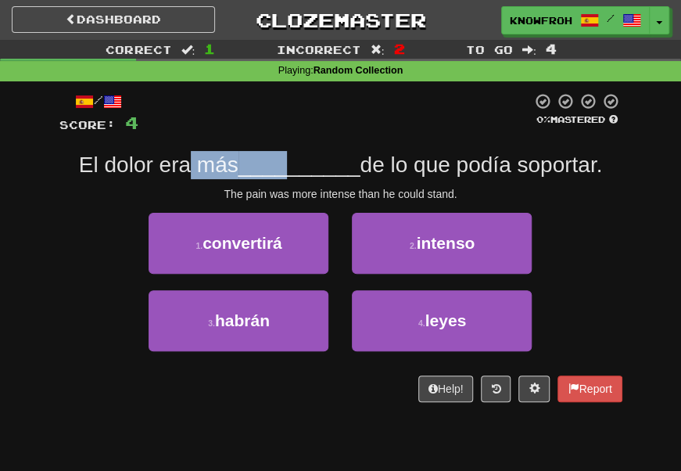
drag, startPoint x: 285, startPoint y: 169, endPoint x: 191, endPoint y: 166, distance: 93.0
click at [191, 166] on span "El dolor era más __________ de lo que podía soportar." at bounding box center [340, 164] width 523 height 24
click at [191, 166] on span "El dolor era más" at bounding box center [158, 164] width 159 height 24
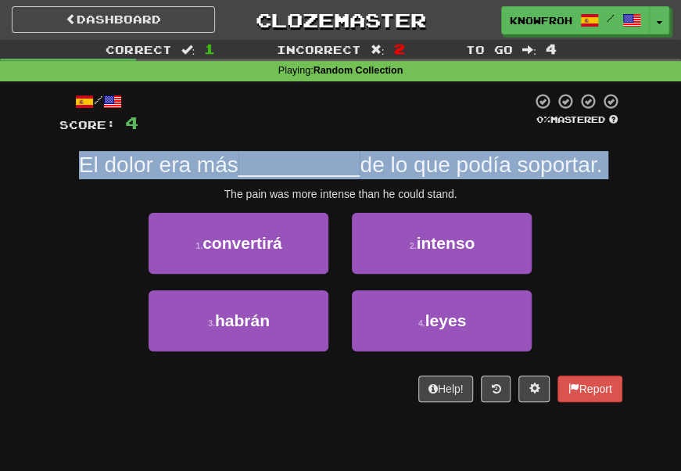
drag, startPoint x: 191, startPoint y: 166, endPoint x: 268, endPoint y: 164, distance: 76.6
click at [268, 164] on span "El dolor era más __________ de lo que podía soportar." at bounding box center [340, 164] width 523 height 24
click at [268, 164] on span "__________" at bounding box center [299, 164] width 122 height 24
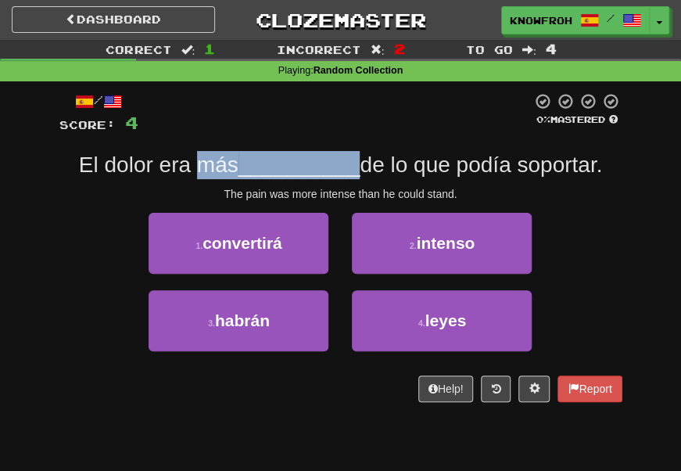
drag, startPoint x: 268, startPoint y: 164, endPoint x: 227, endPoint y: 161, distance: 41.5
click at [227, 161] on span "El dolor era más __________ de lo que podía soportar." at bounding box center [340, 164] width 523 height 24
click at [227, 161] on span "El dolor era más" at bounding box center [158, 164] width 159 height 24
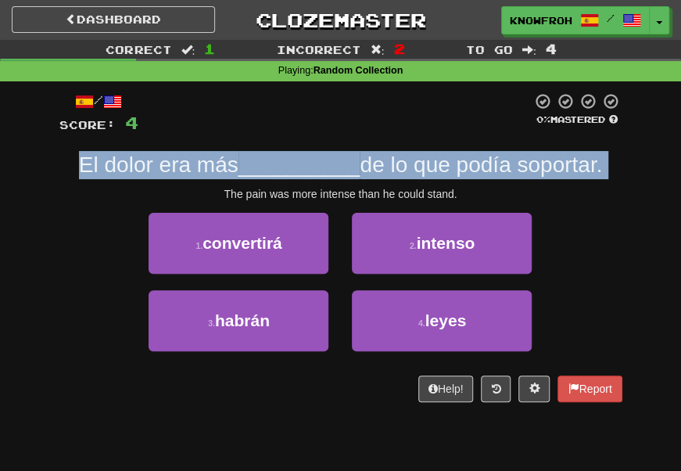
drag, startPoint x: 227, startPoint y: 161, endPoint x: 288, endPoint y: 169, distance: 62.2
click at [288, 169] on span "El dolor era más __________ de lo que podía soportar." at bounding box center [340, 164] width 523 height 24
click at [288, 169] on span "__________" at bounding box center [299, 164] width 122 height 24
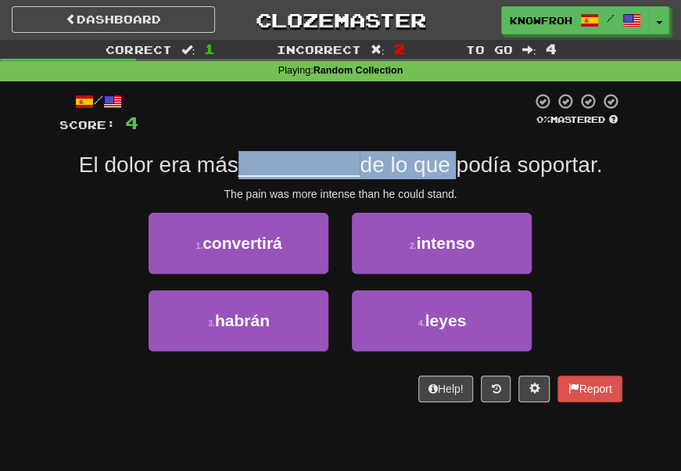
drag, startPoint x: 288, startPoint y: 169, endPoint x: 410, endPoint y: 180, distance: 121.6
click at [410, 177] on span "El dolor era más __________ de lo que podía soportar." at bounding box center [340, 164] width 523 height 24
click at [447, 161] on span "de lo que podía soportar." at bounding box center [481, 164] width 242 height 24
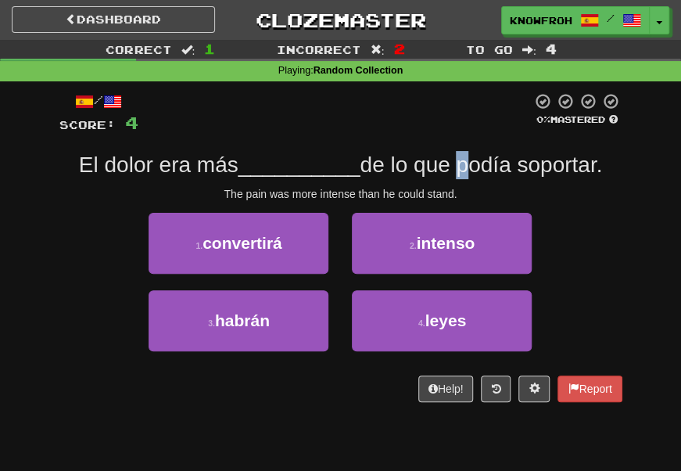
click at [447, 161] on span "de lo que podía soportar." at bounding box center [481, 164] width 242 height 24
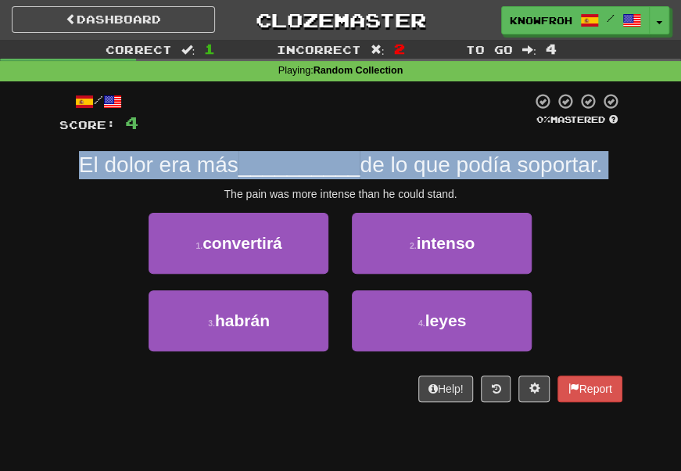
drag, startPoint x: 447, startPoint y: 161, endPoint x: 535, endPoint y: 158, distance: 87.6
click at [535, 158] on span "de lo que podía soportar." at bounding box center [481, 164] width 242 height 24
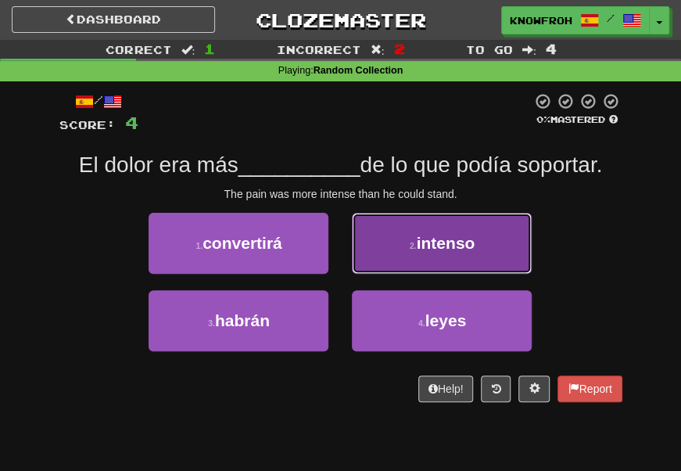
click at [385, 231] on button "2 . intenso" at bounding box center [442, 243] width 180 height 61
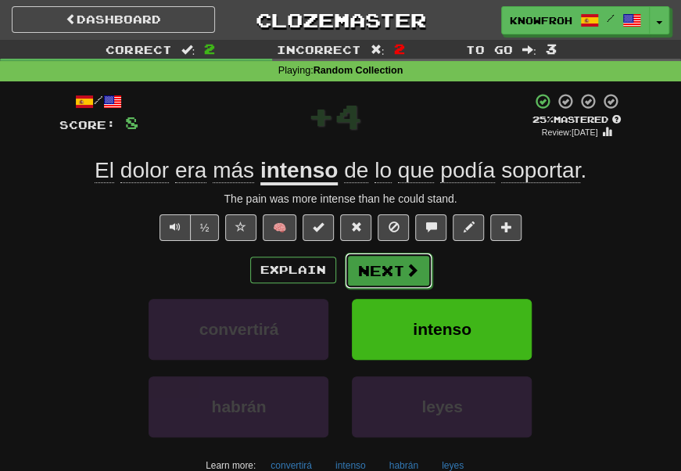
click at [383, 258] on button "Next" at bounding box center [389, 270] width 88 height 36
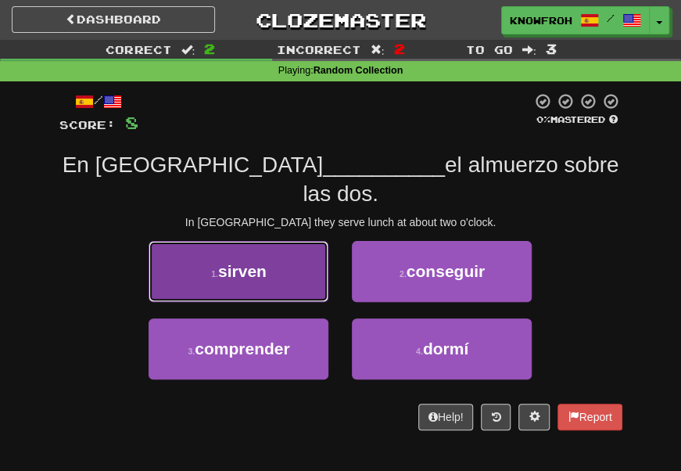
click at [278, 241] on button "1 . sirven" at bounding box center [239, 271] width 180 height 61
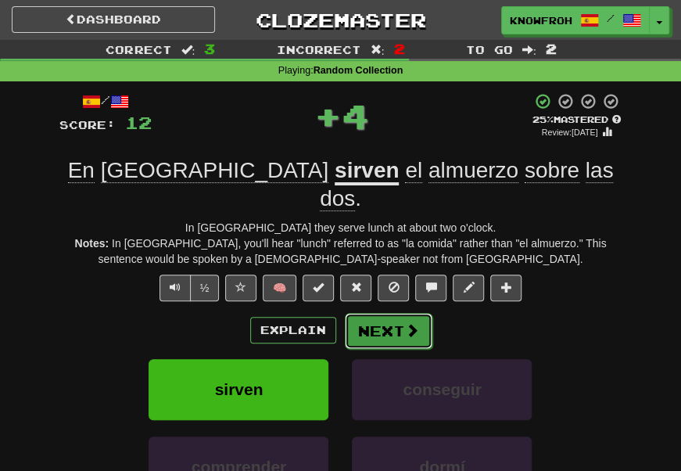
click at [367, 313] on button "Next" at bounding box center [389, 331] width 88 height 36
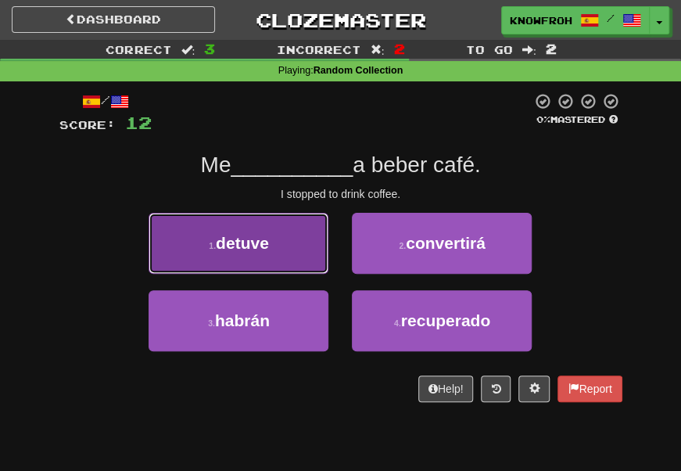
click at [295, 234] on button "1 . detuve" at bounding box center [239, 243] width 180 height 61
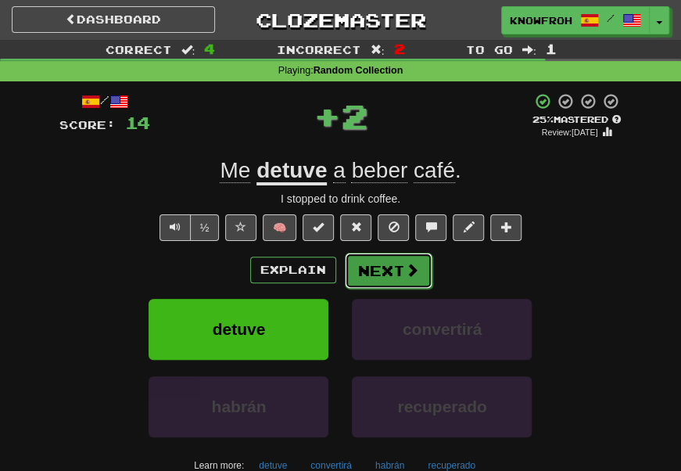
click at [369, 277] on button "Next" at bounding box center [389, 270] width 88 height 36
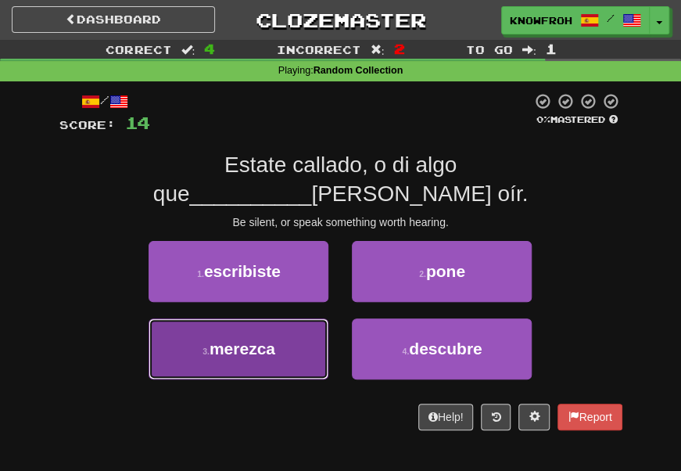
click at [304, 318] on button "3 . merezca" at bounding box center [239, 348] width 180 height 61
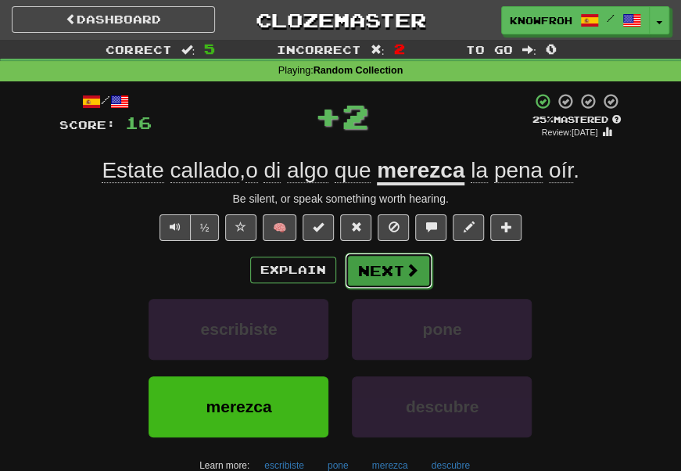
click at [399, 273] on button "Next" at bounding box center [389, 270] width 88 height 36
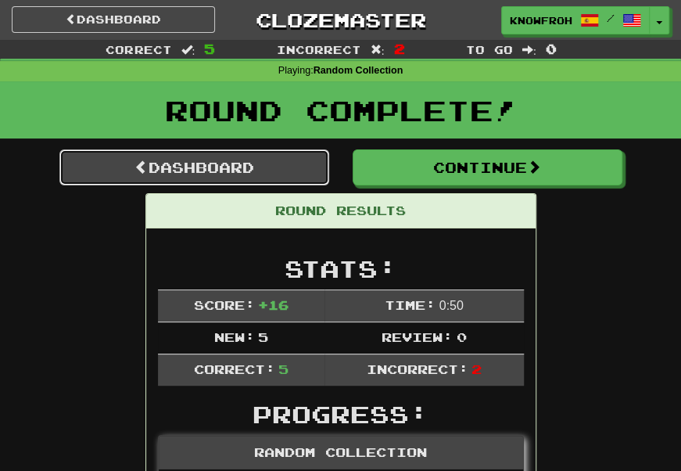
click at [302, 174] on link "Dashboard" at bounding box center [194, 167] width 270 height 36
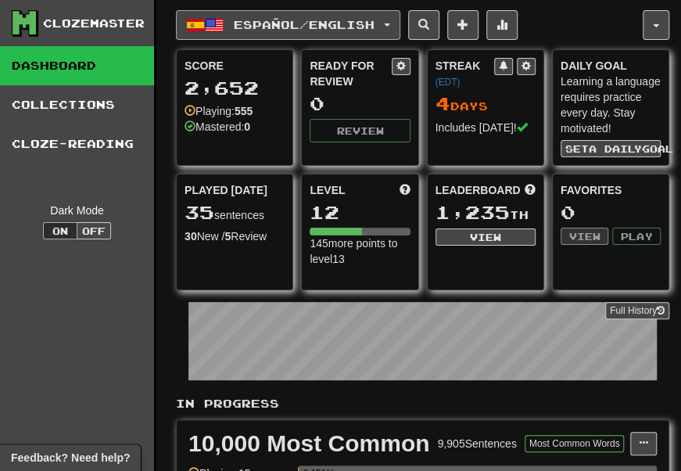
click at [292, 34] on button "Español / English" at bounding box center [288, 25] width 224 height 30
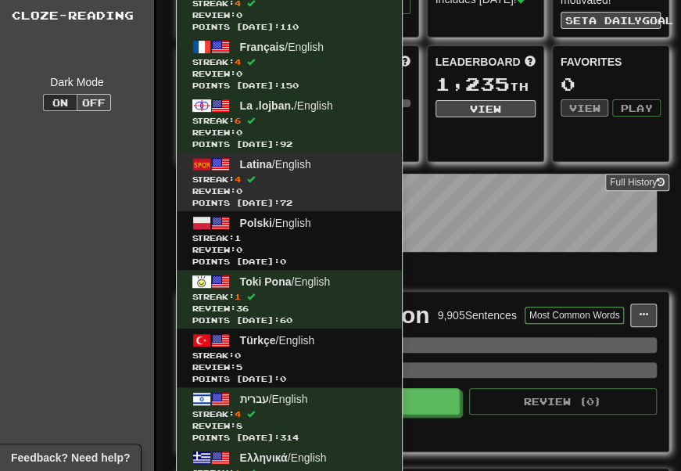
scroll to position [129, 0]
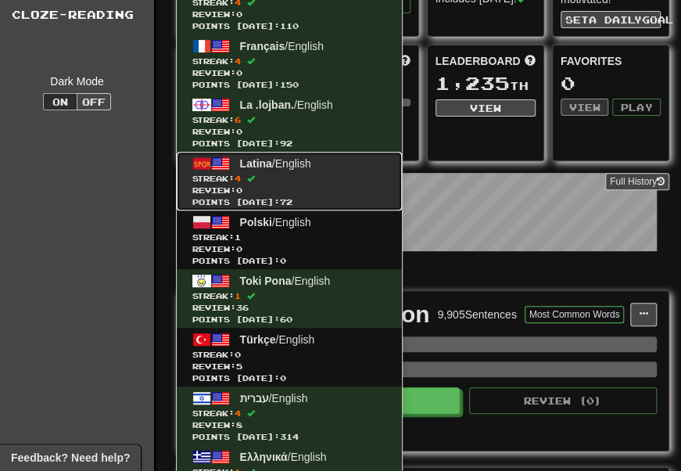
click at [323, 187] on span "Review: 0" at bounding box center [289, 190] width 194 height 12
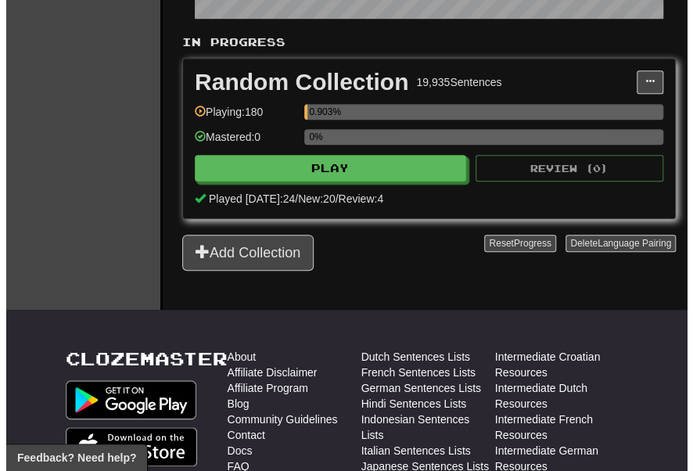
scroll to position [364, 0]
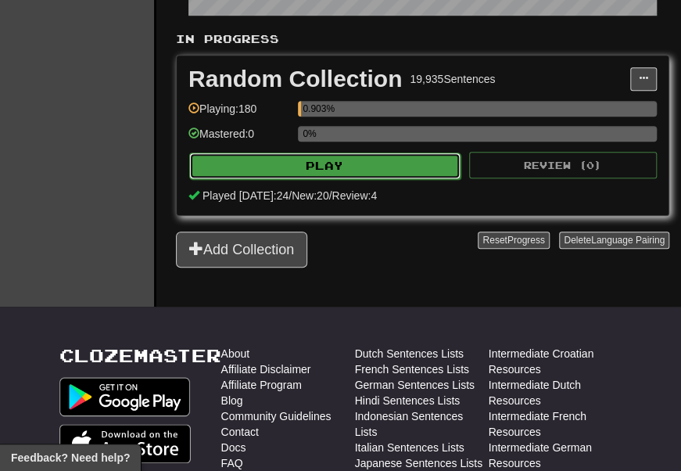
click at [263, 179] on button "Play" at bounding box center [324, 165] width 271 height 27
select select "**"
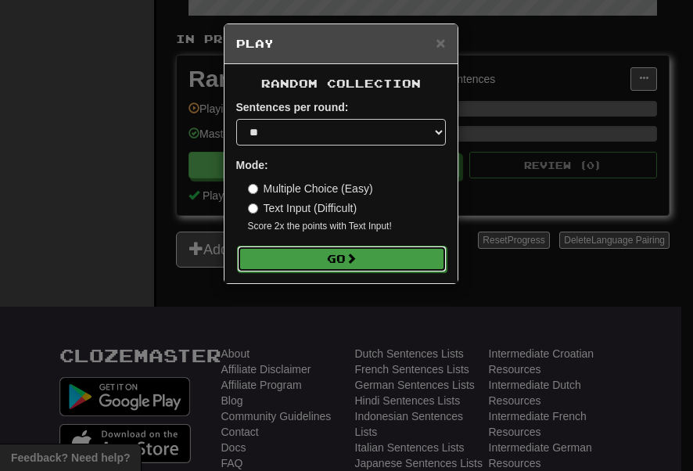
click at [291, 256] on button "Go" at bounding box center [341, 258] width 209 height 27
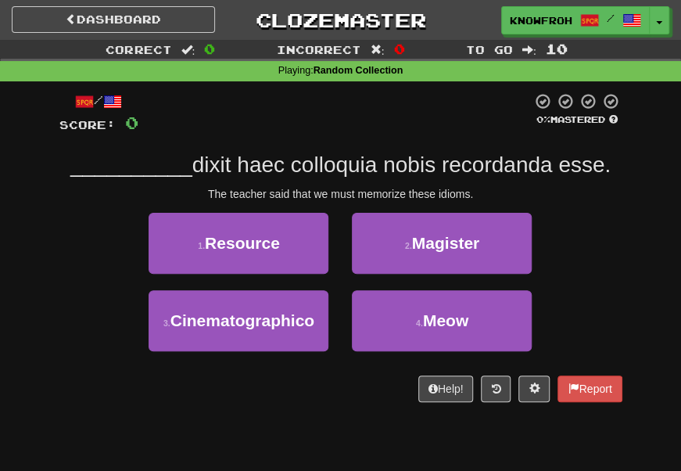
click at [213, 164] on span "dixit haec colloquia nobis recordanda esse." at bounding box center [401, 164] width 418 height 24
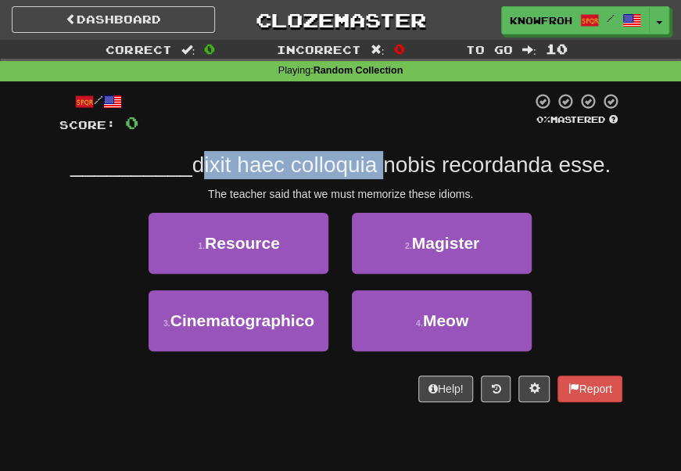
drag, startPoint x: 213, startPoint y: 164, endPoint x: 285, endPoint y: 170, distance: 72.2
click at [285, 170] on span "dixit haec colloquia nobis recordanda esse." at bounding box center [401, 164] width 418 height 24
drag, startPoint x: 285, startPoint y: 170, endPoint x: 346, endPoint y: 164, distance: 62.1
click at [346, 164] on span "dixit haec colloquia nobis recordanda esse." at bounding box center [401, 164] width 418 height 24
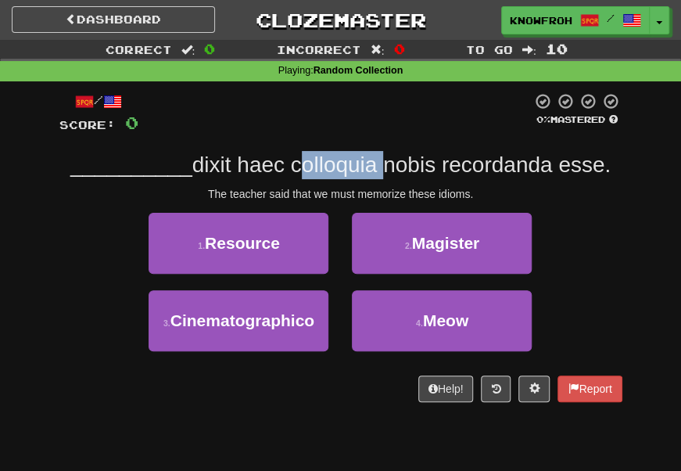
click at [346, 164] on span "dixit haec colloquia nobis recordanda esse." at bounding box center [401, 164] width 418 height 24
drag, startPoint x: 346, startPoint y: 164, endPoint x: 410, endPoint y: 154, distance: 64.9
click at [410, 154] on span "dixit haec colloquia nobis recordanda esse." at bounding box center [401, 164] width 418 height 24
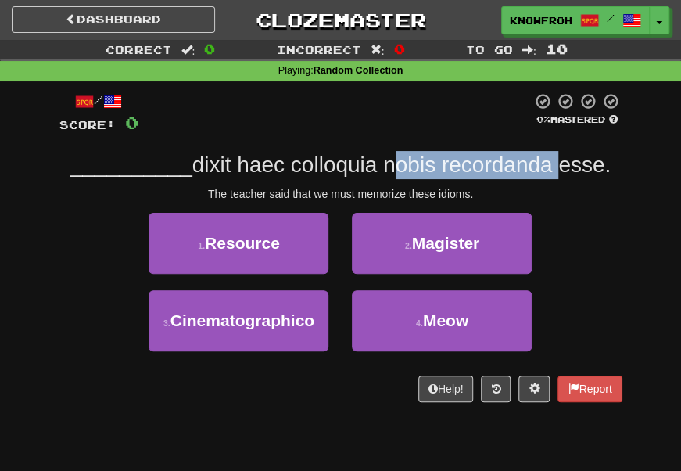
drag, startPoint x: 410, startPoint y: 154, endPoint x: 482, endPoint y: 158, distance: 72.0
click at [482, 158] on span "dixit haec colloquia nobis recordanda esse." at bounding box center [401, 164] width 418 height 24
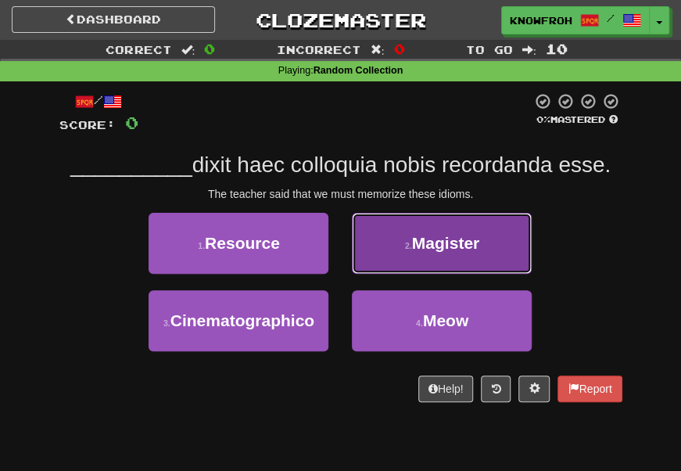
click at [435, 234] on span "Magister" at bounding box center [445, 243] width 67 height 18
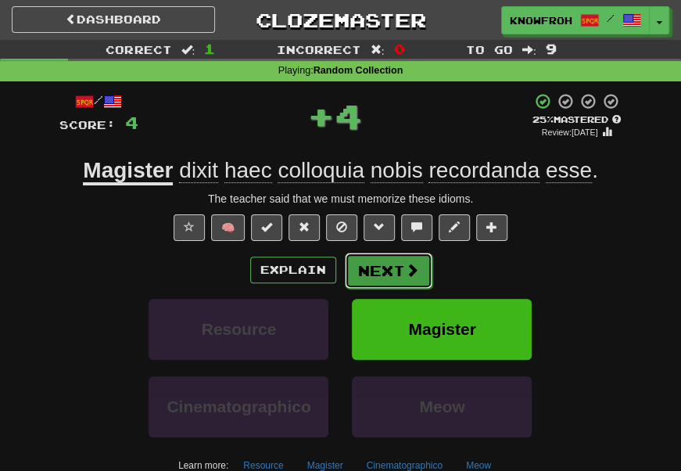
click at [378, 264] on button "Next" at bounding box center [389, 270] width 88 height 36
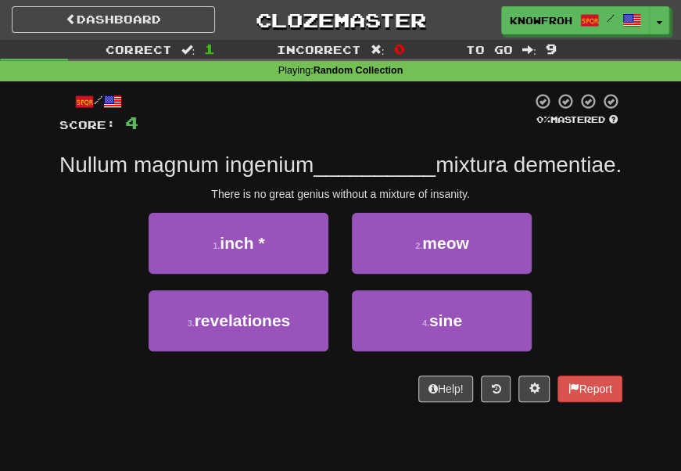
click at [188, 169] on span "Nullum magnum ingenium" at bounding box center [186, 164] width 254 height 24
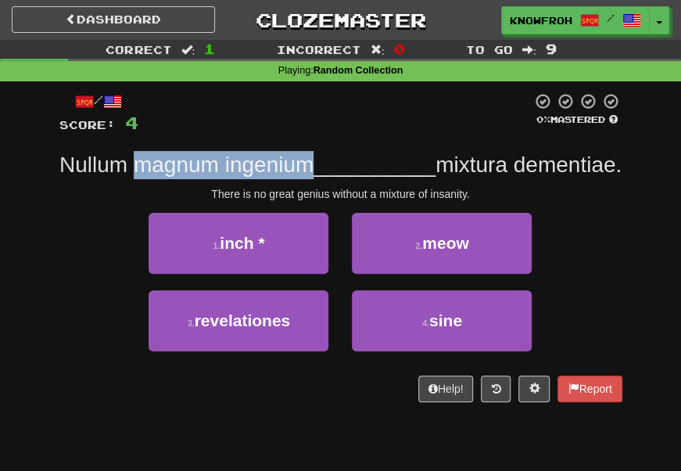
drag, startPoint x: 188, startPoint y: 169, endPoint x: 312, endPoint y: 175, distance: 123.7
click at [312, 175] on span "Nullum magnum ingenium" at bounding box center [186, 164] width 254 height 24
drag, startPoint x: 312, startPoint y: 175, endPoint x: 339, endPoint y: 173, distance: 27.5
click at [313, 173] on span "Nullum magnum ingenium" at bounding box center [186, 164] width 254 height 24
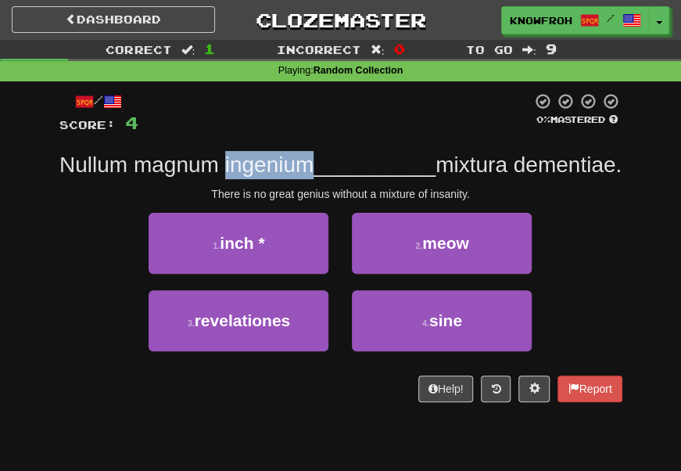
click at [313, 173] on span "Nullum magnum ingenium" at bounding box center [186, 164] width 254 height 24
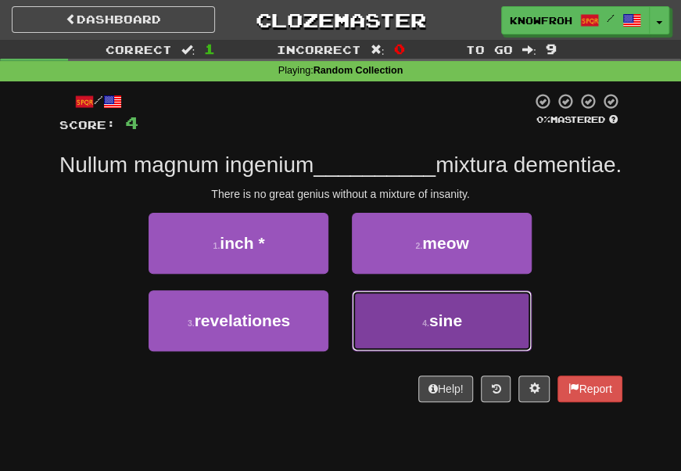
click at [397, 343] on button "4 . sine" at bounding box center [442, 320] width 180 height 61
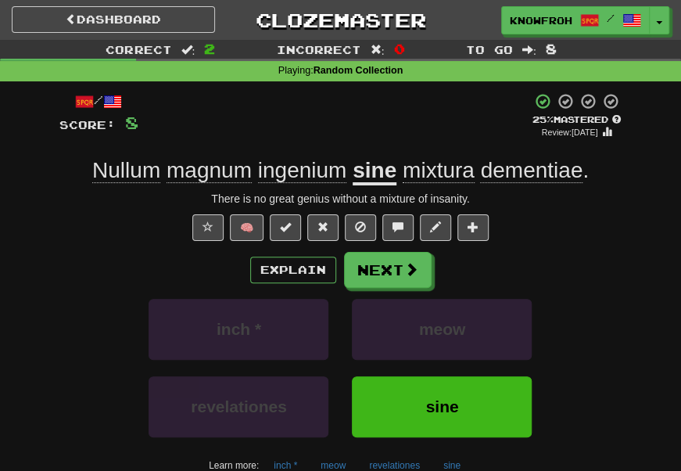
click at [547, 183] on span "dementiae" at bounding box center [531, 170] width 102 height 25
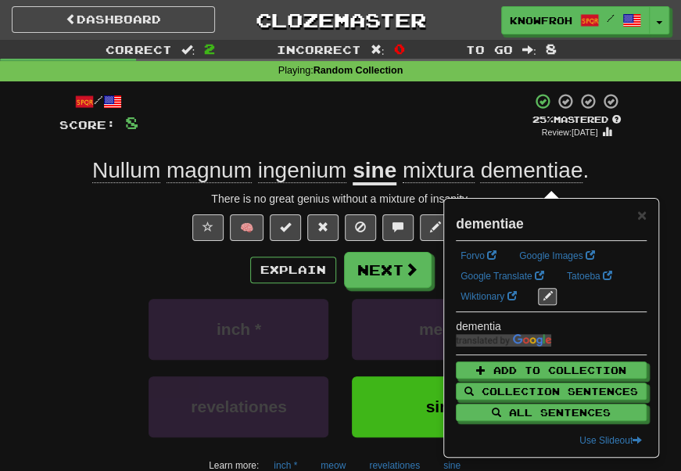
click at [449, 138] on div "+ 4" at bounding box center [334, 116] width 393 height 48
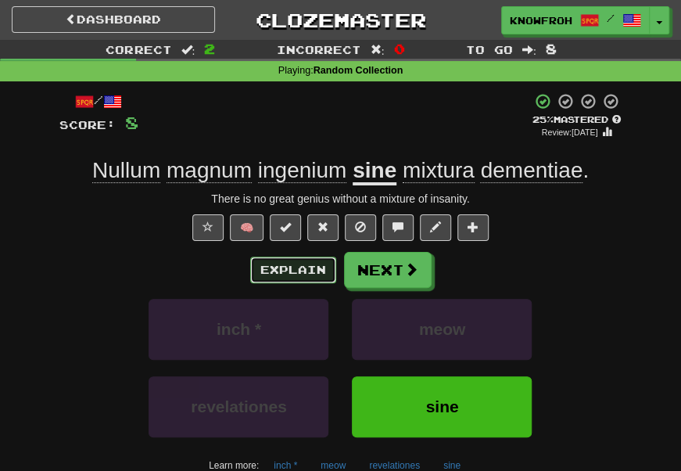
click at [299, 269] on button "Explain" at bounding box center [293, 269] width 86 height 27
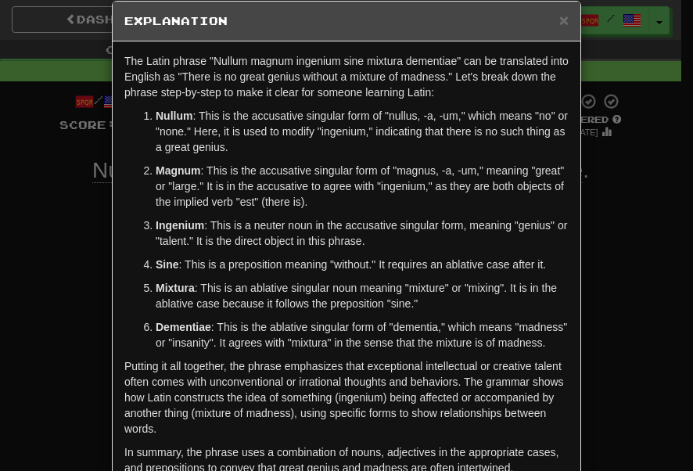
scroll to position [23, 0]
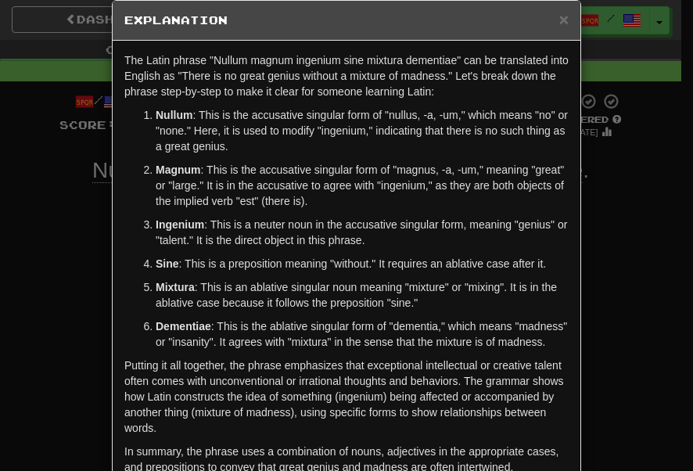
click at [260, 335] on p "Dementiae : This is the ablative singular form of "dementia," which means "madn…" at bounding box center [362, 333] width 413 height 31
click at [306, 349] on p "Dementiae : This is the ablative singular form of "dementia," which means "madn…" at bounding box center [362, 333] width 413 height 31
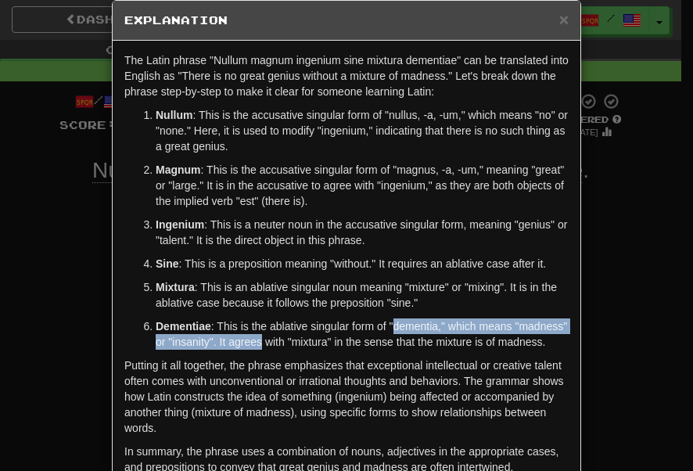
drag, startPoint x: 306, startPoint y: 353, endPoint x: 408, endPoint y: 348, distance: 101.8
click at [408, 348] on p "Dementiae : This is the ablative singular form of "dementia," which means "madn…" at bounding box center [362, 333] width 413 height 31
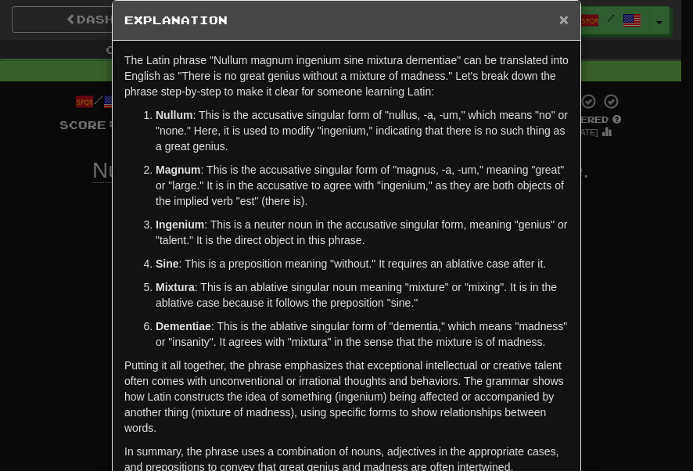
click at [559, 16] on span "×" at bounding box center [563, 19] width 9 height 18
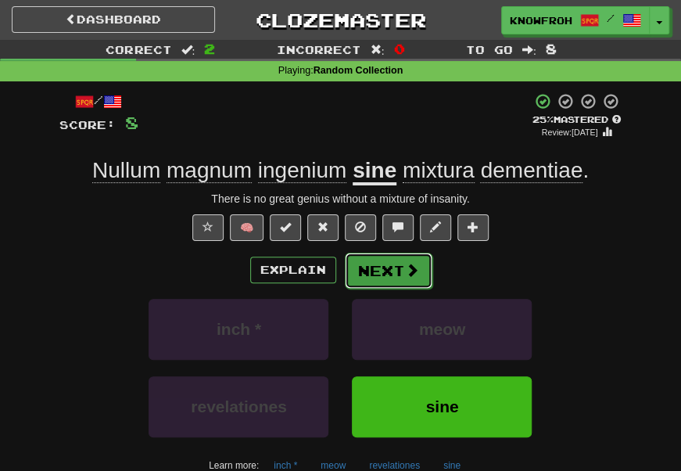
click at [395, 263] on button "Next" at bounding box center [389, 270] width 88 height 36
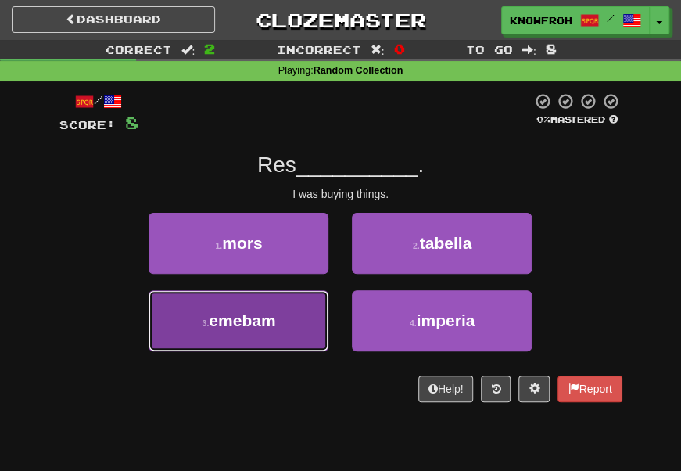
click at [291, 325] on button "3 . emebam" at bounding box center [239, 320] width 180 height 61
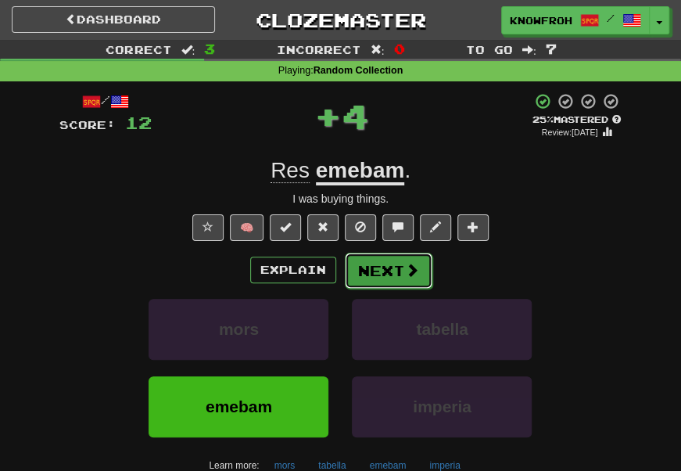
click at [385, 267] on button "Next" at bounding box center [389, 270] width 88 height 36
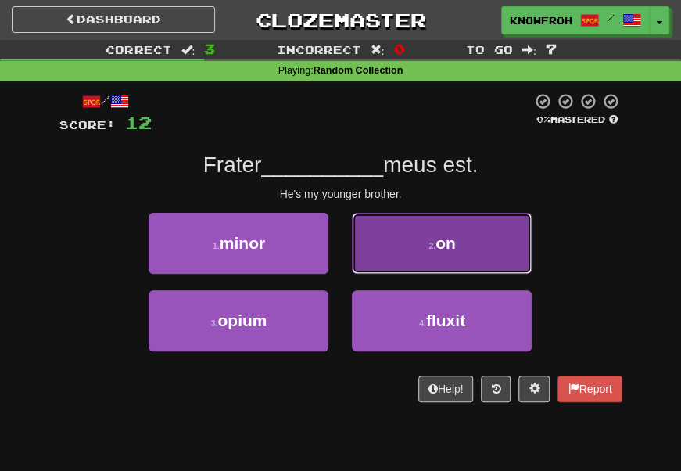
click at [402, 247] on button "2 . on" at bounding box center [442, 243] width 180 height 61
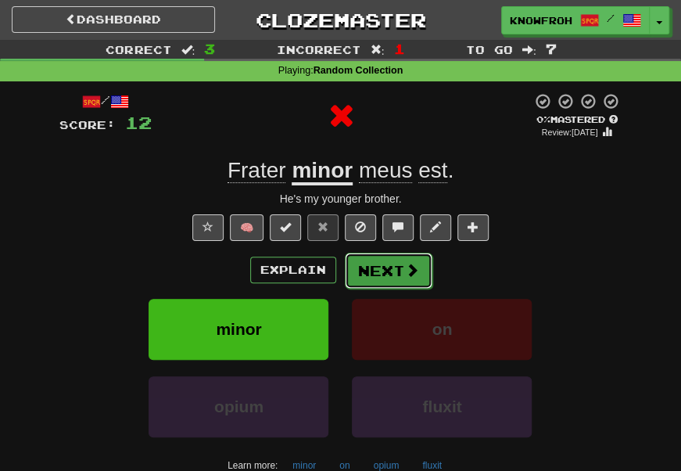
click at [355, 278] on button "Next" at bounding box center [389, 270] width 88 height 36
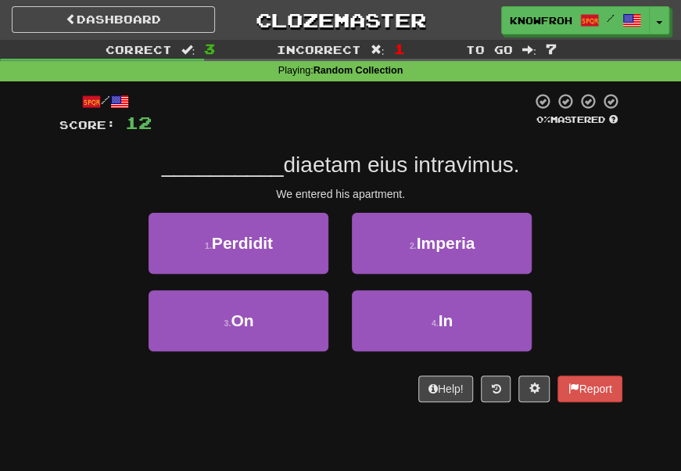
click at [320, 169] on span "diaetam eius intravimus." at bounding box center [401, 164] width 236 height 24
click at [385, 167] on span "diaetam eius intravimus." at bounding box center [401, 164] width 236 height 24
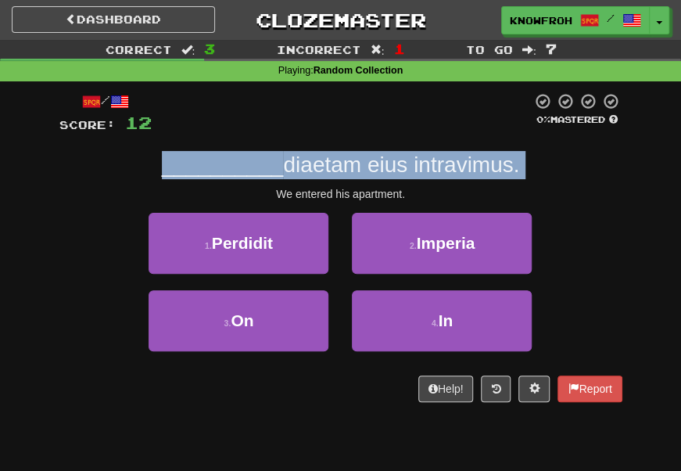
drag, startPoint x: 385, startPoint y: 167, endPoint x: 361, endPoint y: 174, distance: 25.0
click at [361, 174] on span "diaetam eius intravimus." at bounding box center [401, 164] width 236 height 24
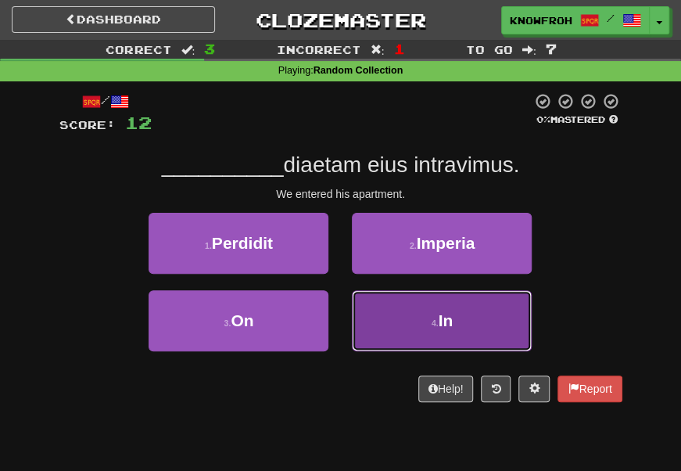
click at [374, 299] on button "4 . In" at bounding box center [442, 320] width 180 height 61
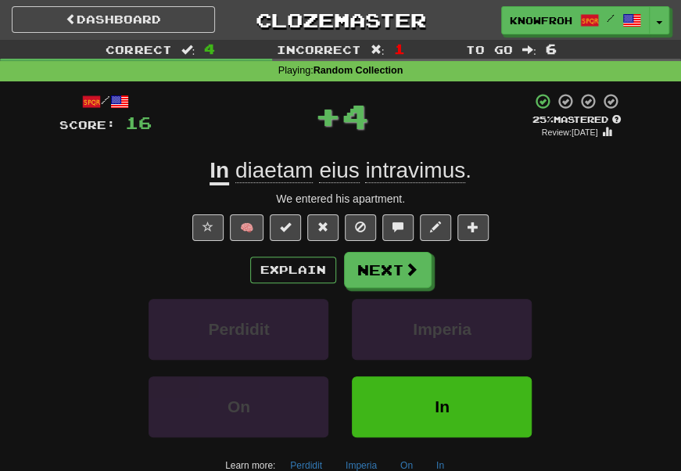
click at [295, 171] on span "diaetam" at bounding box center [274, 170] width 78 height 25
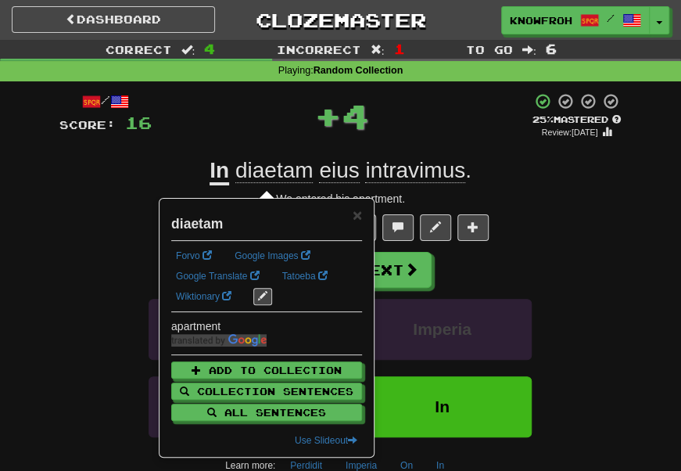
click at [292, 111] on div "+ 4" at bounding box center [342, 115] width 380 height 47
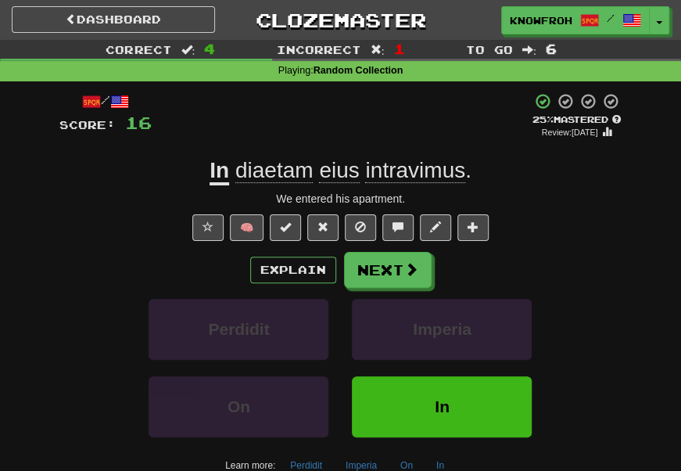
click at [340, 172] on span "eius" at bounding box center [339, 170] width 40 height 25
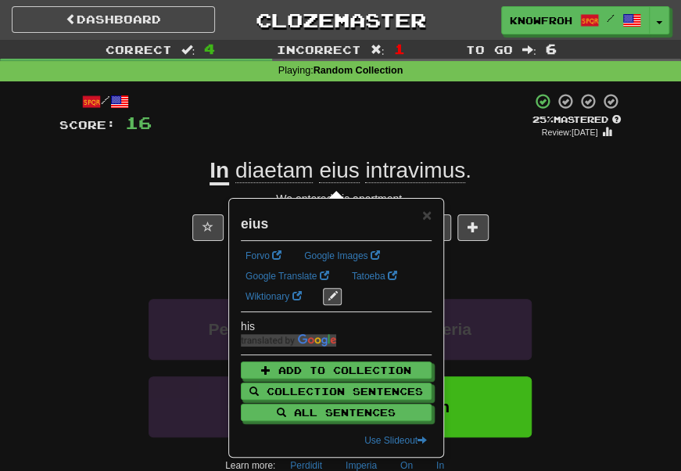
click at [330, 113] on div "+ 4" at bounding box center [342, 116] width 380 height 48
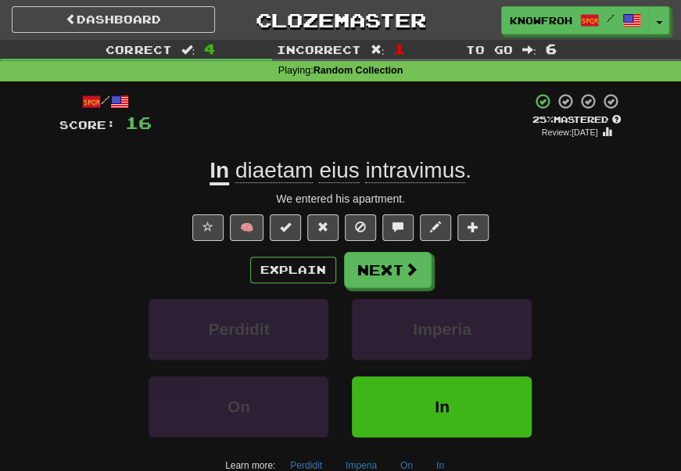
click at [394, 178] on span "intravimus" at bounding box center [415, 170] width 100 height 25
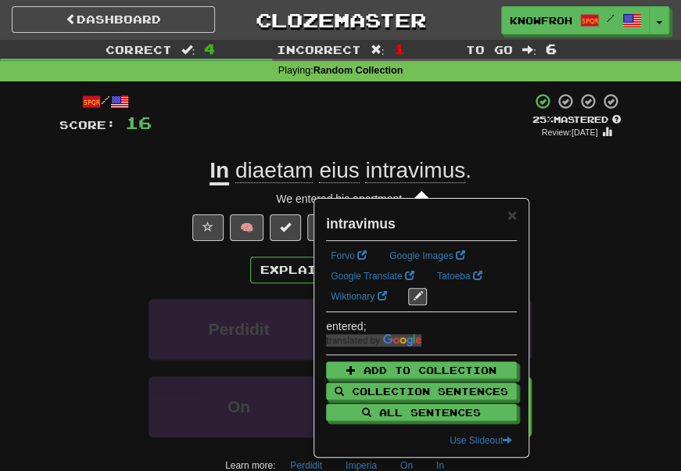
click at [392, 134] on div "+ 4" at bounding box center [342, 116] width 380 height 48
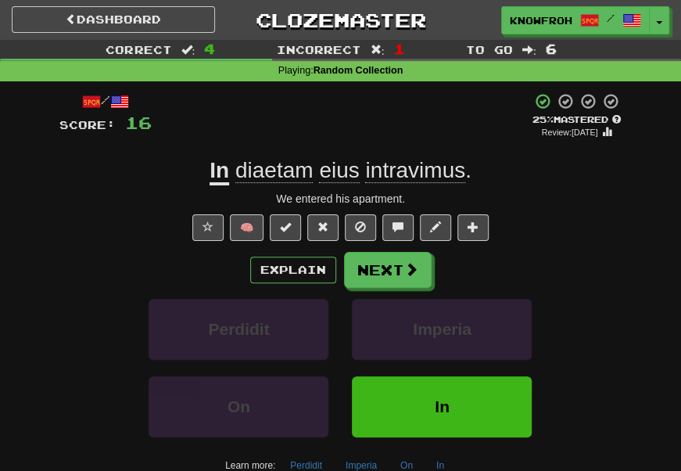
click at [260, 166] on span "diaetam" at bounding box center [274, 170] width 78 height 25
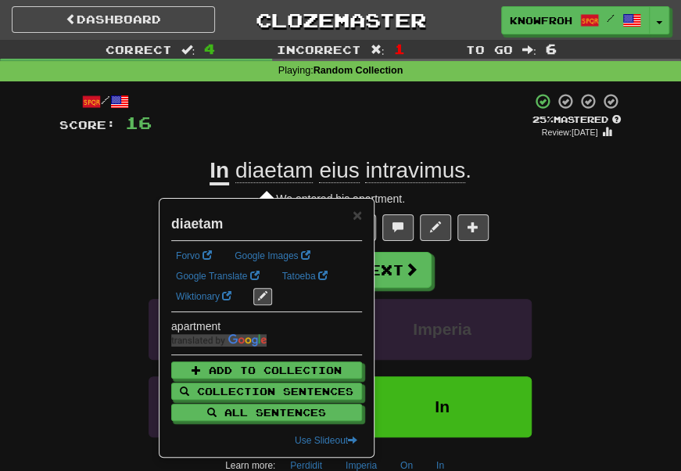
click at [274, 116] on div "+ 4" at bounding box center [342, 116] width 380 height 48
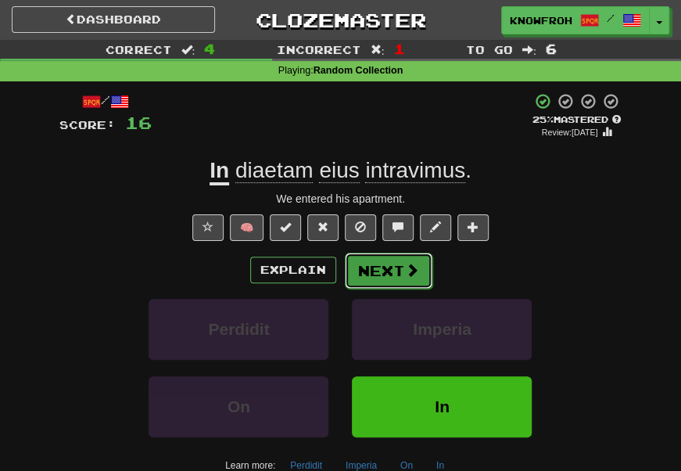
click at [359, 278] on button "Next" at bounding box center [389, 270] width 88 height 36
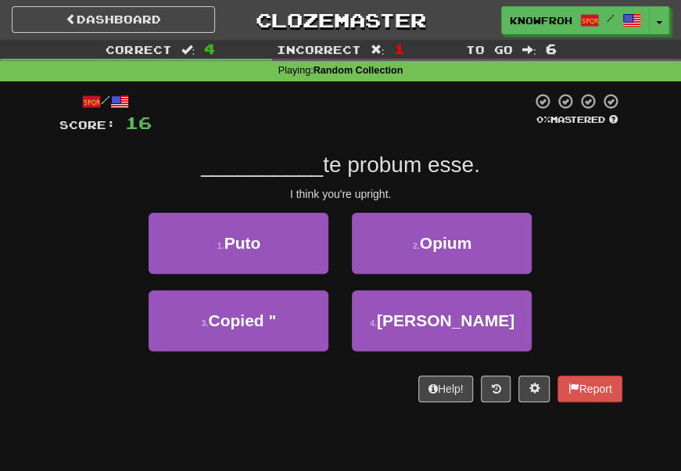
click at [364, 169] on span "te probum esse." at bounding box center [401, 164] width 157 height 24
click at [403, 166] on span "te probum esse." at bounding box center [401, 164] width 157 height 24
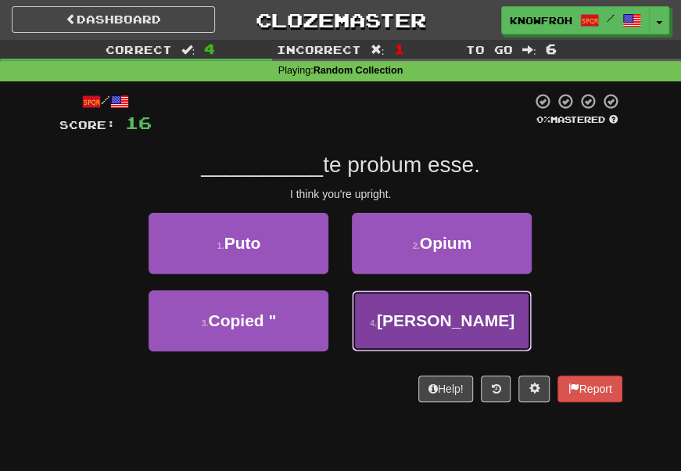
click at [370, 316] on button "4 . Artus" at bounding box center [442, 320] width 180 height 61
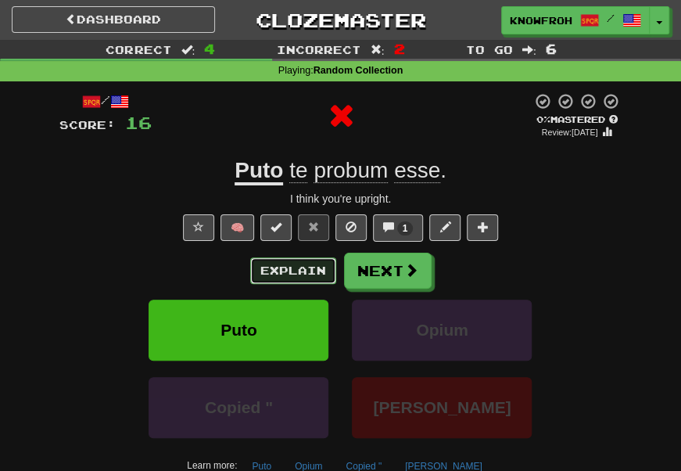
click at [292, 267] on button "Explain" at bounding box center [293, 270] width 86 height 27
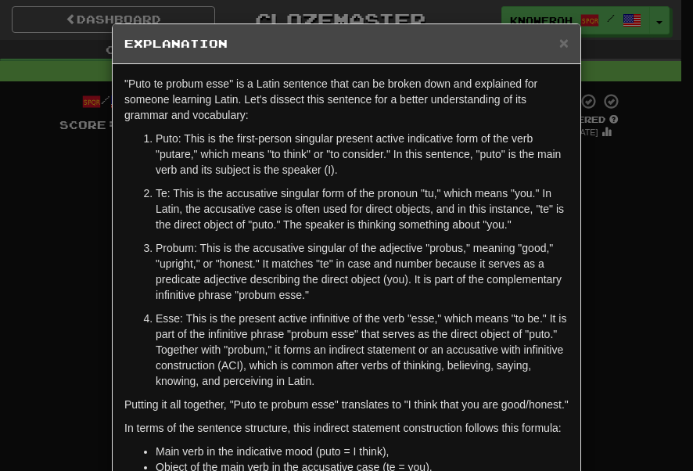
click at [267, 139] on p "Puto: This is the first-person singular present active indicative form of the v…" at bounding box center [362, 154] width 413 height 47
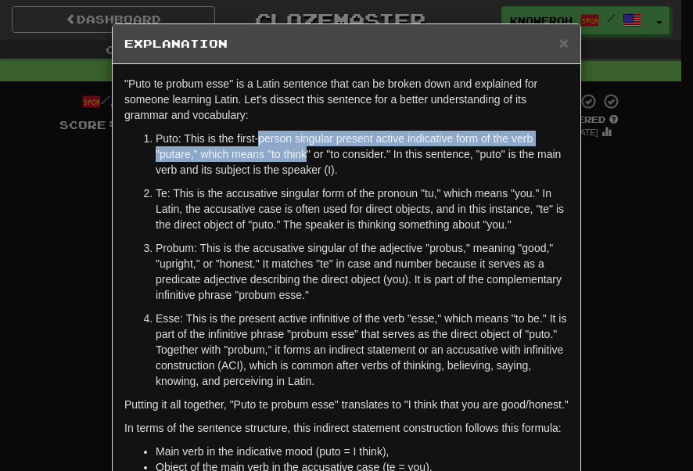
drag, startPoint x: 267, startPoint y: 139, endPoint x: 288, endPoint y: 156, distance: 27.2
click at [288, 156] on p "Puto: This is the first-person singular present active indicative form of the v…" at bounding box center [362, 154] width 413 height 47
drag, startPoint x: 288, startPoint y: 156, endPoint x: 271, endPoint y: 130, distance: 31.7
click at [271, 131] on p "Puto: This is the first-person singular present active indicative form of the v…" at bounding box center [362, 154] width 413 height 47
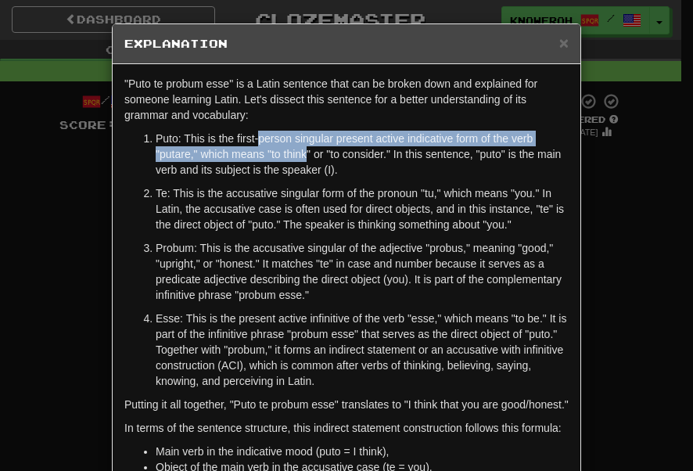
click at [271, 131] on p "Puto: This is the first-person singular present active indicative form of the v…" at bounding box center [362, 154] width 413 height 47
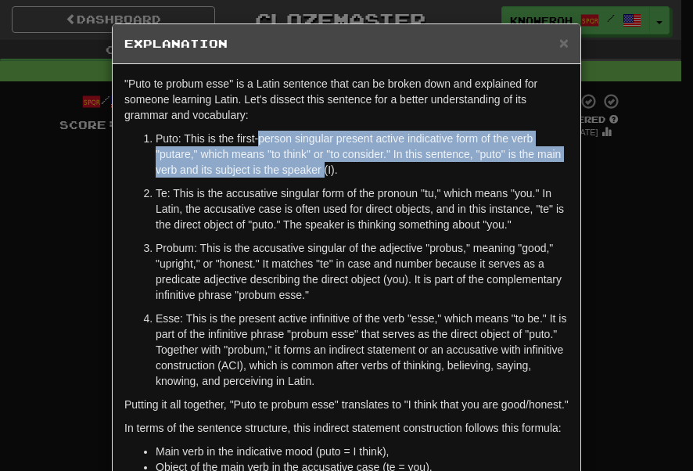
drag, startPoint x: 271, startPoint y: 130, endPoint x: 353, endPoint y: 169, distance: 90.9
click at [353, 169] on p "Puto: This is the first-person singular present active indicative form of the v…" at bounding box center [362, 154] width 413 height 47
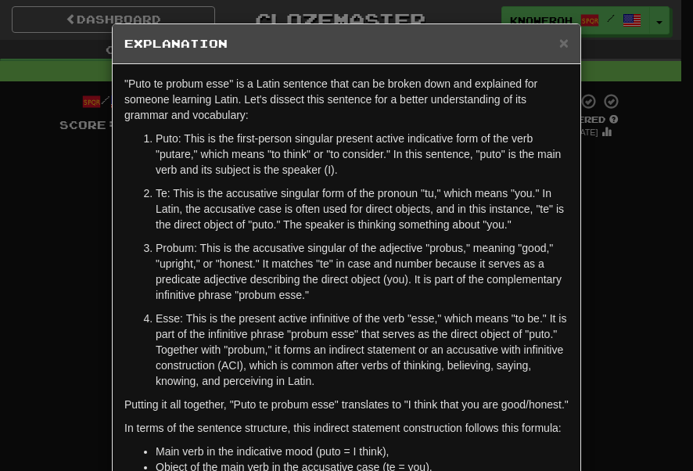
click at [223, 188] on p "Te: This is the accusative singular form of the pronoun "tu," which means "you.…" at bounding box center [362, 208] width 413 height 47
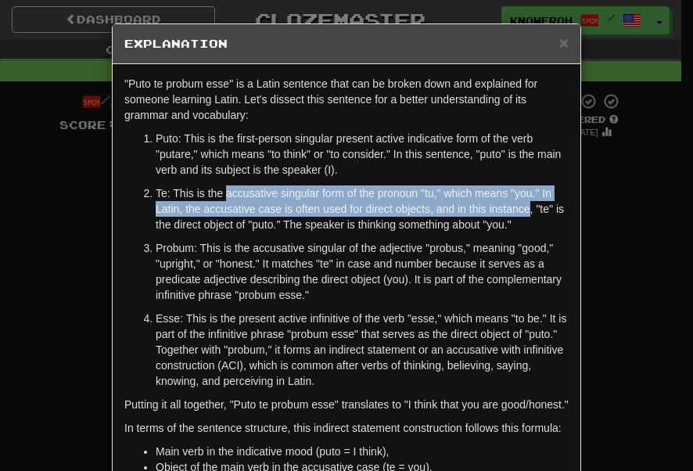
drag, startPoint x: 223, startPoint y: 188, endPoint x: 188, endPoint y: 216, distance: 45.0
click at [188, 216] on p "Te: This is the accusative singular form of the pronoun "tu," which means "you.…" at bounding box center [362, 208] width 413 height 47
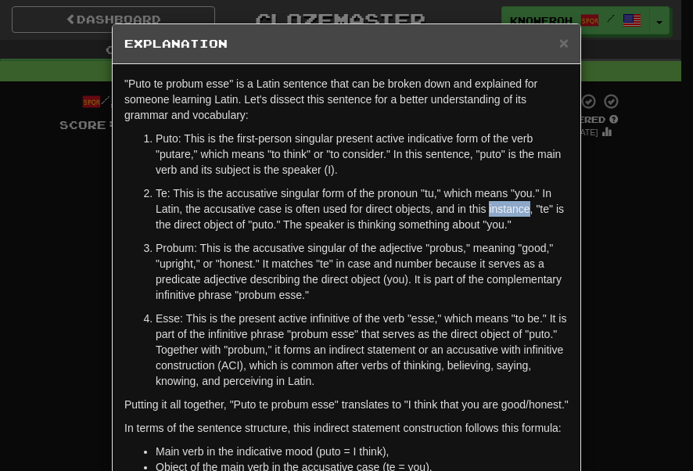
click at [188, 216] on p "Te: This is the accusative singular form of the pronoun "tu," which means "you.…" at bounding box center [362, 208] width 413 height 47
click at [181, 259] on p "Probum: This is the accusative singular of the adjective "probus," meaning "goo…" at bounding box center [362, 271] width 413 height 63
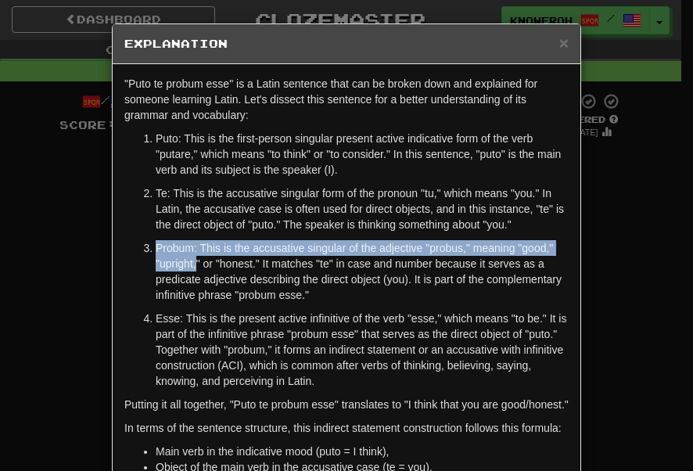
drag, startPoint x: 181, startPoint y: 259, endPoint x: 232, endPoint y: 281, distance: 55.0
click at [232, 281] on p "Probum: This is the accusative singular of the adjective "probus," meaning "goo…" at bounding box center [362, 271] width 413 height 63
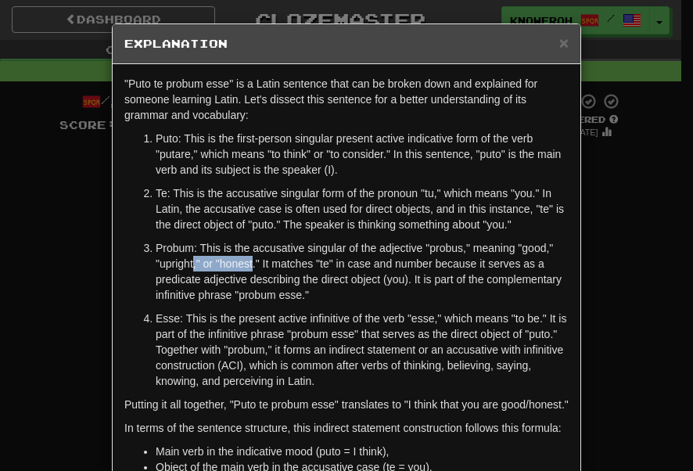
drag, startPoint x: 232, startPoint y: 281, endPoint x: 290, endPoint y: 278, distance: 57.9
click at [290, 278] on p "Probum: This is the accusative singular of the adjective "probus," meaning "goo…" at bounding box center [362, 271] width 413 height 63
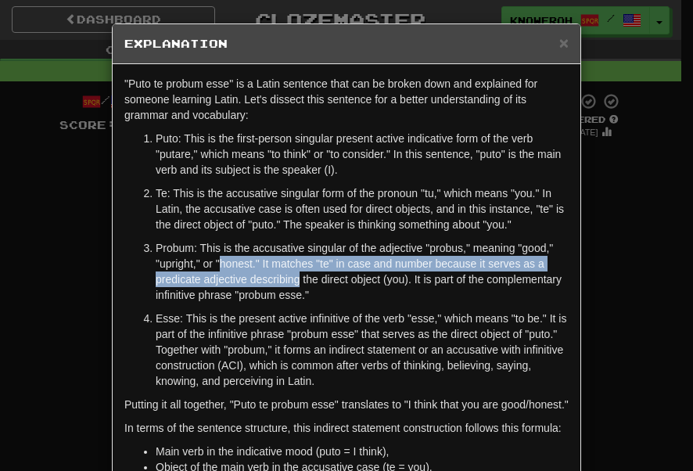
drag, startPoint x: 290, startPoint y: 278, endPoint x: 308, endPoint y: 297, distance: 26.0
click at [308, 297] on p "Probum: This is the accusative singular of the adjective "probus," meaning "goo…" at bounding box center [362, 271] width 413 height 63
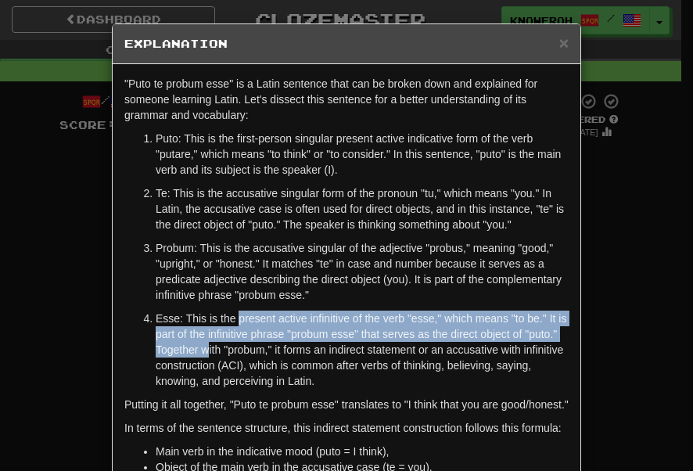
drag, startPoint x: 289, startPoint y: 357, endPoint x: 233, endPoint y: 336, distance: 60.1
click at [233, 336] on p "Esse: This is the present active infinitive of the verb "esse," which means "to…" at bounding box center [362, 349] width 413 height 78
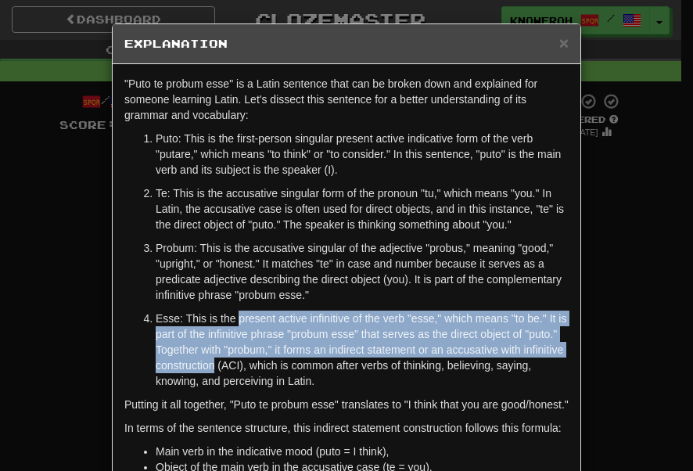
drag, startPoint x: 233, startPoint y: 336, endPoint x: 295, endPoint y: 376, distance: 74.2
click at [295, 376] on p "Esse: This is the present active infinitive of the verb "esse," which means "to…" at bounding box center [362, 349] width 413 height 78
drag, startPoint x: 295, startPoint y: 376, endPoint x: 269, endPoint y: 334, distance: 49.9
click at [269, 334] on p "Esse: This is the present active infinitive of the verb "esse," which means "to…" at bounding box center [362, 349] width 413 height 78
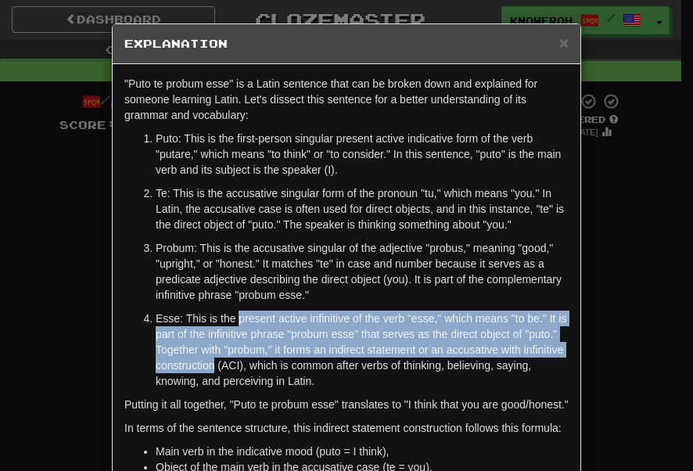
click at [269, 334] on p "Esse: This is the present active infinitive of the verb "esse," which means "to…" at bounding box center [362, 349] width 413 height 78
drag, startPoint x: 269, startPoint y: 334, endPoint x: 303, endPoint y: 380, distance: 57.5
click at [303, 380] on p "Esse: This is the present active infinitive of the verb "esse," which means "to…" at bounding box center [362, 349] width 413 height 78
drag, startPoint x: 303, startPoint y: 380, endPoint x: 271, endPoint y: 328, distance: 60.7
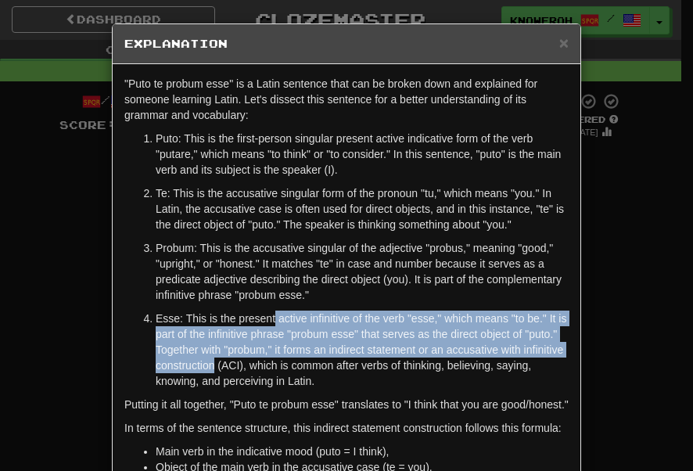
click at [271, 328] on p "Esse: This is the present active infinitive of the verb "esse," which means "to…" at bounding box center [362, 349] width 413 height 78
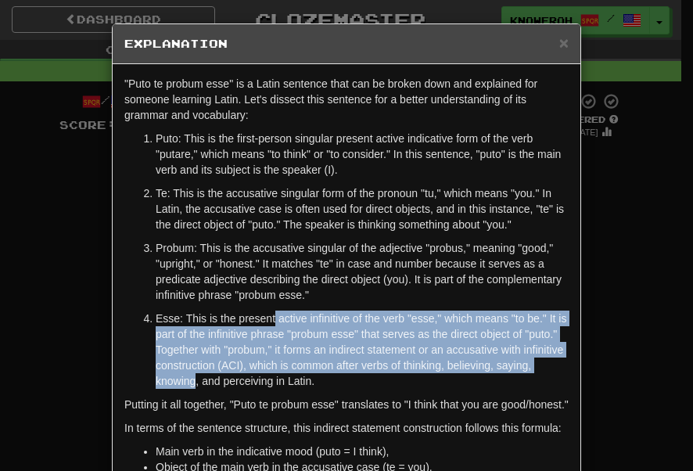
drag, startPoint x: 271, startPoint y: 328, endPoint x: 316, endPoint y: 394, distance: 79.3
click at [316, 388] on p "Esse: This is the present active infinitive of the verb "esse," which means "to…" at bounding box center [362, 349] width 413 height 78
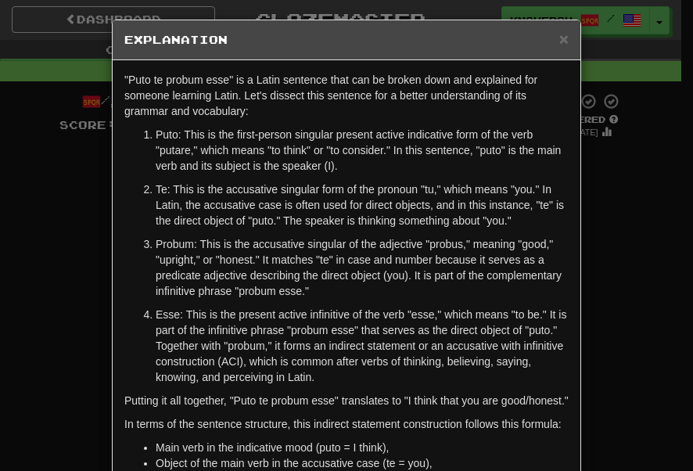
scroll to position [5, 0]
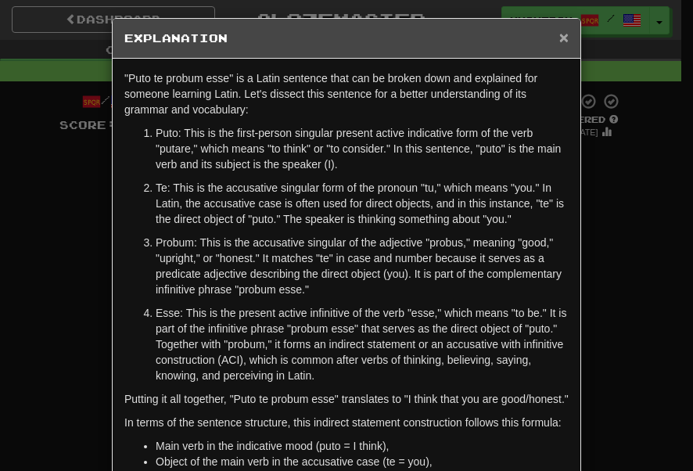
click at [560, 35] on span "×" at bounding box center [563, 37] width 9 height 18
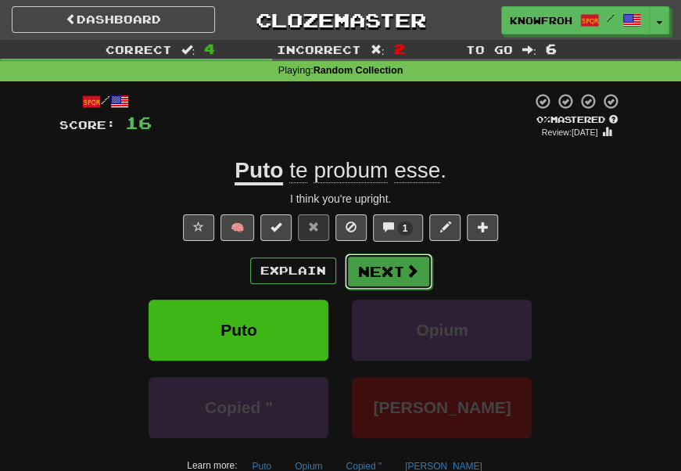
click at [391, 270] on button "Next" at bounding box center [389, 271] width 88 height 36
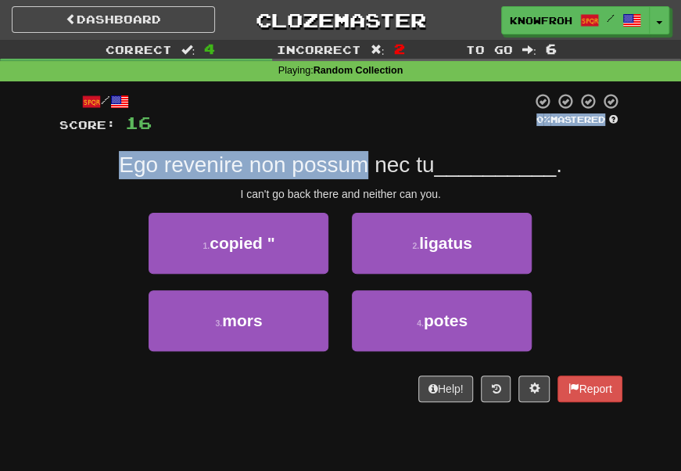
drag, startPoint x: 384, startPoint y: 151, endPoint x: 220, endPoint y: 131, distance: 165.4
click at [220, 131] on div "/ Score: 16 0 % Mastered Ego revenire non possum nec tu __________ . I can't go…" at bounding box center [340, 247] width 563 height 310
click at [220, 131] on div at bounding box center [342, 113] width 380 height 43
drag, startPoint x: 220, startPoint y: 131, endPoint x: 306, endPoint y: 174, distance: 96.1
click at [306, 174] on div "/ Score: 16 0 % Mastered Ego revenire non possum nec tu __________ . I can't go…" at bounding box center [340, 247] width 563 height 310
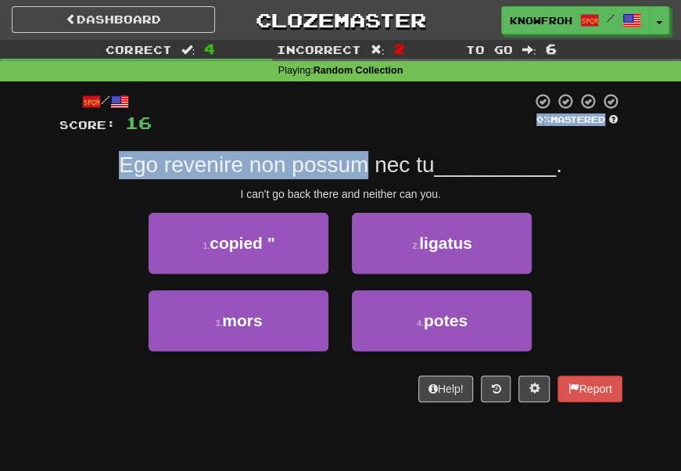
click at [306, 174] on span "Ego revenire non possum nec tu" at bounding box center [276, 164] width 315 height 24
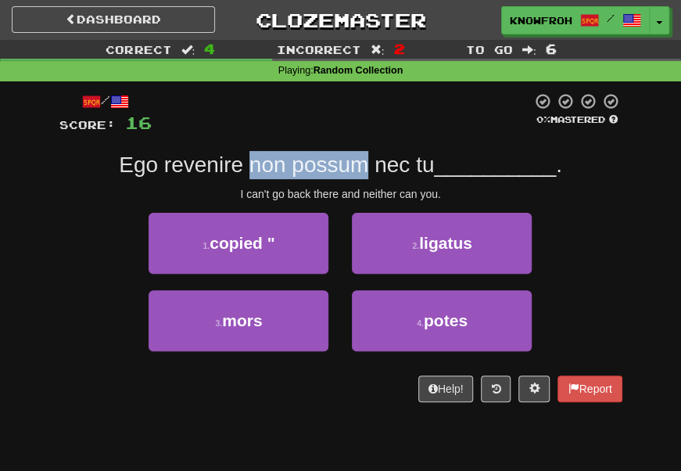
drag, startPoint x: 306, startPoint y: 174, endPoint x: 263, endPoint y: 153, distance: 46.8
click at [263, 153] on div "Ego revenire non possum nec tu __________ ." at bounding box center [340, 165] width 563 height 28
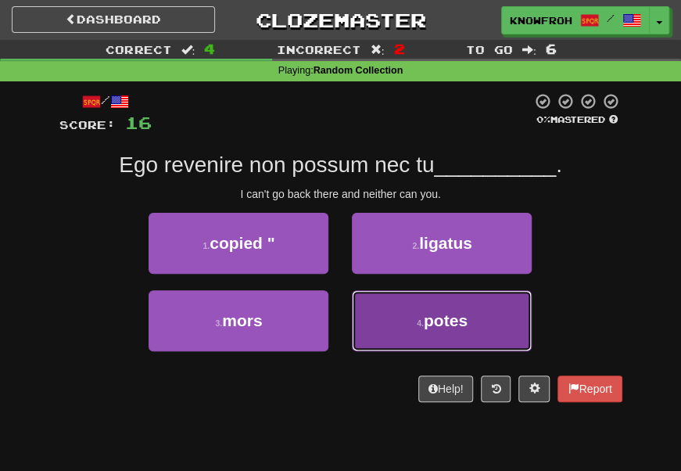
click at [405, 316] on button "4 . potes" at bounding box center [442, 320] width 180 height 61
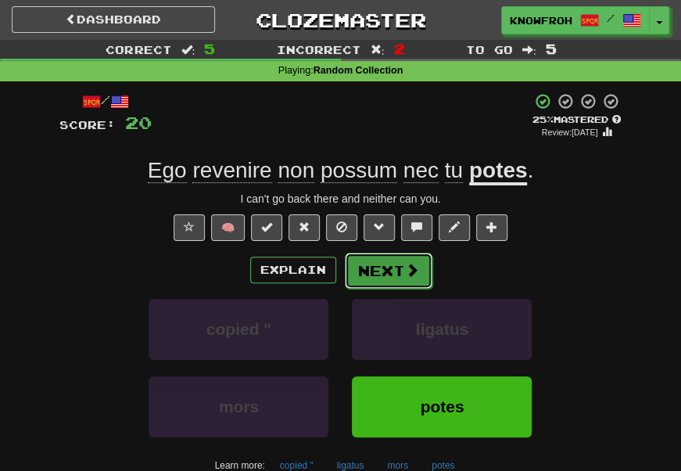
click at [370, 274] on button "Next" at bounding box center [389, 270] width 88 height 36
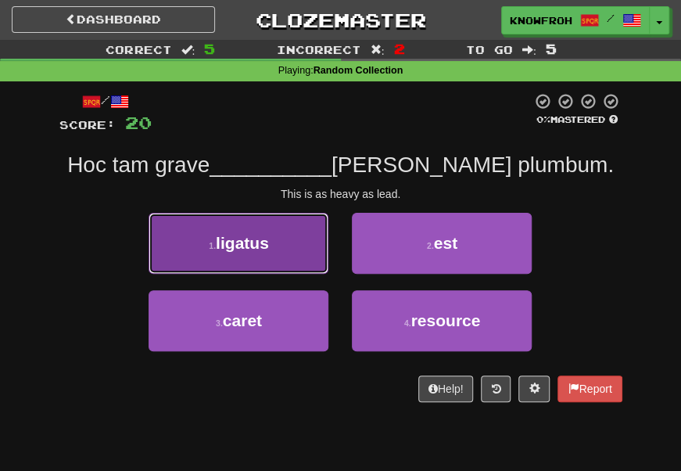
click at [303, 250] on button "1 . ligatus" at bounding box center [239, 243] width 180 height 61
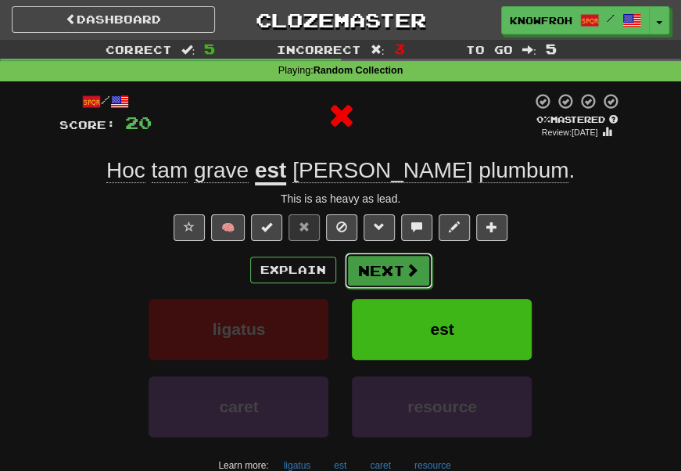
click at [381, 276] on button "Next" at bounding box center [389, 270] width 88 height 36
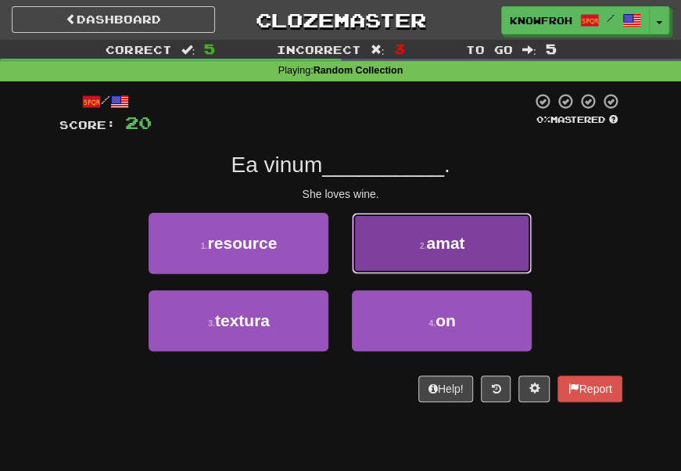
click at [378, 251] on button "2 . amat" at bounding box center [442, 243] width 180 height 61
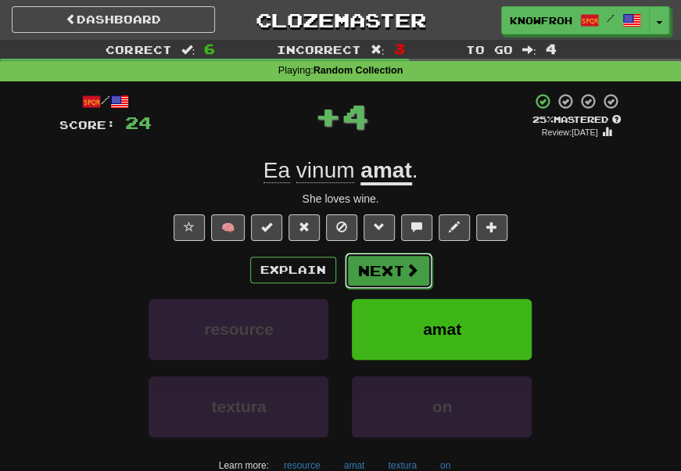
click at [384, 271] on button "Next" at bounding box center [389, 270] width 88 height 36
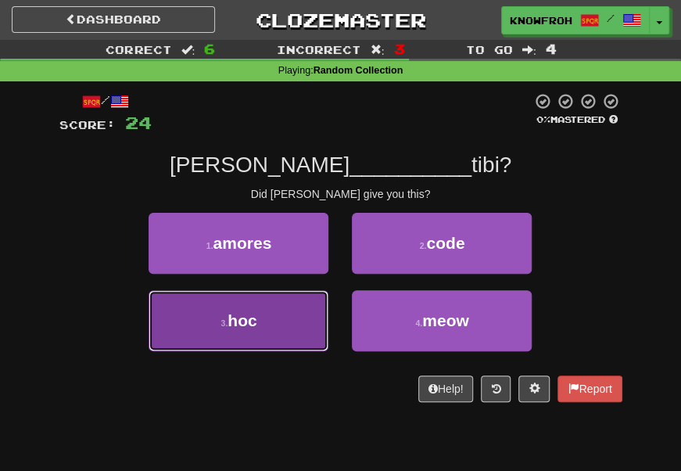
click at [310, 318] on button "3 . hoc" at bounding box center [239, 320] width 180 height 61
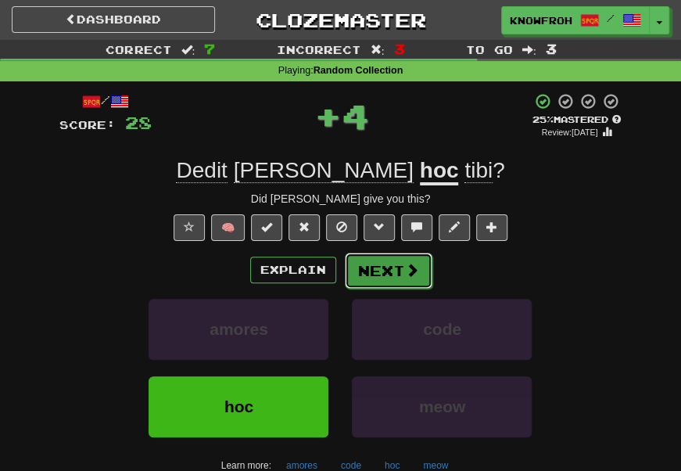
click at [378, 272] on button "Next" at bounding box center [389, 270] width 88 height 36
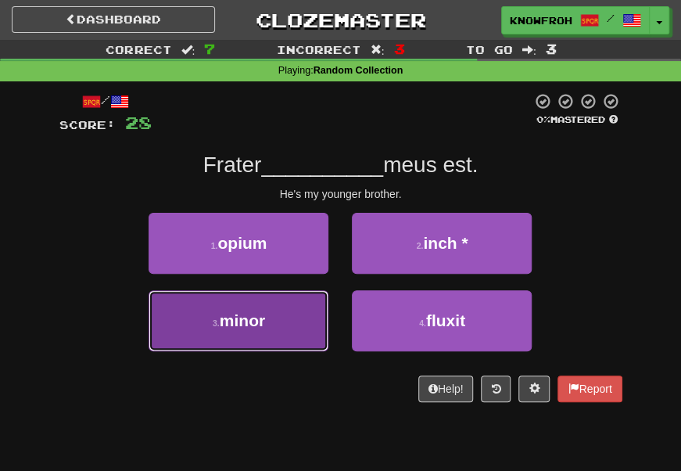
click at [313, 305] on button "3 . minor" at bounding box center [239, 320] width 180 height 61
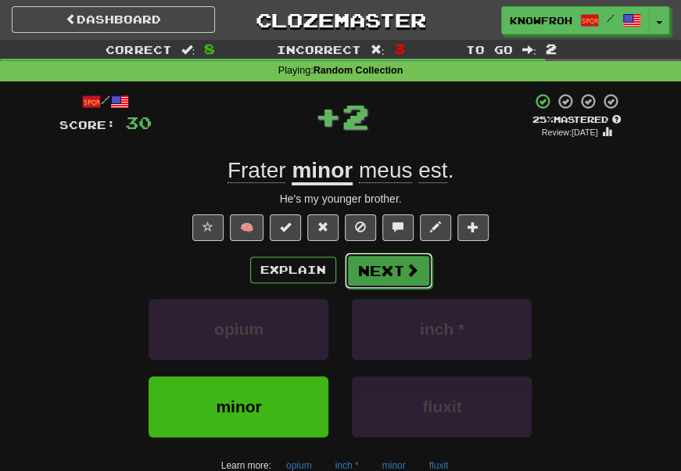
click at [380, 268] on button "Next" at bounding box center [389, 270] width 88 height 36
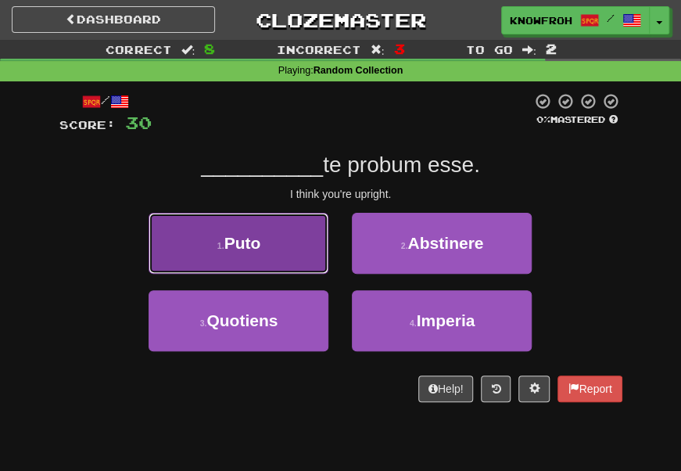
click at [317, 242] on button "1 . Puto" at bounding box center [239, 243] width 180 height 61
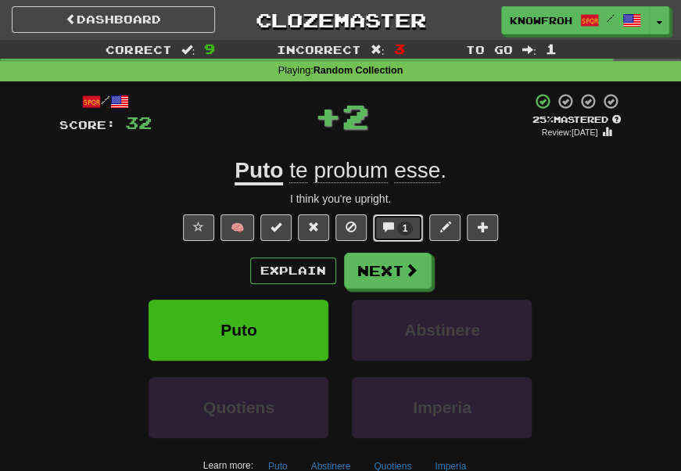
click at [395, 226] on button "1" at bounding box center [398, 227] width 51 height 27
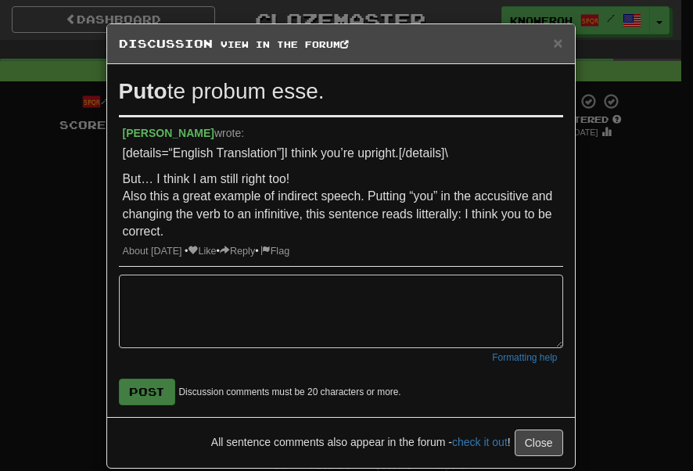
click at [560, 36] on div "× Discussion View in the forum" at bounding box center [340, 44] width 467 height 40
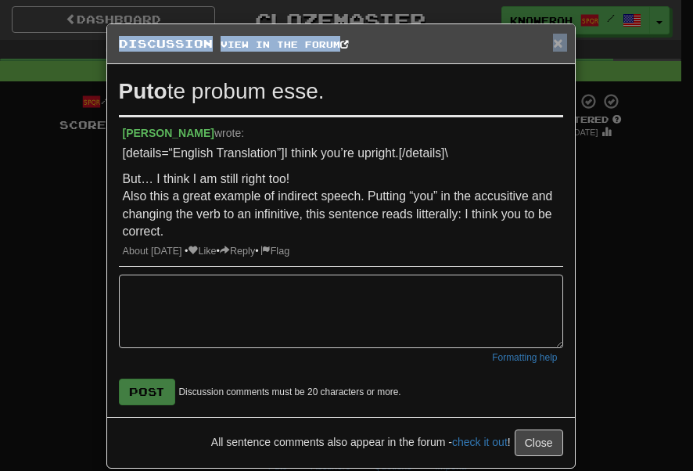
drag, startPoint x: 542, startPoint y: 41, endPoint x: 550, endPoint y: 38, distance: 8.2
click at [550, 38] on div "× Discussion View in the forum" at bounding box center [340, 44] width 467 height 40
click at [553, 38] on span "×" at bounding box center [557, 43] width 9 height 18
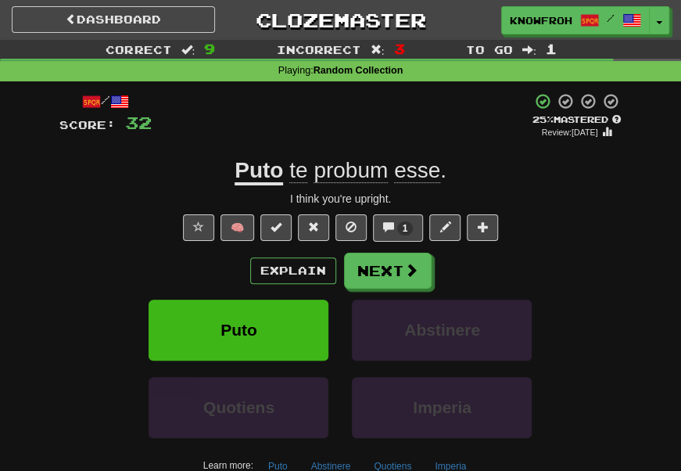
click at [513, 200] on div "I think you're upright." at bounding box center [340, 199] width 563 height 16
click at [390, 275] on button "Next" at bounding box center [389, 271] width 88 height 36
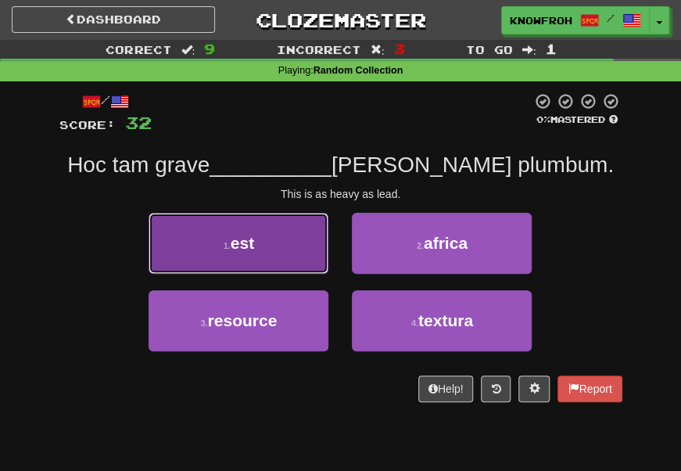
click at [322, 247] on button "1 . est" at bounding box center [239, 243] width 180 height 61
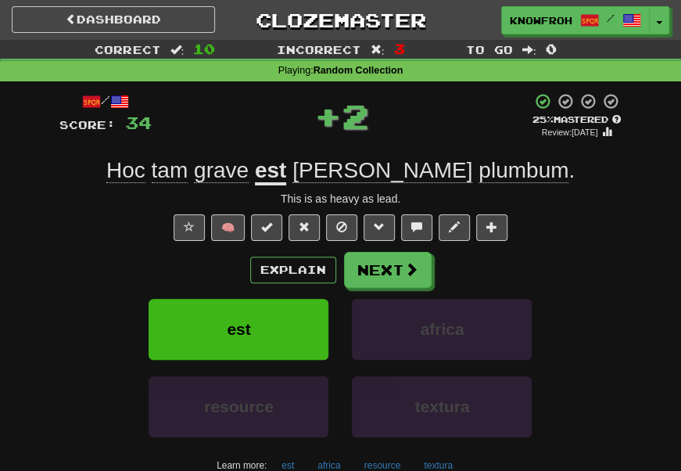
click at [385, 178] on span "quam" at bounding box center [382, 170] width 180 height 25
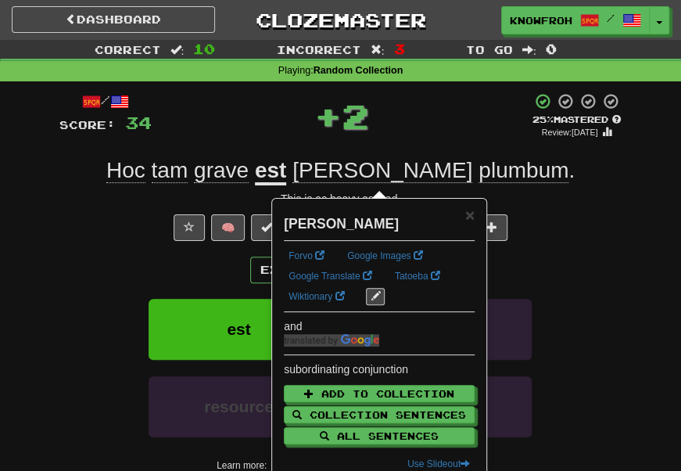
click at [400, 124] on div "+ 2" at bounding box center [342, 115] width 380 height 47
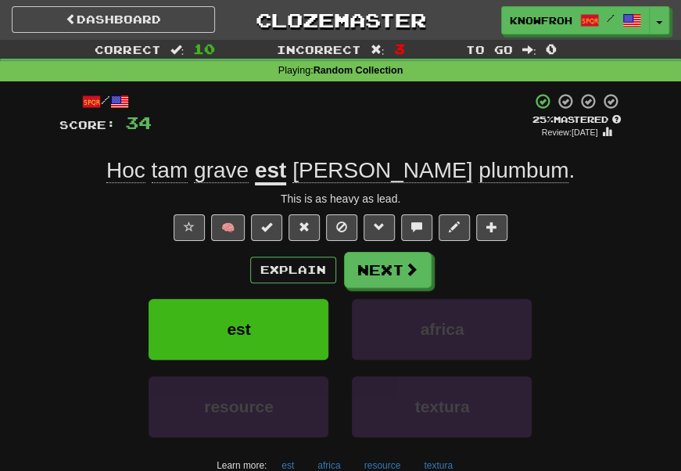
click at [478, 183] on span "plumbum" at bounding box center [523, 170] width 90 height 25
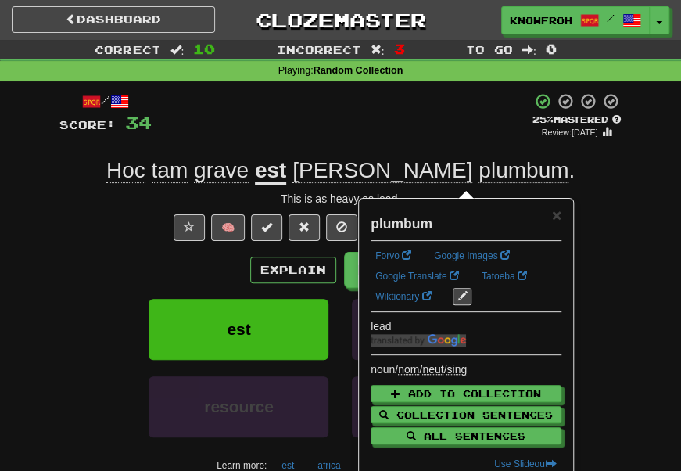
click at [404, 138] on div "+ 2" at bounding box center [342, 116] width 380 height 48
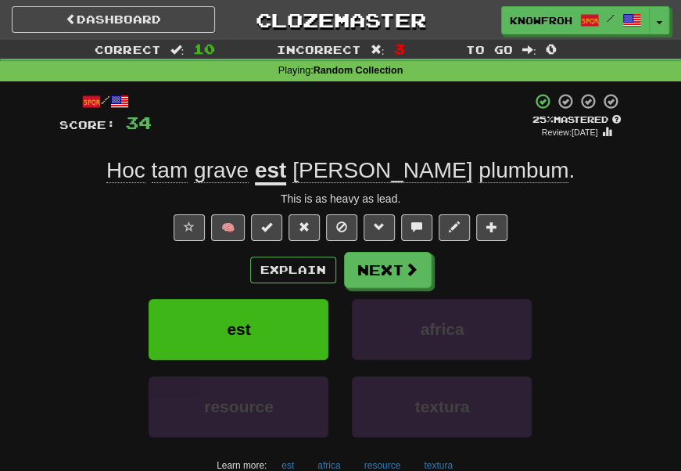
click at [249, 174] on span "grave" at bounding box center [221, 170] width 55 height 25
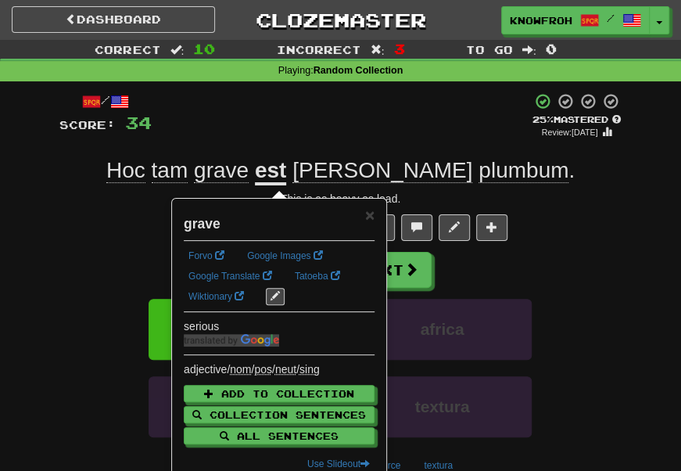
click at [292, 135] on div "+ 2" at bounding box center [342, 116] width 380 height 48
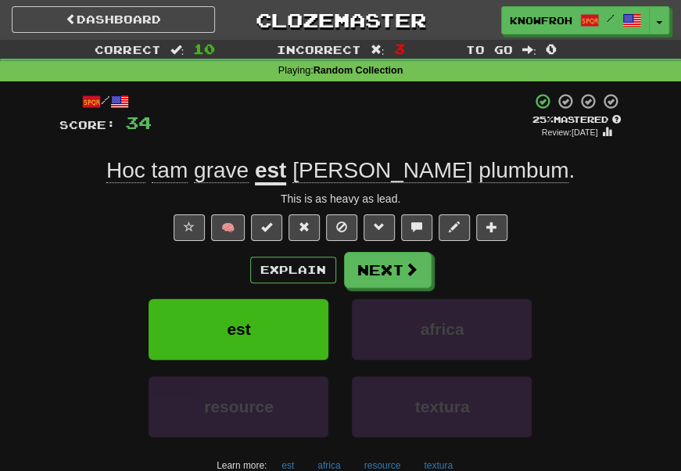
click at [188, 172] on span "tam" at bounding box center [170, 170] width 37 height 25
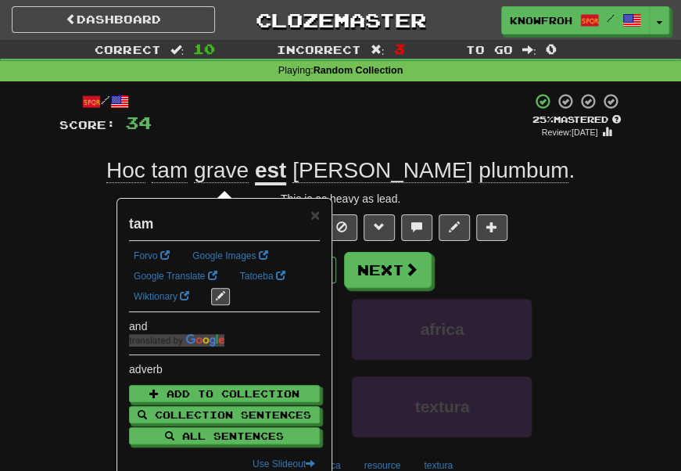
click at [224, 116] on div "+ 2" at bounding box center [342, 116] width 380 height 48
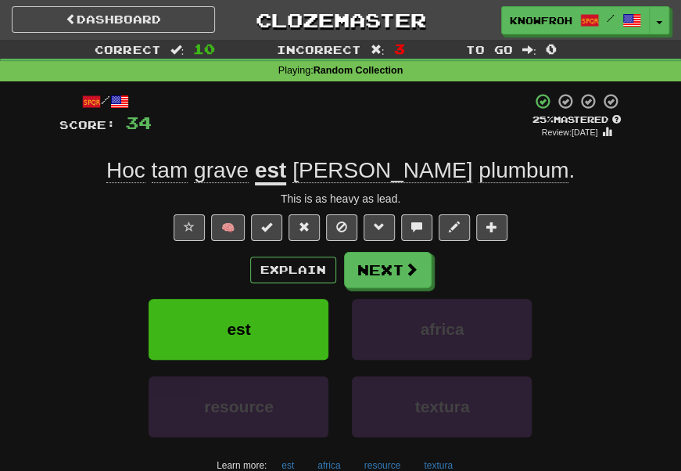
click at [145, 171] on span "Hoc" at bounding box center [125, 170] width 39 height 25
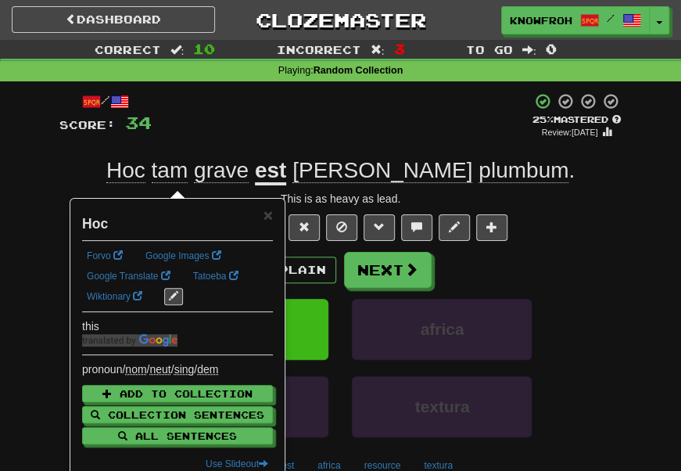
click at [217, 140] on div "+ 2" at bounding box center [342, 116] width 380 height 48
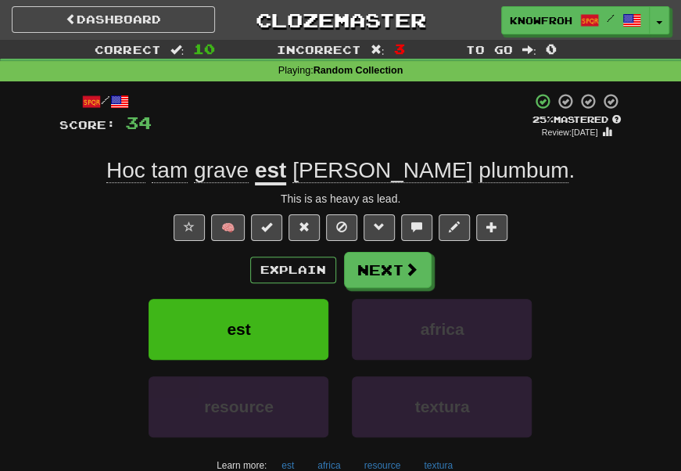
click at [188, 171] on span "tam" at bounding box center [170, 170] width 37 height 25
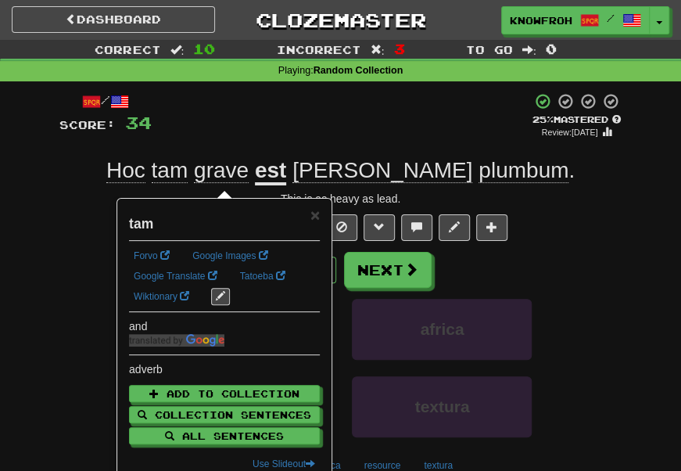
click at [255, 109] on div "+ 2" at bounding box center [342, 116] width 380 height 48
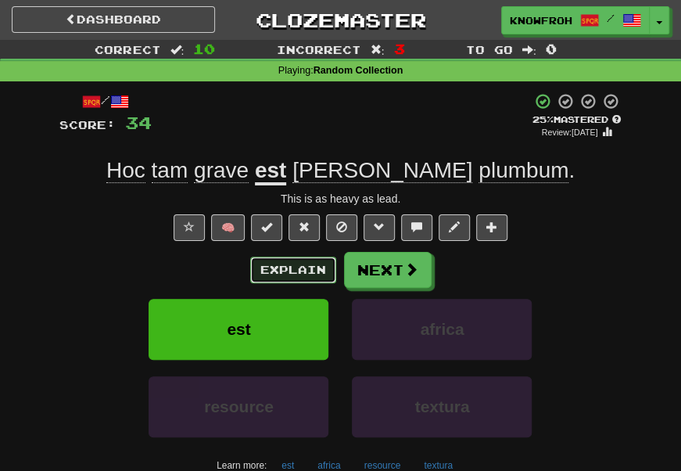
click at [273, 267] on button "Explain" at bounding box center [293, 269] width 86 height 27
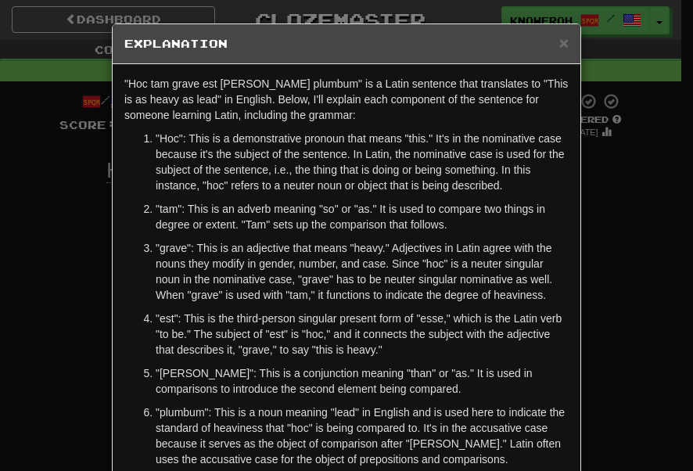
click at [260, 149] on p ""Hoc": This is a demonstrative pronoun that means "this." It's in the nominativ…" at bounding box center [362, 162] width 413 height 63
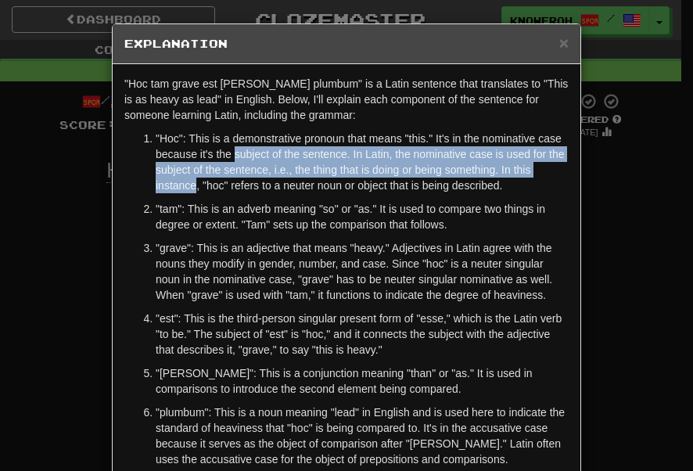
drag, startPoint x: 260, startPoint y: 149, endPoint x: 264, endPoint y: 181, distance: 33.1
click at [264, 181] on p ""Hoc": This is a demonstrative pronoun that means "this." It's in the nominativ…" at bounding box center [362, 162] width 413 height 63
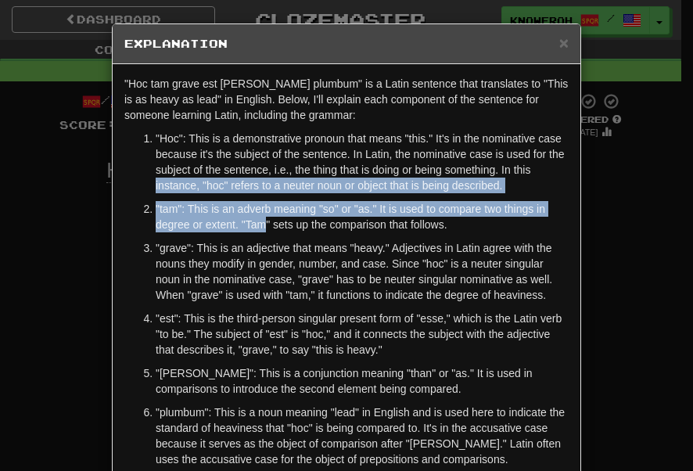
drag, startPoint x: 264, startPoint y: 181, endPoint x: 263, endPoint y: 247, distance: 65.7
click at [263, 247] on ol ""Hoc": This is a demonstrative pronoun that means "this." It's in the nominativ…" at bounding box center [346, 299] width 444 height 336
click at [263, 232] on p ""tam": This is an adverb meaning "so" or "as." It is used to compare two things…" at bounding box center [362, 216] width 413 height 31
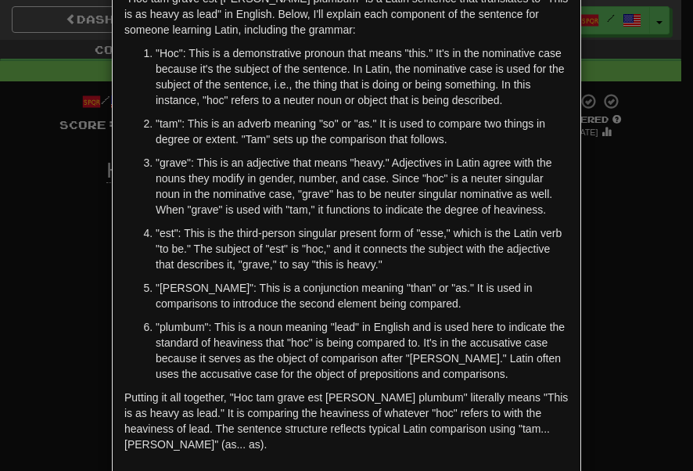
scroll to position [87, 0]
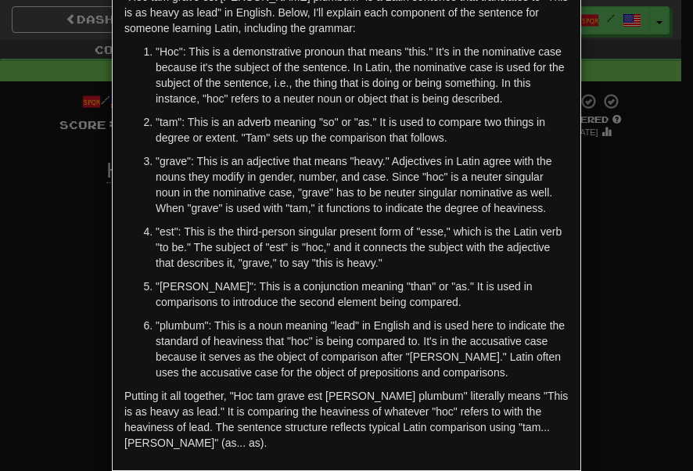
click at [280, 145] on p ""tam": This is an adverb meaning "so" or "as." It is used to compare two things…" at bounding box center [362, 129] width 413 height 31
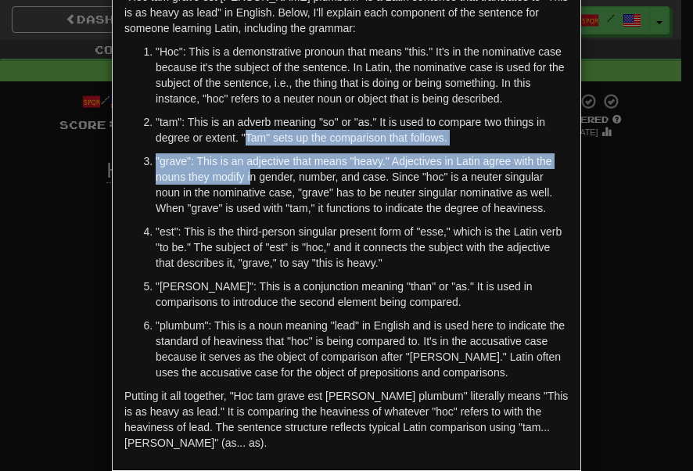
drag, startPoint x: 274, startPoint y: 184, endPoint x: 260, endPoint y: 155, distance: 32.5
click at [260, 155] on ol ""Hoc": This is a demonstrative pronoun that means "this." It's in the nominativ…" at bounding box center [346, 212] width 444 height 336
click at [260, 145] on p ""tam": This is an adverb meaning "so" or "as." It is used to compare two things…" at bounding box center [362, 129] width 413 height 31
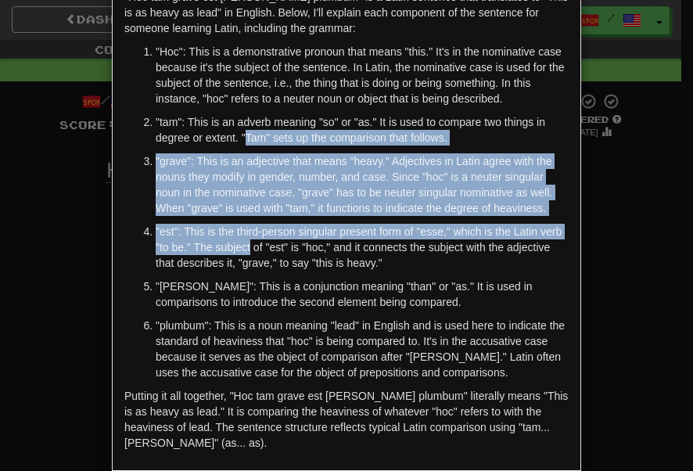
drag, startPoint x: 260, startPoint y: 155, endPoint x: 266, endPoint y: 283, distance: 128.3
click at [266, 283] on ol ""Hoc": This is a demonstrative pronoun that means "this." It's in the nominativ…" at bounding box center [346, 212] width 444 height 336
click at [266, 270] on p ""est": This is the third-person singular present form of "esse," which is the L…" at bounding box center [362, 247] width 413 height 47
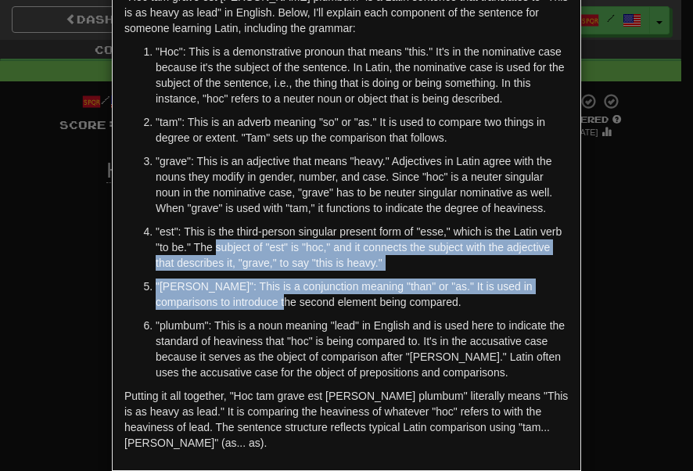
drag, startPoint x: 266, startPoint y: 283, endPoint x: 266, endPoint y: 333, distance: 50.0
click at [266, 333] on ol ""Hoc": This is a demonstrative pronoun that means "this." It's in the nominativ…" at bounding box center [346, 212] width 444 height 336
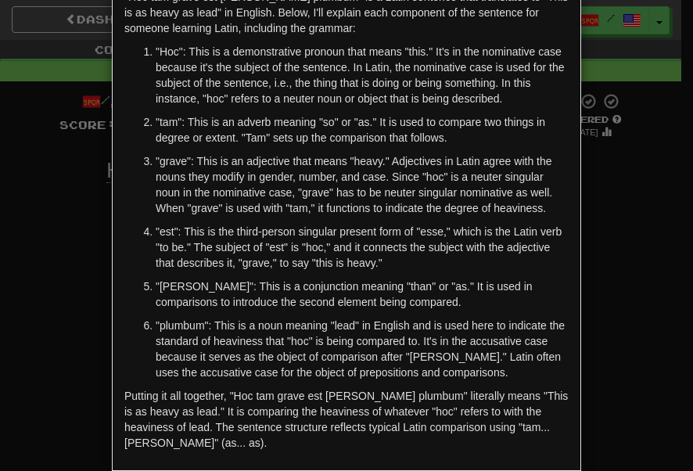
click at [270, 216] on p ""grave": This is an adjective that means "heavy." Adjectives in Latin agree wit…" at bounding box center [362, 184] width 413 height 63
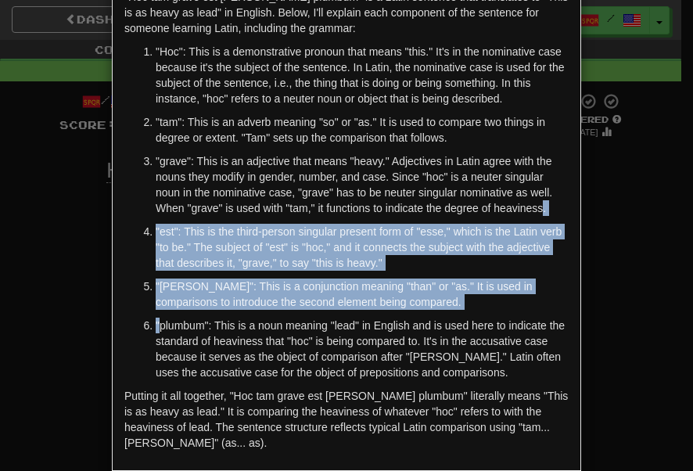
drag, startPoint x: 270, startPoint y: 234, endPoint x: 267, endPoint y: 346, distance: 111.8
click at [267, 346] on ol ""Hoc": This is a demonstrative pronoun that means "this." It's in the nominativ…" at bounding box center [346, 212] width 444 height 336
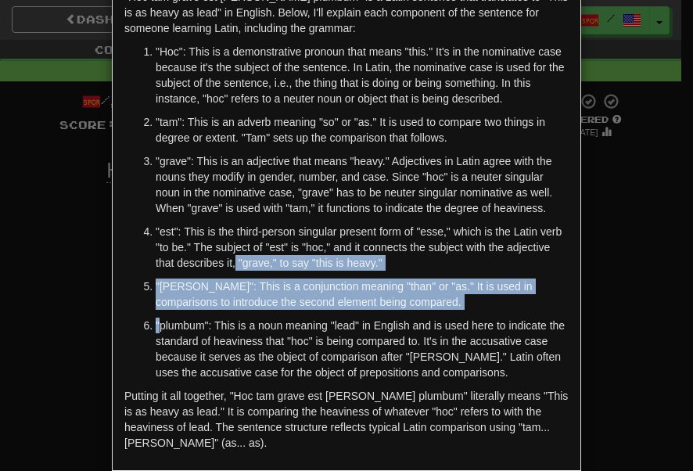
drag, startPoint x: 267, startPoint y: 346, endPoint x: 285, endPoint y: 291, distance: 58.3
click at [285, 291] on ol ""Hoc": This is a demonstrative pronoun that means "this." It's in the nominativ…" at bounding box center [346, 212] width 444 height 336
click at [285, 270] on p ""est": This is the third-person singular present form of "esse," which is the L…" at bounding box center [362, 247] width 413 height 47
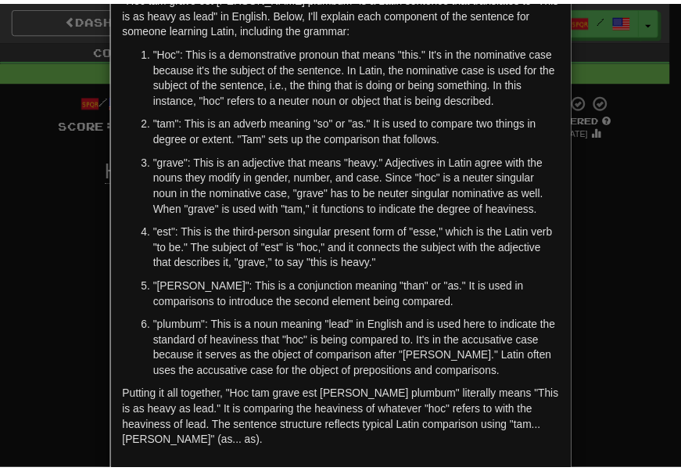
scroll to position [2, 0]
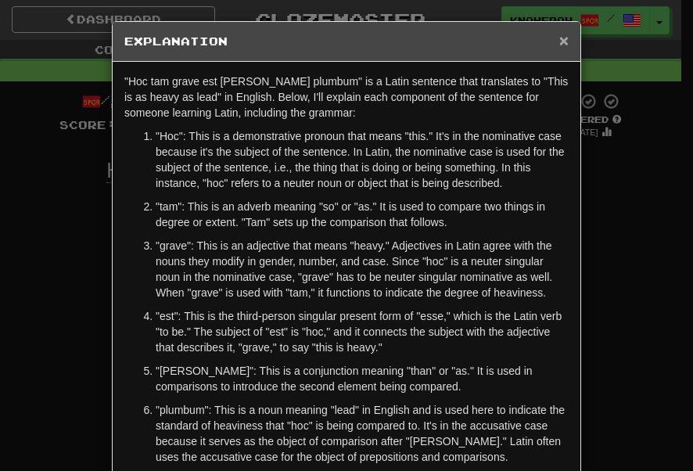
click at [559, 33] on span "×" at bounding box center [563, 40] width 9 height 18
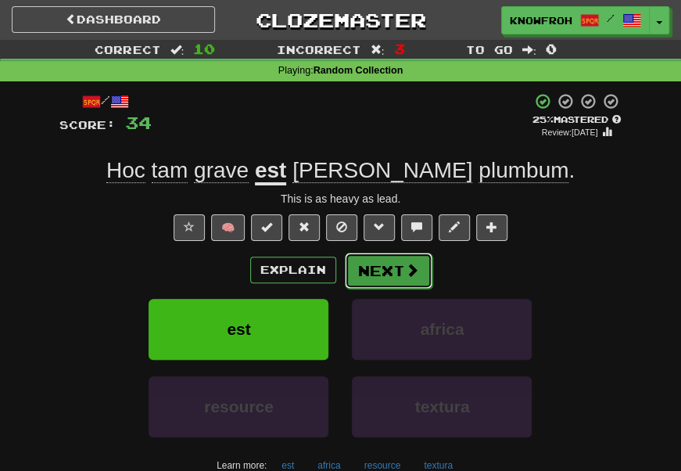
click at [388, 274] on button "Next" at bounding box center [389, 270] width 88 height 36
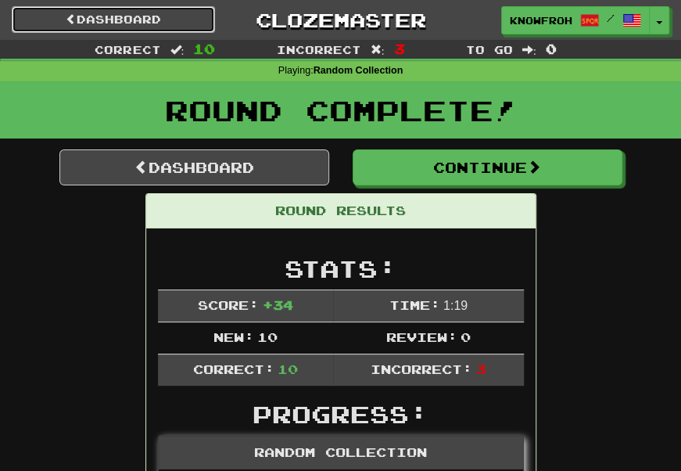
click at [203, 13] on link "Dashboard" at bounding box center [113, 19] width 203 height 27
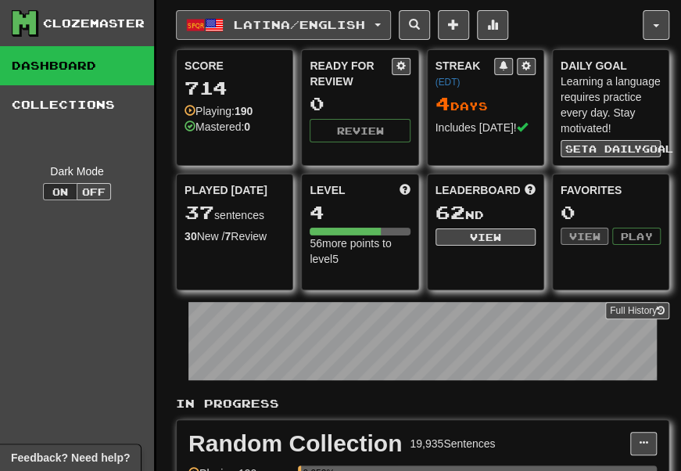
click at [262, 23] on span "Latina / English" at bounding box center [299, 24] width 131 height 13
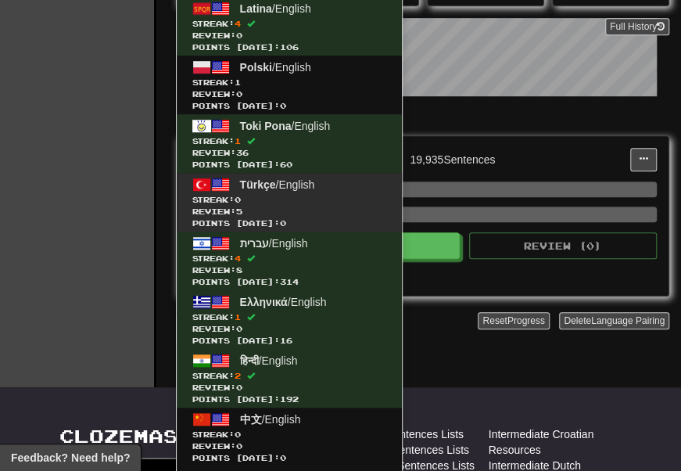
scroll to position [285, 0]
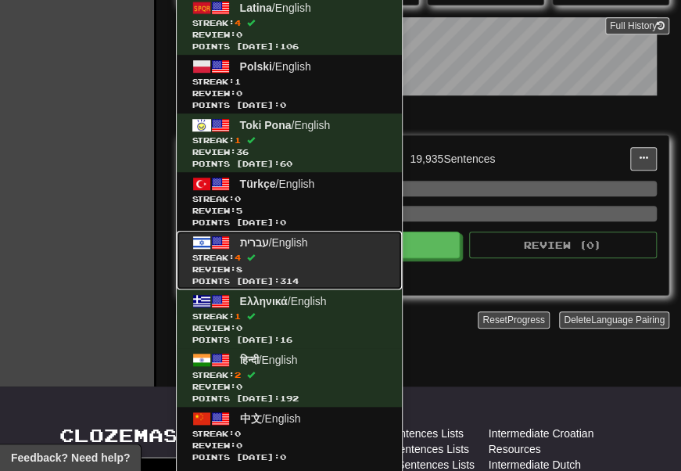
click at [307, 255] on span "Streak: 4" at bounding box center [289, 258] width 194 height 12
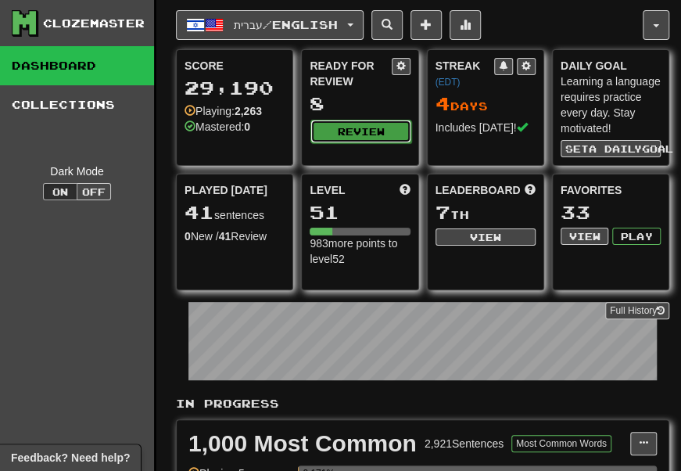
click at [376, 135] on button "Review" at bounding box center [360, 131] width 100 height 23
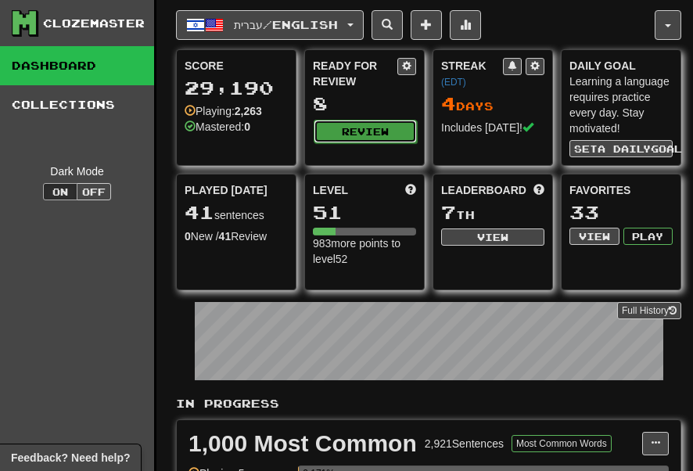
select select "**"
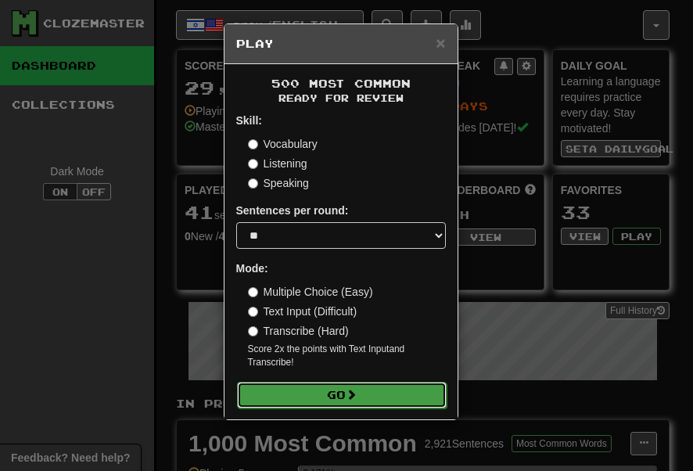
click at [266, 408] on button "Go" at bounding box center [341, 394] width 209 height 27
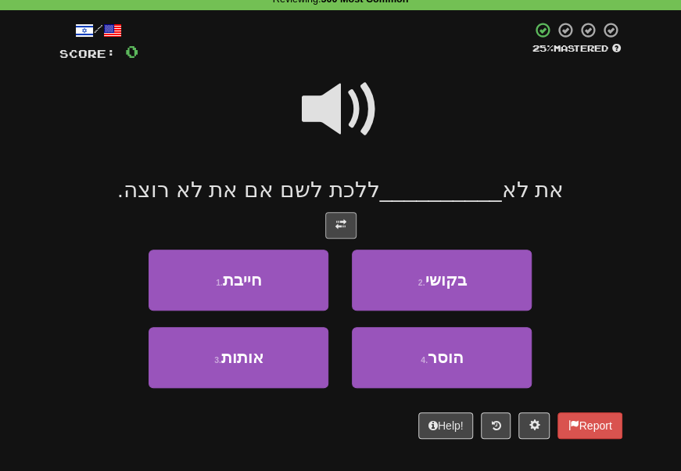
scroll to position [70, 0]
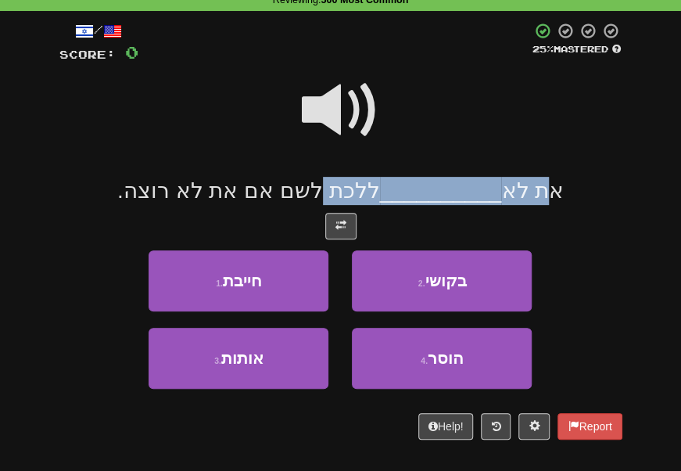
drag, startPoint x: 525, startPoint y: 185, endPoint x: 333, endPoint y: 183, distance: 192.3
click at [333, 183] on span "את לא __________ ללכת לשם אם את לא רוצה." at bounding box center [340, 190] width 446 height 24
click at [333, 183] on span "ללכת לשם אם את לא רוצה." at bounding box center [248, 190] width 263 height 24
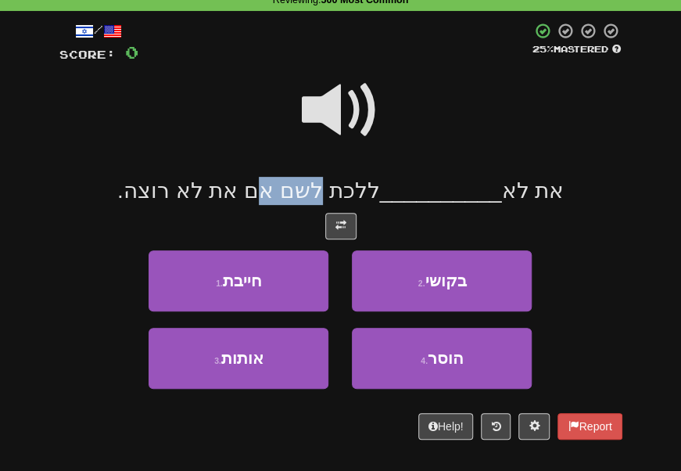
drag, startPoint x: 333, startPoint y: 183, endPoint x: 280, endPoint y: 182, distance: 53.2
click at [280, 182] on span "ללכת לשם אם את לא רוצה." at bounding box center [248, 190] width 263 height 24
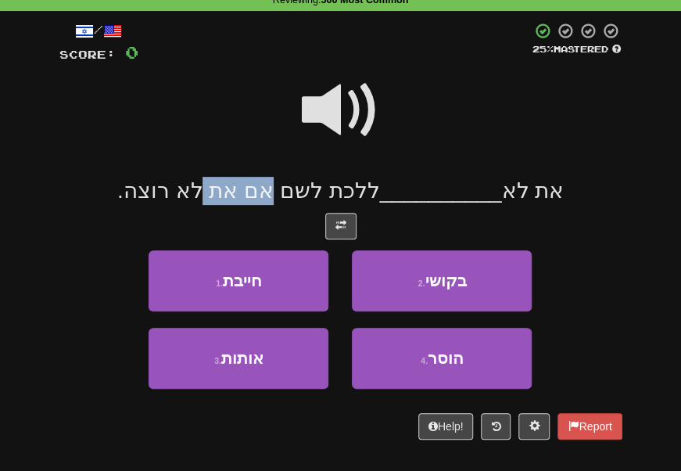
drag, startPoint x: 280, startPoint y: 182, endPoint x: 227, endPoint y: 183, distance: 53.2
click at [227, 183] on span "ללכת לשם אם את לא רוצה." at bounding box center [248, 190] width 263 height 24
drag, startPoint x: 227, startPoint y: 183, endPoint x: 190, endPoint y: 187, distance: 36.9
click at [190, 187] on span "ללכת לשם אם את לא רוצה." at bounding box center [248, 190] width 263 height 24
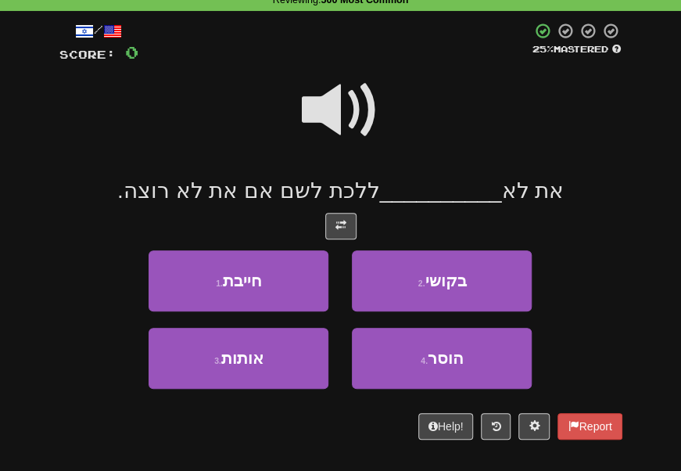
click at [158, 184] on span "ללכת לשם אם את לא רוצה." at bounding box center [248, 190] width 263 height 24
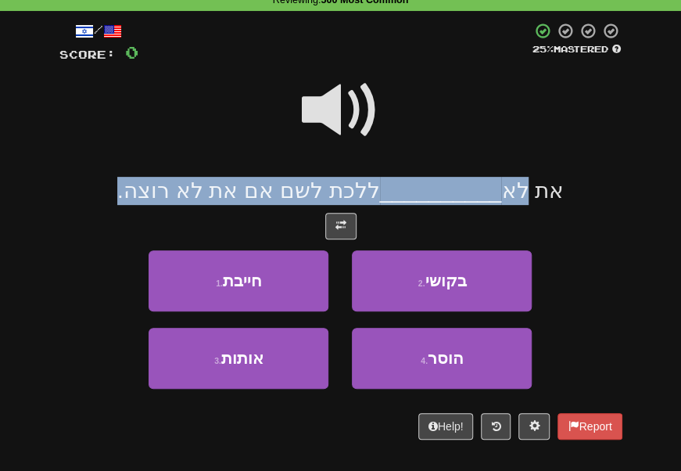
drag, startPoint x: 158, startPoint y: 184, endPoint x: 497, endPoint y: 184, distance: 339.2
click at [497, 184] on span "את לא __________ ללכת לשם אם את לא רוצה." at bounding box center [340, 190] width 446 height 24
click at [501, 184] on span "את לא" at bounding box center [532, 190] width 63 height 24
drag, startPoint x: 497, startPoint y: 184, endPoint x: 318, endPoint y: 209, distance: 180.7
click at [318, 209] on div "/ Score: 0 25 % Mastered את לא __________ ללכת לשם אם את לא רוצה. 1 . חייבת 2 .…" at bounding box center [340, 231] width 563 height 418
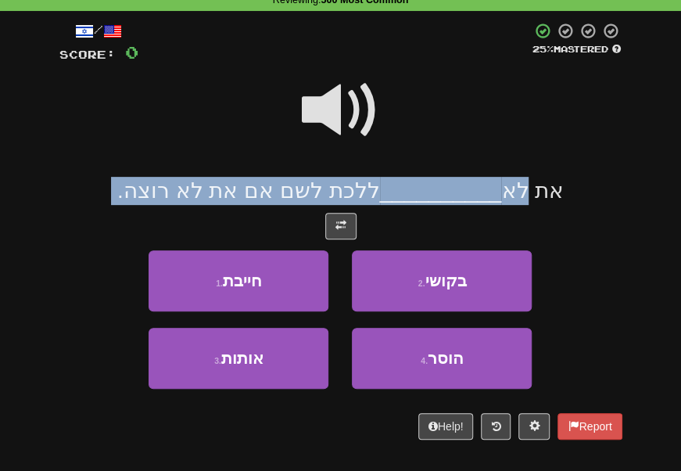
click at [318, 209] on div "/ Score: 0 25 % Mastered את לא __________ ללכת לשם אם את לא רוצה. 1 . חייבת 2 .…" at bounding box center [340, 231] width 563 height 418
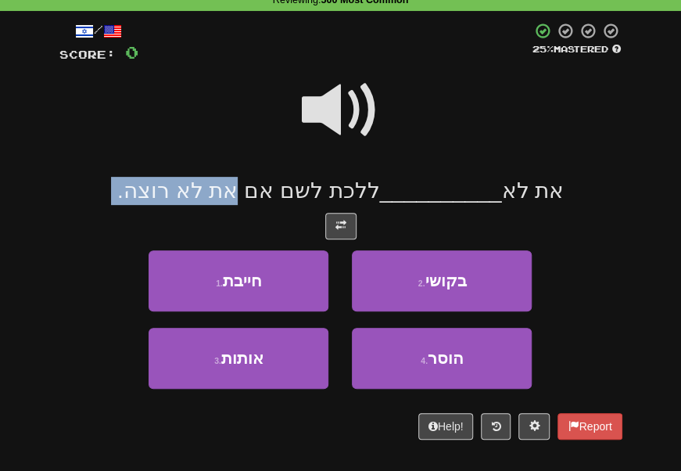
drag, startPoint x: 318, startPoint y: 209, endPoint x: 249, endPoint y: 199, distance: 70.3
click at [249, 199] on div "/ Score: 0 25 % Mastered את לא __________ ללכת לשם אם את לא רוצה. 1 . חייבת 2 .…" at bounding box center [340, 231] width 563 height 418
click at [249, 199] on span "ללכת לשם אם את לא רוצה." at bounding box center [248, 190] width 263 height 24
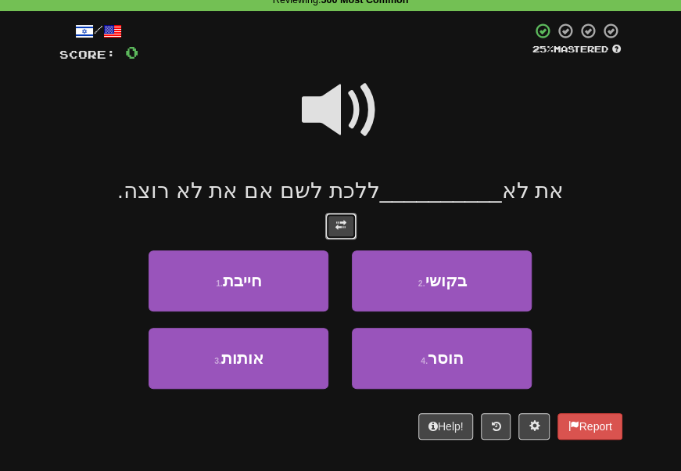
click at [345, 222] on button at bounding box center [340, 226] width 31 height 27
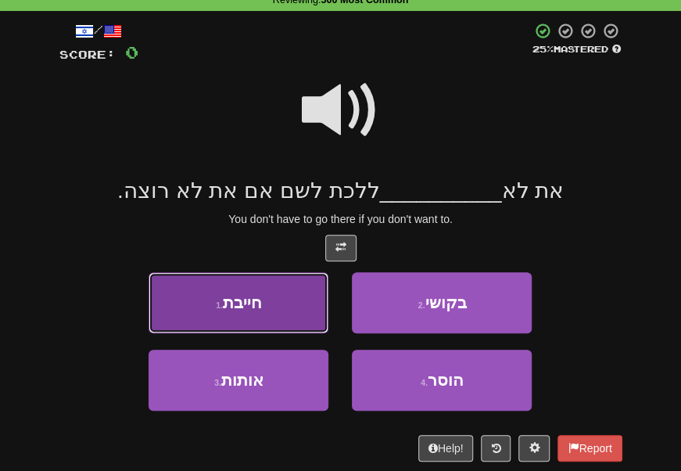
click at [214, 288] on button "1 . חייבת" at bounding box center [239, 302] width 180 height 61
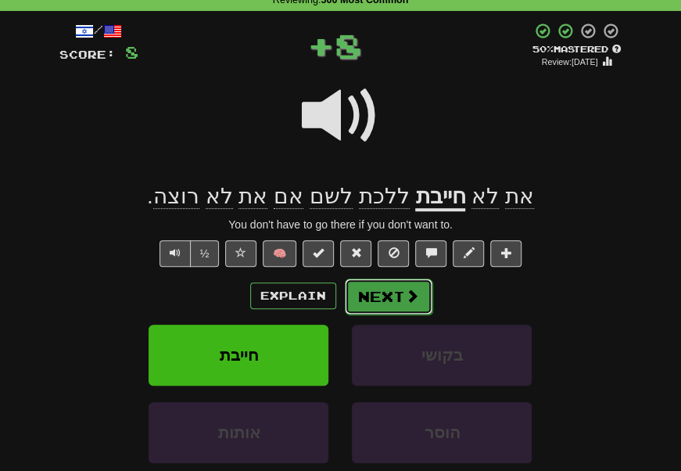
click at [392, 310] on button "Next" at bounding box center [389, 296] width 88 height 36
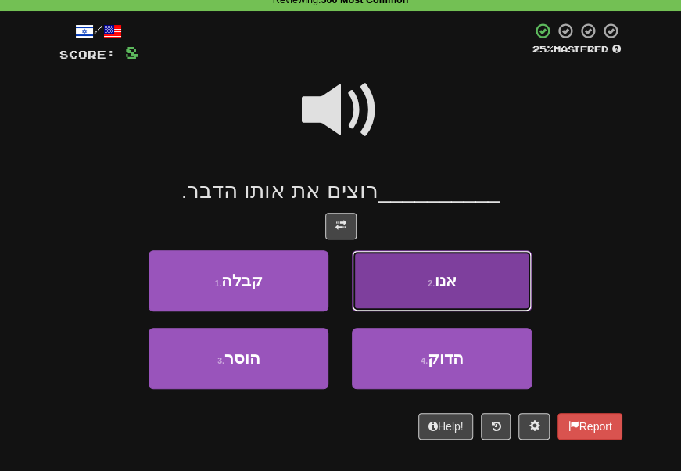
click at [370, 274] on button "2 . אנו" at bounding box center [442, 280] width 180 height 61
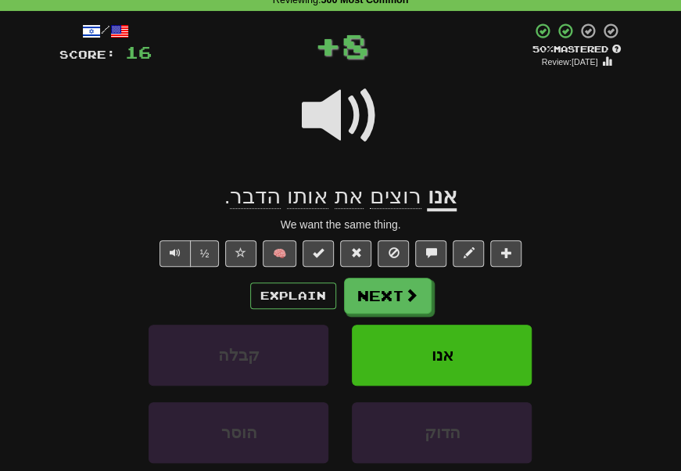
click at [302, 197] on span "אותו" at bounding box center [307, 196] width 41 height 25
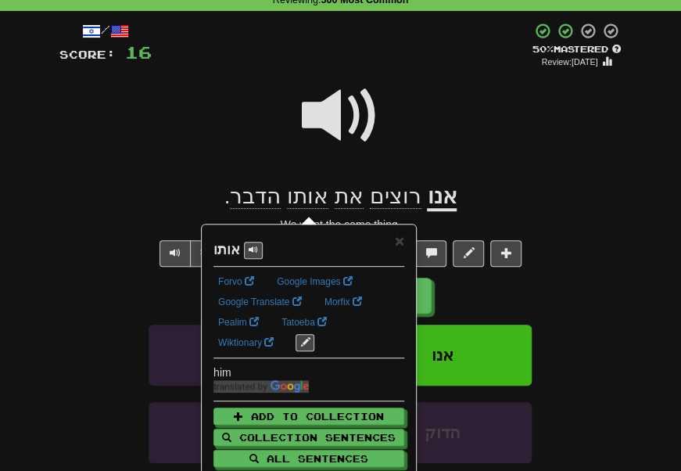
click at [247, 137] on div at bounding box center [340, 126] width 563 height 112
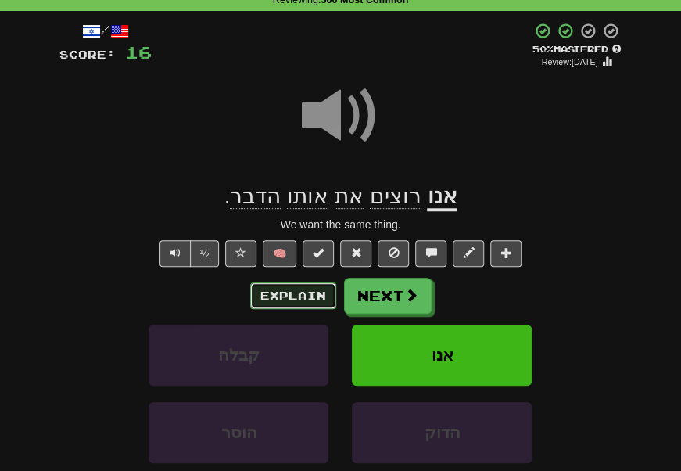
click at [314, 299] on button "Explain" at bounding box center [293, 295] width 86 height 27
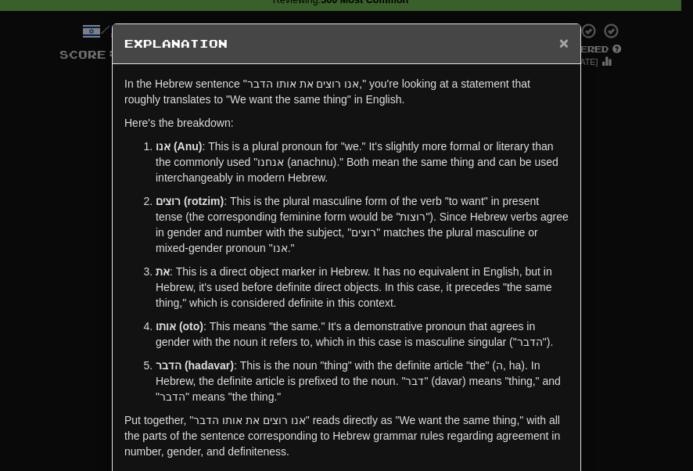
click at [561, 44] on span "×" at bounding box center [563, 43] width 9 height 18
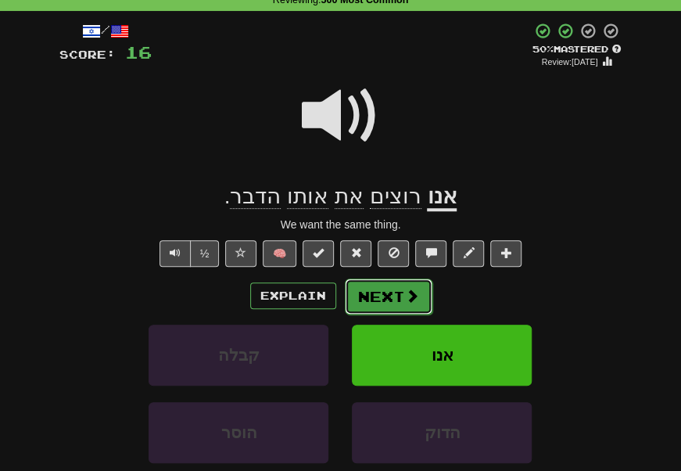
click at [406, 291] on button "Next" at bounding box center [389, 296] width 88 height 36
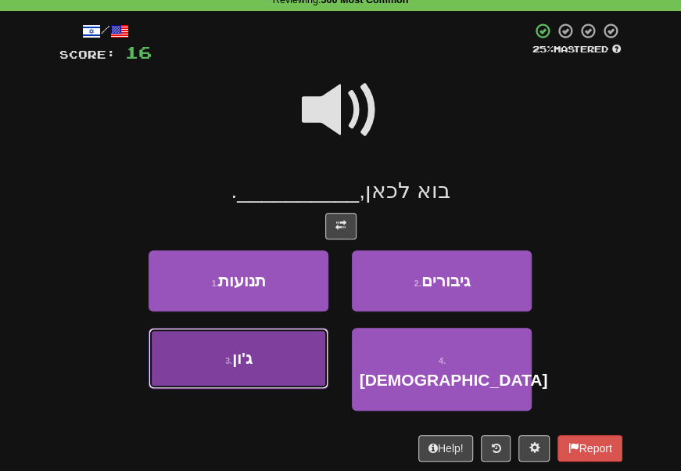
click at [303, 358] on button "3 . ג'ון" at bounding box center [239, 357] width 180 height 61
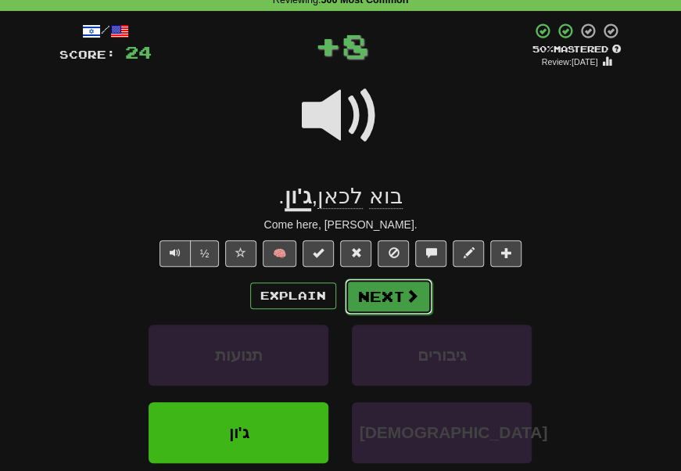
click at [368, 305] on button "Next" at bounding box center [389, 296] width 88 height 36
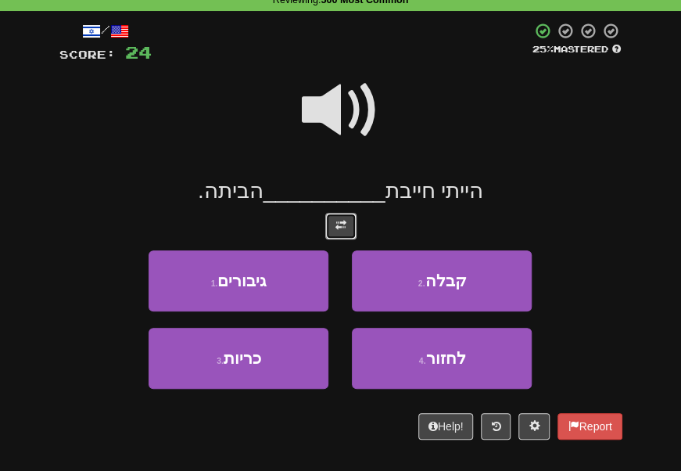
click at [350, 228] on button at bounding box center [340, 226] width 31 height 27
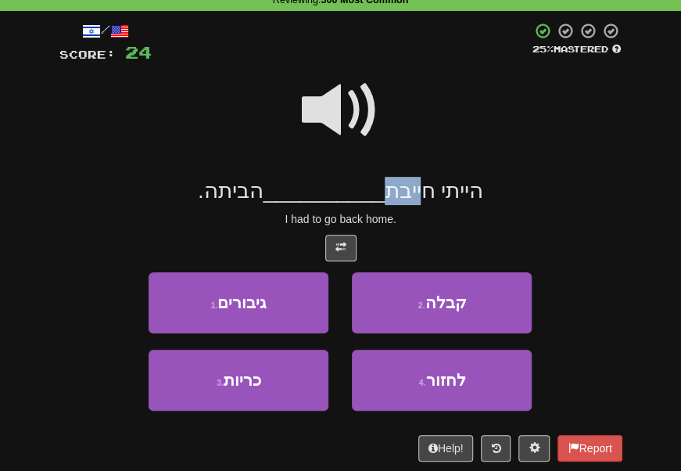
drag, startPoint x: 420, startPoint y: 192, endPoint x: 380, endPoint y: 188, distance: 40.1
click at [385, 188] on span "הייתי חייבת" at bounding box center [434, 190] width 98 height 24
click at [385, 189] on span "הייתי חייבת" at bounding box center [434, 190] width 98 height 24
click at [395, 191] on span "הייתי חייבת" at bounding box center [434, 190] width 98 height 24
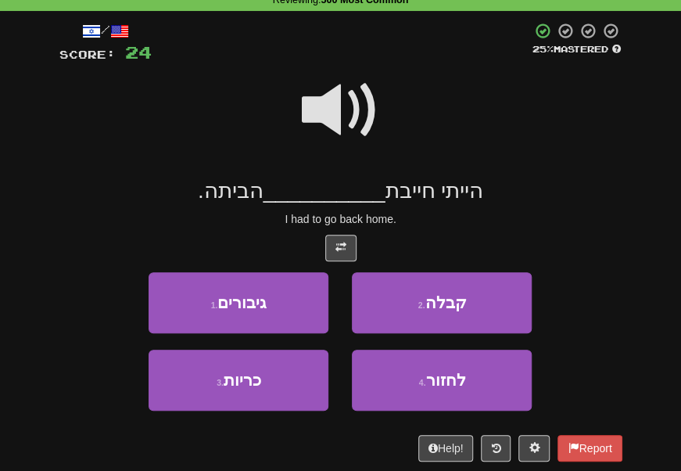
click at [385, 192] on span "הייתי חייבת" at bounding box center [434, 190] width 98 height 24
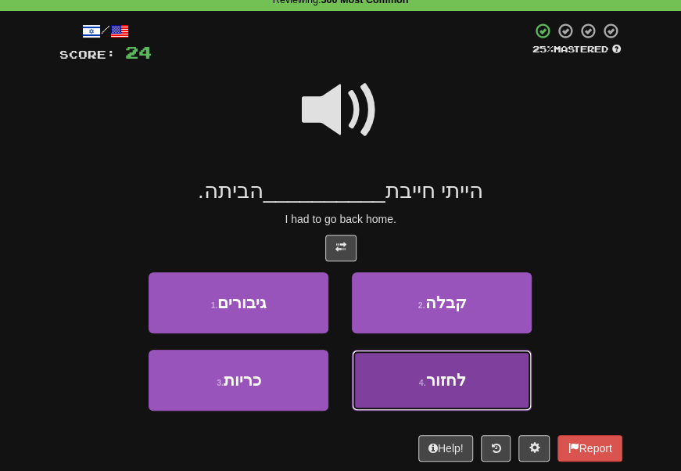
click at [407, 381] on button "4 . לחזור" at bounding box center [442, 379] width 180 height 61
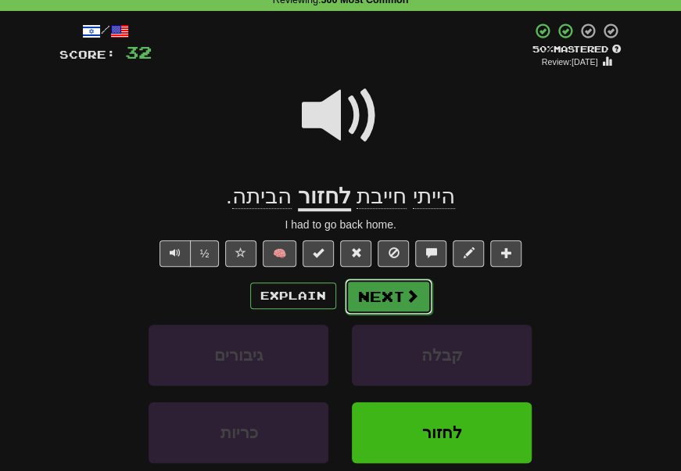
click at [386, 290] on button "Next" at bounding box center [389, 296] width 88 height 36
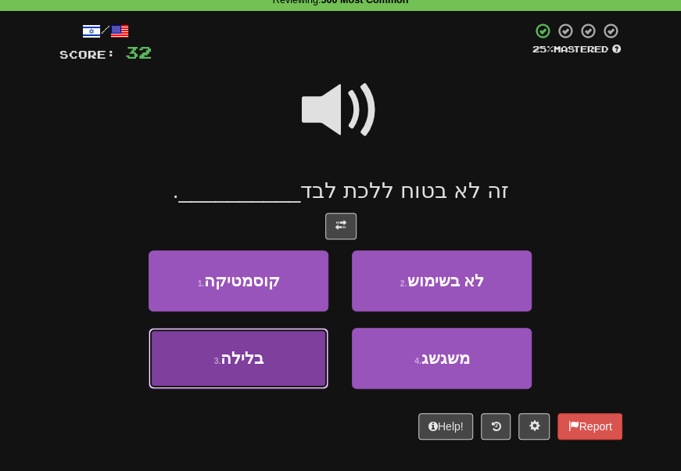
click at [311, 360] on button "3 . בלילה" at bounding box center [239, 357] width 180 height 61
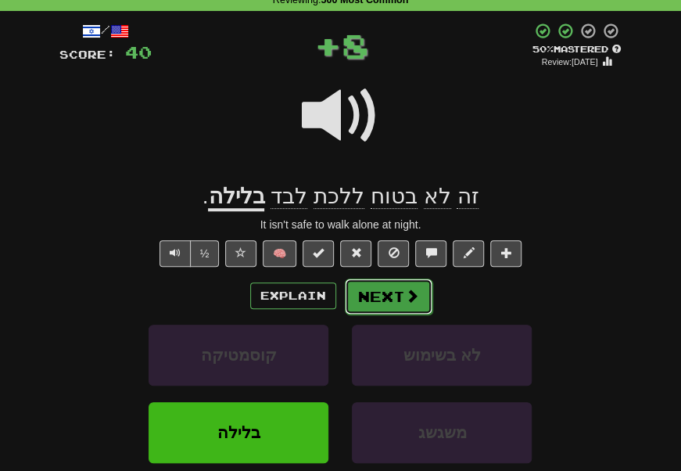
click at [378, 299] on button "Next" at bounding box center [389, 296] width 88 height 36
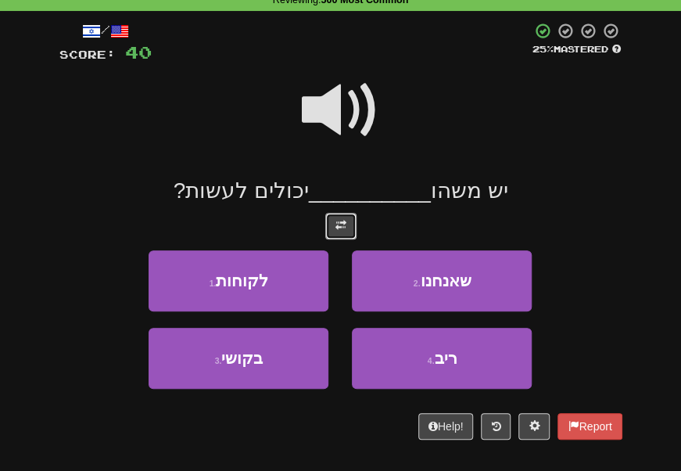
click at [341, 214] on button at bounding box center [340, 226] width 31 height 27
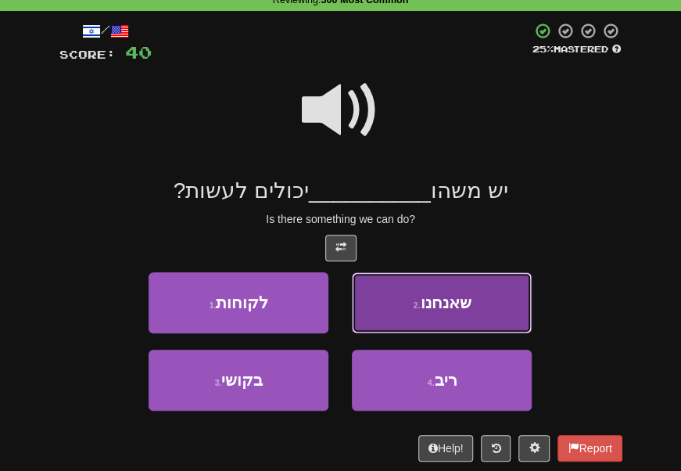
click at [378, 306] on button "2 . שאנחנו" at bounding box center [442, 302] width 180 height 61
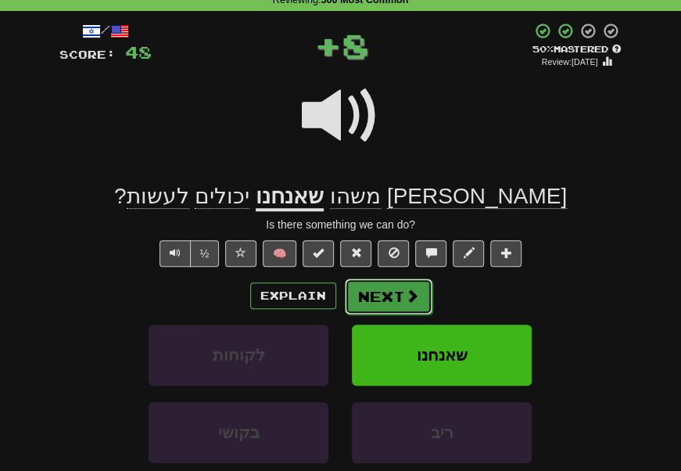
click at [374, 294] on button "Next" at bounding box center [389, 296] width 88 height 36
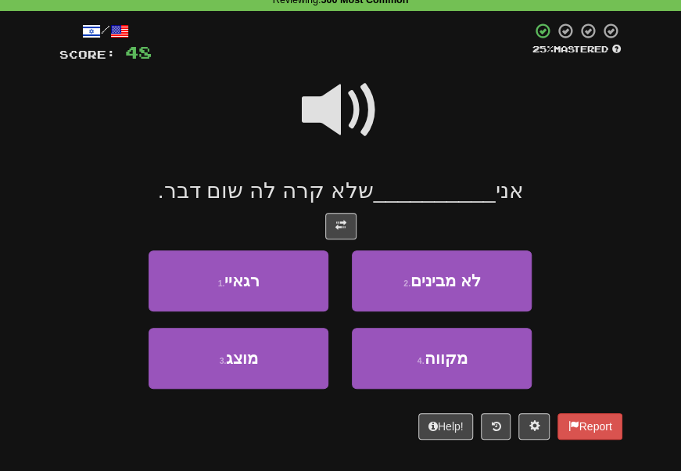
click at [425, 186] on span "__________" at bounding box center [435, 190] width 122 height 24
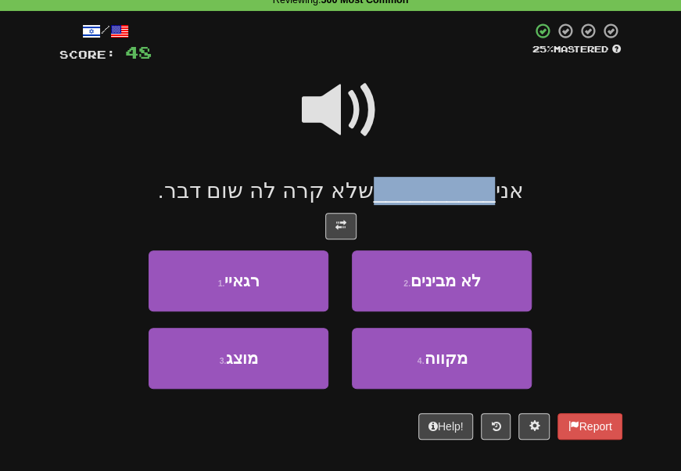
drag, startPoint x: 425, startPoint y: 186, endPoint x: 408, endPoint y: 188, distance: 17.3
click at [408, 188] on span "__________" at bounding box center [435, 190] width 122 height 24
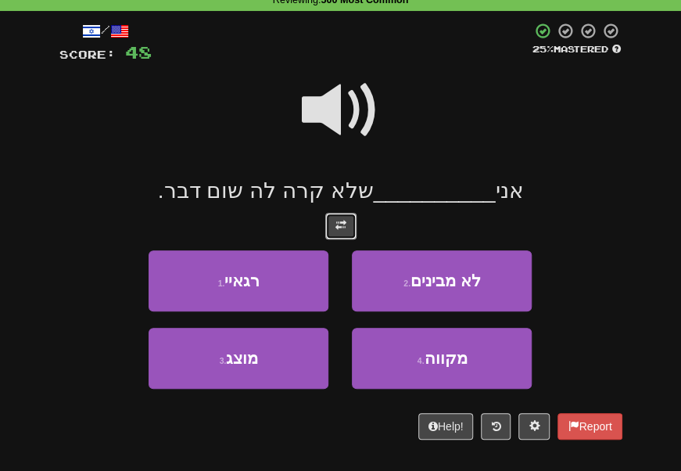
click at [330, 234] on button at bounding box center [340, 226] width 31 height 27
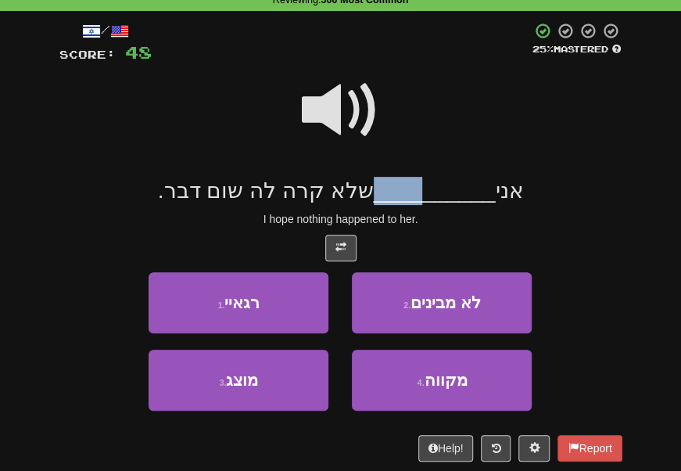
drag, startPoint x: 416, startPoint y: 192, endPoint x: 377, endPoint y: 191, distance: 39.1
click at [377, 191] on span "__________" at bounding box center [435, 190] width 122 height 24
drag, startPoint x: 377, startPoint y: 191, endPoint x: 414, endPoint y: 194, distance: 37.6
click at [414, 194] on span "__________" at bounding box center [435, 190] width 122 height 24
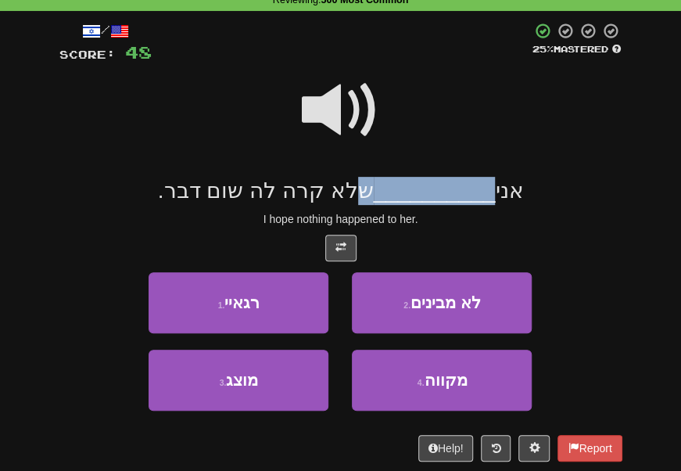
click at [414, 194] on span "__________" at bounding box center [435, 190] width 122 height 24
drag, startPoint x: 414, startPoint y: 194, endPoint x: 396, endPoint y: 194, distance: 18.0
click at [396, 194] on span "__________" at bounding box center [435, 190] width 122 height 24
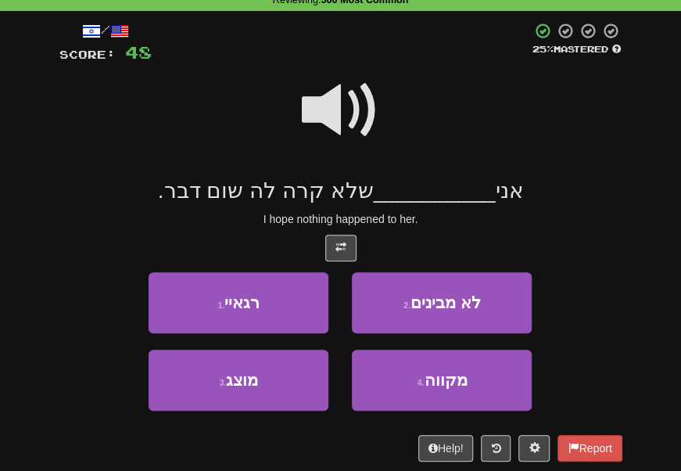
click at [320, 192] on span "שלא קרה לה שום דבר." at bounding box center [266, 190] width 216 height 24
drag, startPoint x: 320, startPoint y: 192, endPoint x: 274, endPoint y: 189, distance: 46.2
click at [274, 189] on span "שלא קרה לה שום דבר." at bounding box center [266, 190] width 216 height 24
drag, startPoint x: 274, startPoint y: 189, endPoint x: 223, endPoint y: 189, distance: 51.6
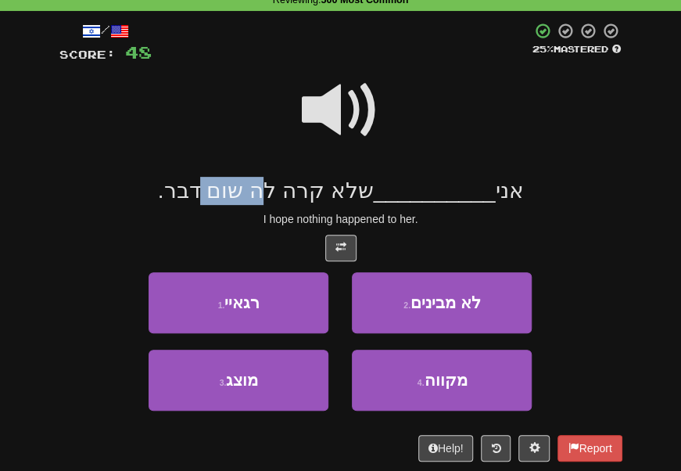
click at [223, 189] on span "שלא קרה לה שום דבר." at bounding box center [266, 190] width 216 height 24
drag, startPoint x: 223, startPoint y: 189, endPoint x: 367, endPoint y: 200, distance: 144.2
click at [367, 200] on span "שלא קרה לה שום דבר." at bounding box center [266, 190] width 216 height 24
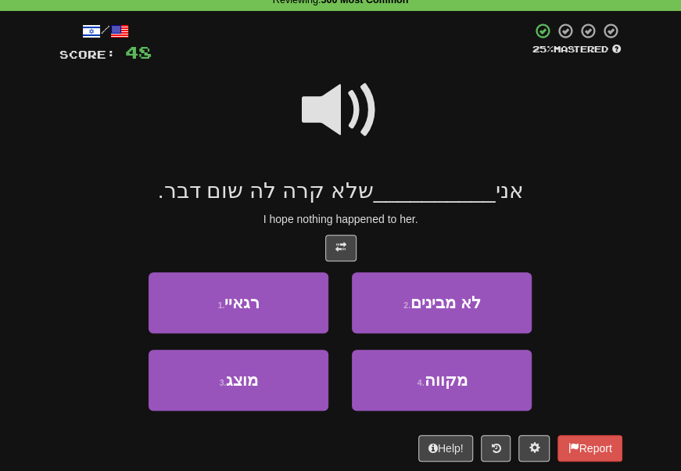
click at [226, 199] on span "שלא קרה לה שום דבר." at bounding box center [266, 190] width 216 height 24
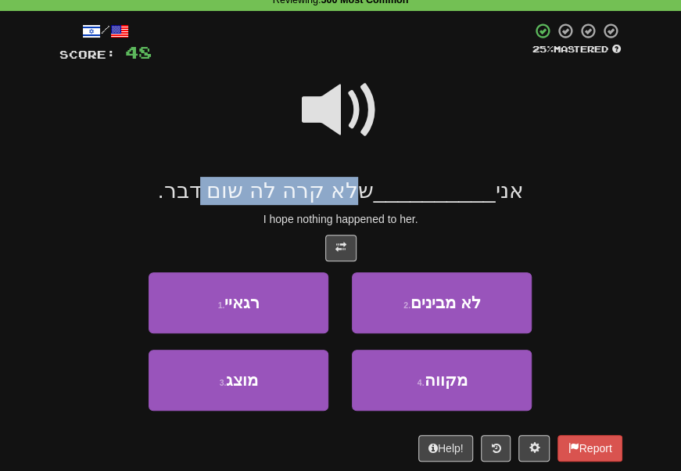
drag, startPoint x: 226, startPoint y: 199, endPoint x: 367, endPoint y: 202, distance: 140.7
click at [367, 202] on span "שלא קרה לה שום דבר." at bounding box center [266, 190] width 216 height 24
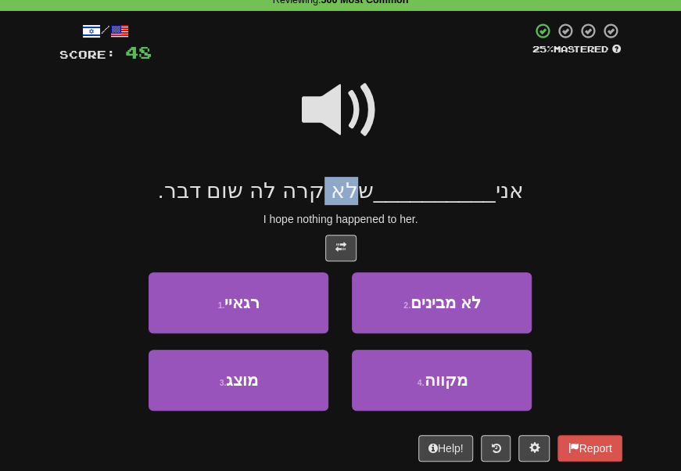
drag, startPoint x: 367, startPoint y: 202, endPoint x: 336, endPoint y: 199, distance: 30.6
click at [336, 199] on span "שלא קרה לה שום דבר." at bounding box center [266, 190] width 216 height 24
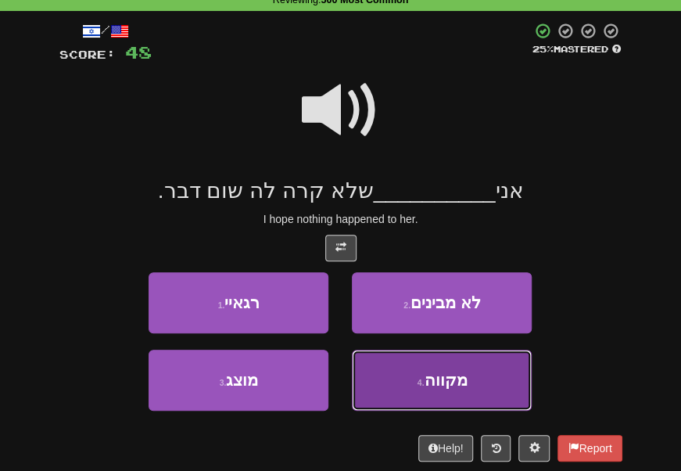
click at [386, 356] on button "4 . [GEOGRAPHIC_DATA]" at bounding box center [442, 379] width 180 height 61
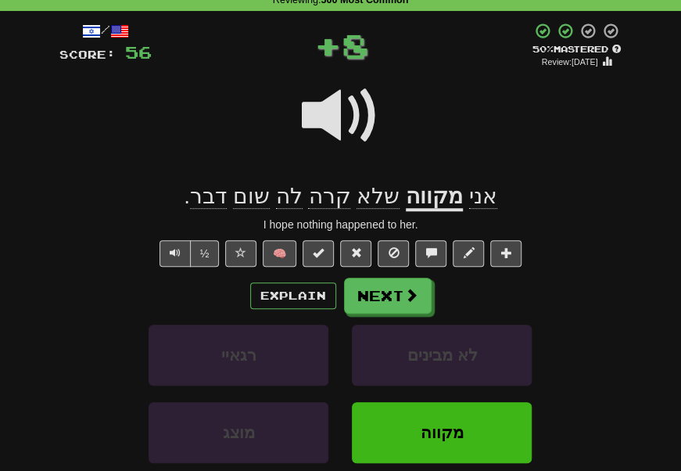
click at [417, 203] on u "מקווה" at bounding box center [434, 197] width 57 height 27
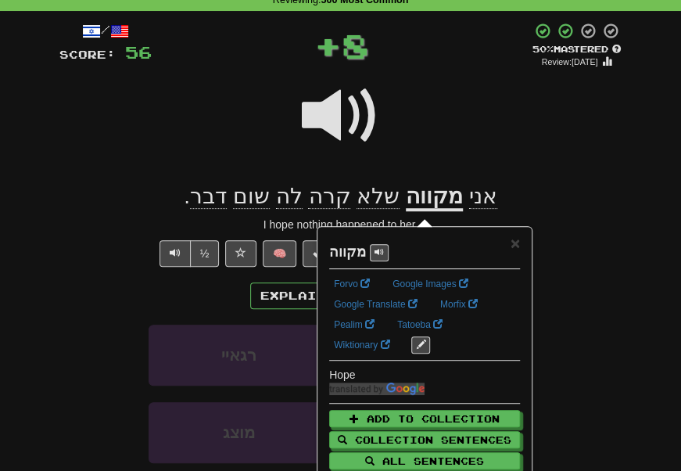
click at [427, 116] on div at bounding box center [340, 126] width 563 height 112
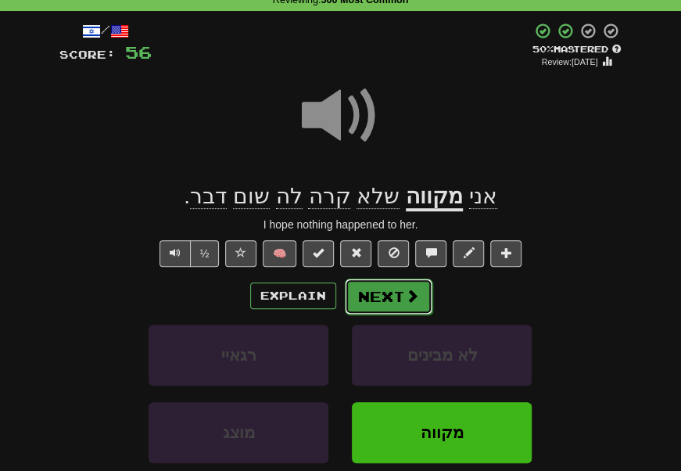
click at [381, 297] on button "Next" at bounding box center [389, 296] width 88 height 36
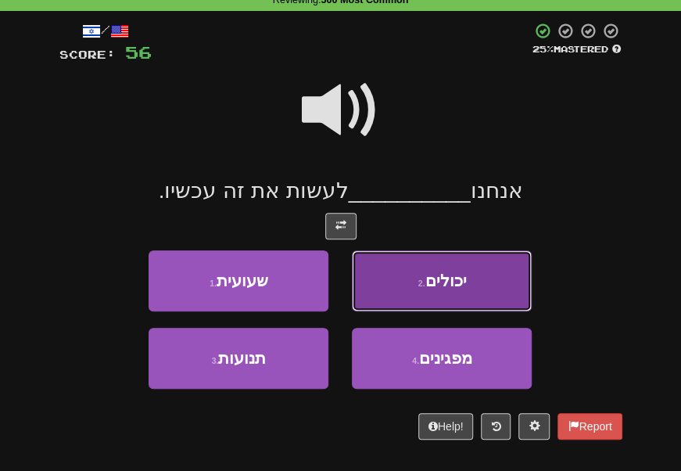
click at [401, 267] on button "2 . יכולים" at bounding box center [442, 280] width 180 height 61
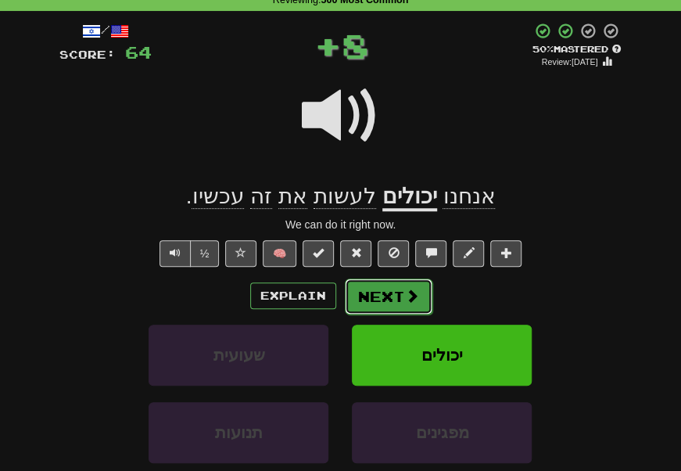
click at [399, 285] on button "Next" at bounding box center [389, 296] width 88 height 36
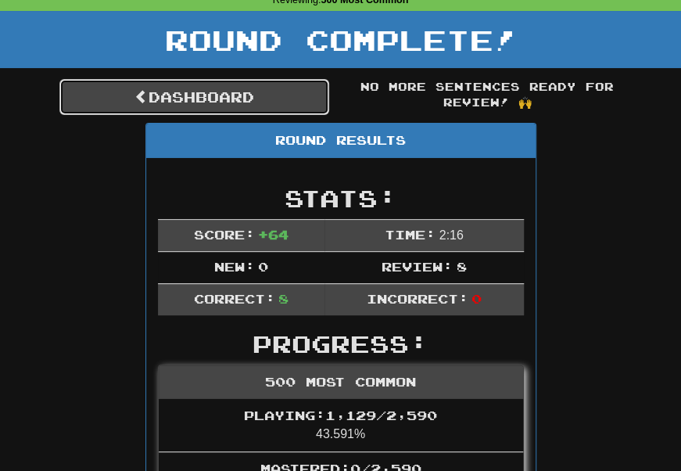
click at [258, 83] on link "Dashboard" at bounding box center [194, 97] width 270 height 36
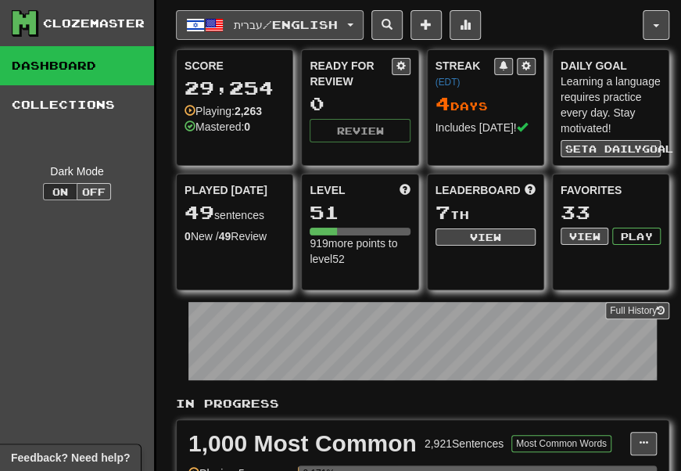
click at [249, 23] on span "עברית / English" at bounding box center [286, 24] width 104 height 13
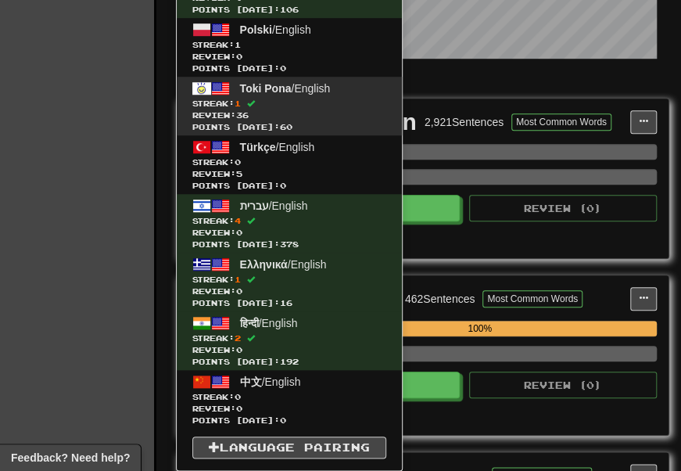
scroll to position [320, 0]
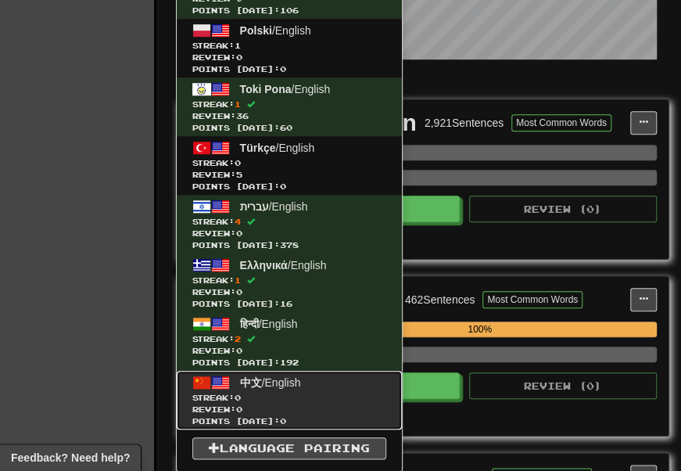
click at [302, 405] on span "Review: 0" at bounding box center [289, 409] width 194 height 12
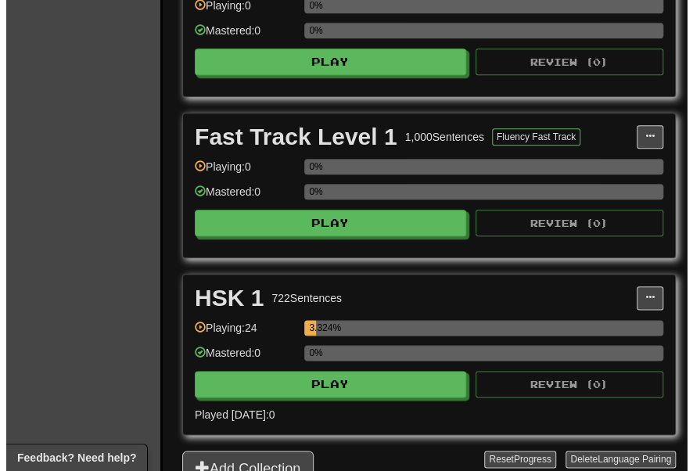
scroll to position [477, 0]
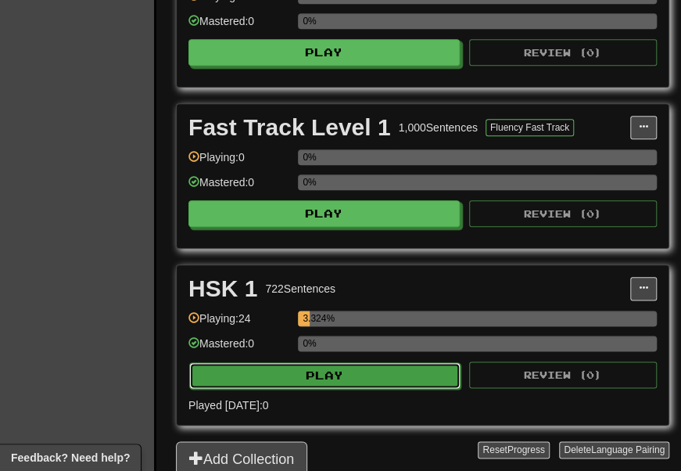
click at [333, 375] on button "Play" at bounding box center [324, 375] width 271 height 27
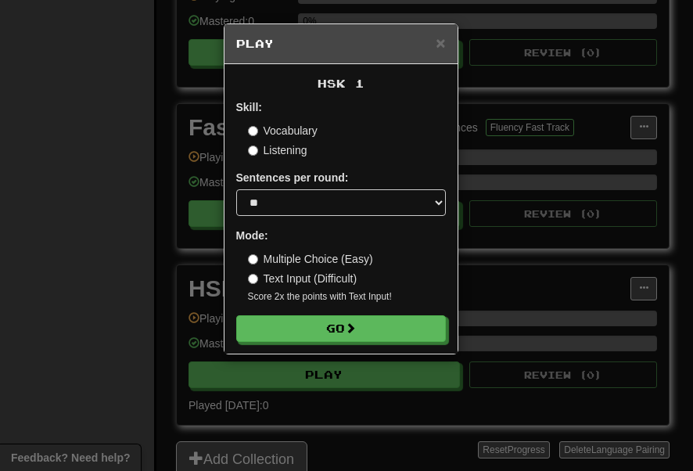
click at [274, 184] on label "Sentences per round:" at bounding box center [292, 178] width 113 height 16
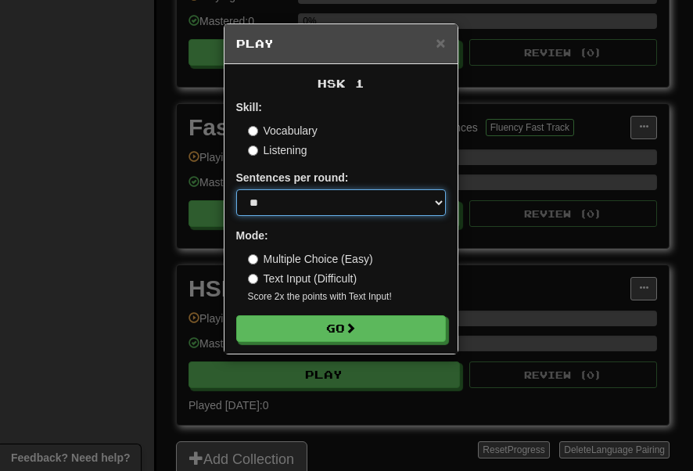
click at [279, 192] on select "* ** ** ** ** ** *** ********" at bounding box center [340, 202] width 209 height 27
select select "*"
click at [236, 189] on select "* ** ** ** ** ** *** ********" at bounding box center [340, 202] width 209 height 27
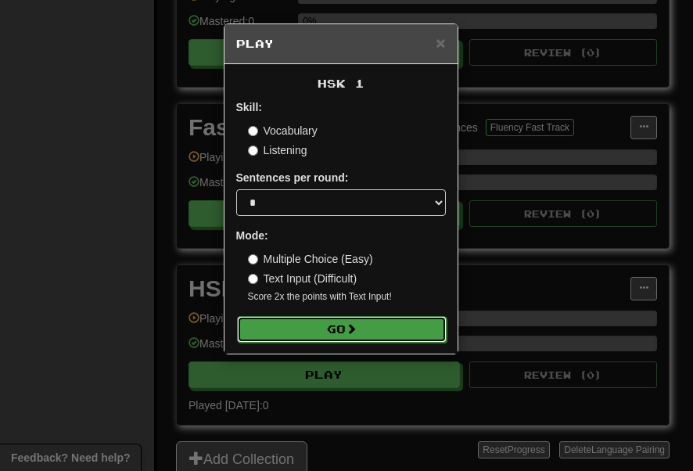
click at [320, 328] on button "Go" at bounding box center [341, 329] width 209 height 27
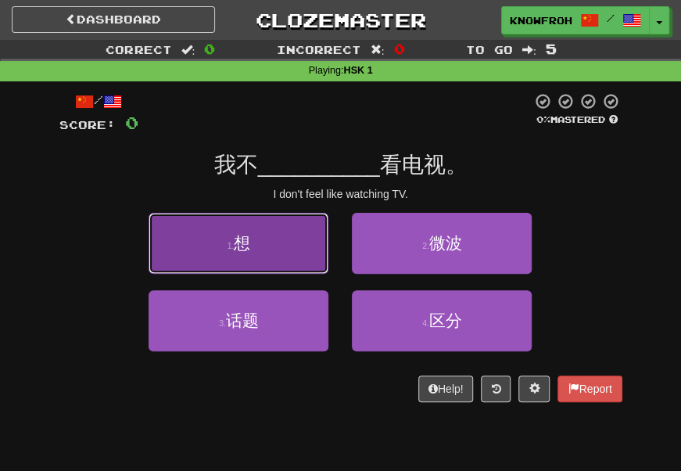
click at [195, 216] on button "1 . 想" at bounding box center [239, 243] width 180 height 61
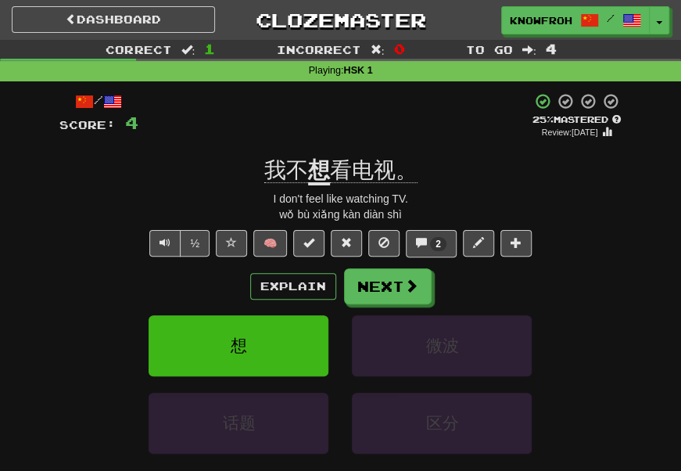
click at [342, 169] on span "看电视。" at bounding box center [374, 170] width 88 height 25
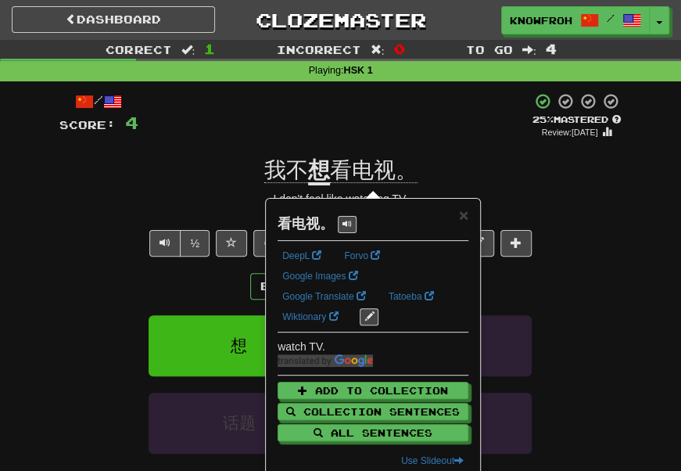
click at [324, 118] on div "+ 4" at bounding box center [334, 116] width 393 height 48
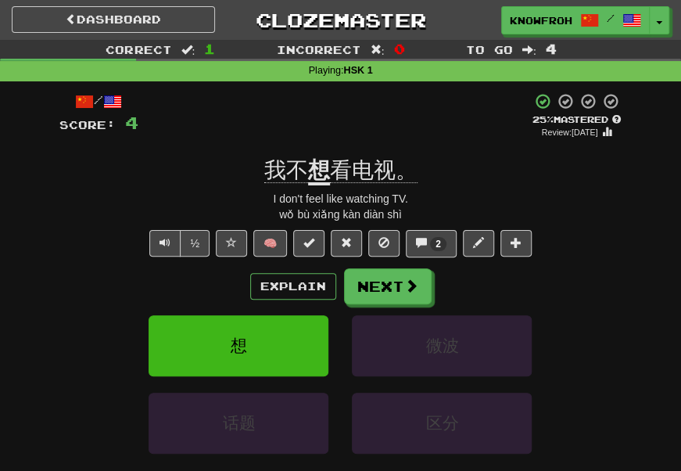
click at [318, 167] on u "想" at bounding box center [319, 171] width 22 height 27
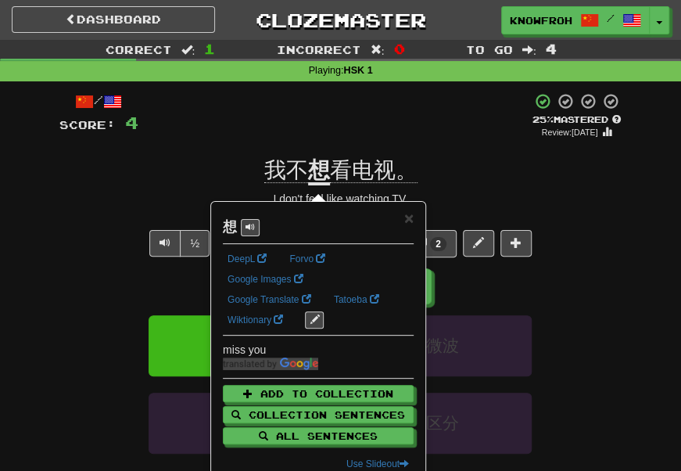
click at [312, 108] on div "+ 4" at bounding box center [334, 116] width 393 height 48
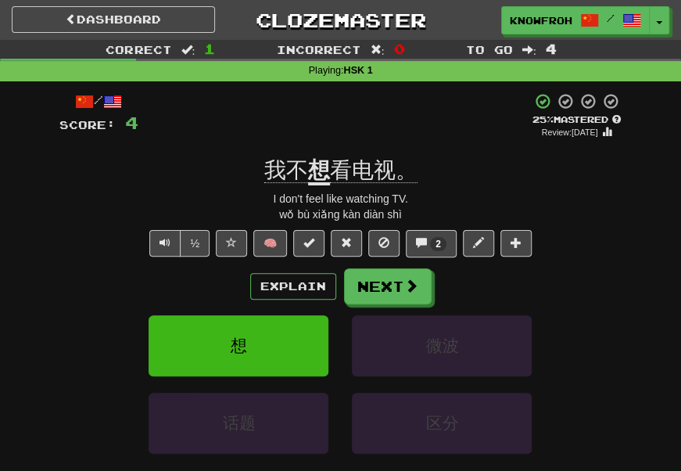
click at [300, 164] on span "我不" at bounding box center [286, 170] width 44 height 25
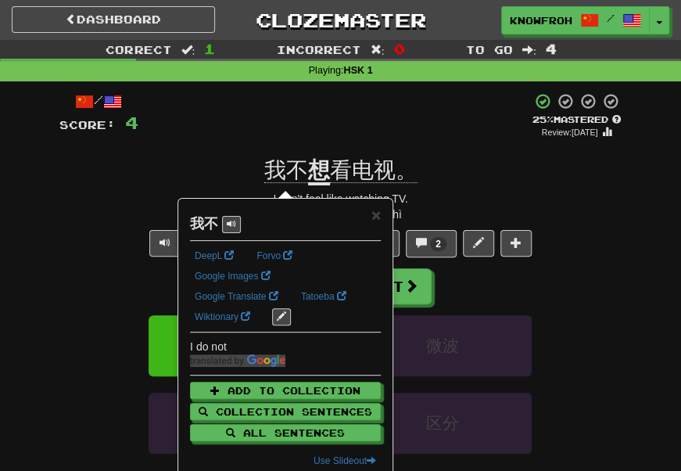
click at [303, 120] on div "+ 4" at bounding box center [334, 116] width 393 height 48
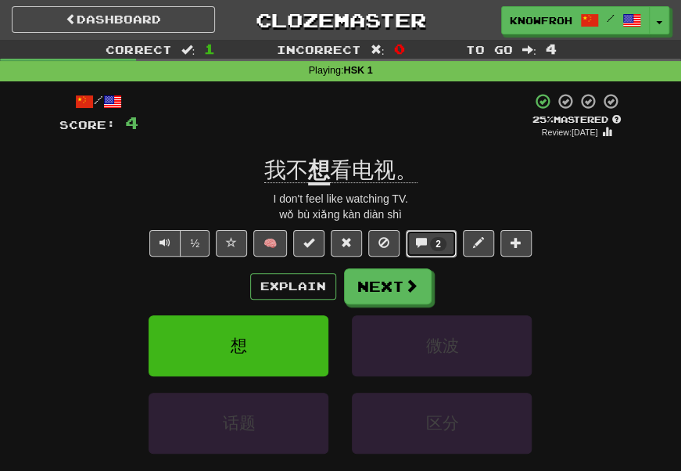
click at [422, 248] on span at bounding box center [421, 242] width 11 height 11
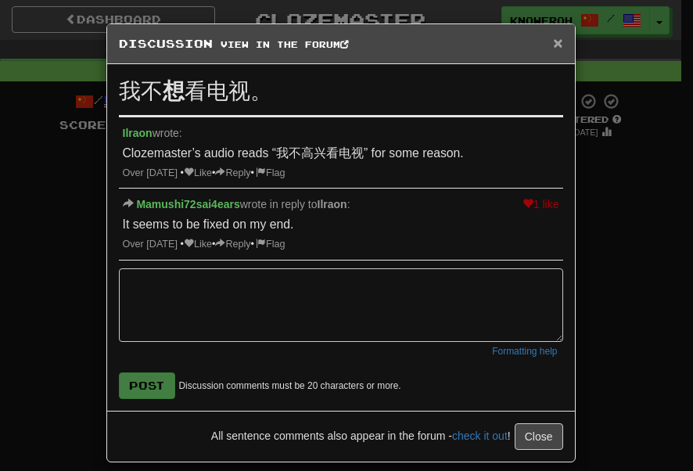
click at [553, 45] on span "×" at bounding box center [557, 43] width 9 height 18
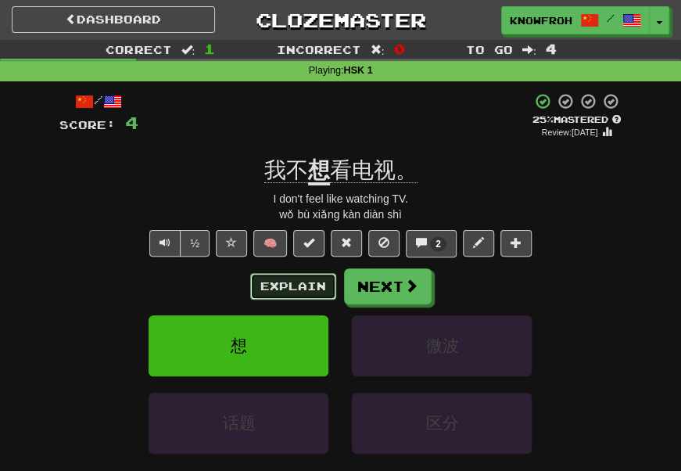
click at [282, 297] on button "Explain" at bounding box center [293, 286] width 86 height 27
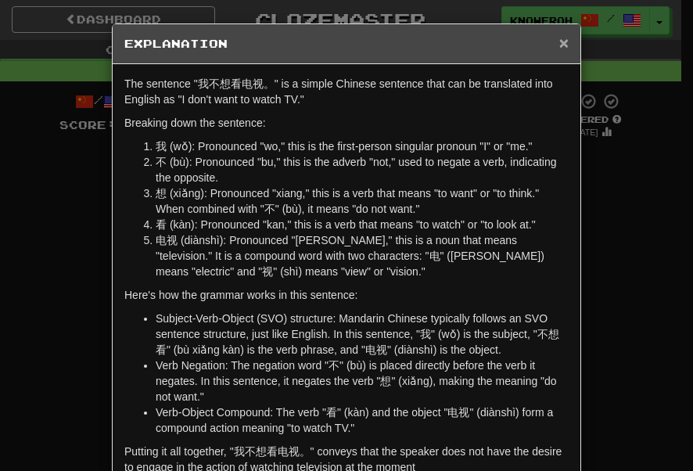
click at [559, 40] on span "×" at bounding box center [563, 43] width 9 height 18
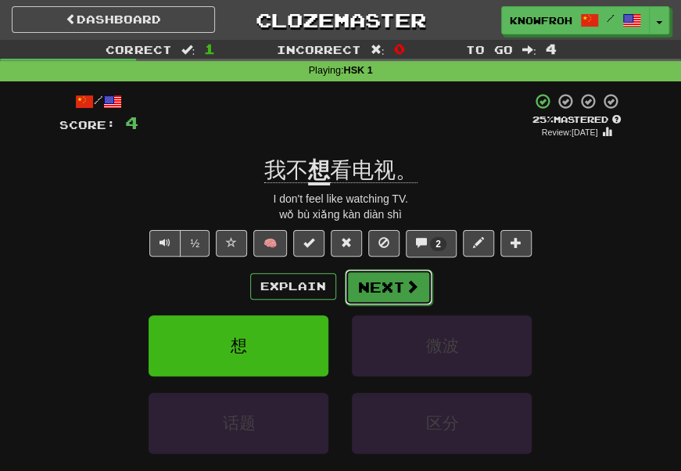
click at [402, 281] on button "Next" at bounding box center [389, 287] width 88 height 36
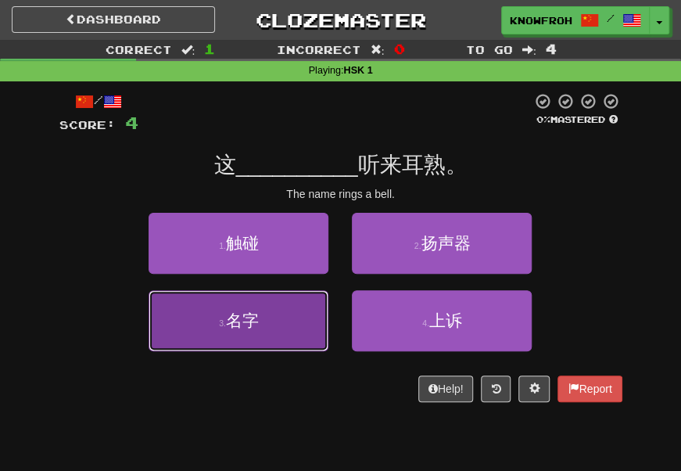
click at [313, 314] on button "3 . 名字" at bounding box center [239, 320] width 180 height 61
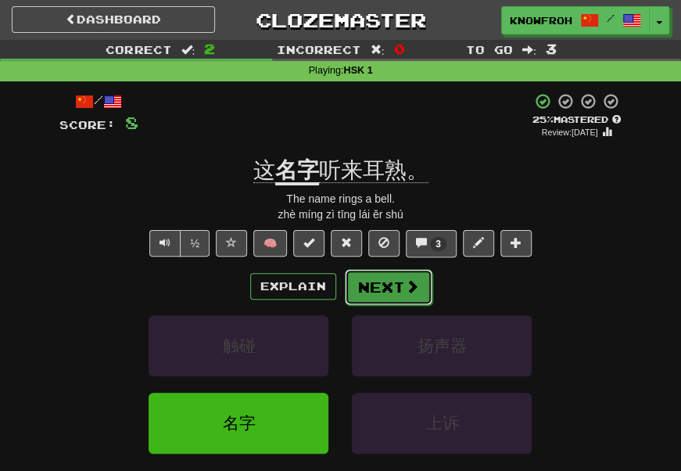
click at [358, 291] on button "Next" at bounding box center [389, 287] width 88 height 36
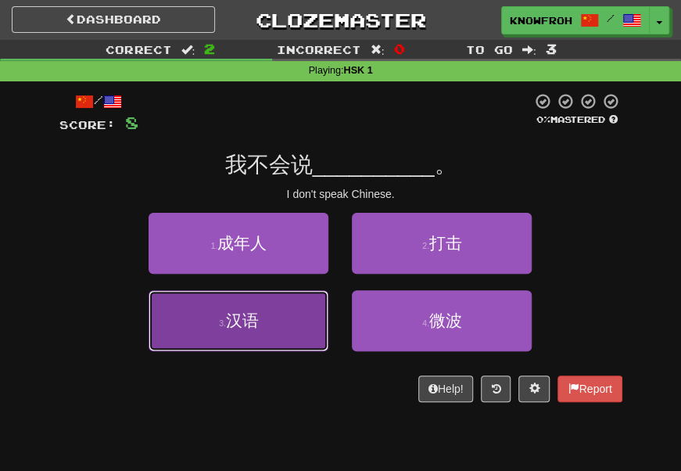
click at [303, 324] on button "3 . 汉语" at bounding box center [239, 320] width 180 height 61
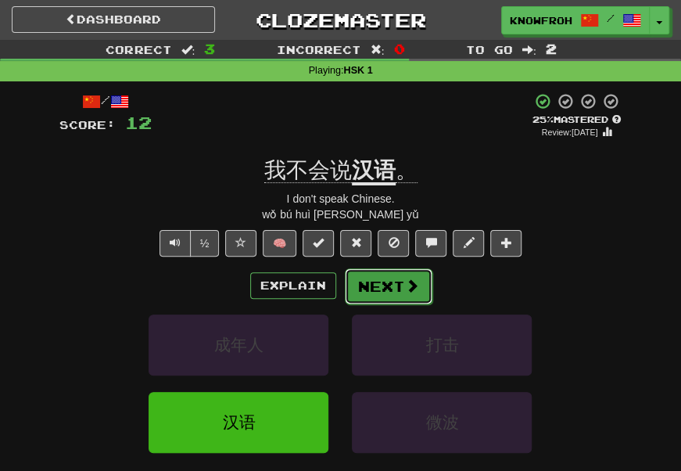
click at [355, 294] on button "Next" at bounding box center [389, 286] width 88 height 36
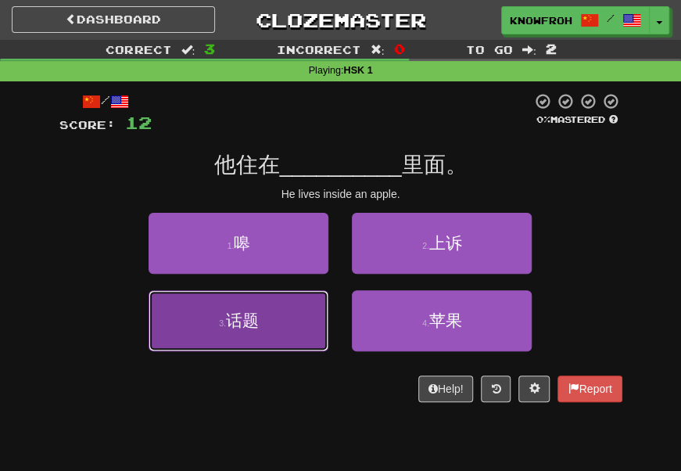
click at [303, 313] on button "3 . 话题" at bounding box center [239, 320] width 180 height 61
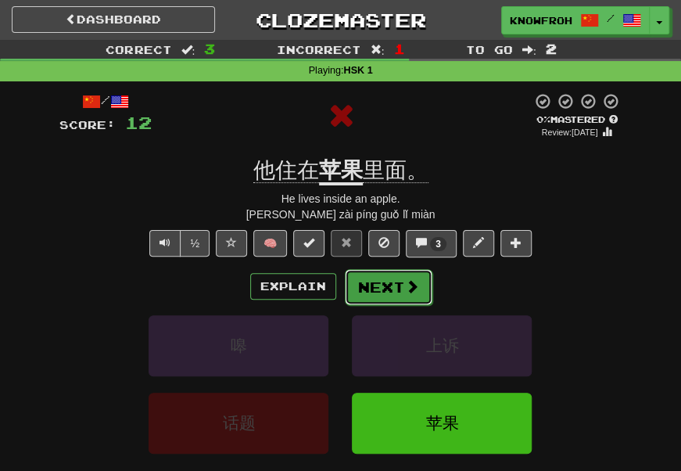
click at [363, 288] on button "Next" at bounding box center [389, 287] width 88 height 36
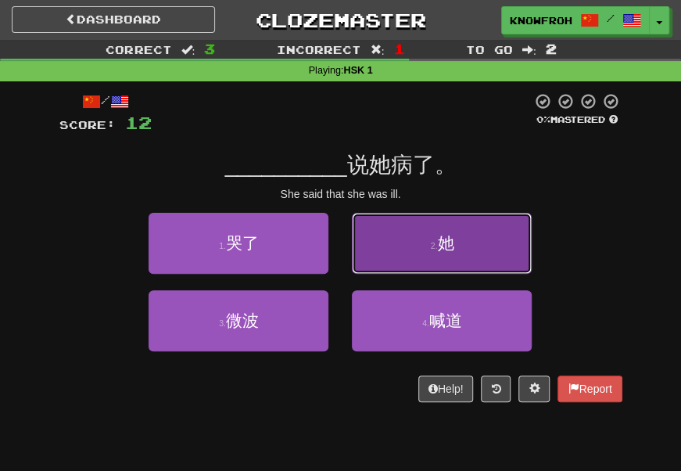
click at [374, 238] on button "2 . 她" at bounding box center [442, 243] width 180 height 61
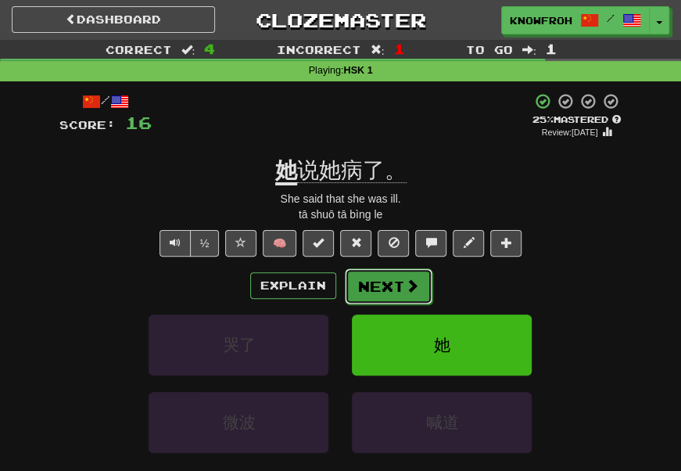
click at [388, 290] on button "Next" at bounding box center [389, 286] width 88 height 36
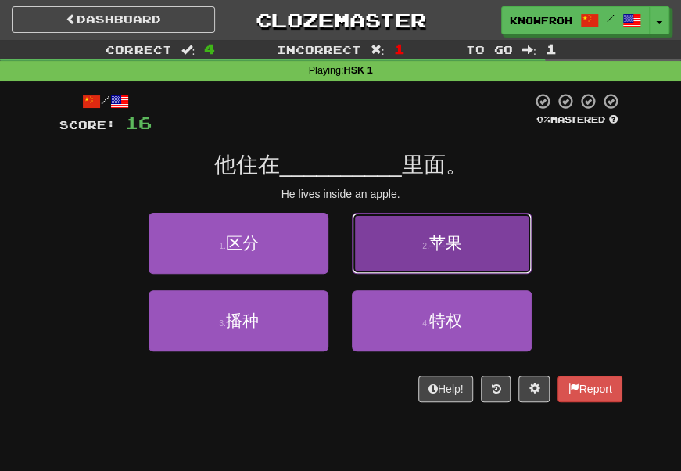
click at [402, 233] on button "2 . 苹果" at bounding box center [442, 243] width 180 height 61
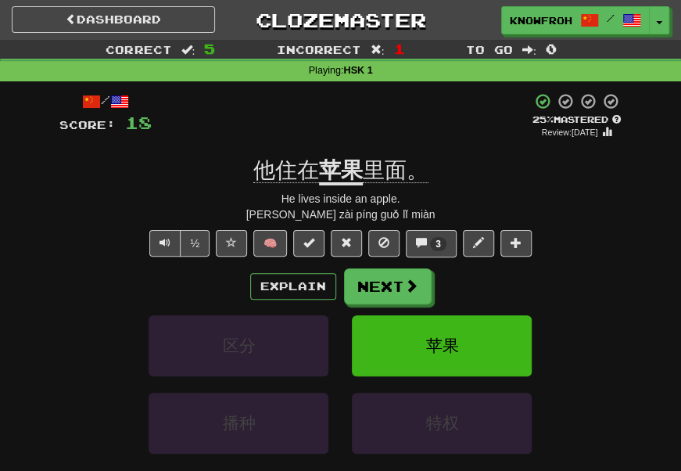
click at [339, 181] on u "苹果" at bounding box center [341, 171] width 44 height 27
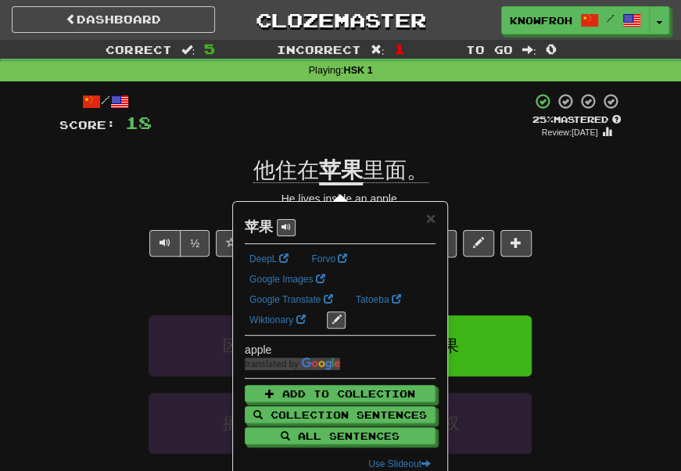
click at [320, 125] on div "+ 2" at bounding box center [342, 116] width 380 height 48
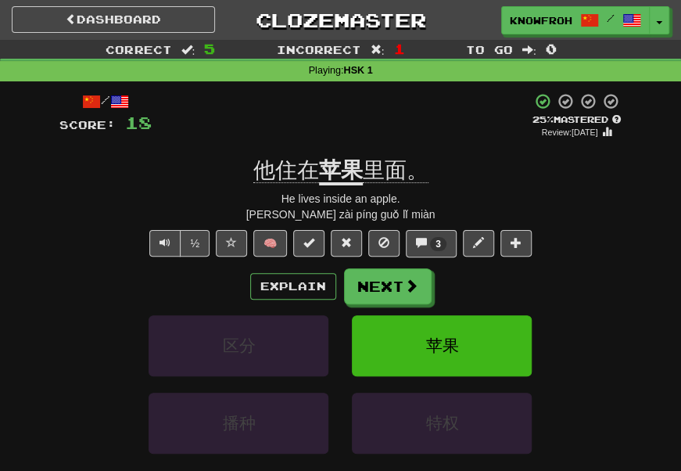
click at [350, 180] on u "苹果" at bounding box center [341, 171] width 44 height 27
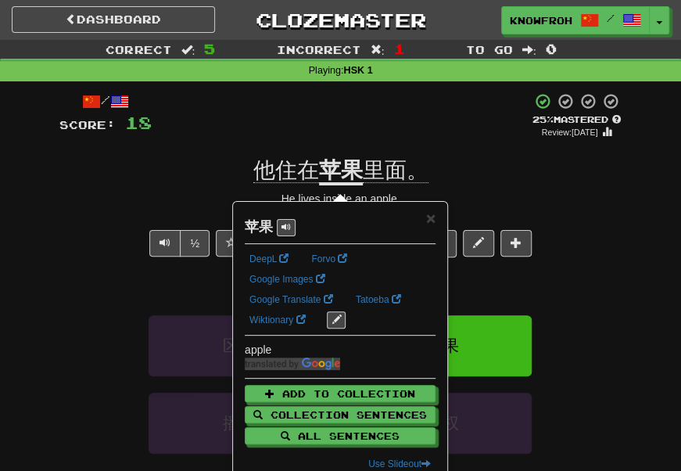
click at [289, 70] on div "Playing : HSK 1" at bounding box center [340, 71] width 681 height 14
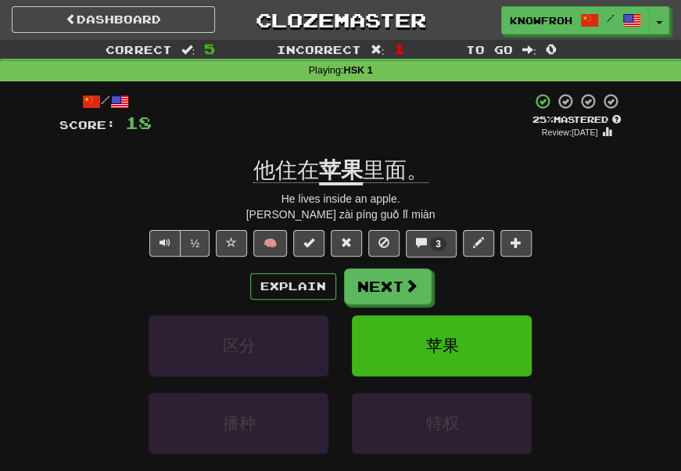
click at [288, 178] on span "他住在" at bounding box center [286, 170] width 66 height 25
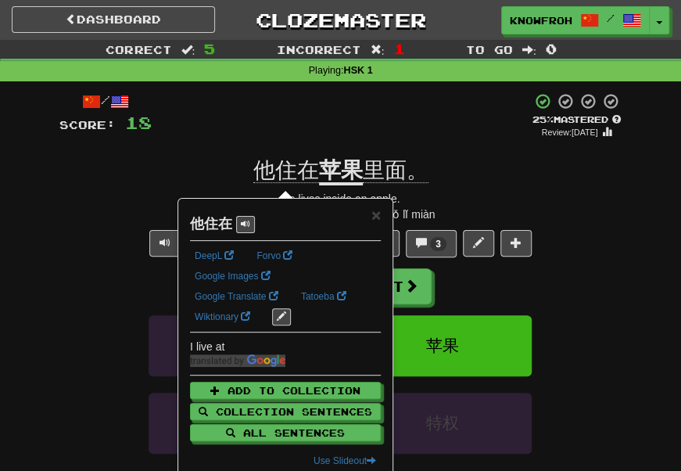
click at [264, 120] on div "+ 2" at bounding box center [342, 116] width 380 height 48
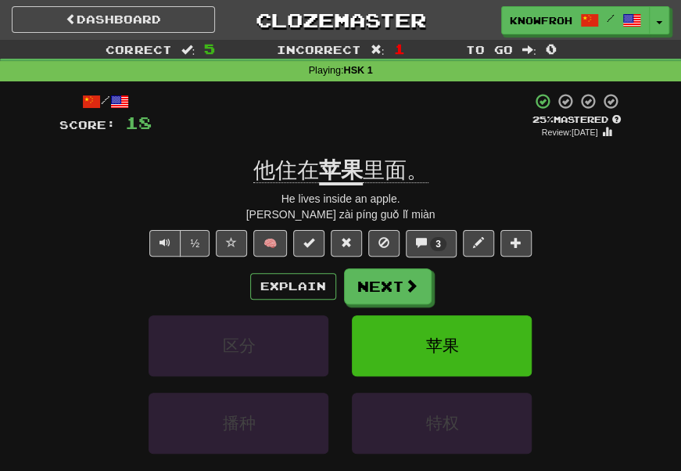
click at [270, 174] on span "他住在" at bounding box center [286, 170] width 66 height 25
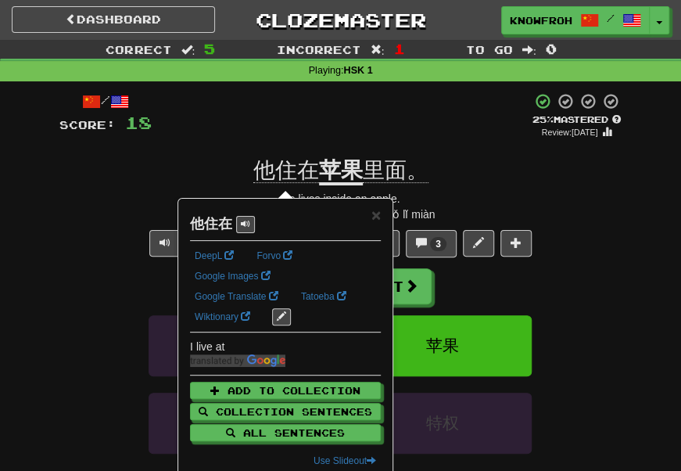
click at [214, 103] on div "+ 2" at bounding box center [342, 116] width 380 height 48
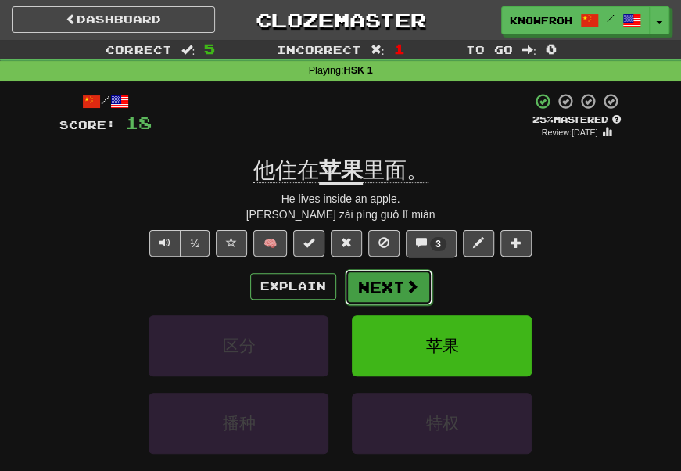
click at [381, 305] on button "Next" at bounding box center [389, 287] width 88 height 36
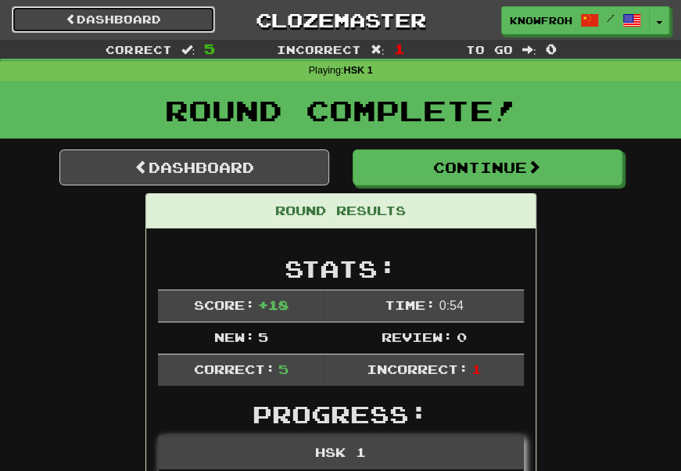
click at [138, 24] on link "Dashboard" at bounding box center [113, 19] width 203 height 27
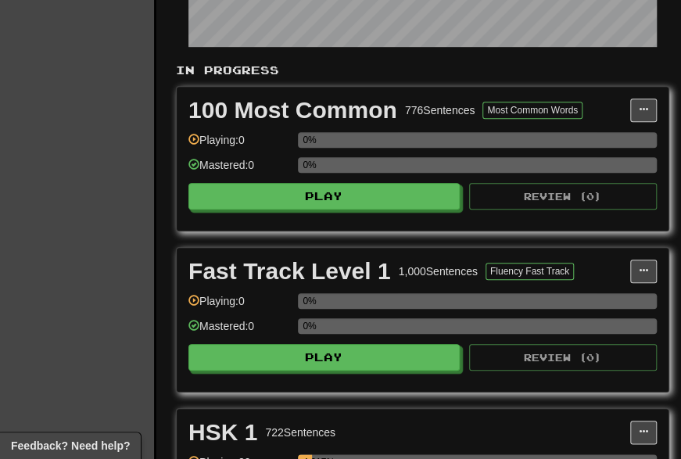
scroll to position [359, 17]
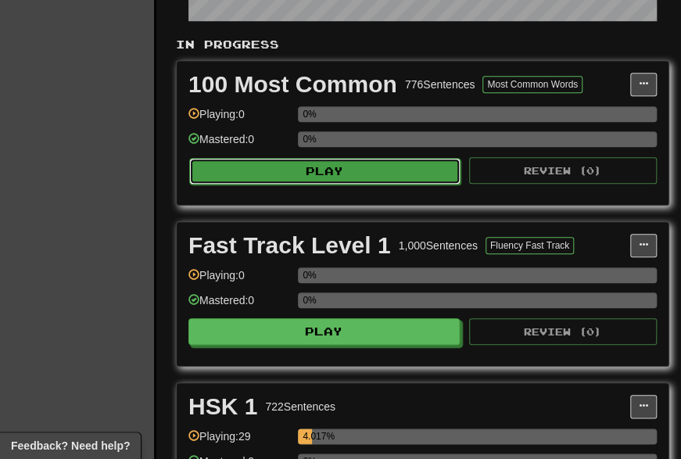
click at [292, 175] on button "Play" at bounding box center [324, 171] width 271 height 27
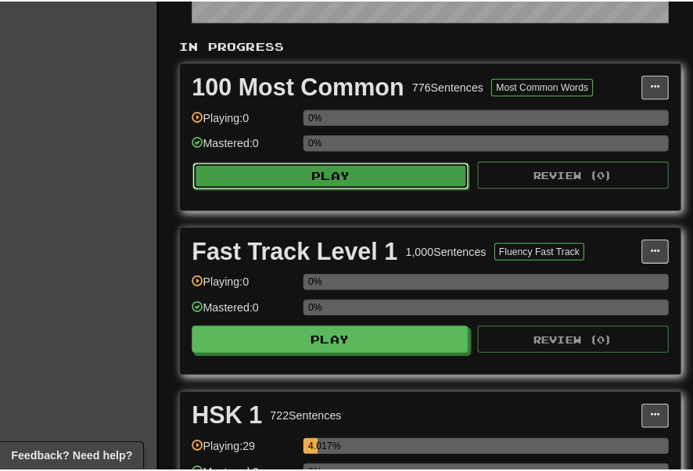
scroll to position [359, 16]
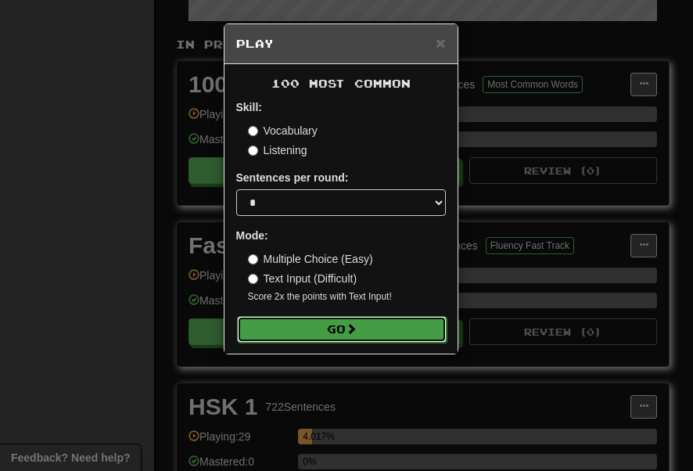
click at [334, 324] on button "Go" at bounding box center [341, 329] width 209 height 27
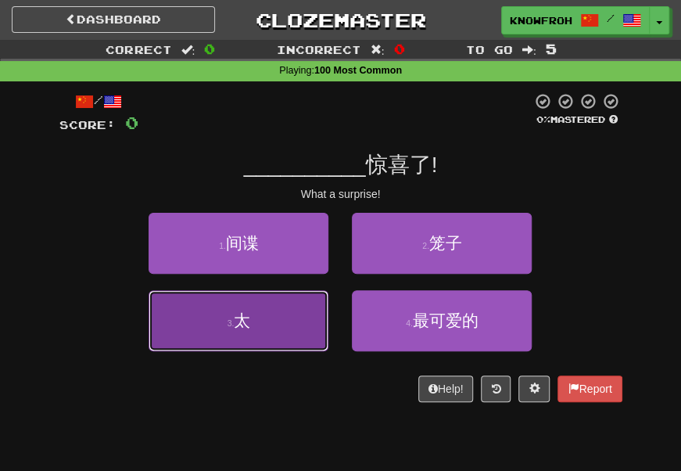
click at [312, 304] on button "3 . 太" at bounding box center [239, 320] width 180 height 61
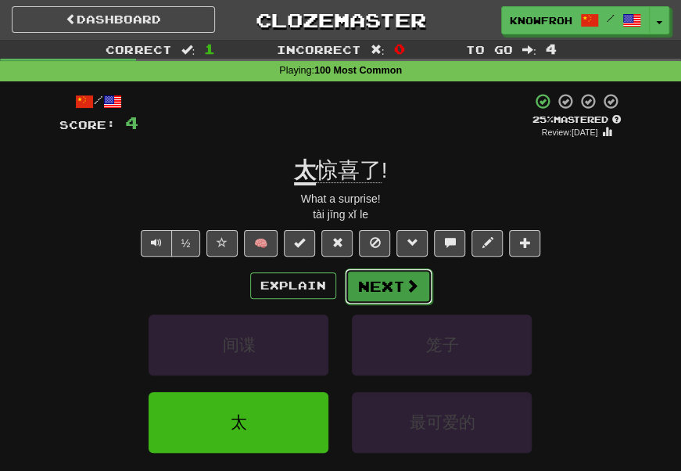
click at [387, 293] on button "Next" at bounding box center [389, 286] width 88 height 36
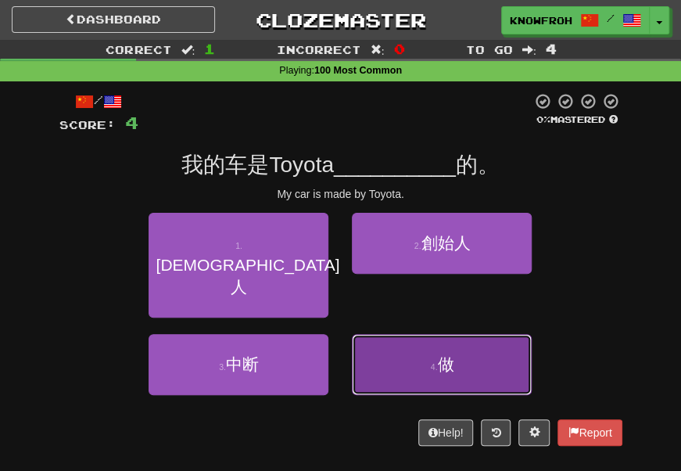
click at [388, 334] on button "4 . 做" at bounding box center [442, 364] width 180 height 61
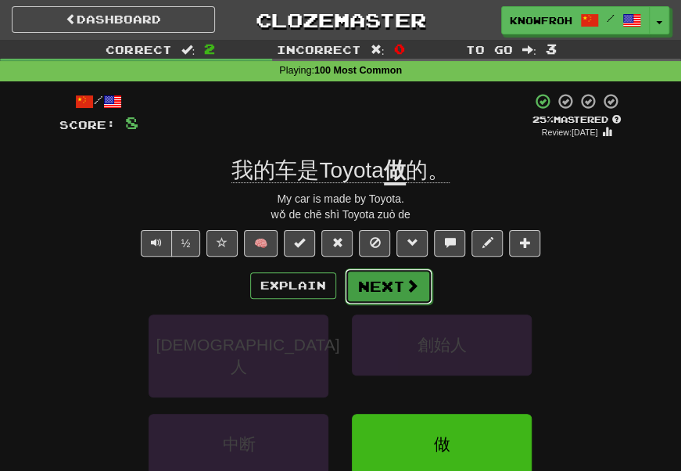
click at [399, 299] on button "Next" at bounding box center [389, 286] width 88 height 36
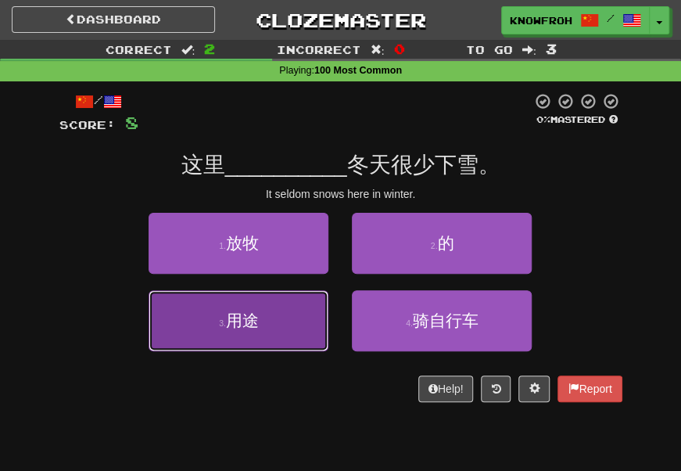
click at [294, 302] on button "3 . 用途" at bounding box center [239, 320] width 180 height 61
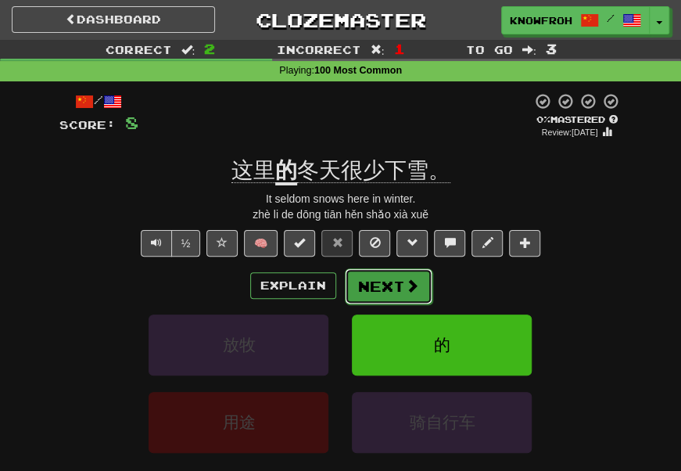
click at [376, 292] on button "Next" at bounding box center [389, 286] width 88 height 36
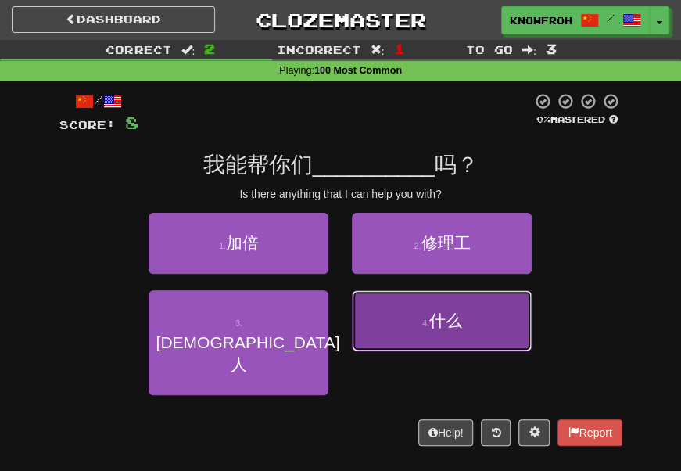
click at [407, 326] on button "4 . 什么" at bounding box center [442, 320] width 180 height 61
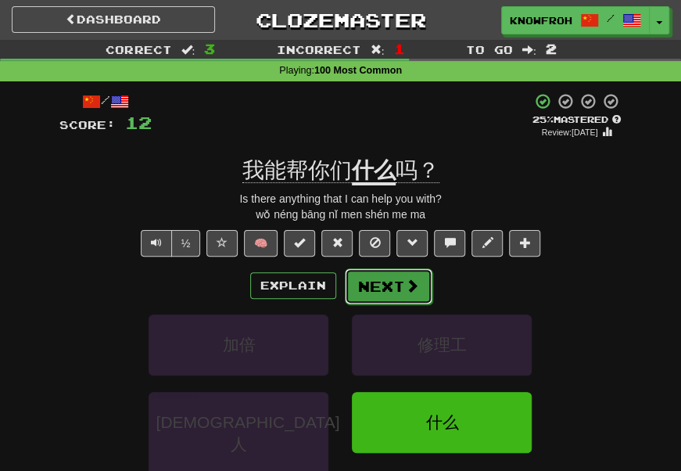
click at [393, 295] on button "Next" at bounding box center [389, 286] width 88 height 36
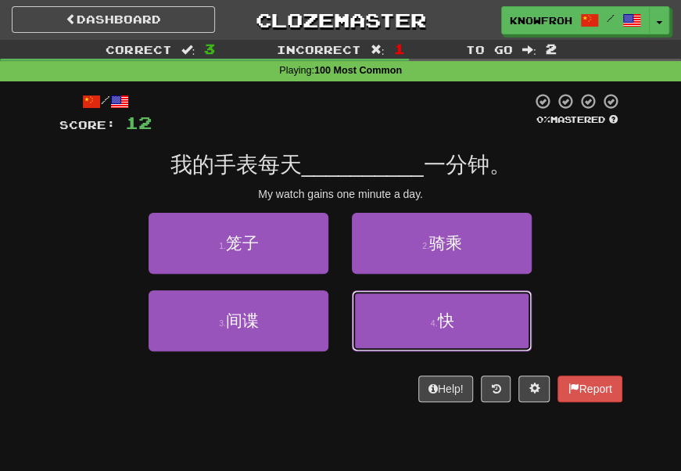
click at [393, 295] on button "4 . 快" at bounding box center [442, 320] width 180 height 61
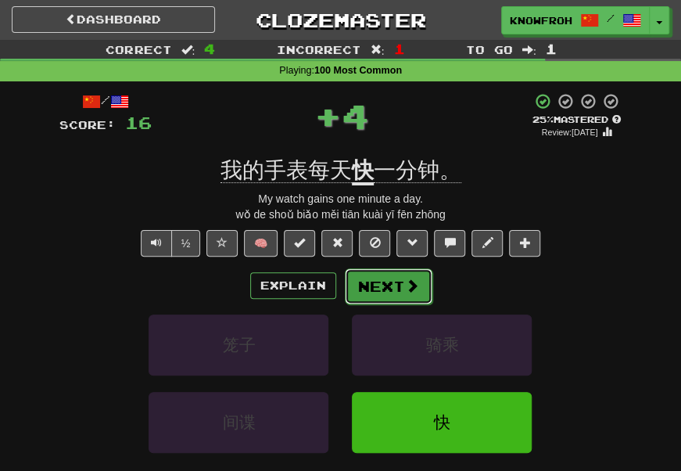
click at [391, 294] on button "Next" at bounding box center [389, 286] width 88 height 36
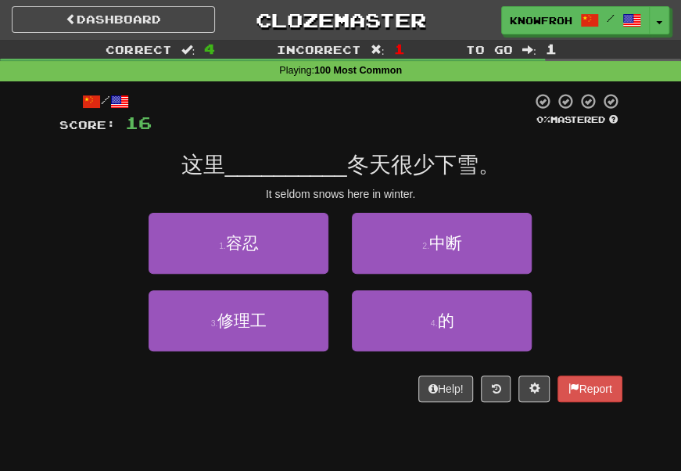
click at [534, 179] on div "这里 __________ 冬天很少下雪。" at bounding box center [340, 165] width 563 height 28
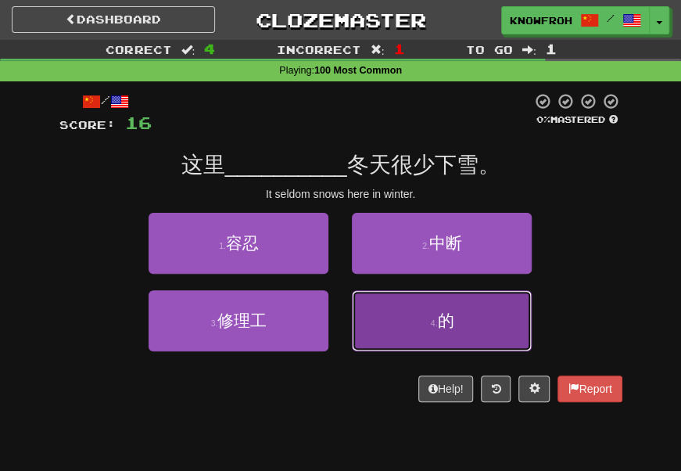
click at [484, 308] on button "4 . 的" at bounding box center [442, 320] width 180 height 61
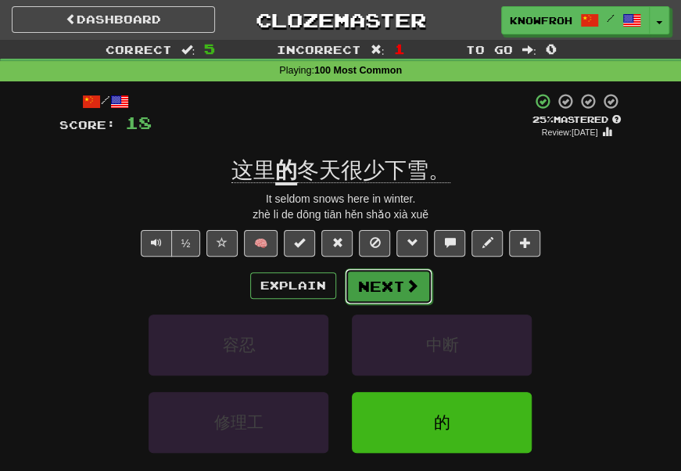
click at [406, 292] on span at bounding box center [412, 285] width 14 height 14
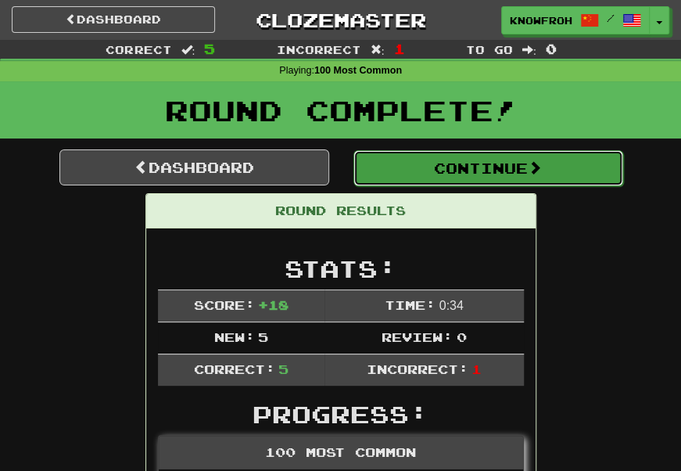
click at [452, 182] on button "Continue" at bounding box center [488, 168] width 270 height 36
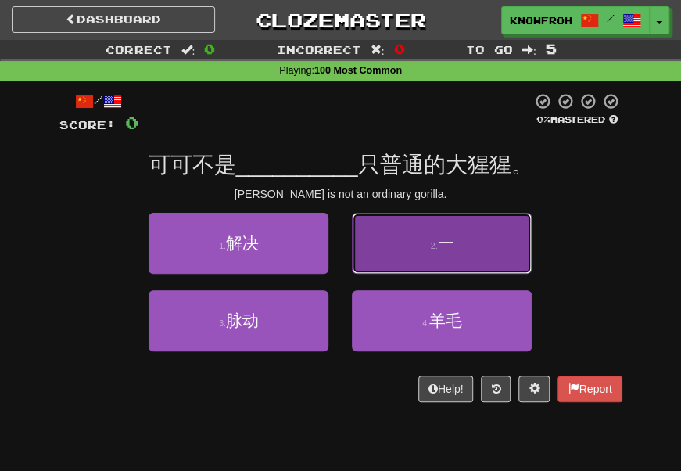
click at [406, 259] on button "2 . 一" at bounding box center [442, 243] width 180 height 61
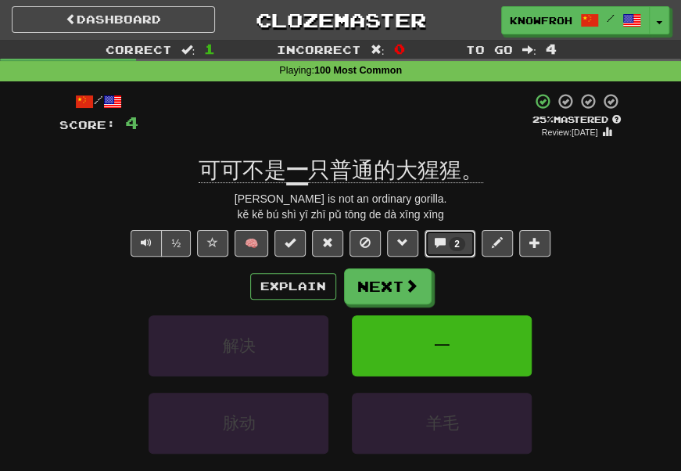
click at [458, 249] on span "2" at bounding box center [456, 243] width 5 height 11
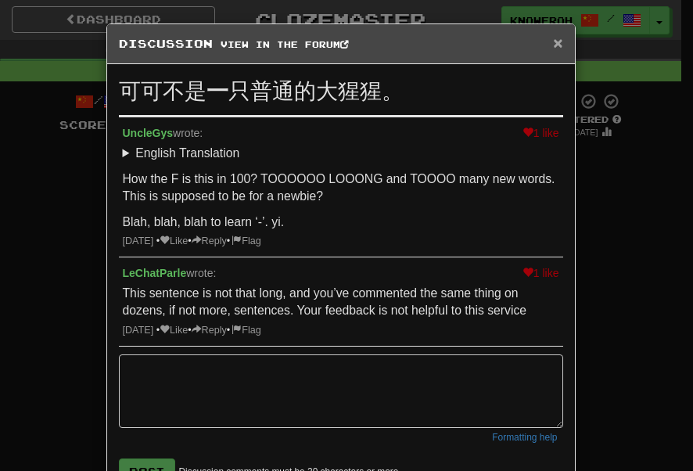
click at [553, 45] on span "×" at bounding box center [557, 43] width 9 height 18
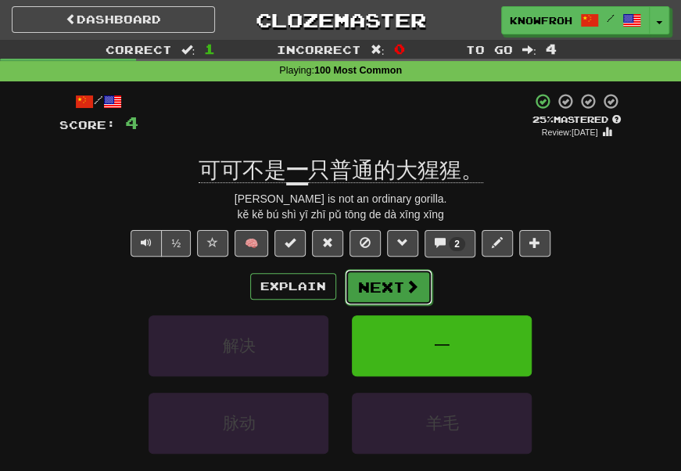
click at [385, 286] on button "Next" at bounding box center [389, 287] width 88 height 36
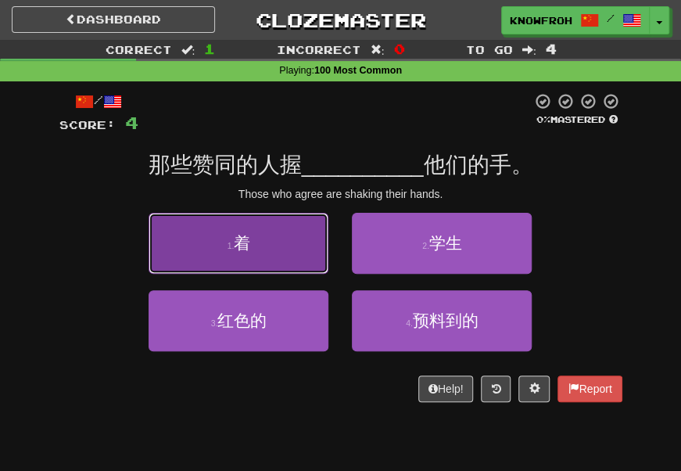
click at [302, 256] on button "1 . 着" at bounding box center [239, 243] width 180 height 61
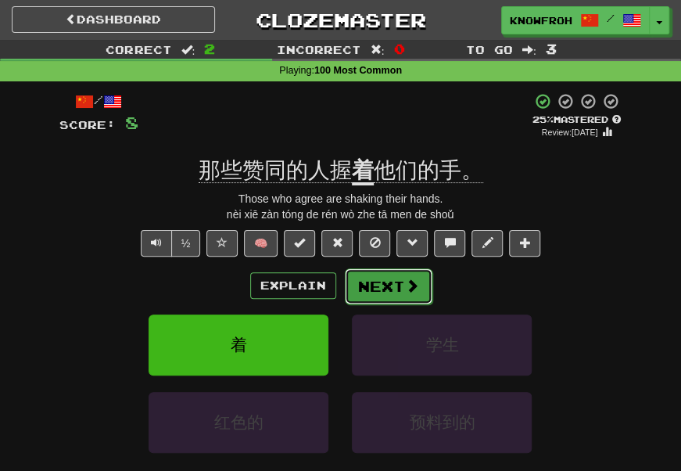
click at [372, 289] on button "Next" at bounding box center [389, 286] width 88 height 36
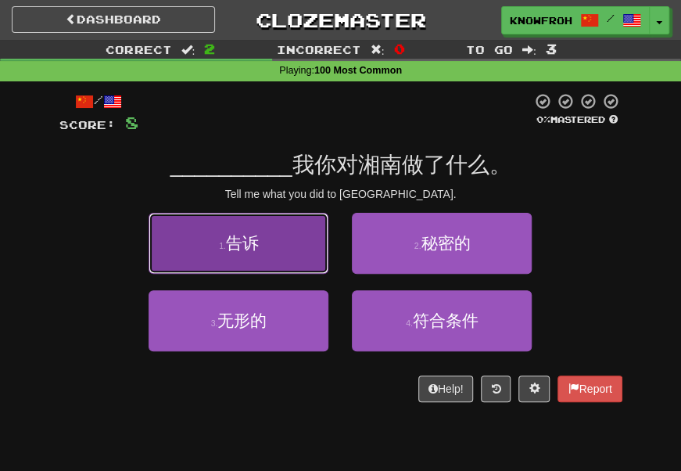
click at [288, 242] on button "1 . 告诉" at bounding box center [239, 243] width 180 height 61
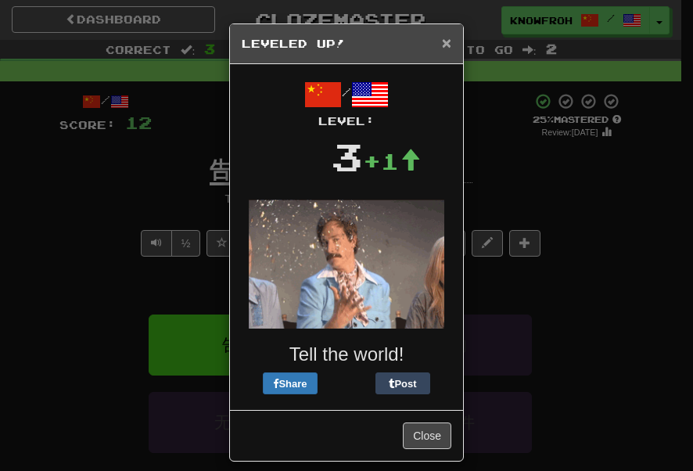
click at [442, 38] on span "×" at bounding box center [446, 43] width 9 height 18
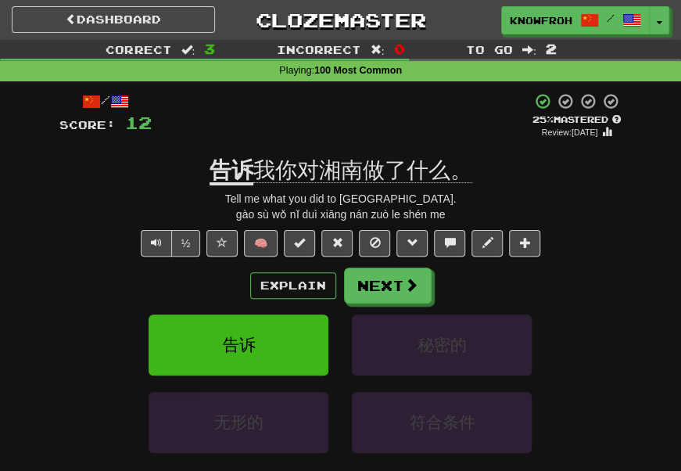
click at [229, 174] on u "告诉" at bounding box center [231, 171] width 44 height 27
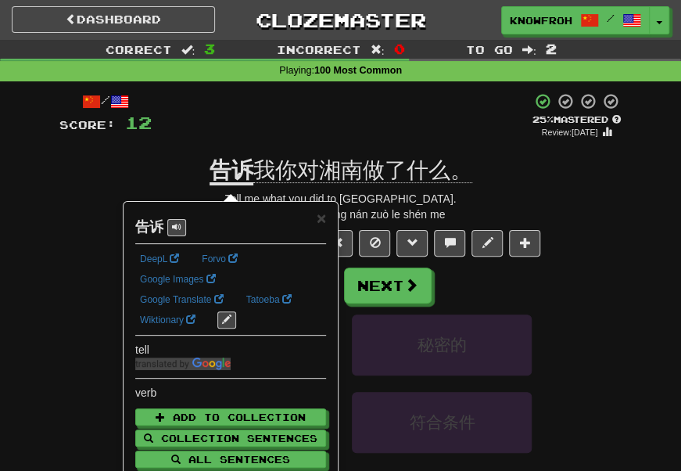
click at [170, 140] on div "+ 4" at bounding box center [342, 116] width 380 height 48
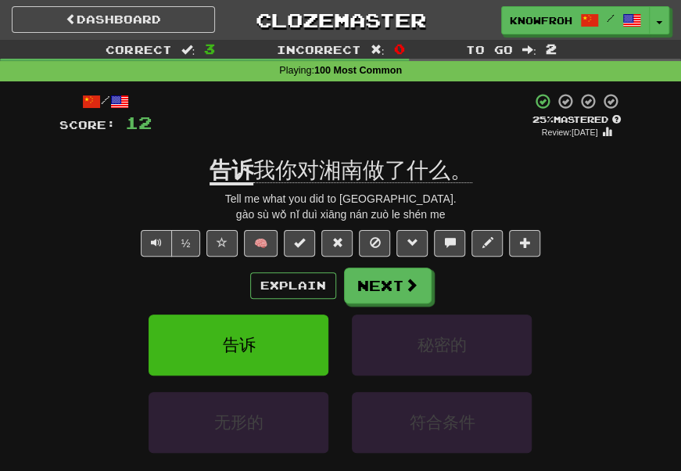
click at [313, 174] on span "我你对湘南做了什么。" at bounding box center [362, 170] width 219 height 25
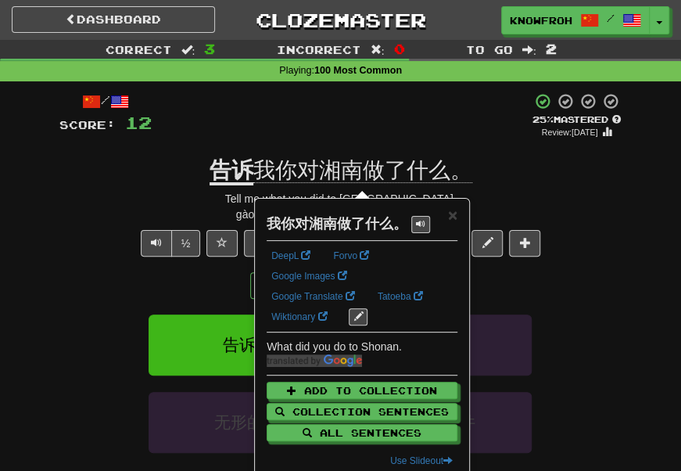
click at [294, 114] on div "+ 4" at bounding box center [342, 116] width 380 height 48
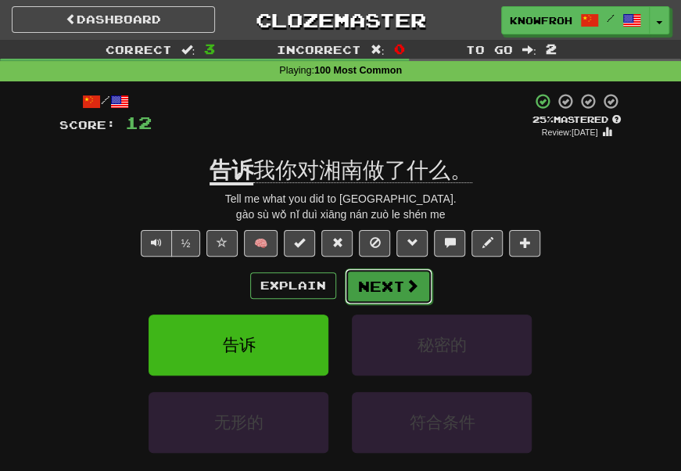
click at [395, 280] on button "Next" at bounding box center [389, 286] width 88 height 36
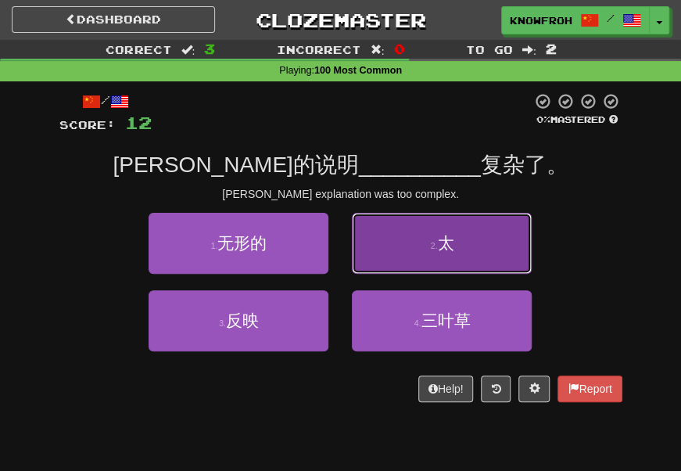
click at [410, 249] on button "2 . 太" at bounding box center [442, 243] width 180 height 61
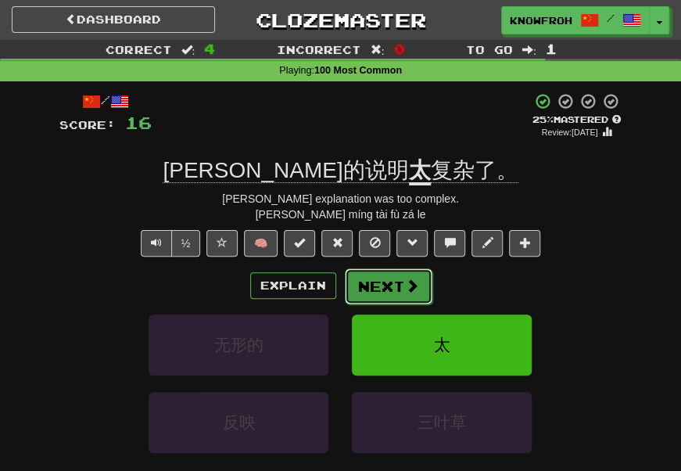
click at [407, 292] on span at bounding box center [412, 285] width 14 height 14
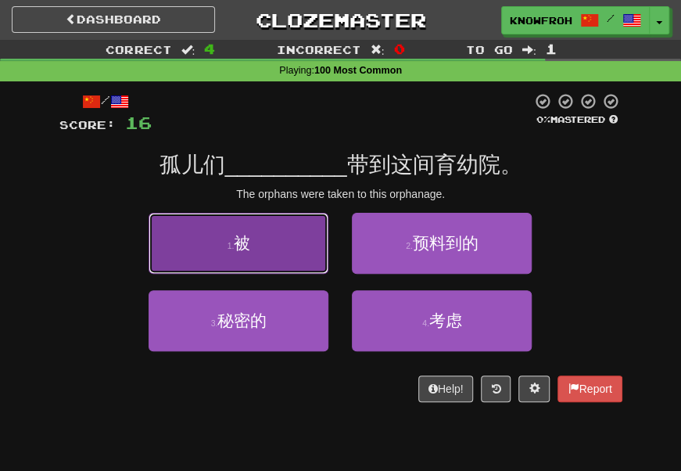
click at [307, 255] on button "1 . 被" at bounding box center [239, 243] width 180 height 61
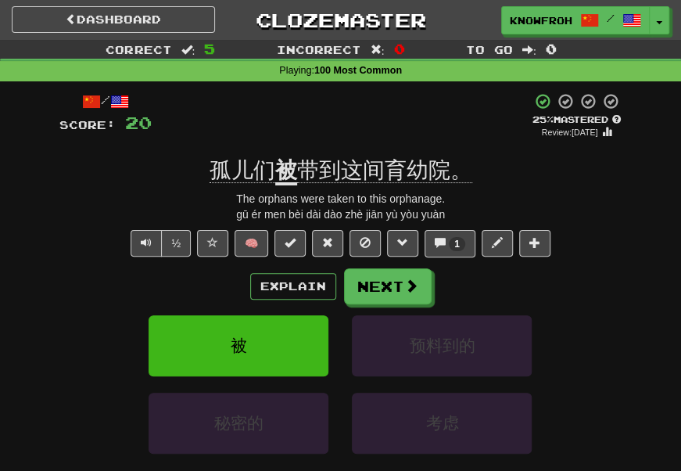
click at [288, 184] on u "被" at bounding box center [286, 171] width 22 height 27
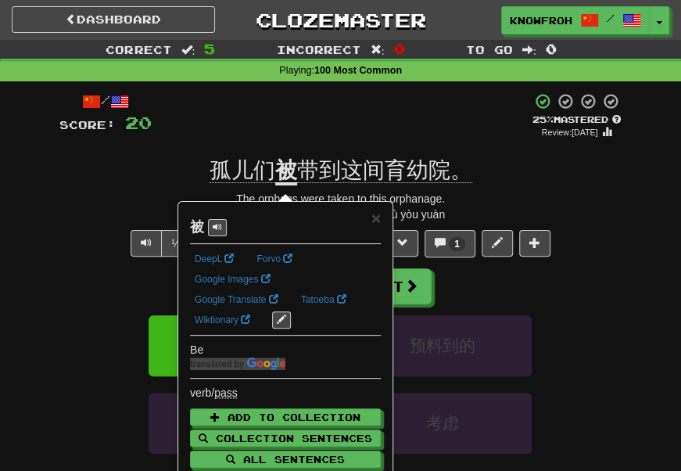
click at [295, 109] on div "+ 4" at bounding box center [342, 116] width 380 height 48
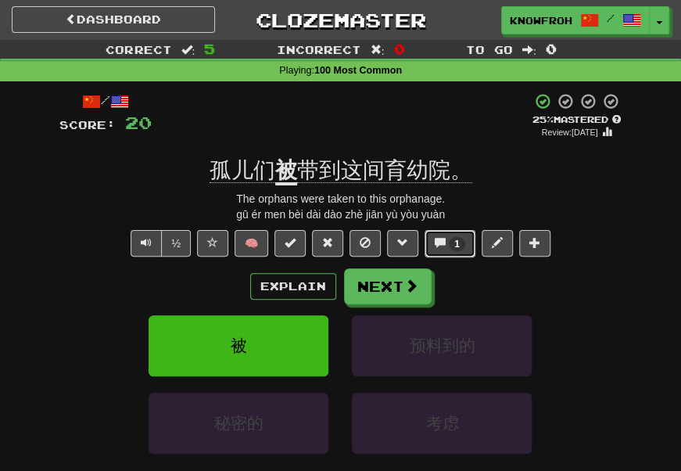
click at [439, 248] on span at bounding box center [440, 242] width 11 height 11
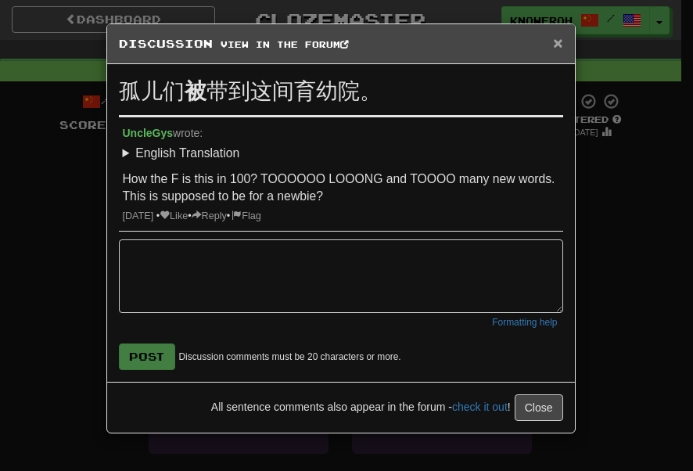
click at [555, 45] on span "×" at bounding box center [557, 43] width 9 height 18
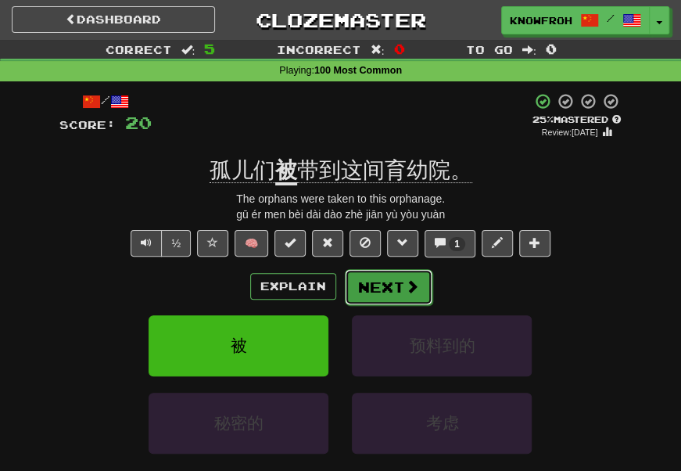
click at [370, 305] on button "Next" at bounding box center [389, 287] width 88 height 36
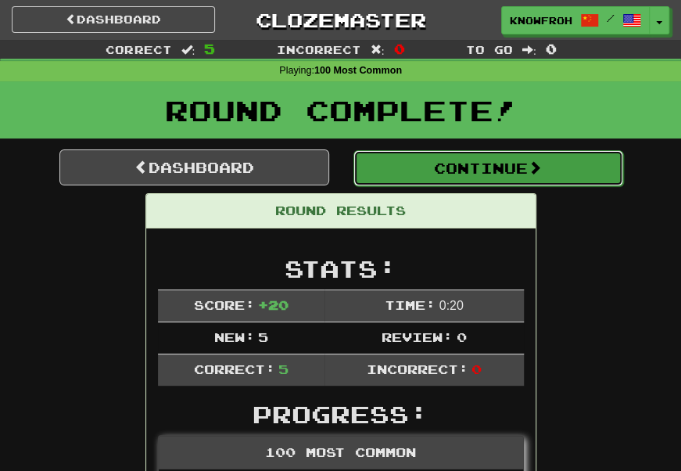
click at [428, 164] on button "Continue" at bounding box center [488, 168] width 270 height 36
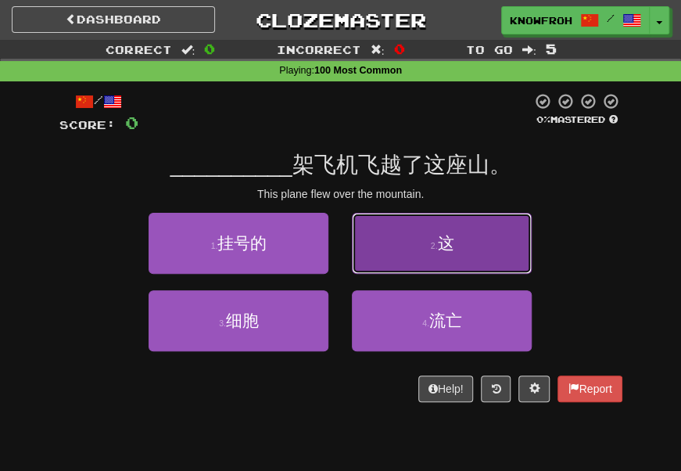
click at [382, 249] on button "2 . 这" at bounding box center [442, 243] width 180 height 61
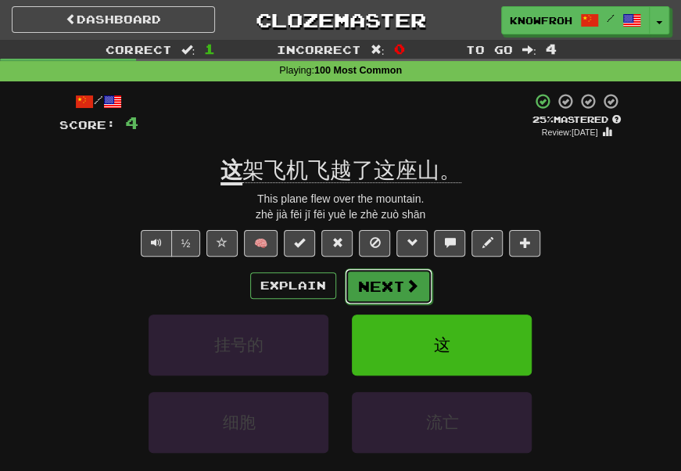
click at [388, 299] on button "Next" at bounding box center [389, 286] width 88 height 36
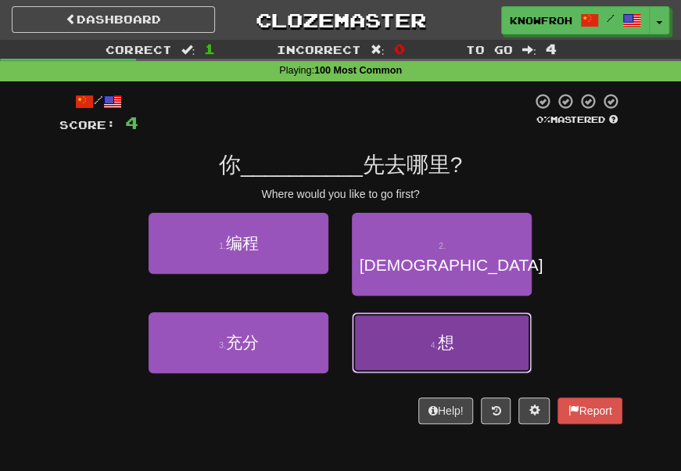
click at [379, 312] on button "4 . 想" at bounding box center [442, 342] width 180 height 61
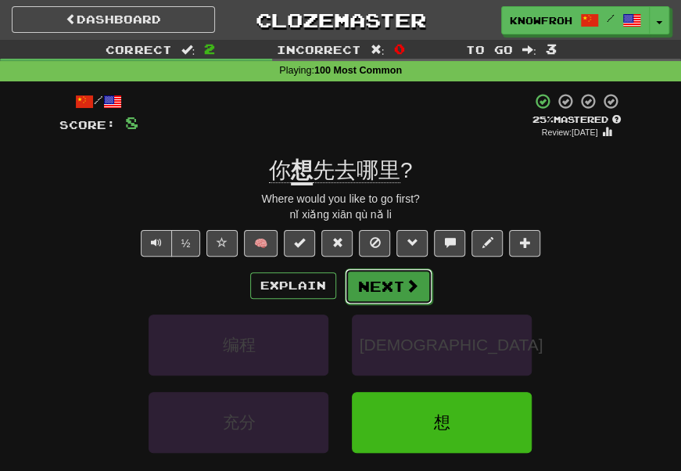
click at [379, 302] on button "Next" at bounding box center [389, 286] width 88 height 36
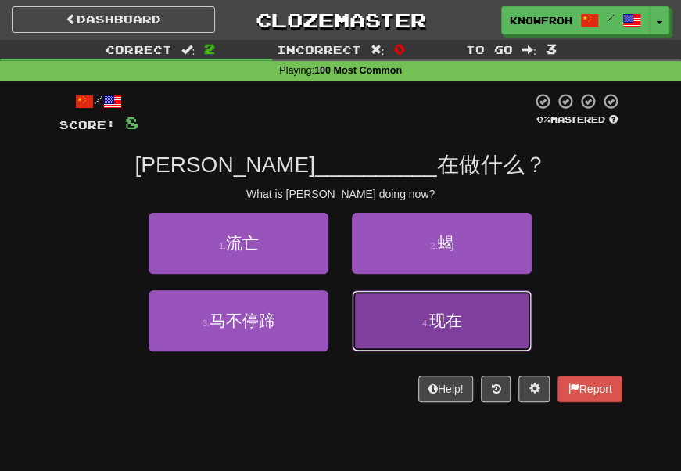
click at [399, 316] on button "4 . 现在" at bounding box center [442, 320] width 180 height 61
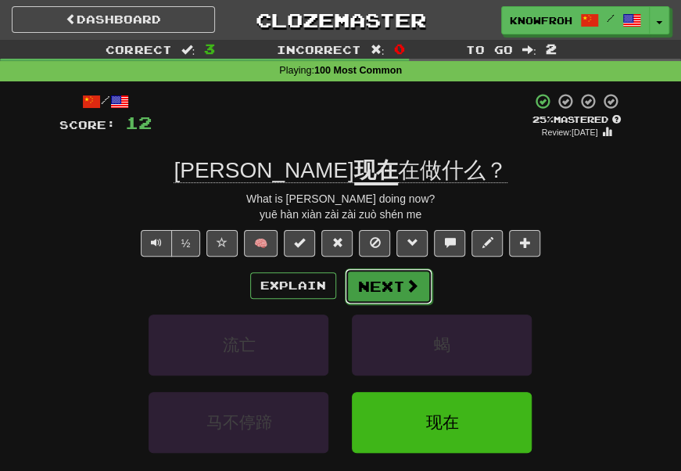
click at [385, 283] on button "Next" at bounding box center [389, 286] width 88 height 36
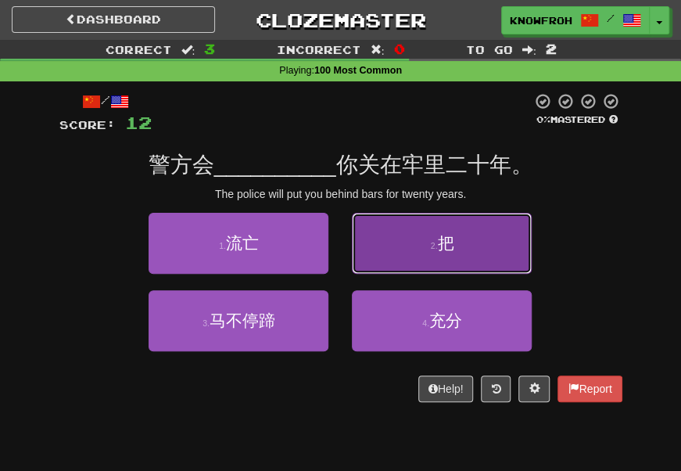
click at [377, 241] on button "2 . 把" at bounding box center [442, 243] width 180 height 61
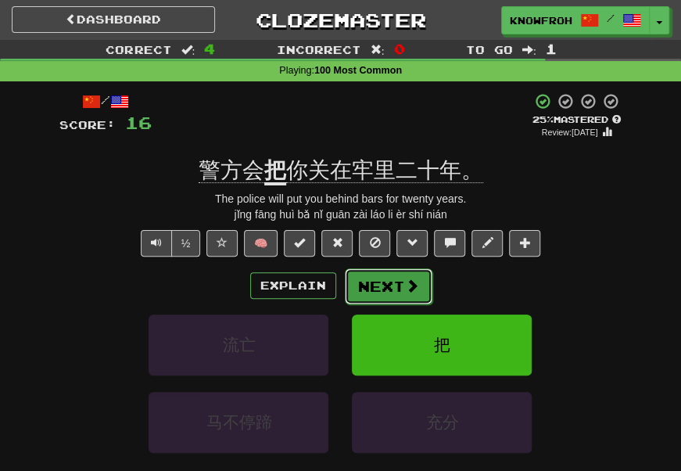
click at [381, 280] on button "Next" at bounding box center [389, 286] width 88 height 36
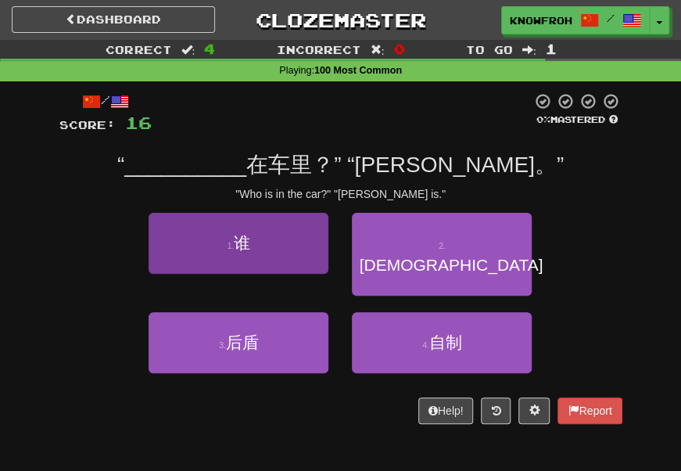
drag, startPoint x: 331, startPoint y: 267, endPoint x: 250, endPoint y: 245, distance: 84.2
click at [250, 245] on div "1 . 谁" at bounding box center [238, 251] width 203 height 77
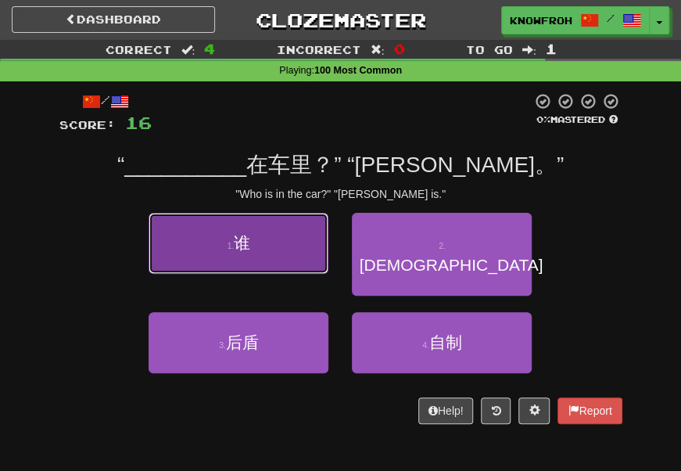
click at [250, 245] on span "谁" at bounding box center [242, 243] width 16 height 18
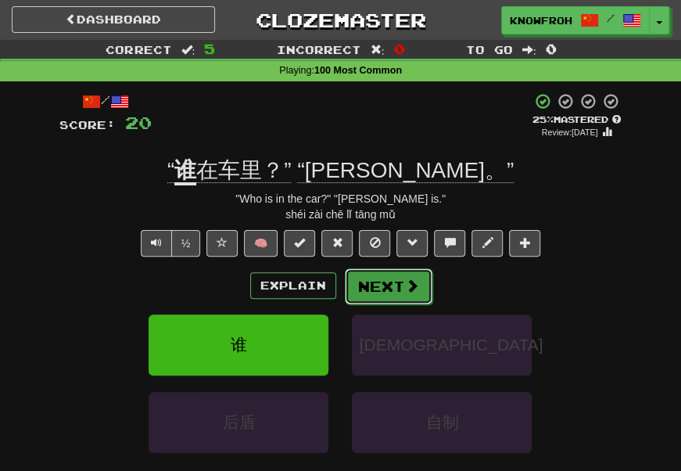
click at [417, 301] on button "Next" at bounding box center [389, 286] width 88 height 36
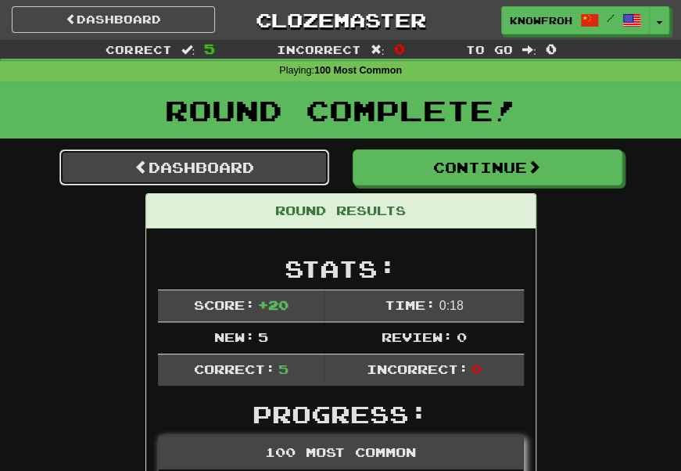
click at [270, 172] on link "Dashboard" at bounding box center [194, 167] width 270 height 36
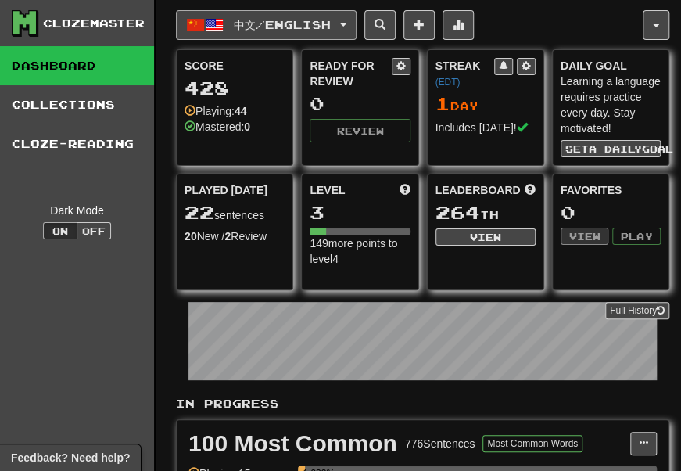
click at [276, 30] on span "中文 / English" at bounding box center [282, 24] width 97 height 13
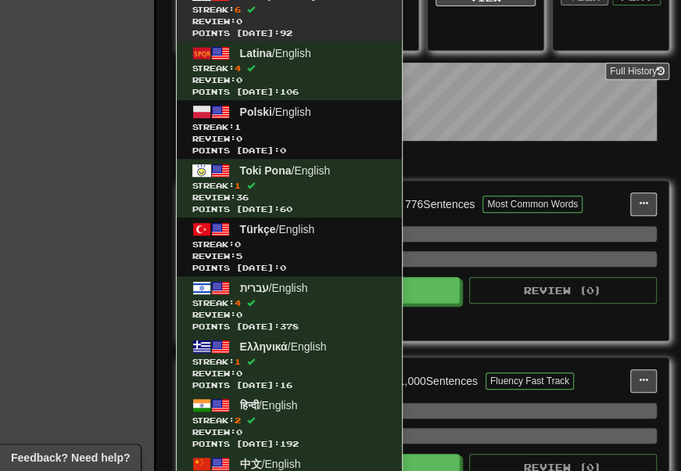
scroll to position [237, 0]
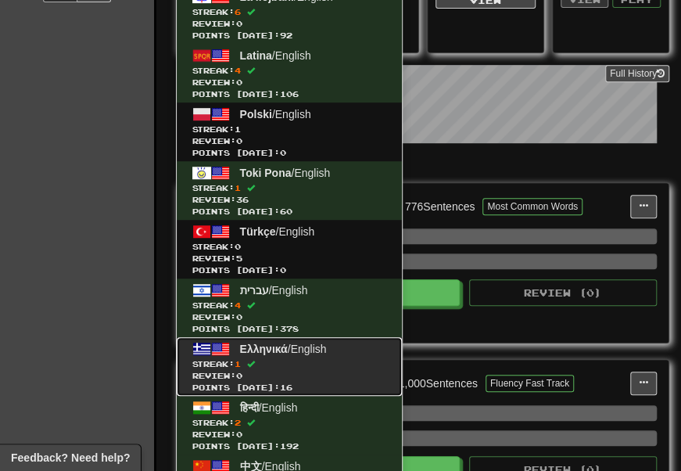
click at [296, 366] on span "Streak: 1" at bounding box center [289, 364] width 194 height 12
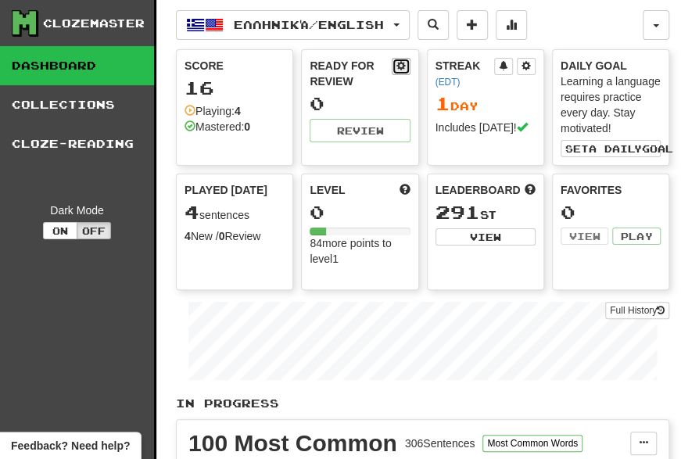
click at [407, 67] on button at bounding box center [401, 66] width 19 height 17
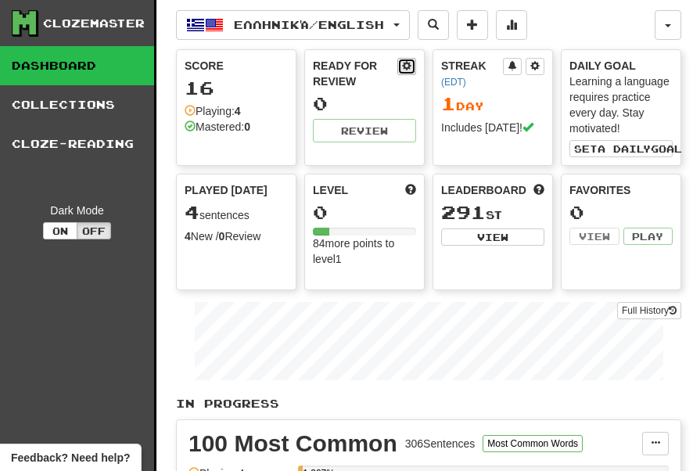
select select "*"
select select "**"
select select "***"
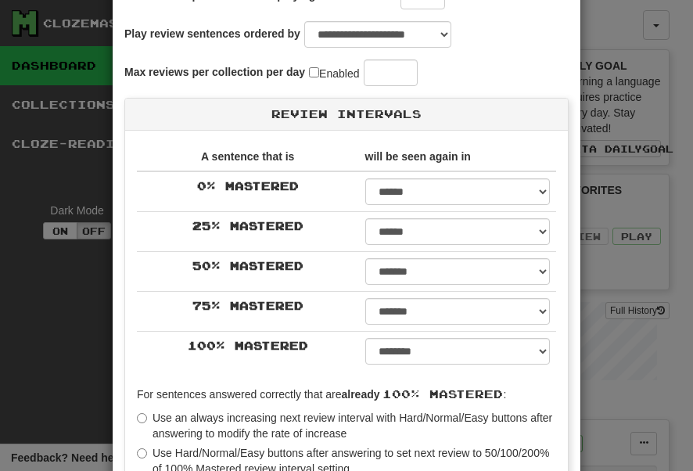
scroll to position [117, 0]
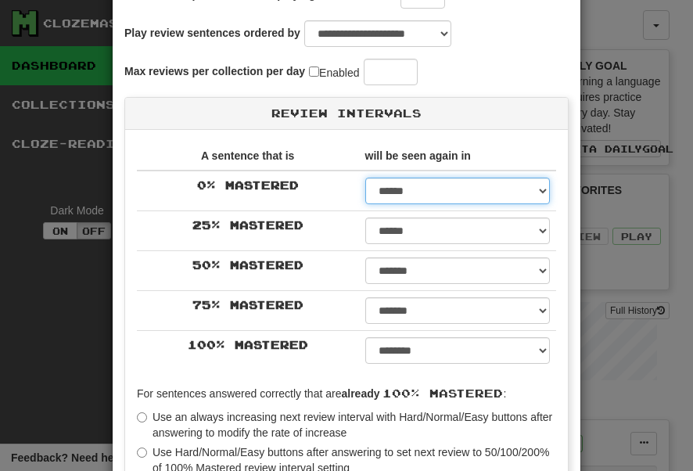
click at [448, 197] on select "****** ****** ****** ****** ****** ****** ****** ****** ****** ******* ******* …" at bounding box center [457, 190] width 184 height 27
click at [531, 66] on div "Max reviews per collection per day Enabled **" at bounding box center [346, 72] width 444 height 27
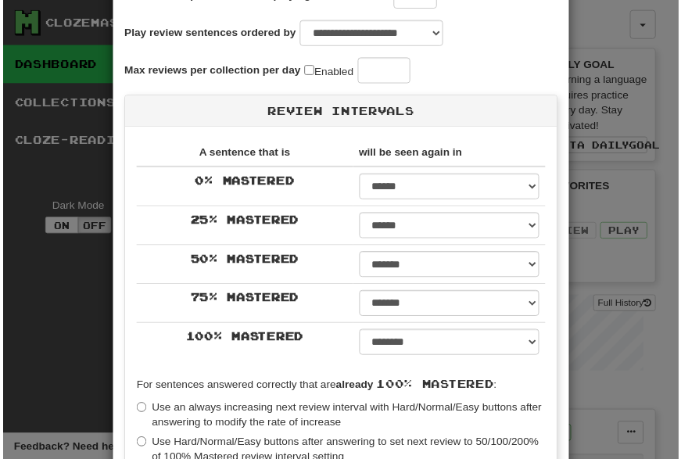
scroll to position [0, 0]
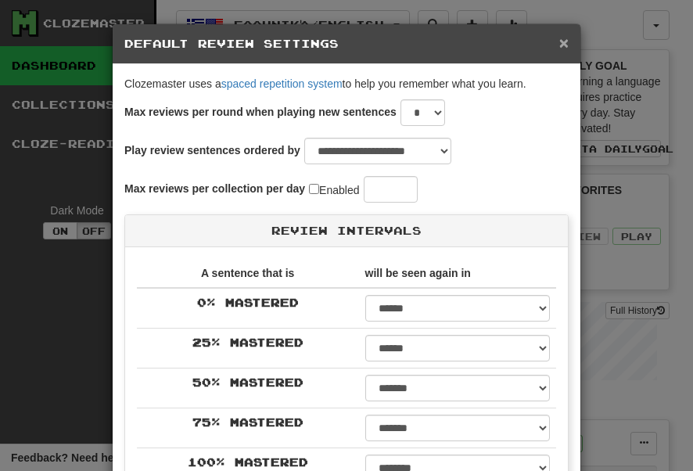
click at [561, 42] on span "×" at bounding box center [563, 43] width 9 height 18
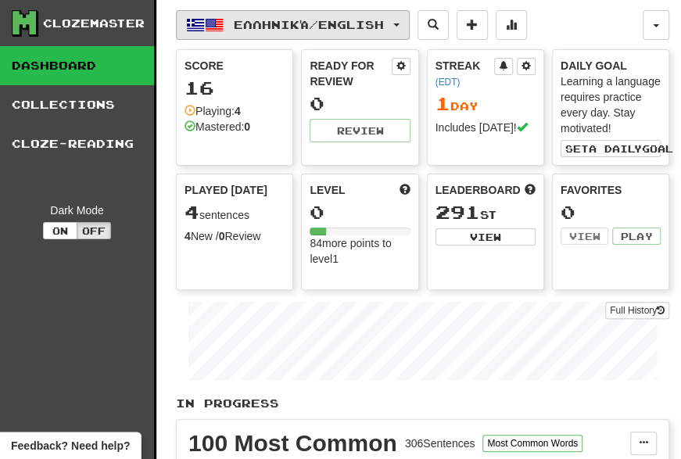
click at [302, 20] on span "Ελληνικά / English" at bounding box center [309, 24] width 150 height 13
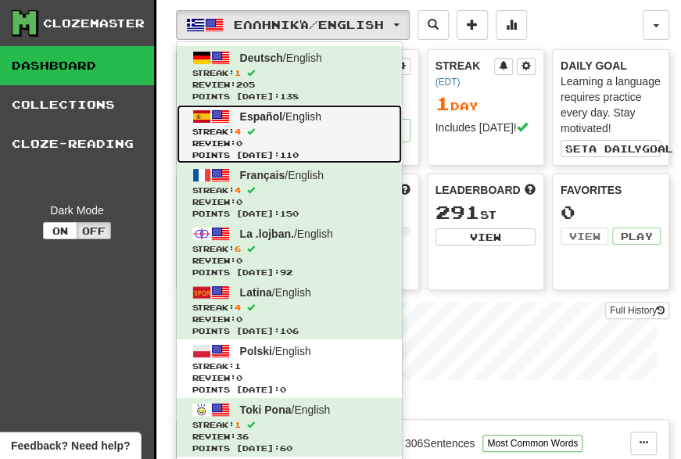
click at [330, 108] on link "Español / English Streak: 4 Review: 0 Points today: 110" at bounding box center [289, 134] width 225 height 59
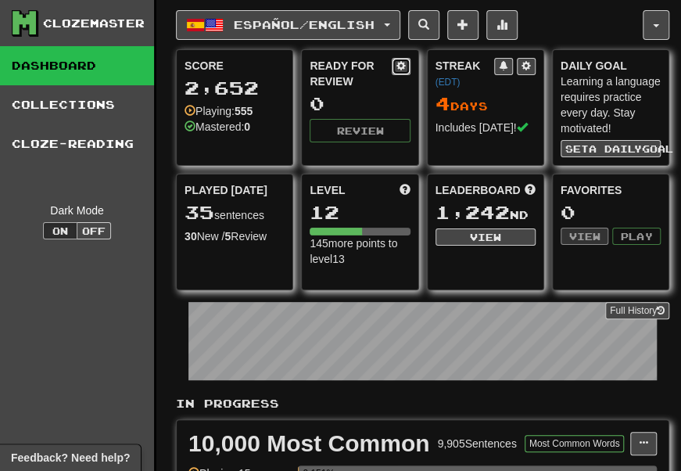
click at [402, 64] on span at bounding box center [400, 65] width 9 height 9
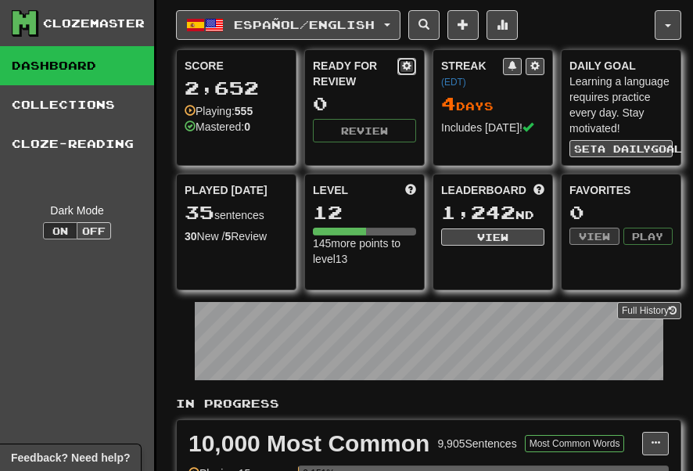
select select "*"
select select "**"
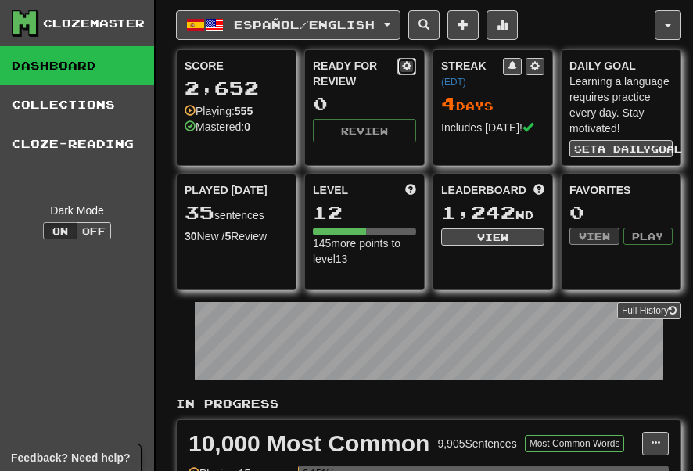
select select "***"
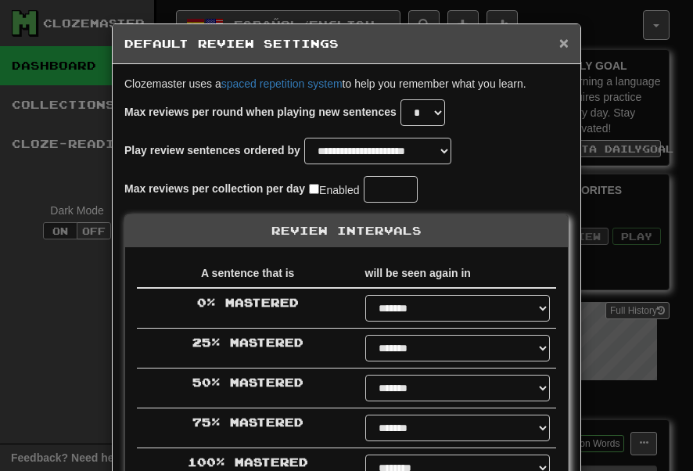
click at [559, 47] on span "×" at bounding box center [563, 43] width 9 height 18
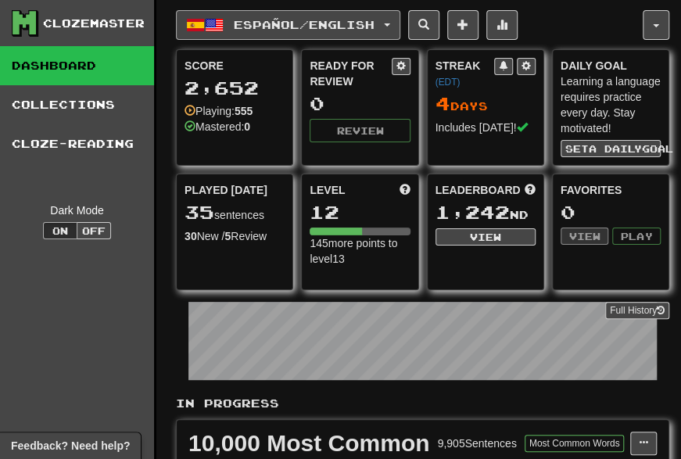
click at [324, 20] on span "Español / English" at bounding box center [304, 24] width 141 height 13
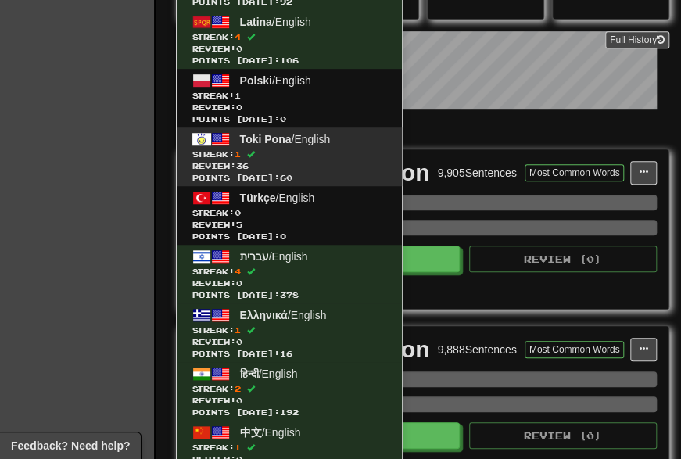
scroll to position [271, 0]
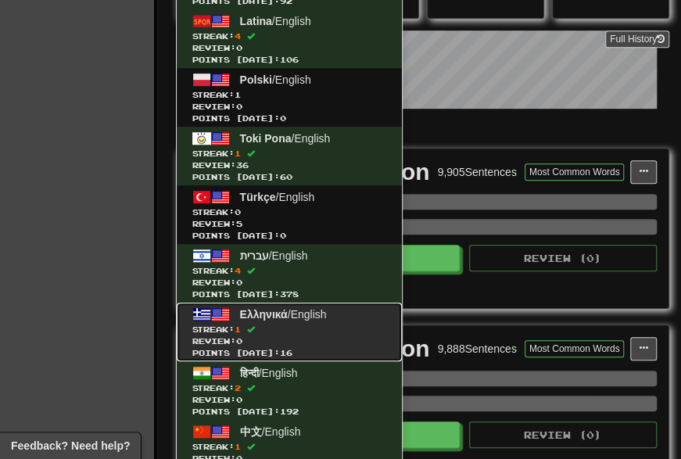
click at [311, 320] on span "Ελληνικά / English" at bounding box center [283, 314] width 87 height 13
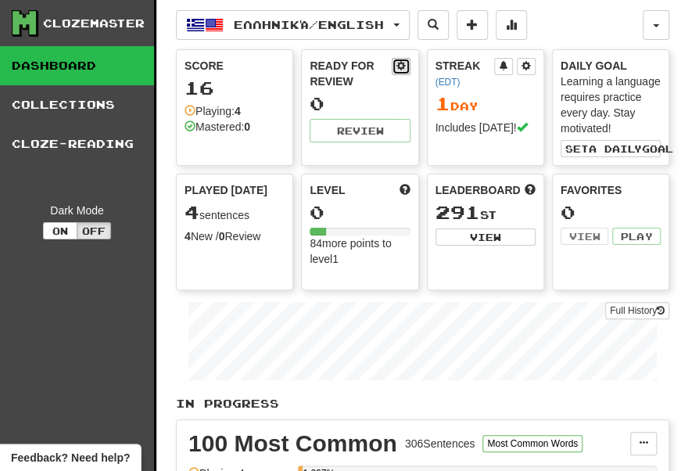
click at [402, 69] on span at bounding box center [400, 65] width 9 height 9
select select "*"
select select "**"
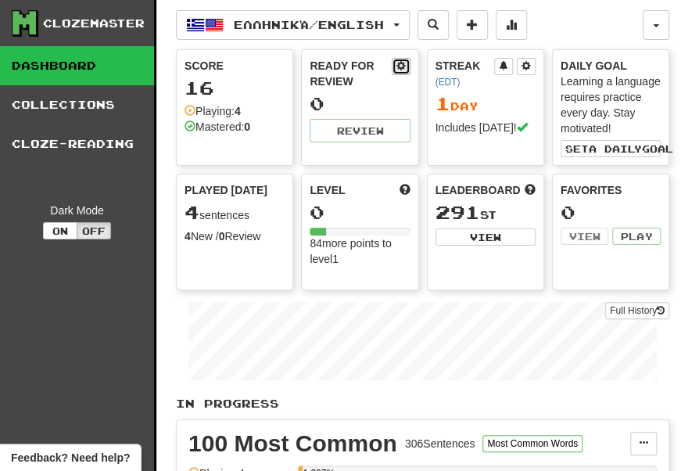
select select "***"
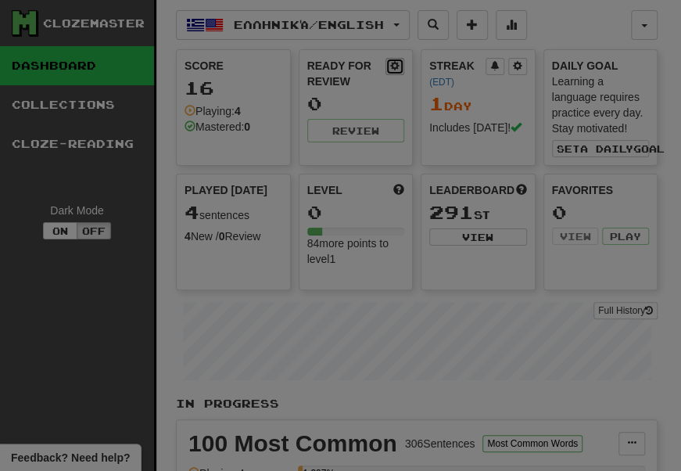
type input "**"
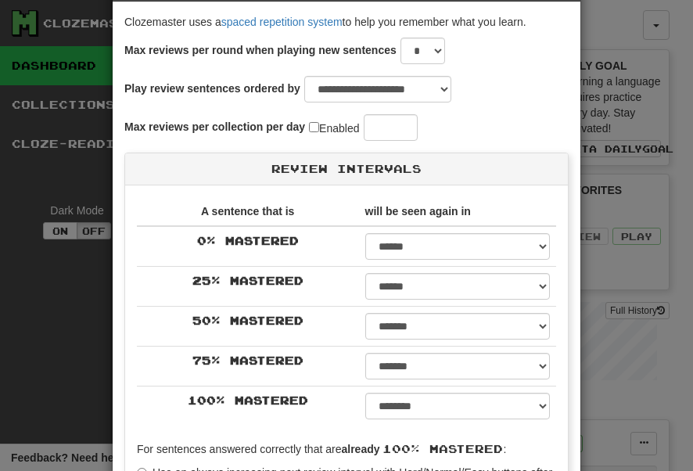
scroll to position [70, 0]
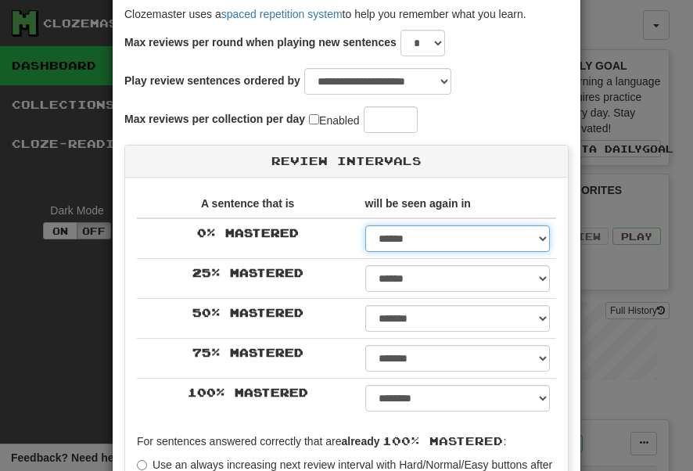
click at [442, 233] on select "****** ****** ****** ****** ****** ****** ****** ****** ****** ******* ******* …" at bounding box center [457, 238] width 184 height 27
select select "**"
click at [365, 225] on select "****** ****** ****** ****** ****** ****** ****** ****** ****** ******* ******* …" at bounding box center [457, 238] width 184 height 27
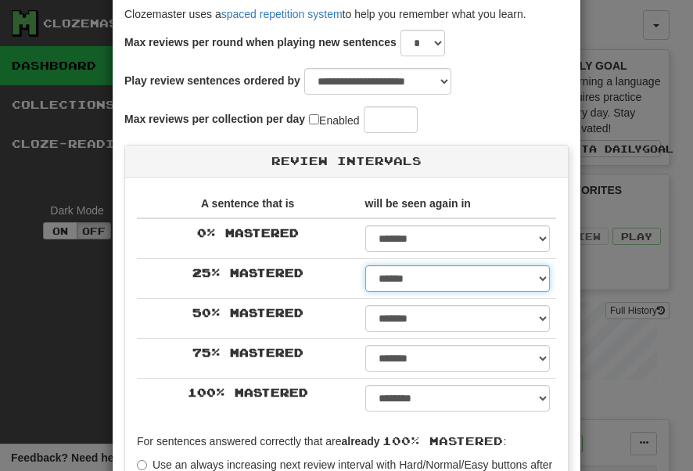
click at [380, 281] on select "****** ****** ****** ****** ****** ****** ****** ****** ****** ******* ******* …" at bounding box center [457, 278] width 184 height 27
select select "**"
click at [365, 265] on select "****** ****** ****** ****** ****** ****** ****** ****** ****** ******* ******* …" at bounding box center [457, 278] width 184 height 27
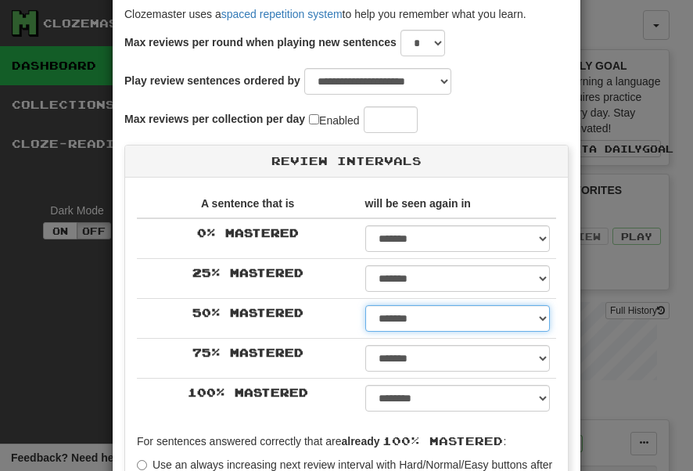
click at [387, 316] on select "****** ****** ****** ****** ****** ****** ****** ****** ****** ******* ******* …" at bounding box center [457, 318] width 184 height 27
select select "**"
click at [365, 305] on select "****** ****** ****** ****** ****** ****** ****** ****** ****** ******* ******* …" at bounding box center [457, 318] width 184 height 27
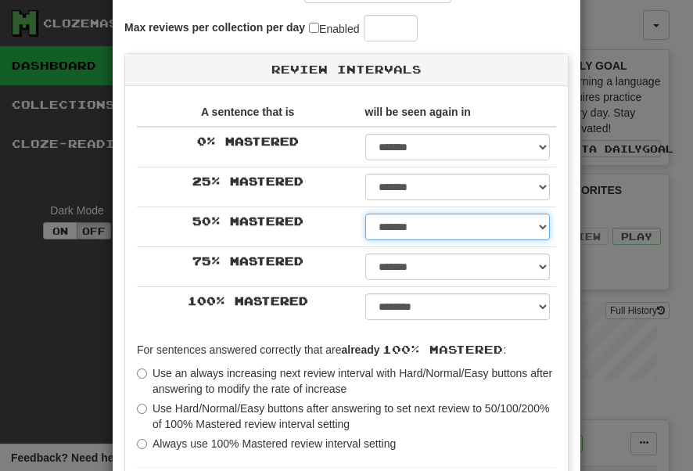
scroll to position [162, 0]
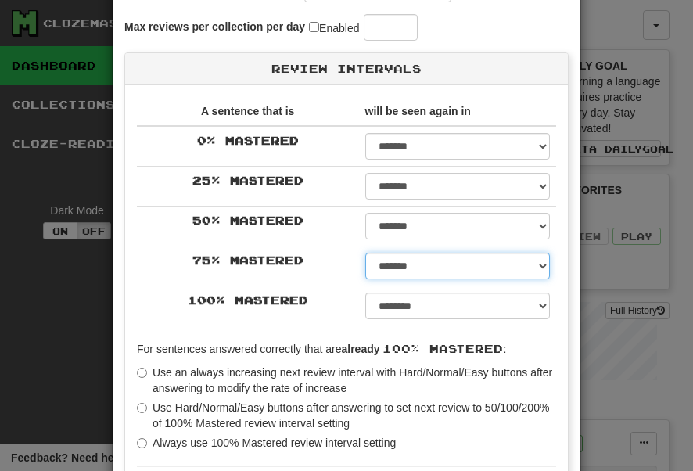
click at [388, 270] on select "****** ****** ****** ****** ****** ****** ****** ****** ****** ******* ******* …" at bounding box center [457, 265] width 184 height 27
click at [365, 252] on select "****** ****** ****** ****** ****** ****** ****** ****** ****** ******* ******* …" at bounding box center [457, 265] width 184 height 27
click at [400, 261] on select "****** ****** ****** ****** ****** ****** ****** ****** ****** ******* ******* …" at bounding box center [457, 265] width 184 height 27
select select "**"
click at [365, 252] on select "****** ****** ****** ****** ****** ****** ****** ****** ****** ******* ******* …" at bounding box center [457, 265] width 184 height 27
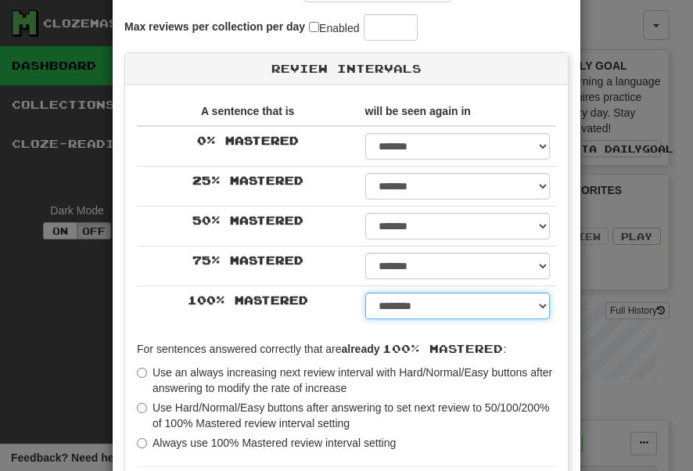
click at [419, 308] on select "****** ****** ****** ****** ****** ****** ****** ****** ****** ******* ******* …" at bounding box center [457, 305] width 184 height 27
select select "***"
click at [365, 292] on select "****** ****** ****** ****** ****** ****** ****** ****** ****** ******* ******* …" at bounding box center [457, 305] width 184 height 27
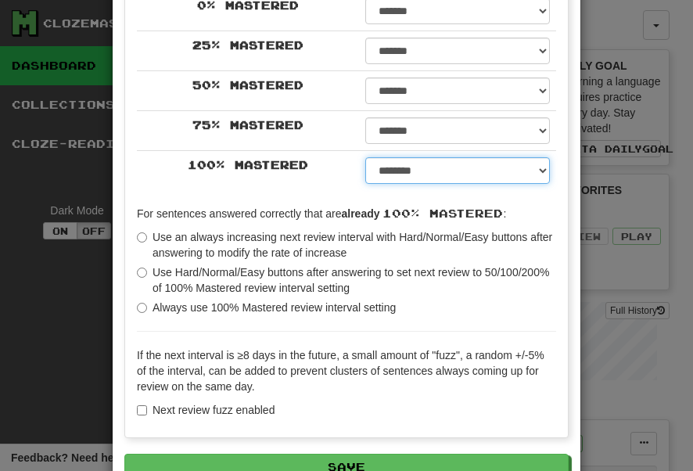
scroll to position [349, 0]
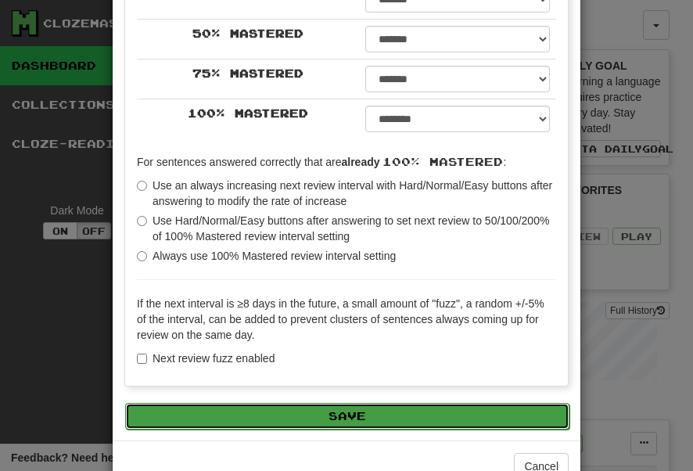
click at [349, 414] on button "Save" at bounding box center [347, 416] width 444 height 27
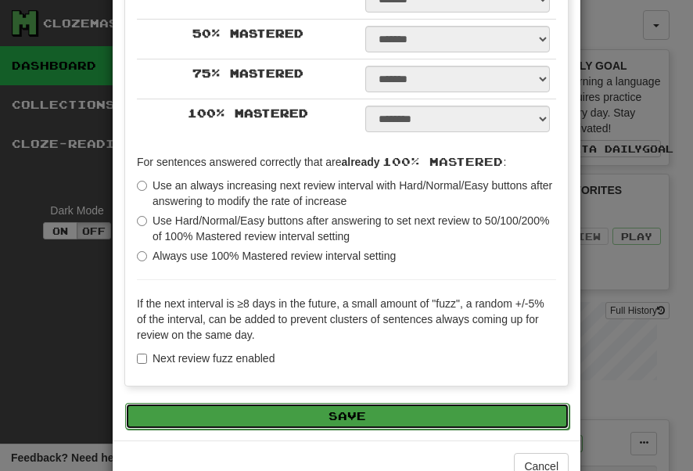
click at [367, 411] on button "Save" at bounding box center [347, 416] width 444 height 27
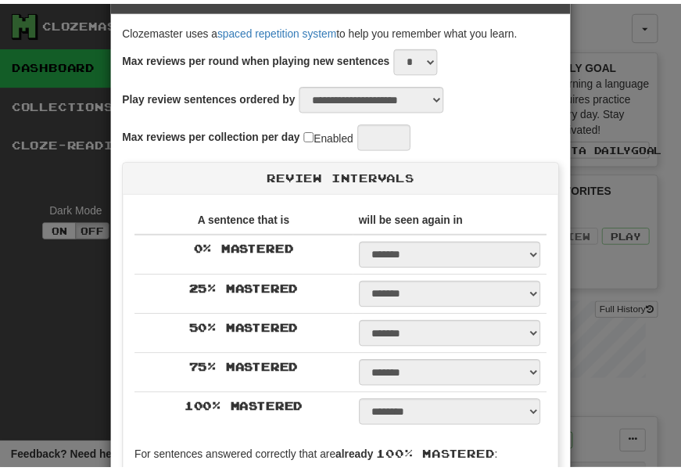
scroll to position [0, 0]
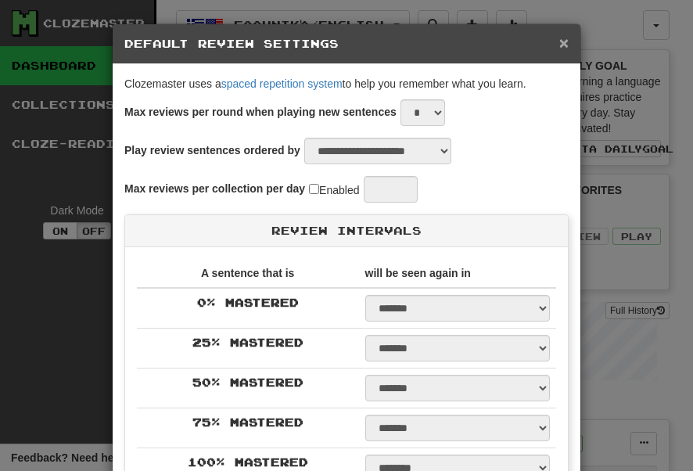
click at [560, 43] on span "×" at bounding box center [563, 43] width 9 height 18
